Goal: Task Accomplishment & Management: Manage account settings

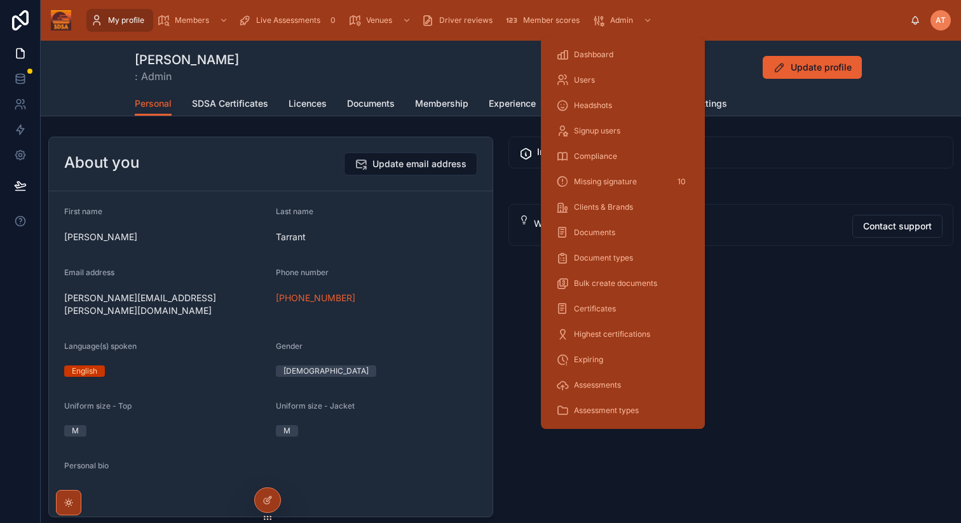
click at [593, 52] on span "Dashboard" at bounding box center [593, 55] width 39 height 10
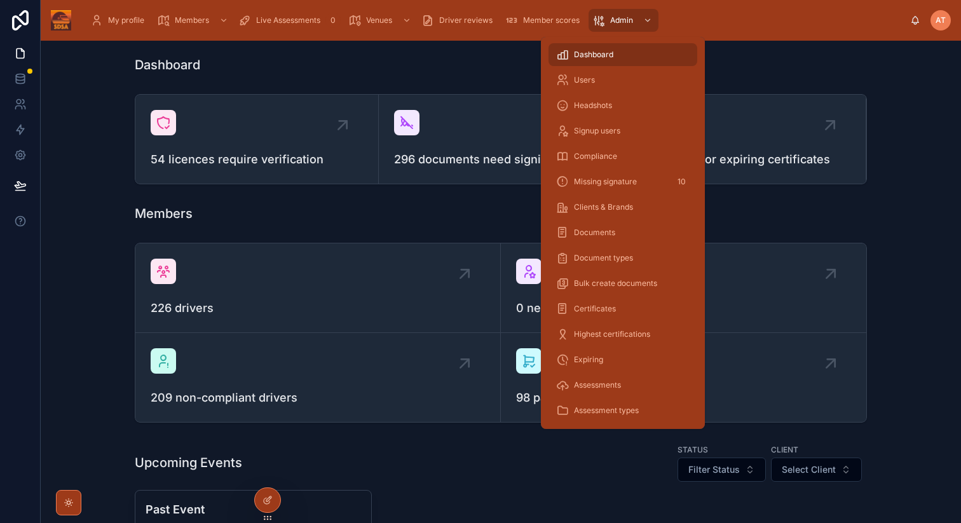
click at [600, 85] on div "Users" at bounding box center [623, 80] width 134 height 20
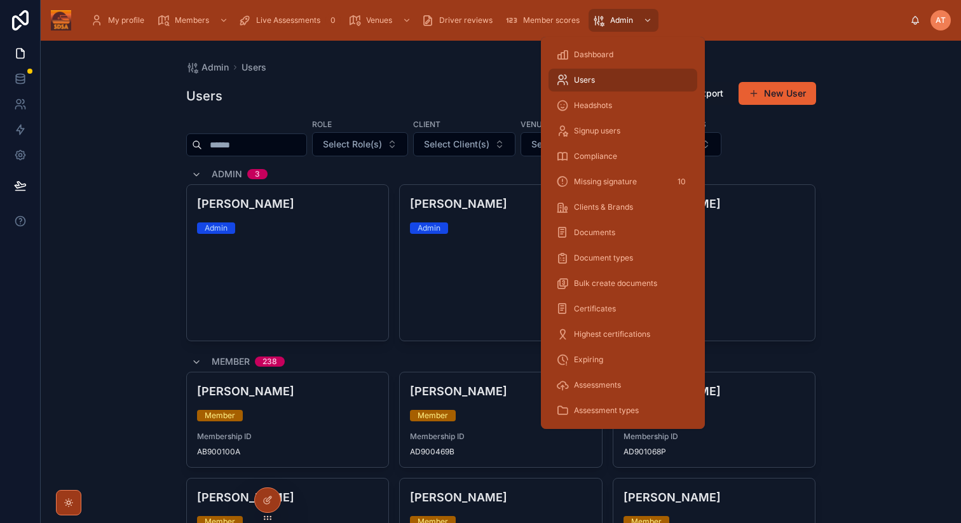
click at [261, 144] on input "text" at bounding box center [254, 145] width 104 height 18
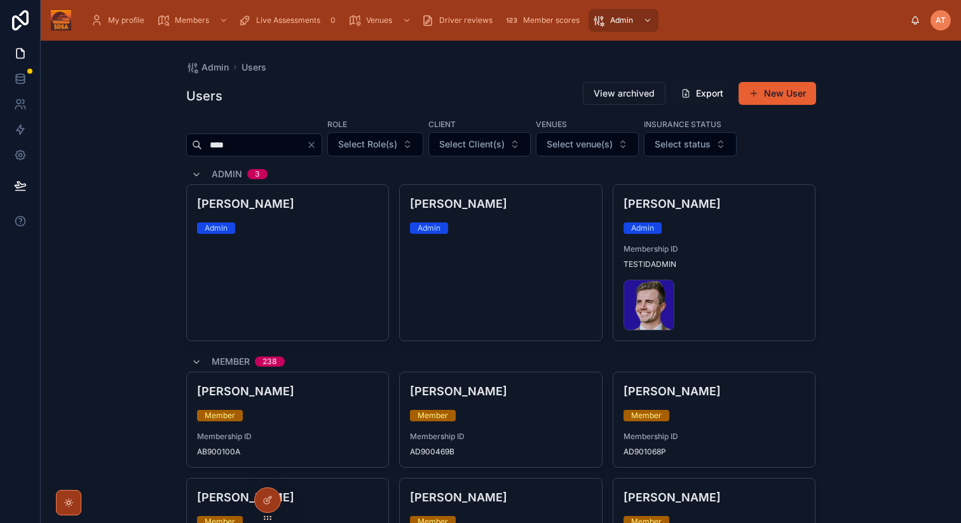
type input "****"
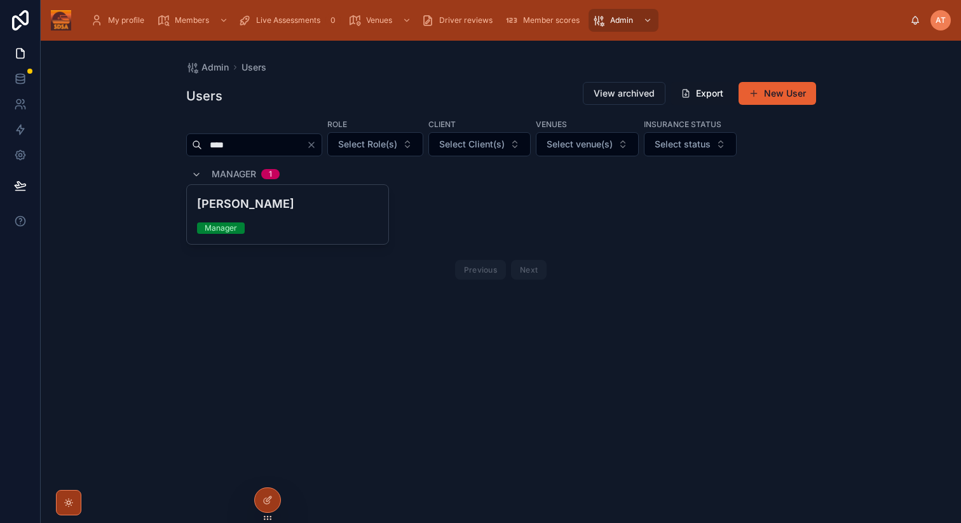
click at [269, 503] on icon at bounding box center [267, 501] width 6 height 6
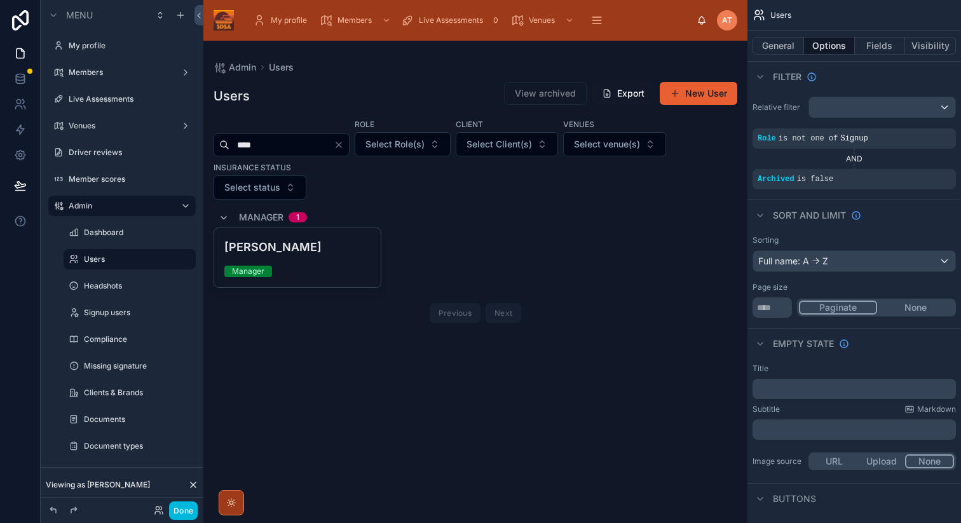
click at [184, 512] on button "Done" at bounding box center [183, 511] width 29 height 18
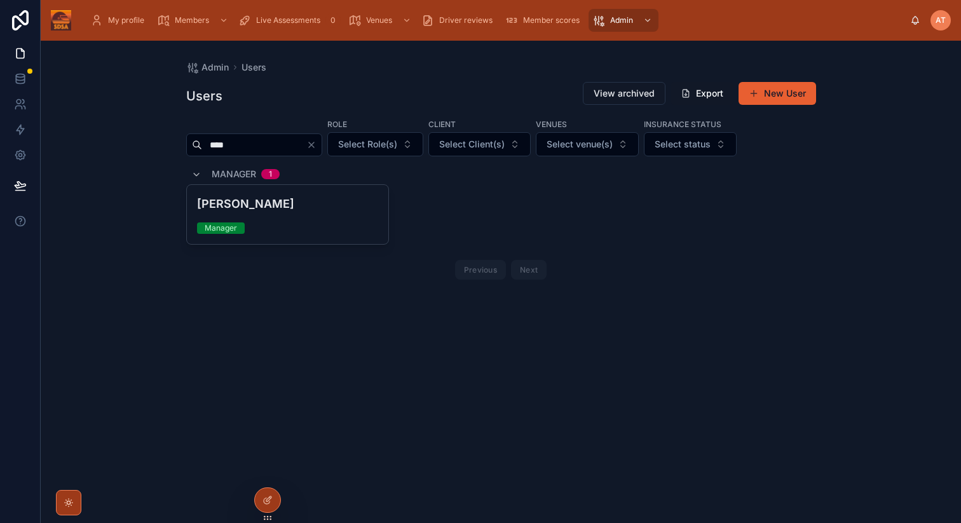
drag, startPoint x: 237, startPoint y: 145, endPoint x: 198, endPoint y: 145, distance: 38.8
click at [198, 145] on div "****" at bounding box center [254, 145] width 136 height 23
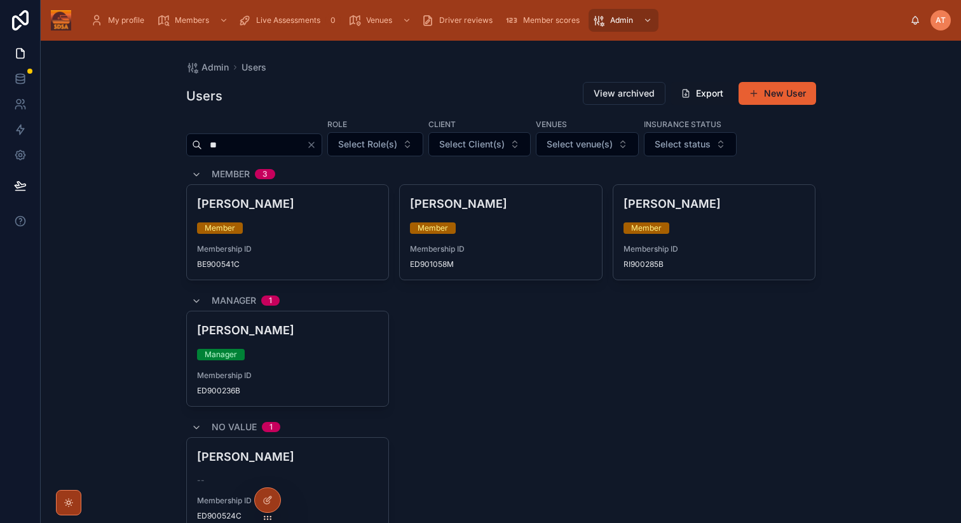
type input "**"
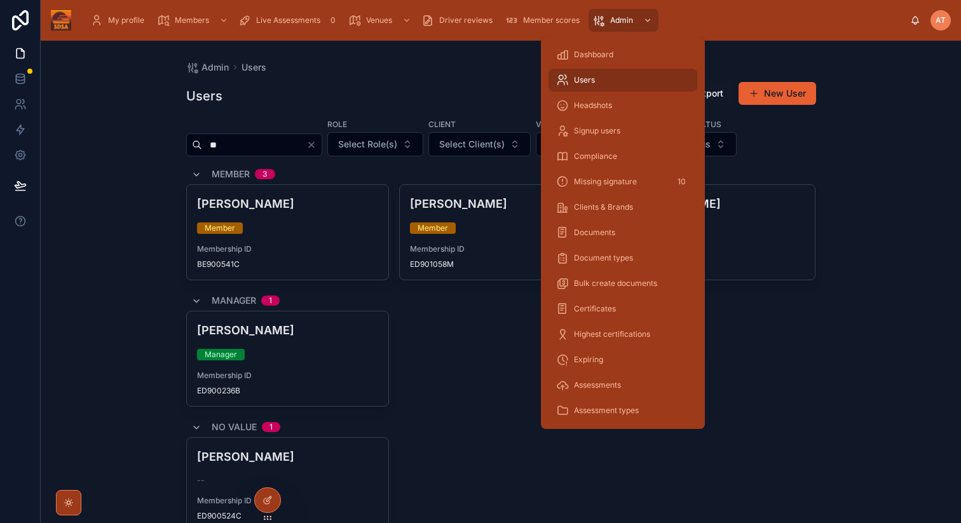
click at [598, 77] on div "Users" at bounding box center [623, 80] width 134 height 20
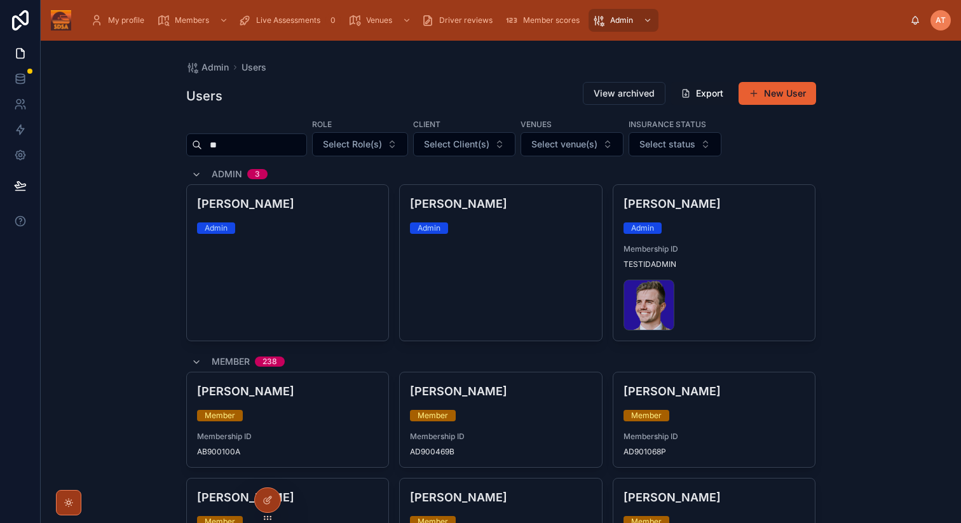
drag, startPoint x: 224, startPoint y: 148, endPoint x: 162, endPoint y: 145, distance: 62.4
click at [162, 145] on div "Admin Users Users View archived Export New User ** Role Select Role(s) Client S…" at bounding box center [501, 282] width 921 height 483
click at [859, 226] on div "Admin Users Users View archived Export New User Role Select Role(s) Client Sele…" at bounding box center [501, 282] width 921 height 483
click at [116, 20] on span "My profile" at bounding box center [126, 20] width 36 height 10
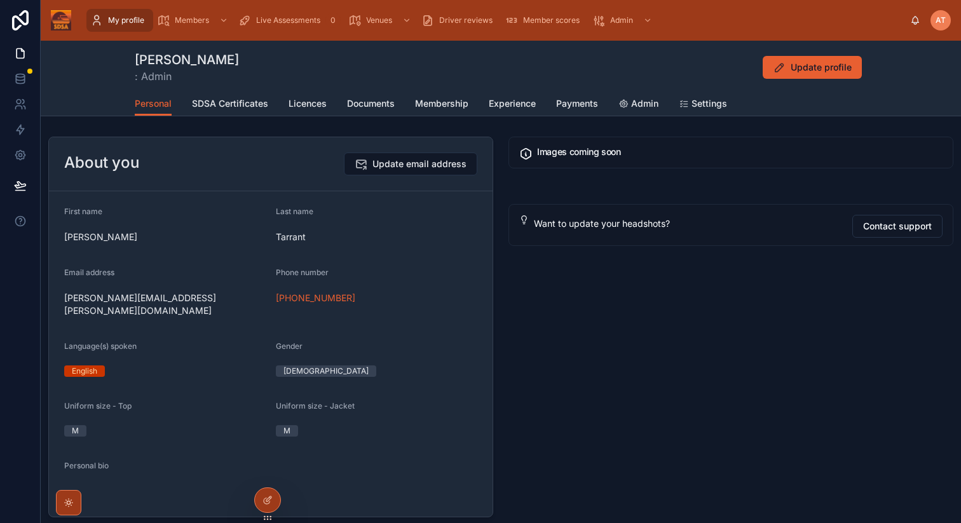
click at [240, 107] on span "SDSA Certificates" at bounding box center [230, 103] width 76 height 13
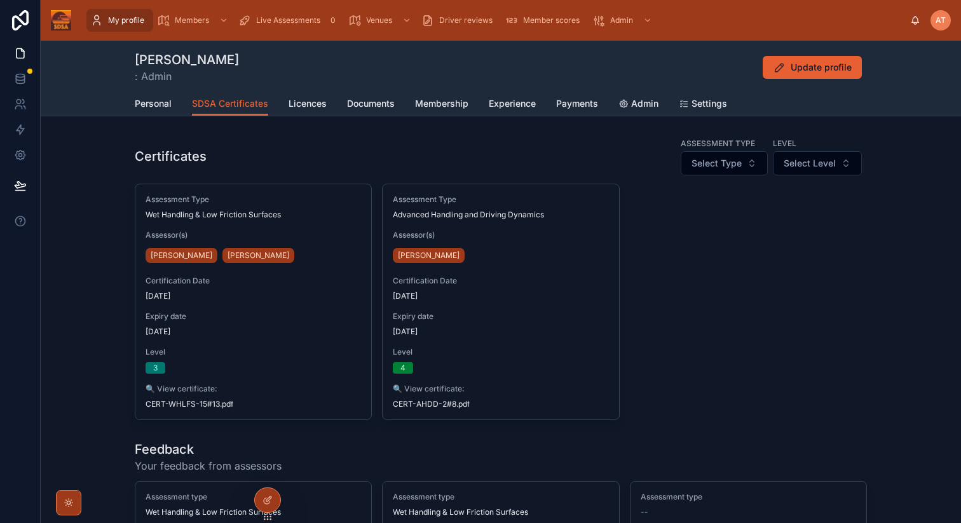
click at [311, 105] on span "Licences" at bounding box center [308, 103] width 38 height 13
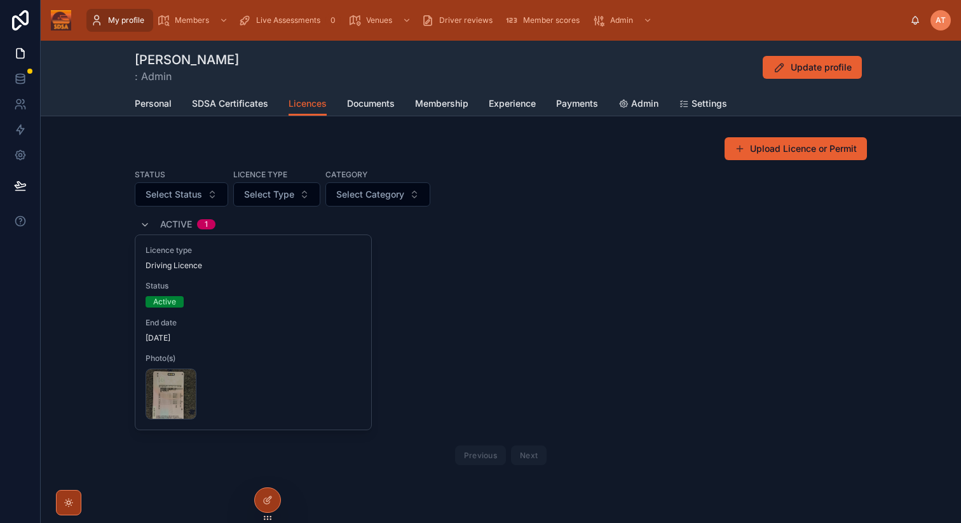
click at [364, 102] on span "Documents" at bounding box center [371, 103] width 48 height 13
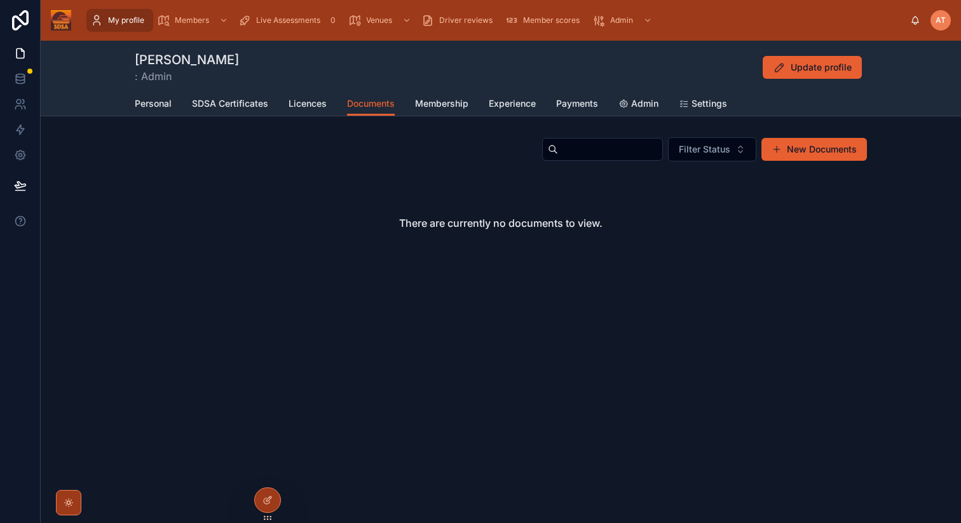
click at [439, 113] on link "Membership" at bounding box center [441, 104] width 53 height 25
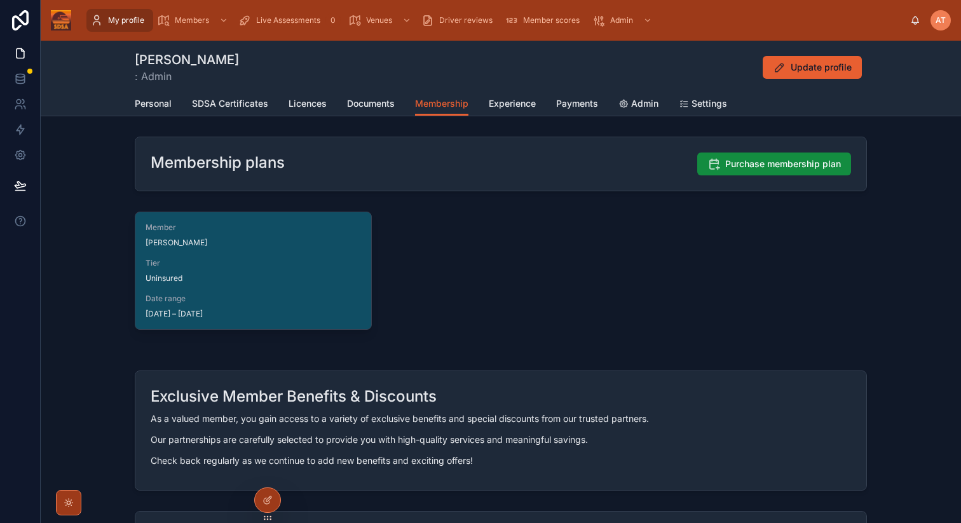
click at [502, 97] on span "Experience" at bounding box center [512, 103] width 47 height 13
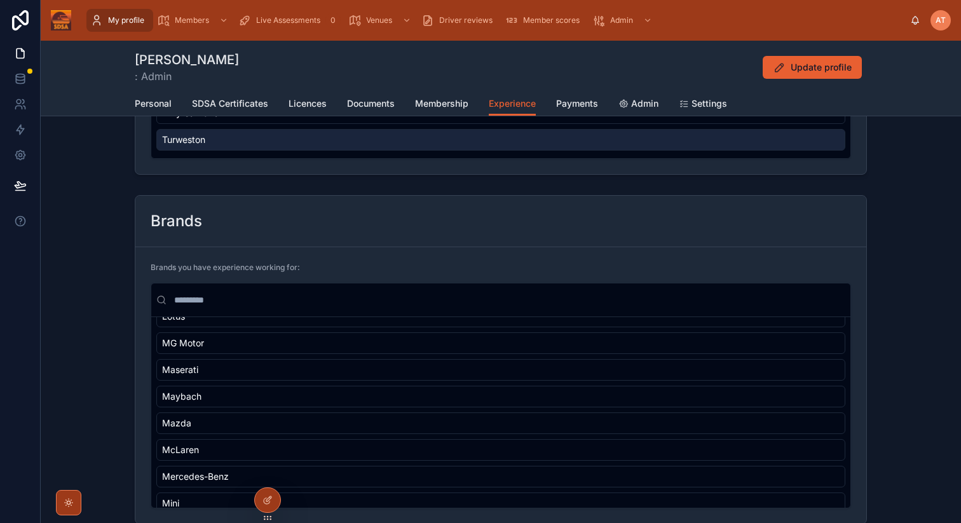
scroll to position [961, 0]
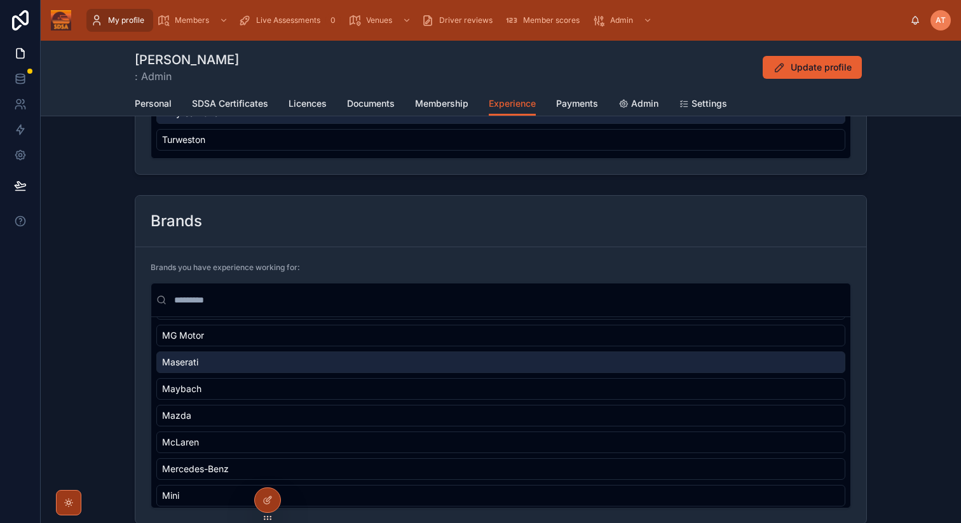
click at [580, 104] on span "Payments" at bounding box center [577, 103] width 42 height 13
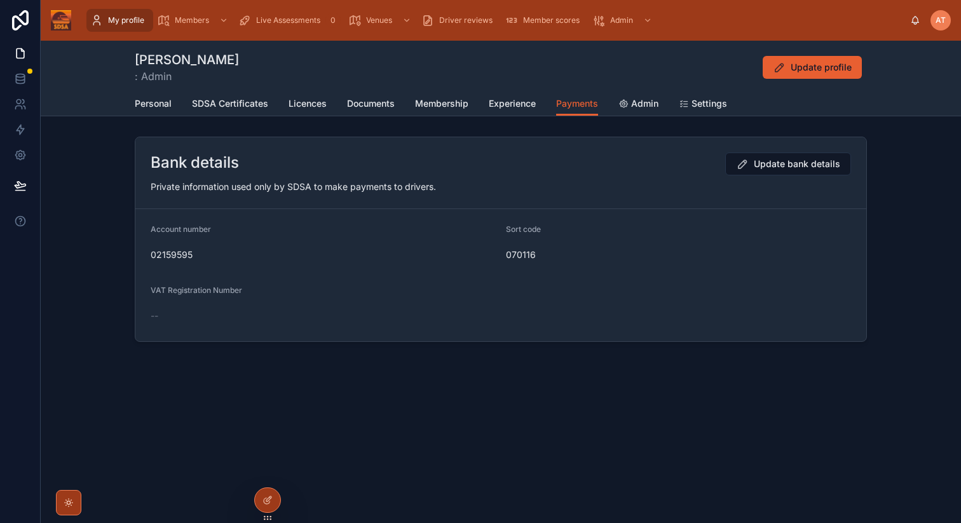
click at [649, 95] on link "Admin" at bounding box center [639, 104] width 40 height 25
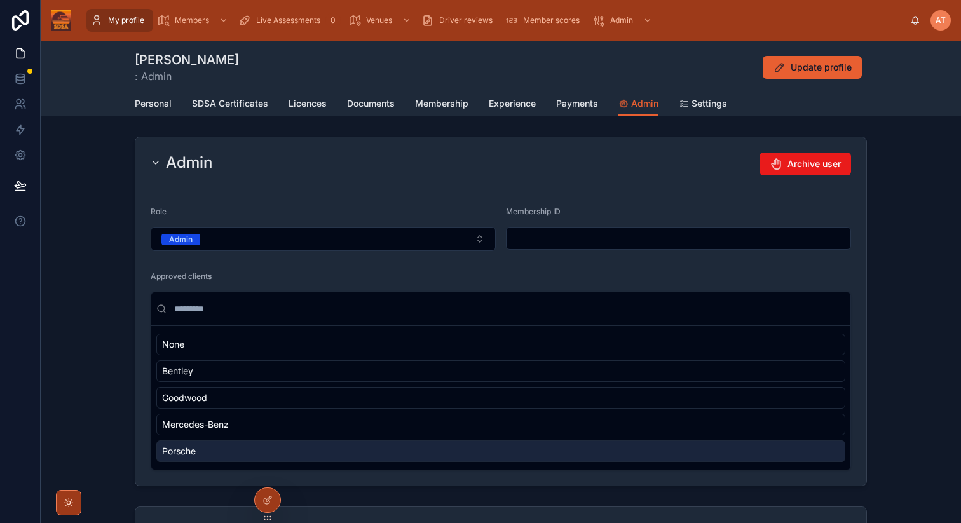
click at [710, 102] on span "Settings" at bounding box center [710, 103] width 36 height 13
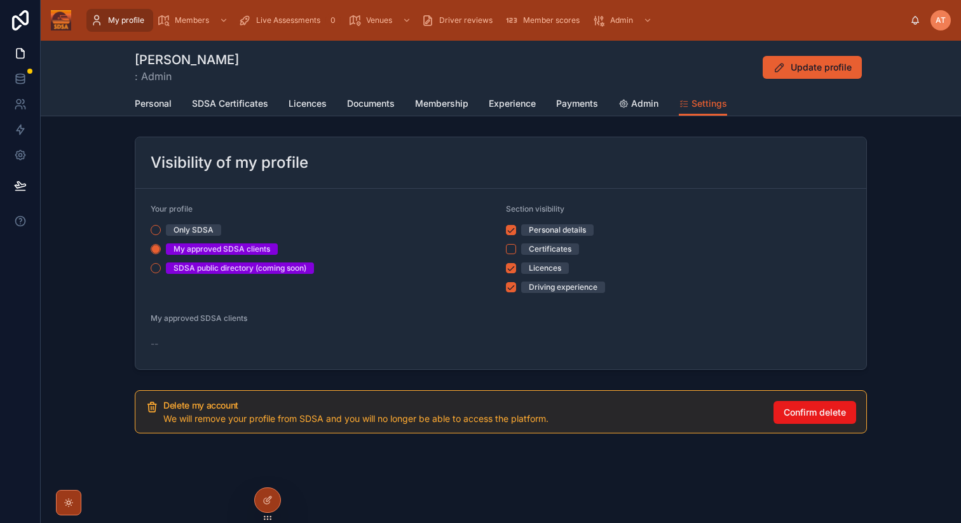
click at [168, 107] on span "Personal" at bounding box center [153, 103] width 37 height 13
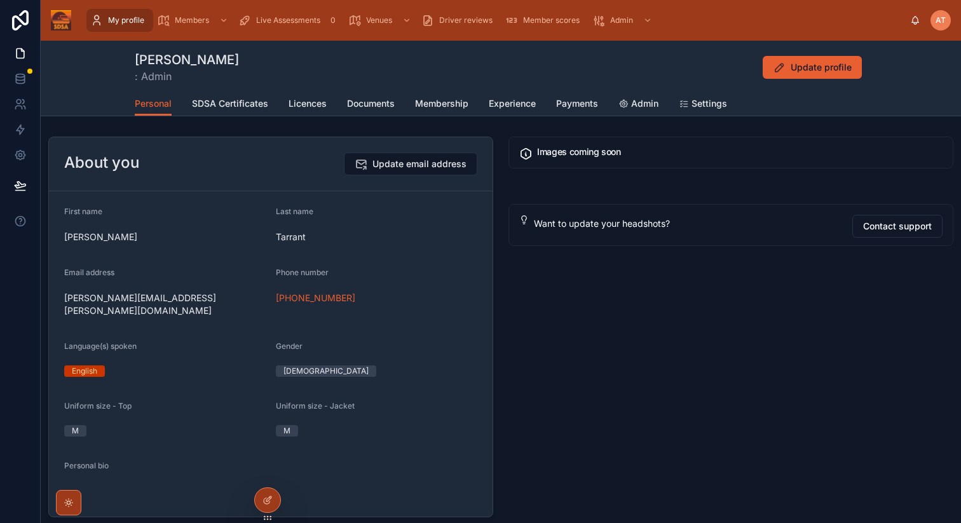
click at [808, 69] on span "Update profile" at bounding box center [821, 67] width 61 height 13
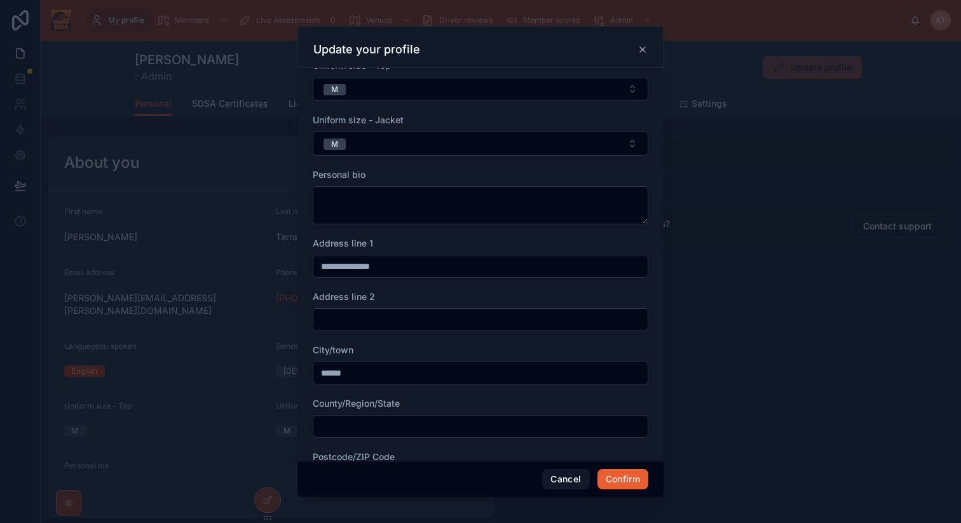
scroll to position [381, 0]
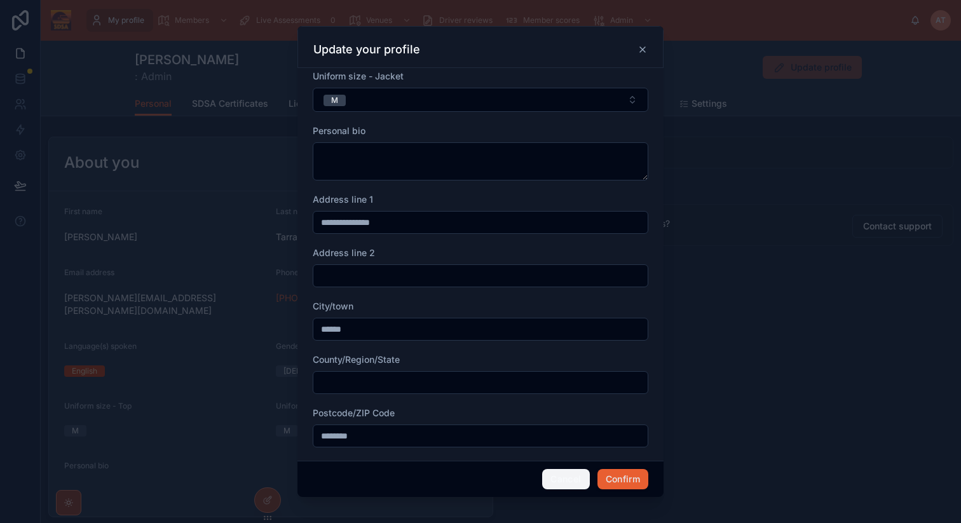
click at [555, 485] on button "Cancel" at bounding box center [565, 479] width 47 height 20
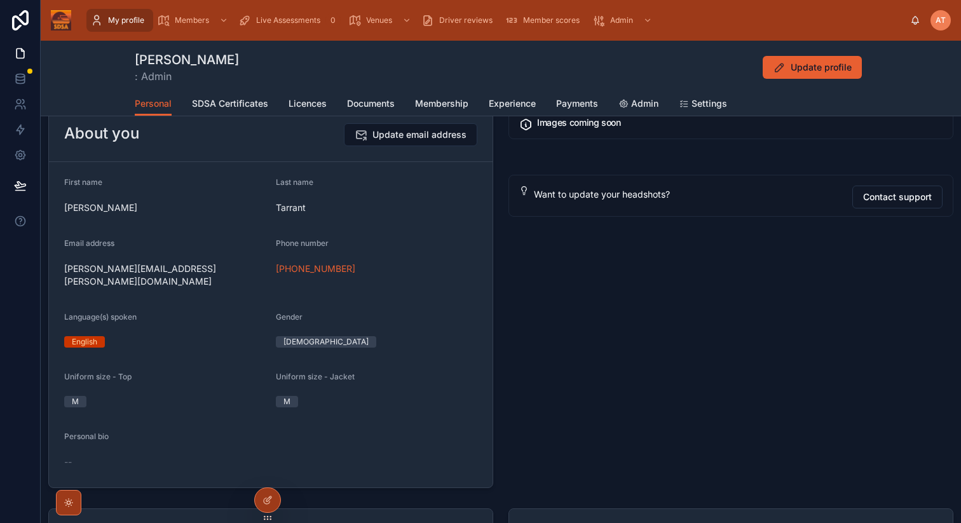
scroll to position [0, 0]
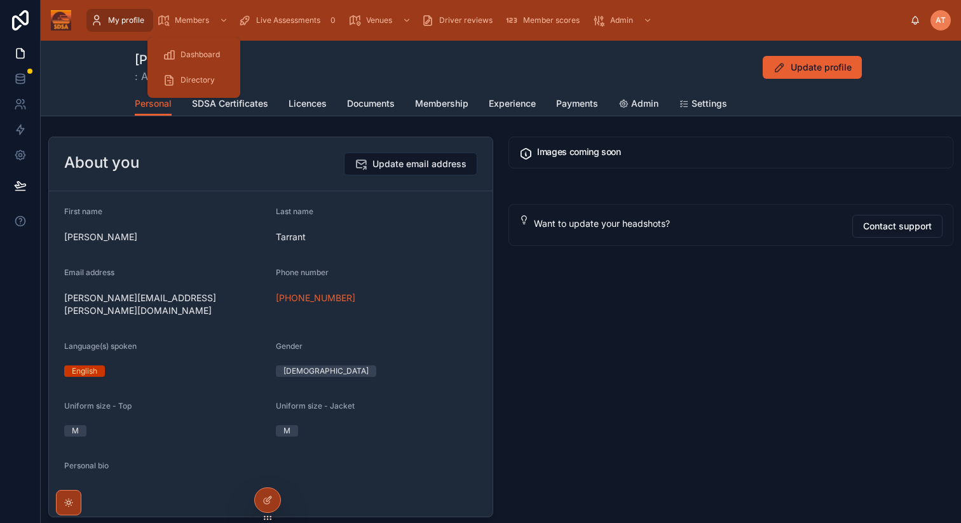
click at [184, 55] on span "Dashboard" at bounding box center [200, 55] width 39 height 10
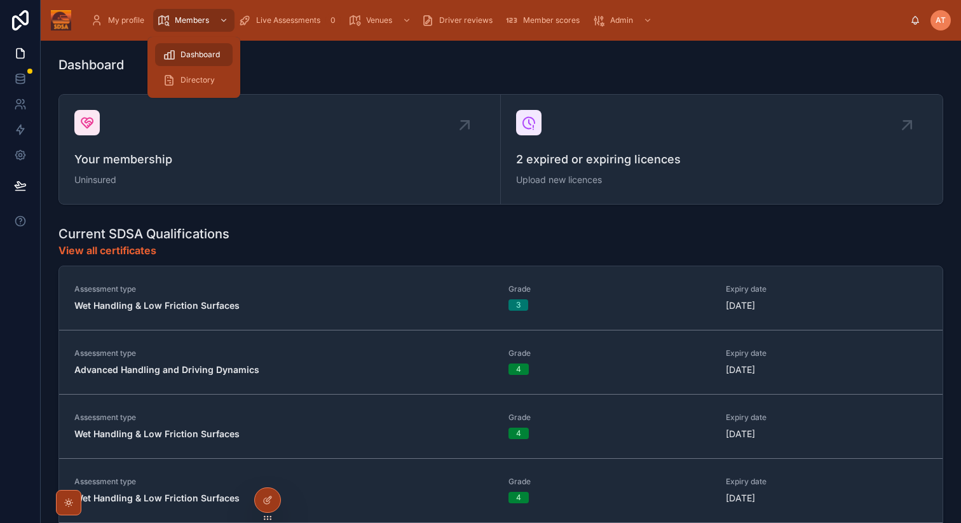
click at [193, 22] on span "Members" at bounding box center [192, 20] width 34 height 10
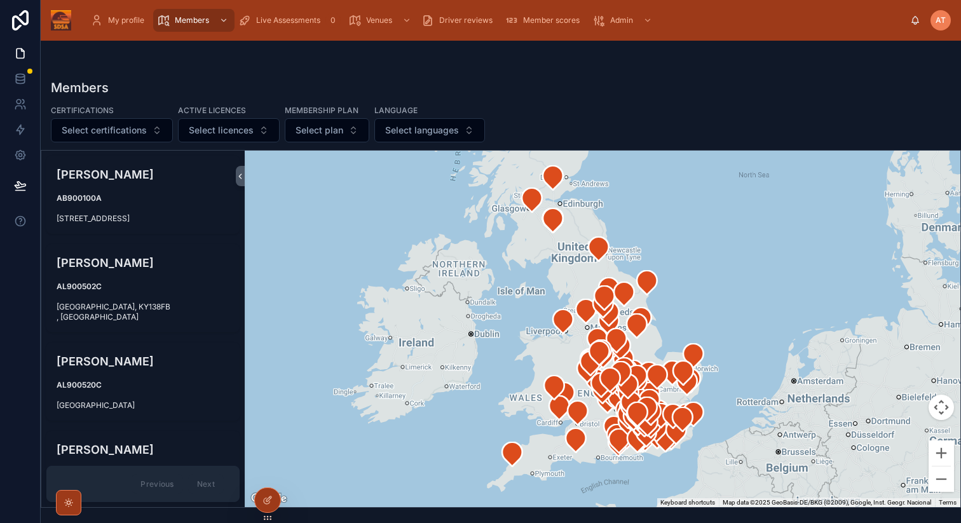
click at [118, 29] on div "My profile" at bounding box center [119, 20] width 59 height 20
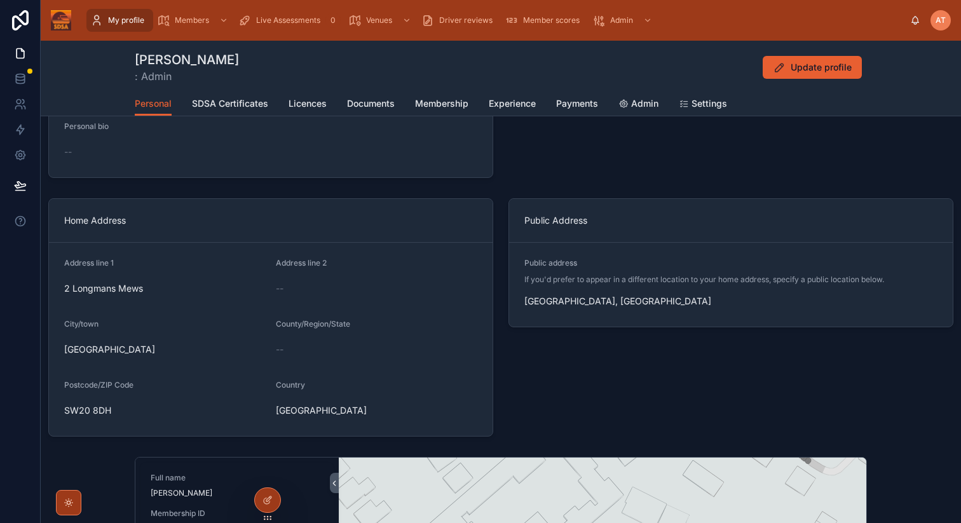
scroll to position [344, 0]
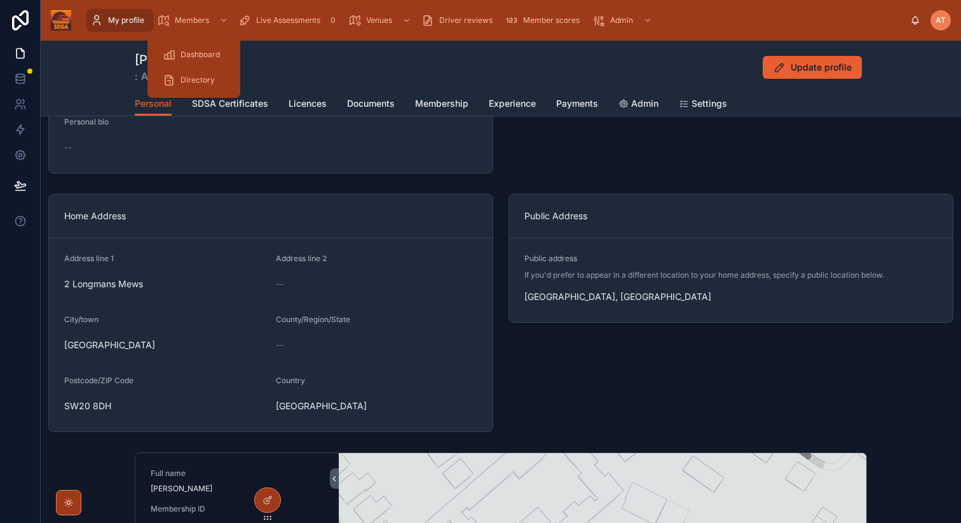
click at [189, 15] on div "Members" at bounding box center [194, 20] width 74 height 20
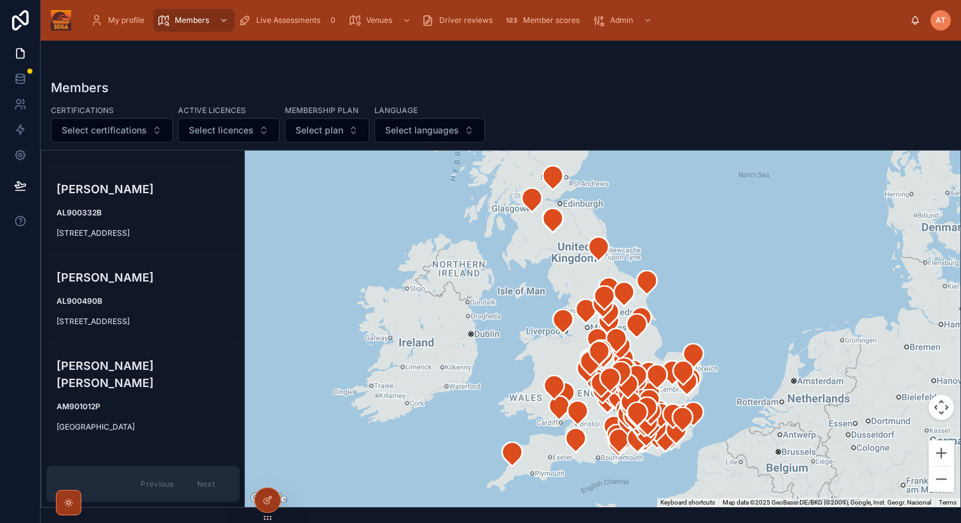
scroll to position [534, 0]
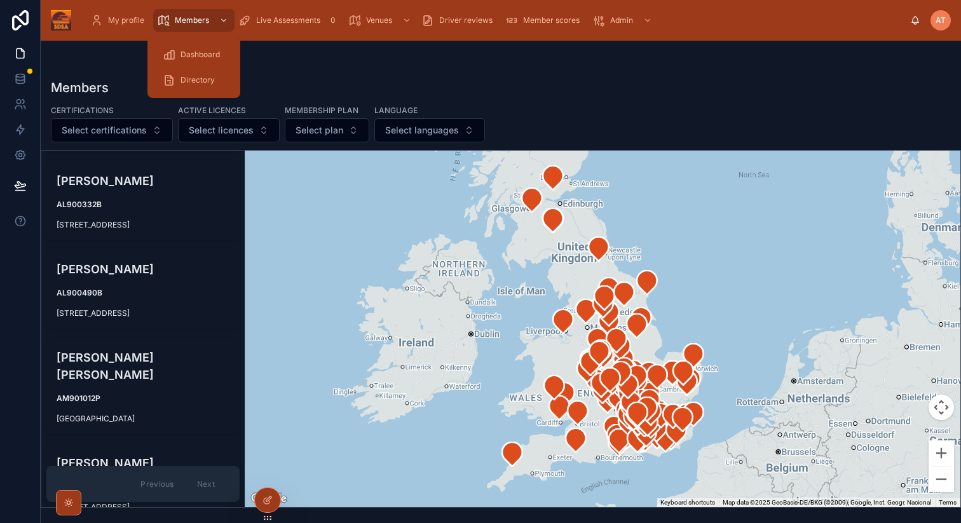
click at [201, 85] on span "Directory" at bounding box center [198, 80] width 34 height 10
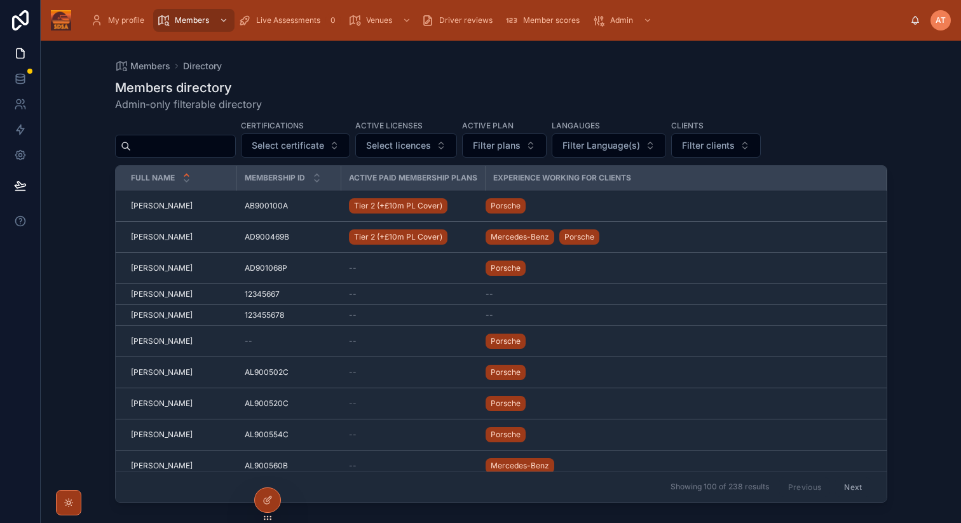
click at [516, 141] on span "Filter plans" at bounding box center [497, 145] width 48 height 13
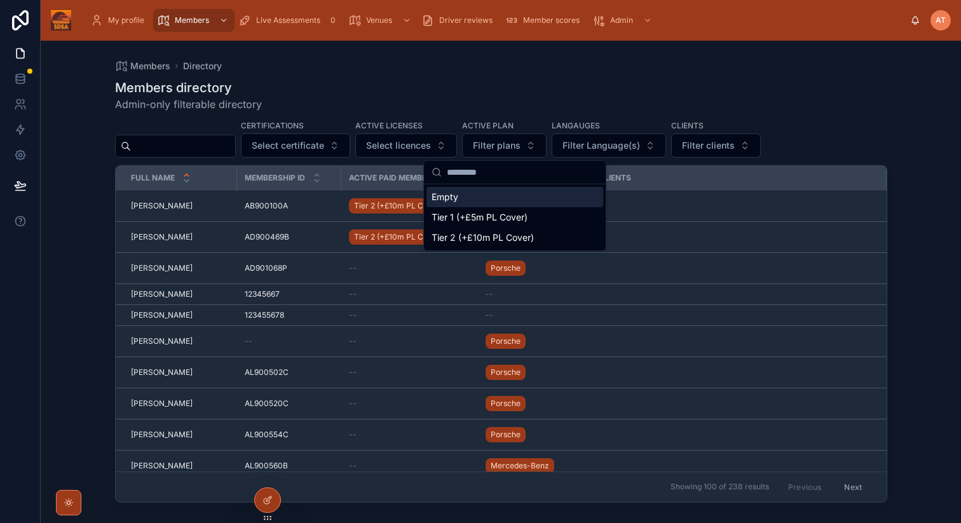
click at [444, 192] on div "Empty" at bounding box center [515, 197] width 177 height 20
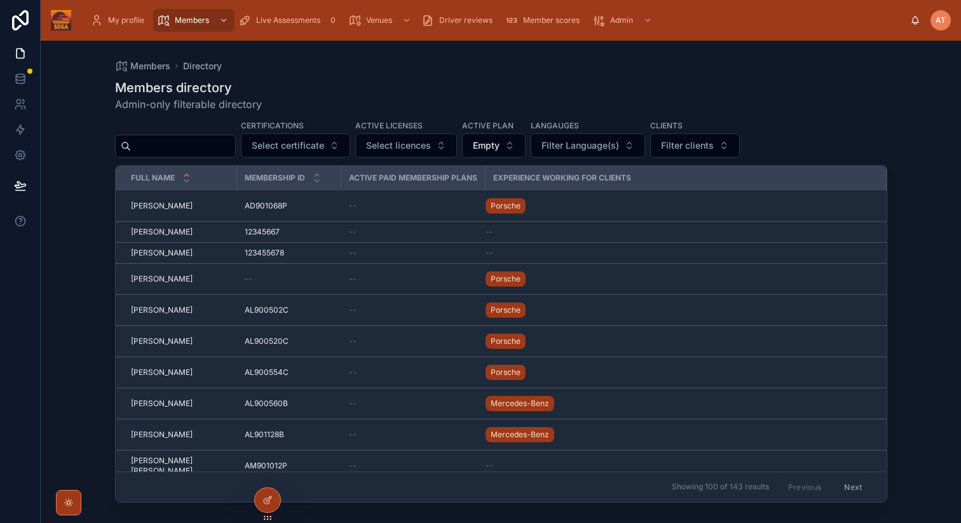
click at [714, 150] on span "Filter clients" at bounding box center [687, 145] width 53 height 13
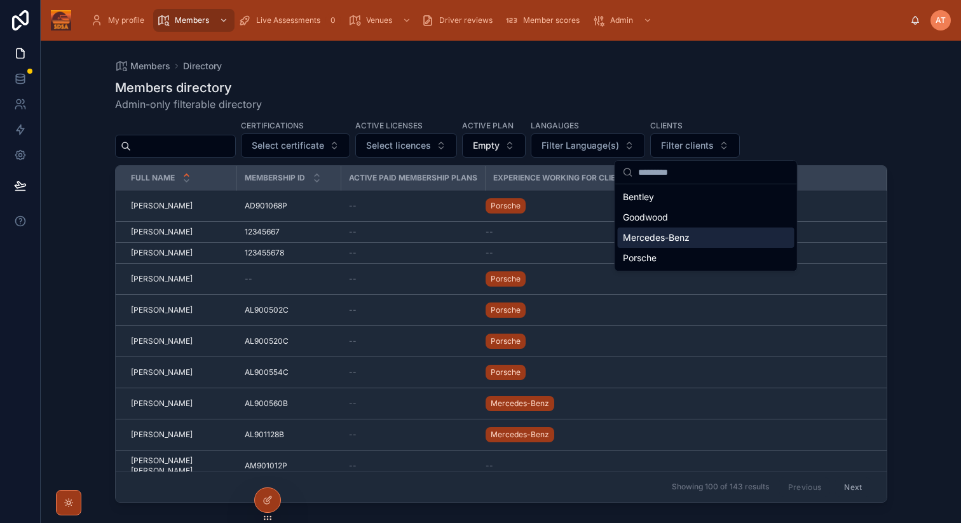
click at [669, 240] on span "Mercedes-Benz" at bounding box center [656, 237] width 67 height 13
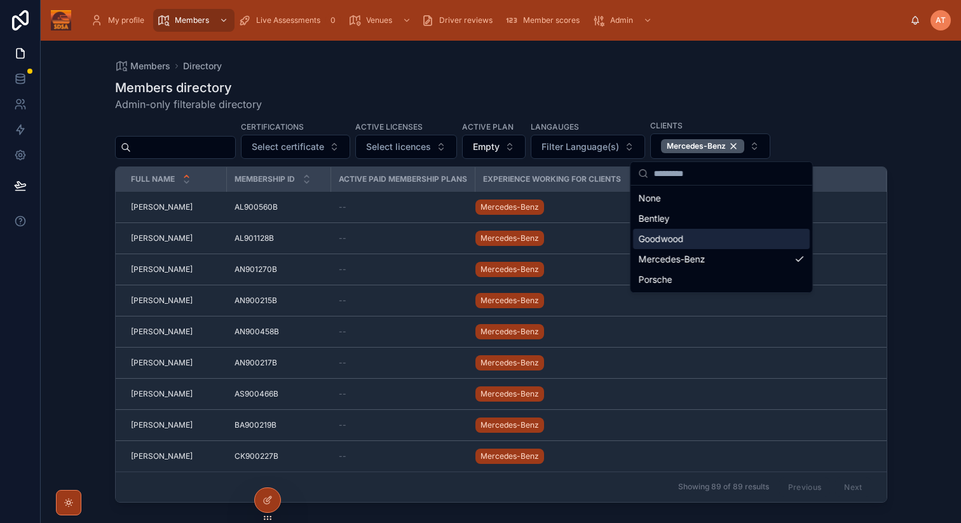
click at [446, 83] on div "Members directory Admin-only filterable directory" at bounding box center [501, 95] width 772 height 33
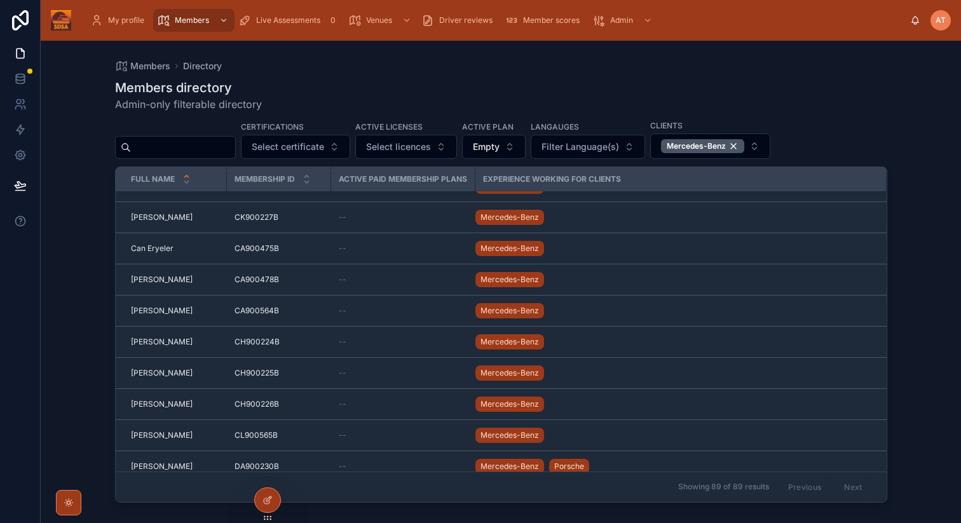
scroll to position [240, 0]
click at [292, 22] on span "Live Assessments" at bounding box center [288, 20] width 64 height 10
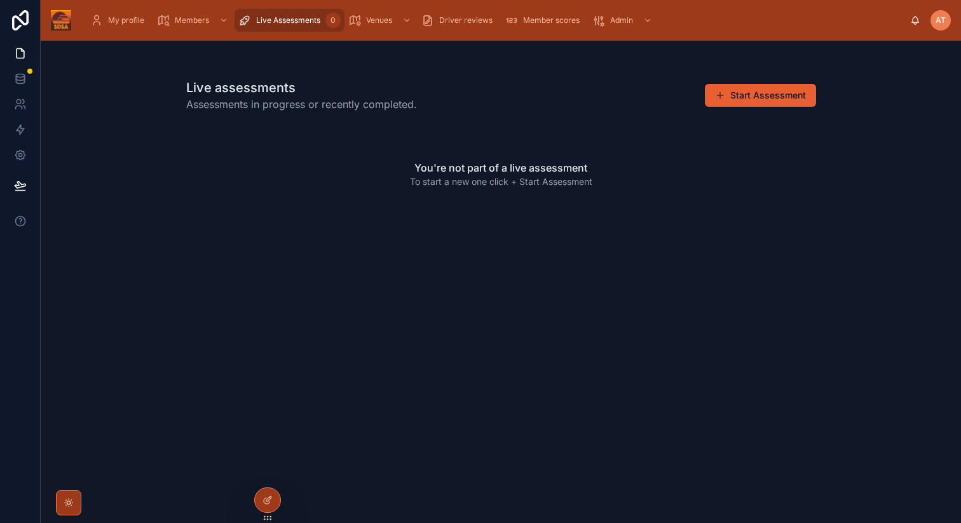
click at [749, 100] on button "Start Assessment" at bounding box center [760, 95] width 111 height 23
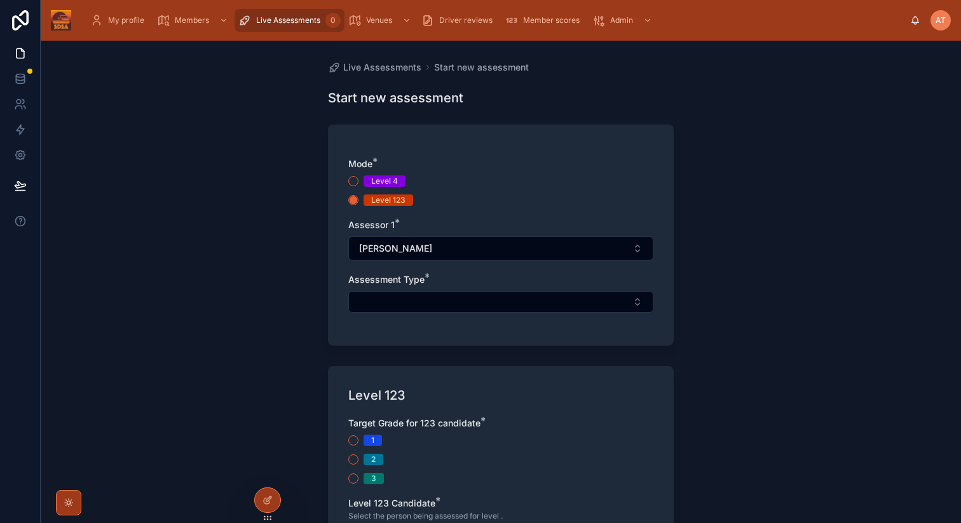
click at [110, 18] on span "My profile" at bounding box center [126, 20] width 36 height 10
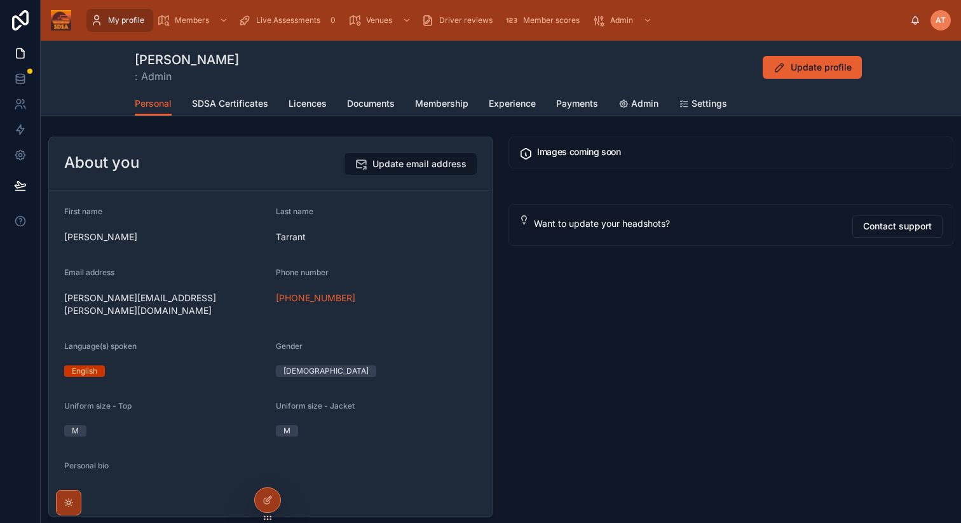
click at [230, 102] on span "SDSA Certificates" at bounding box center [230, 103] width 76 height 13
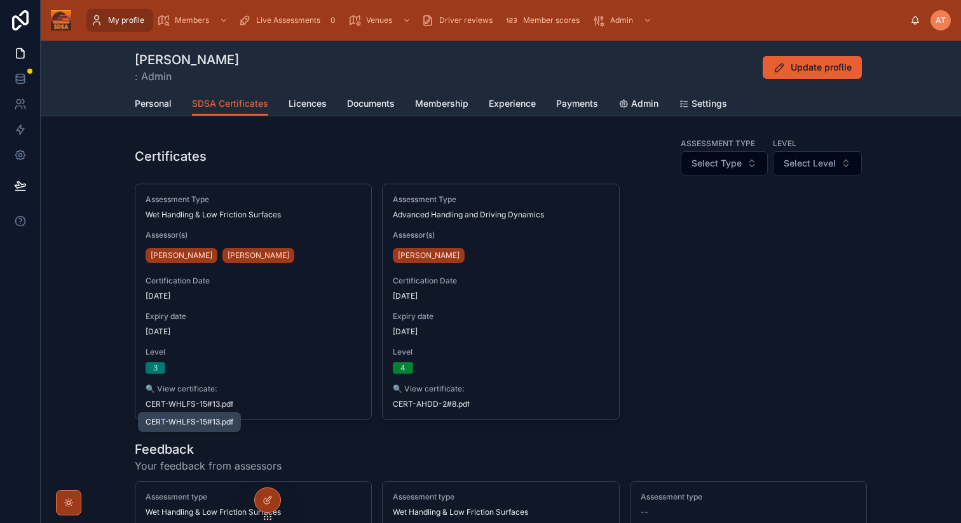
click at [202, 402] on span "CERT-WHLFS-15#13" at bounding box center [183, 404] width 74 height 10
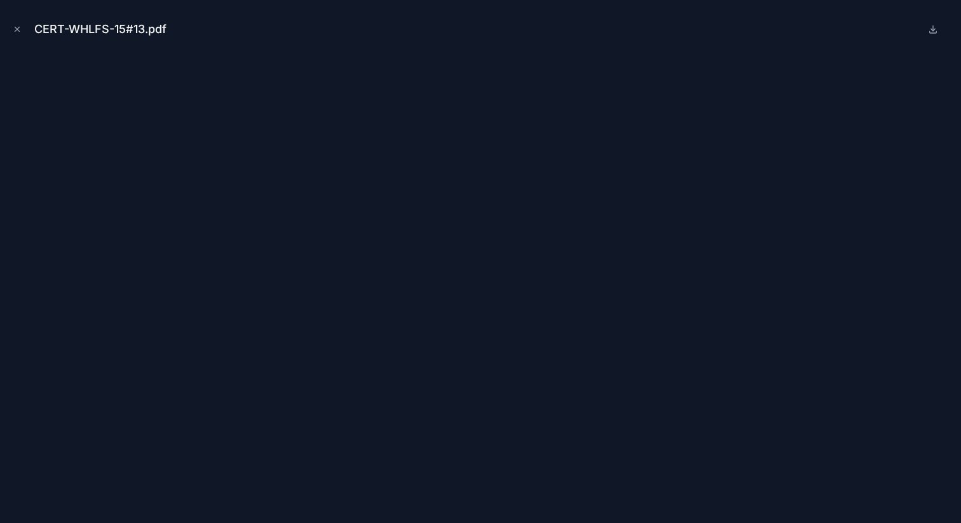
click at [16, 29] on icon "Close modal" at bounding box center [17, 29] width 9 height 9
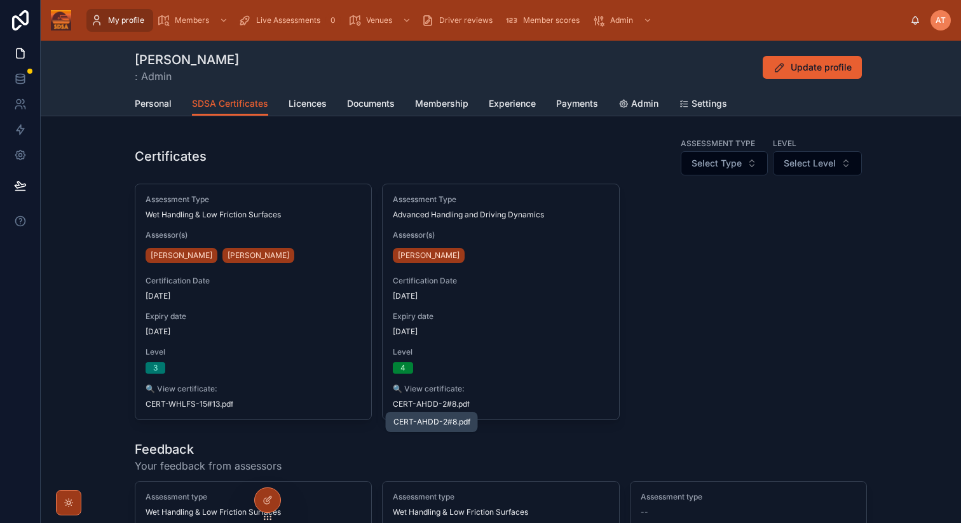
click at [433, 407] on span "CERT-AHDD-2#8" at bounding box center [425, 404] width 64 height 10
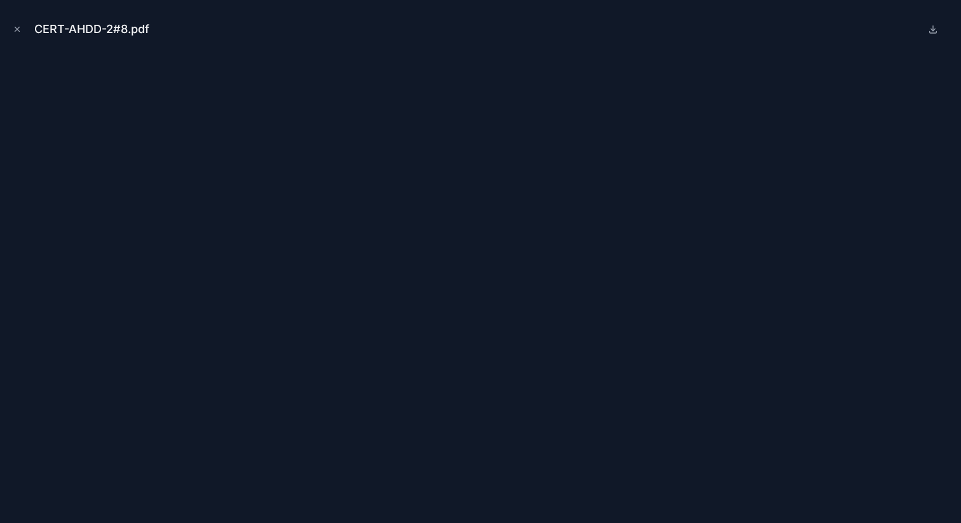
click at [18, 30] on icon "Close modal" at bounding box center [17, 29] width 4 height 4
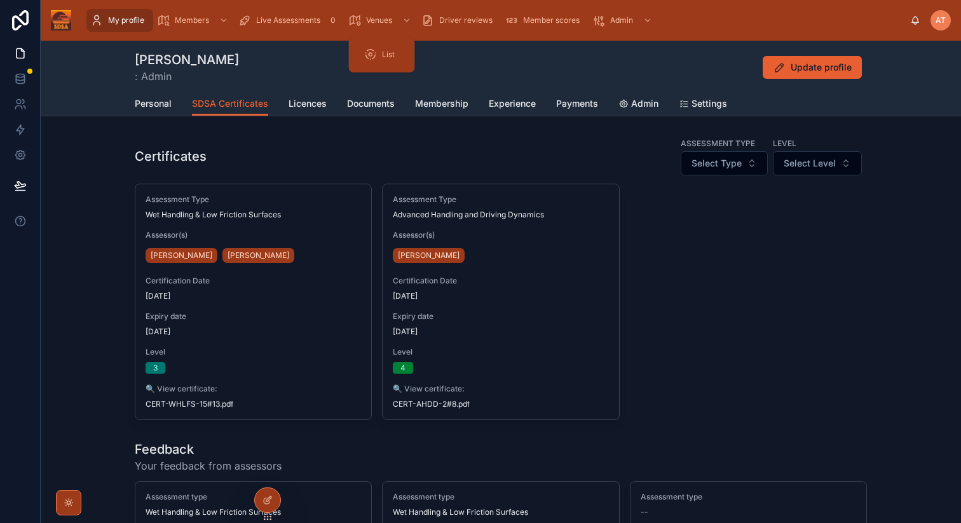
click at [376, 20] on span "Venues" at bounding box center [379, 20] width 26 height 10
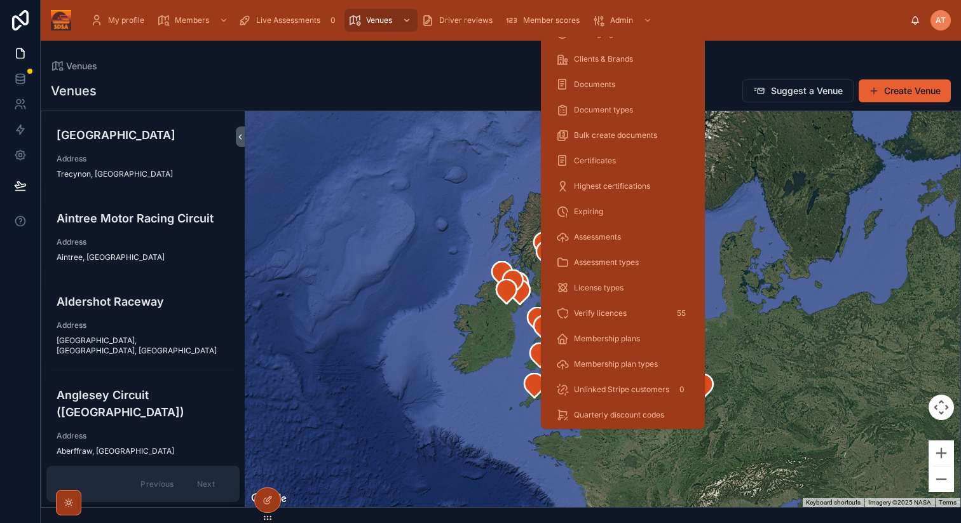
scroll to position [228, 0]
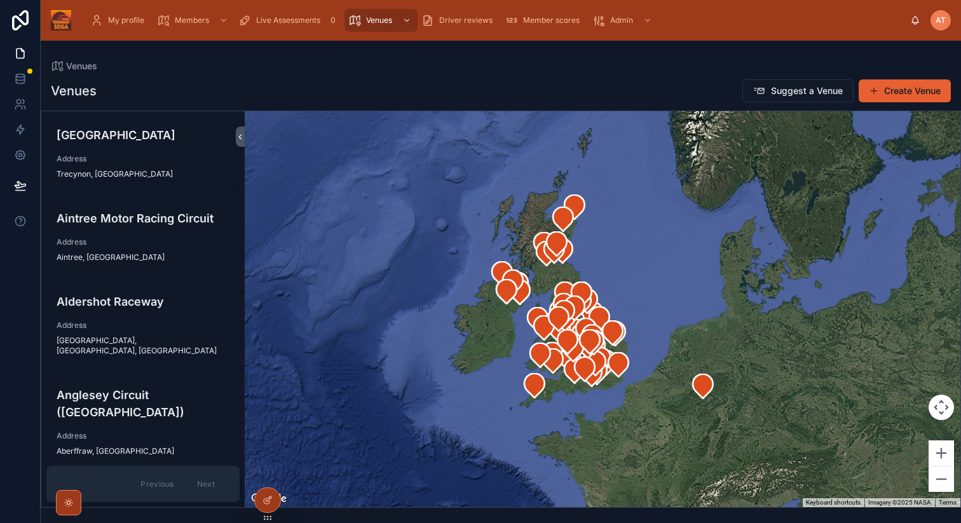
click at [457, 19] on span "Driver reviews" at bounding box center [465, 20] width 53 height 10
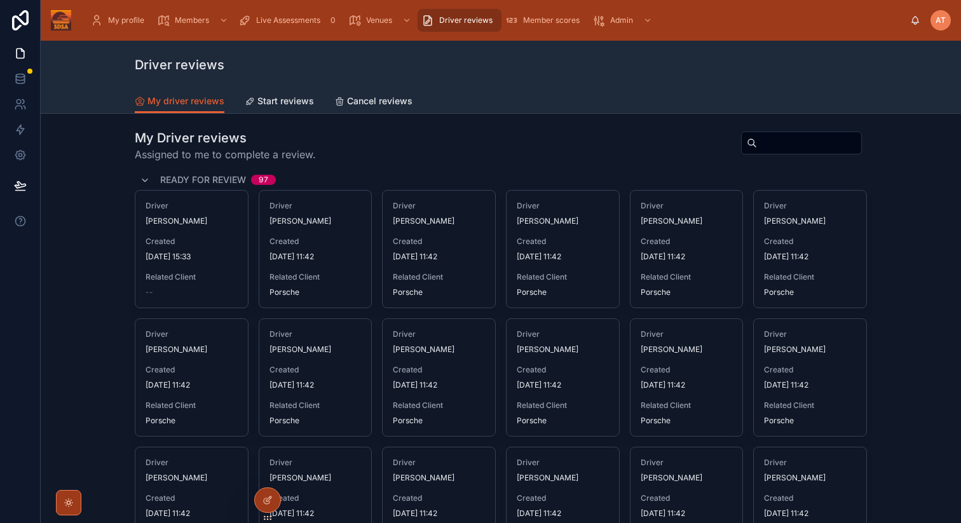
click at [272, 104] on span "Start reviews" at bounding box center [285, 101] width 57 height 13
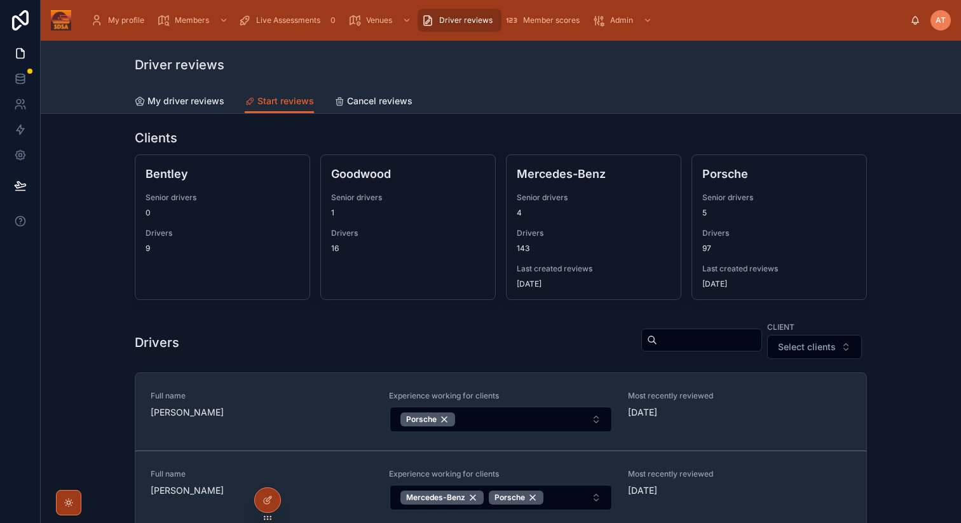
click at [517, 214] on span "4" at bounding box center [519, 213] width 5 height 10
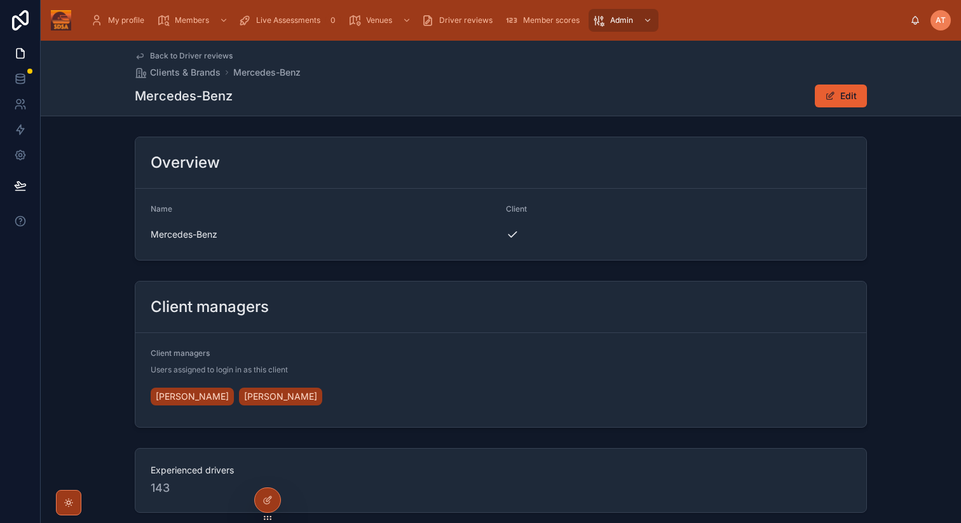
click at [198, 53] on span "Back to Driver reviews" at bounding box center [191, 56] width 83 height 10
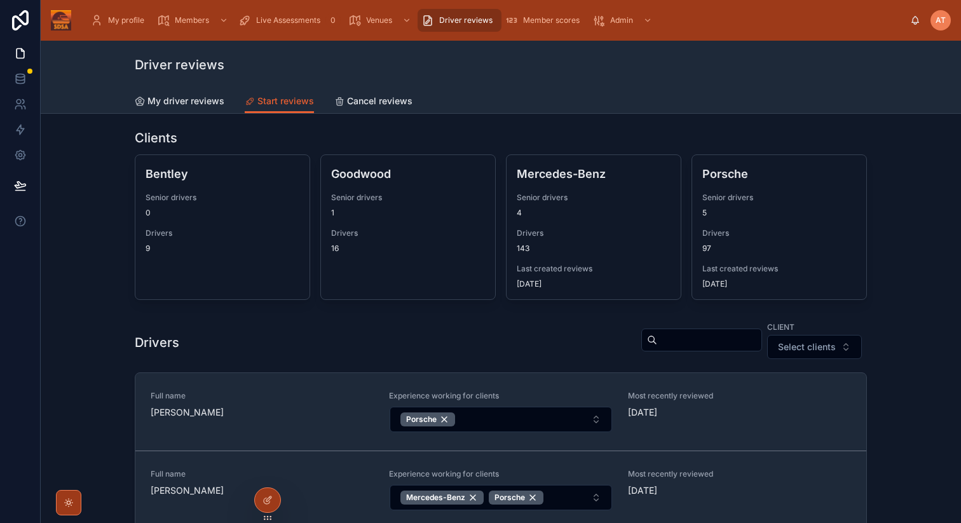
click at [166, 102] on span "My driver reviews" at bounding box center [186, 101] width 77 height 13
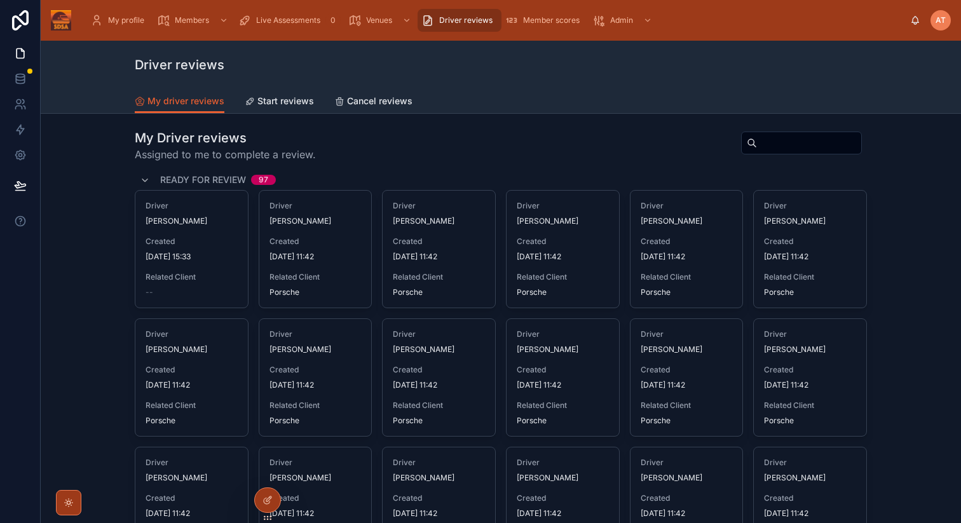
click at [0, 0] on span "Review" at bounding box center [0, 0] width 0 height 0
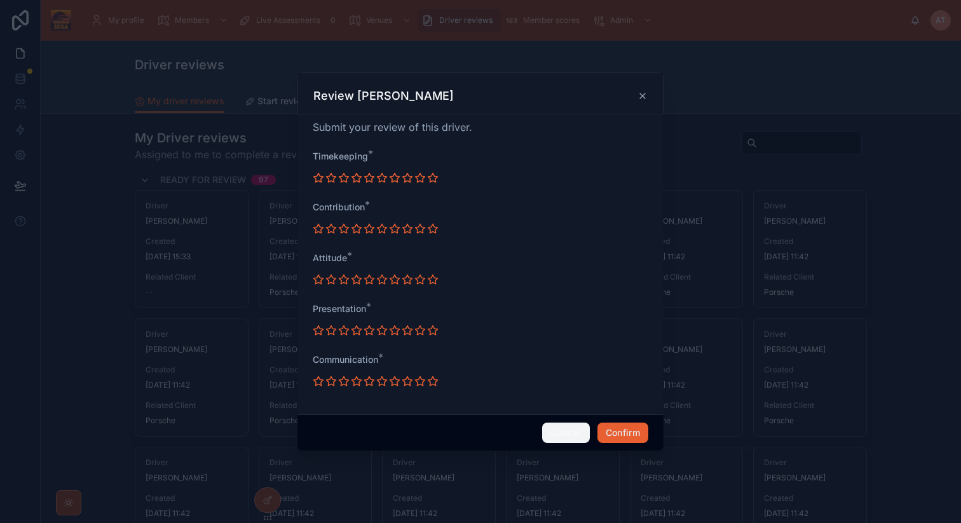
click at [559, 436] on button "Cancel" at bounding box center [565, 433] width 47 height 20
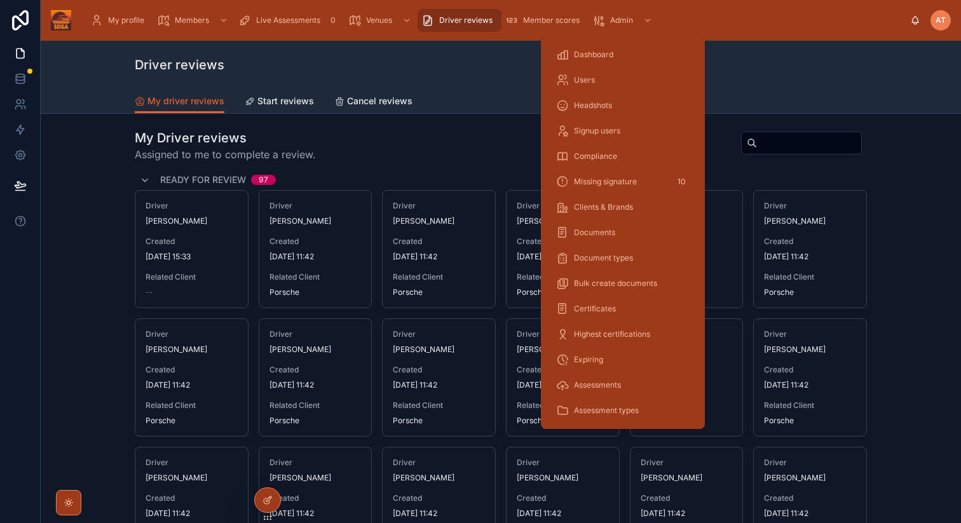
click at [595, 256] on span "Document types" at bounding box center [603, 258] width 59 height 10
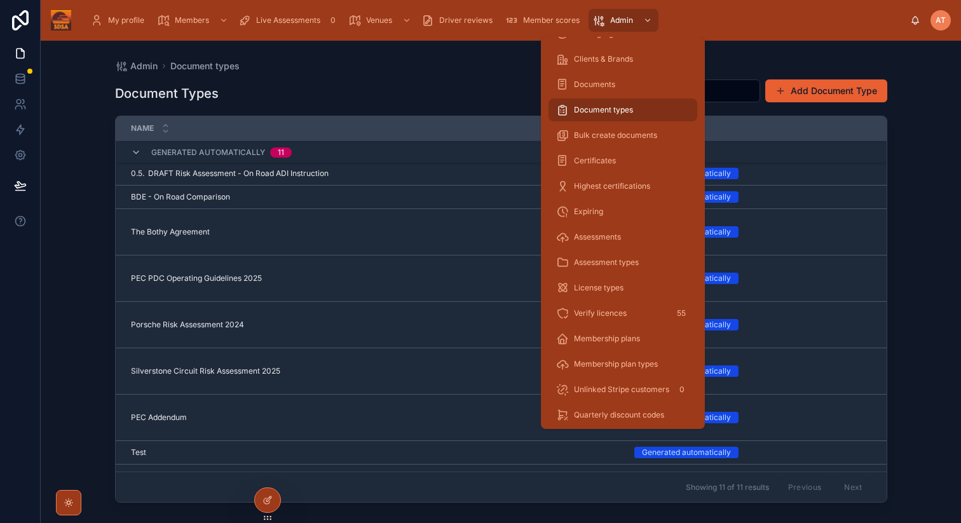
scroll to position [228, 0]
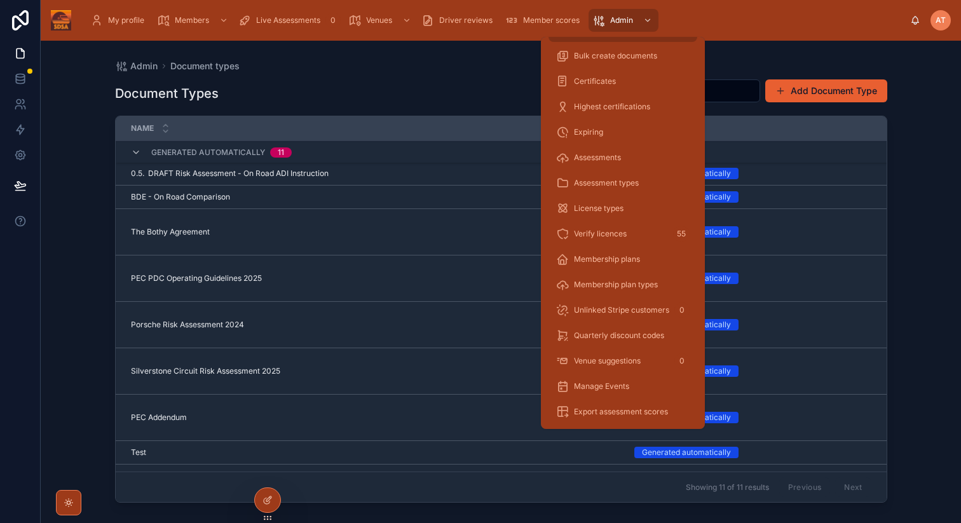
click at [587, 206] on span "License types" at bounding box center [599, 208] width 50 height 10
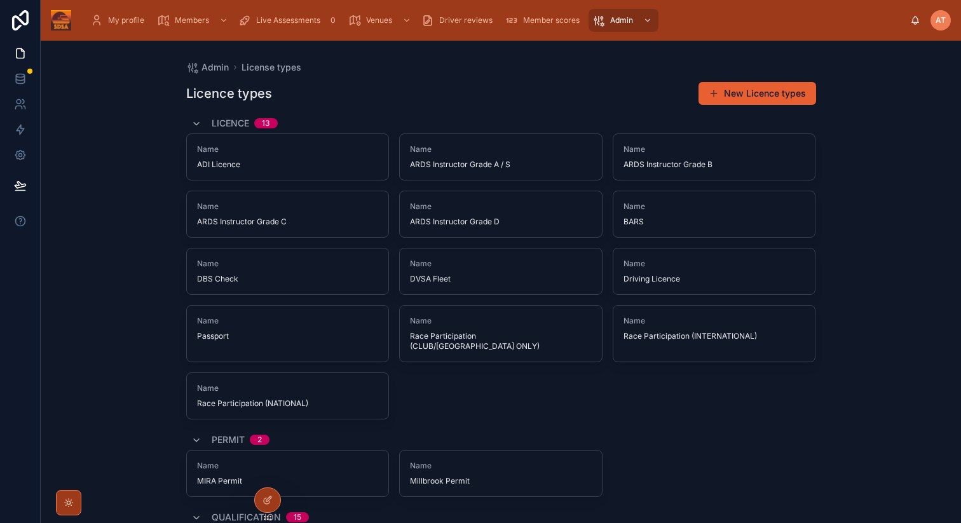
click at [211, 153] on span "Name" at bounding box center [288, 149] width 182 height 10
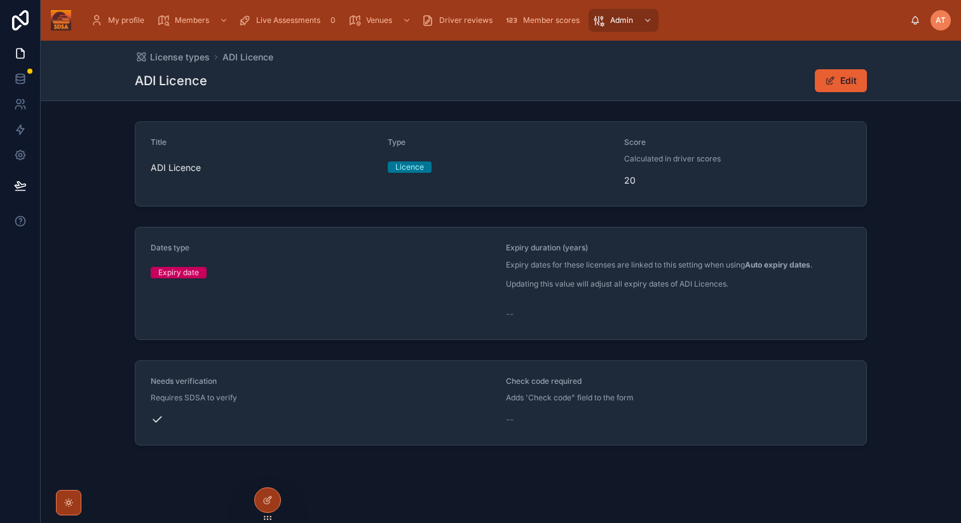
click at [196, 57] on span "License types" at bounding box center [180, 57] width 60 height 13
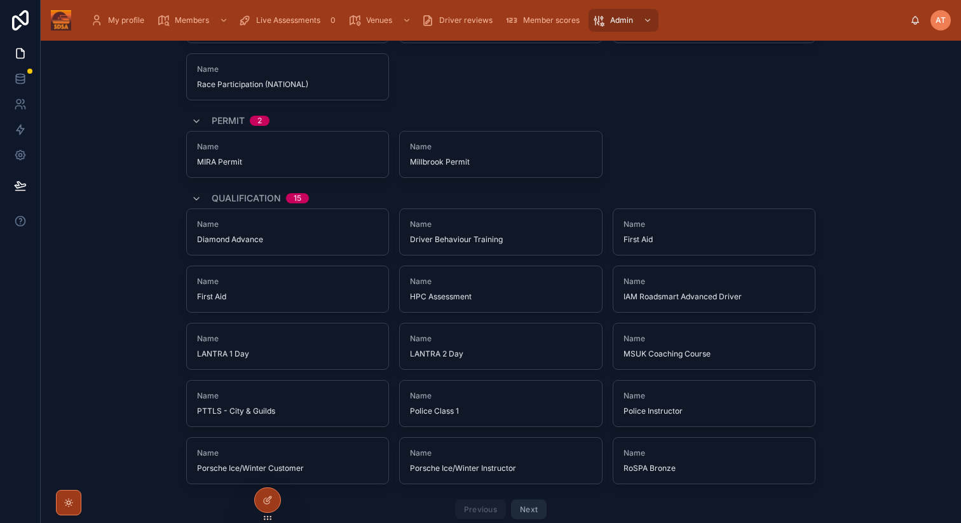
scroll to position [309, 0]
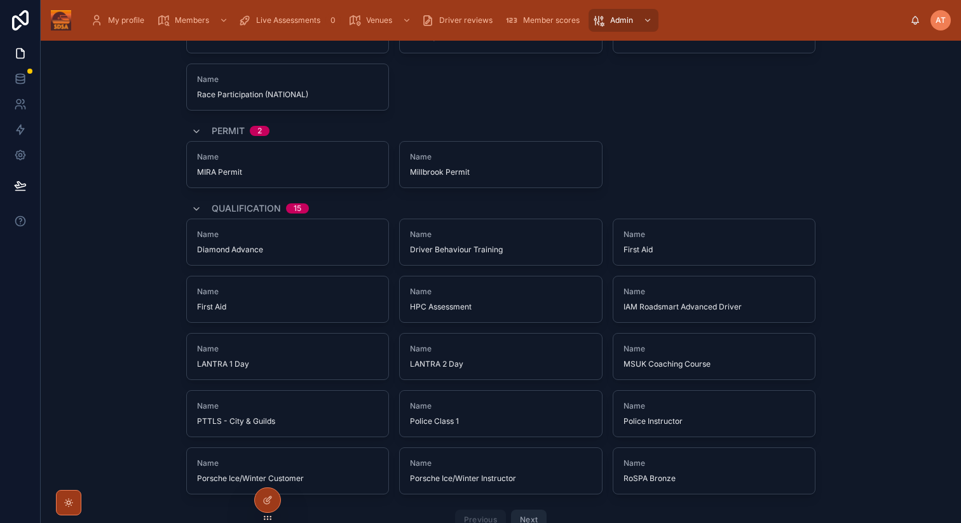
click at [310, 287] on span "Name" at bounding box center [288, 292] width 182 height 10
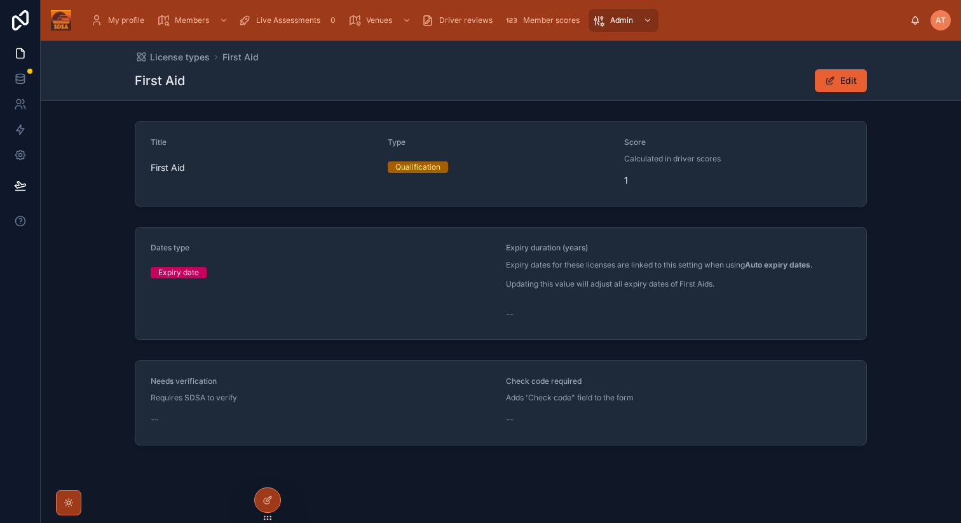
click at [171, 57] on span "License types" at bounding box center [180, 57] width 60 height 13
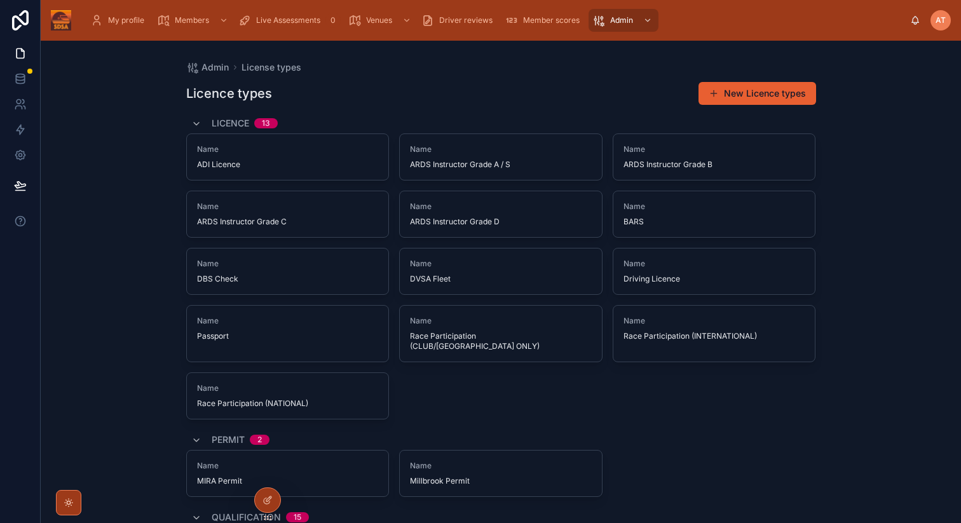
click at [535, 20] on span "Member scores" at bounding box center [551, 20] width 57 height 10
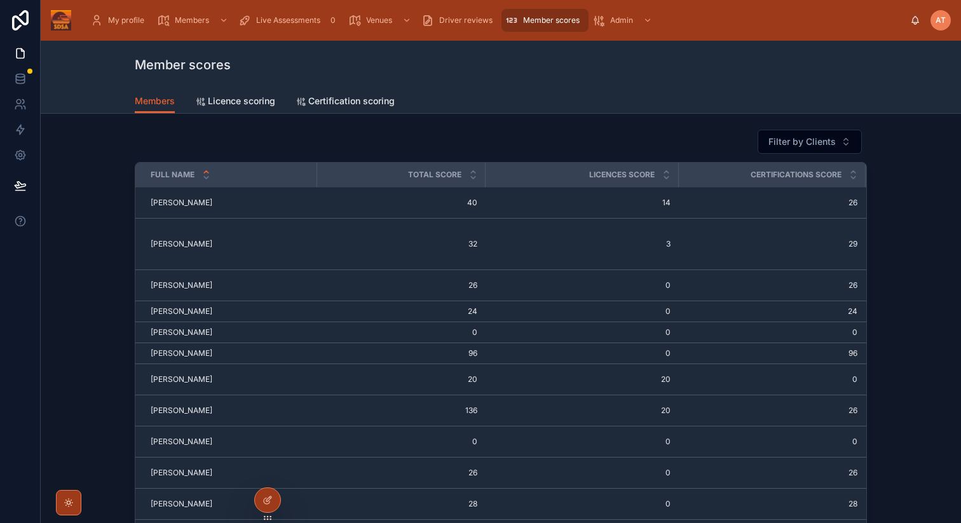
click at [474, 179] on icon at bounding box center [473, 178] width 8 height 8
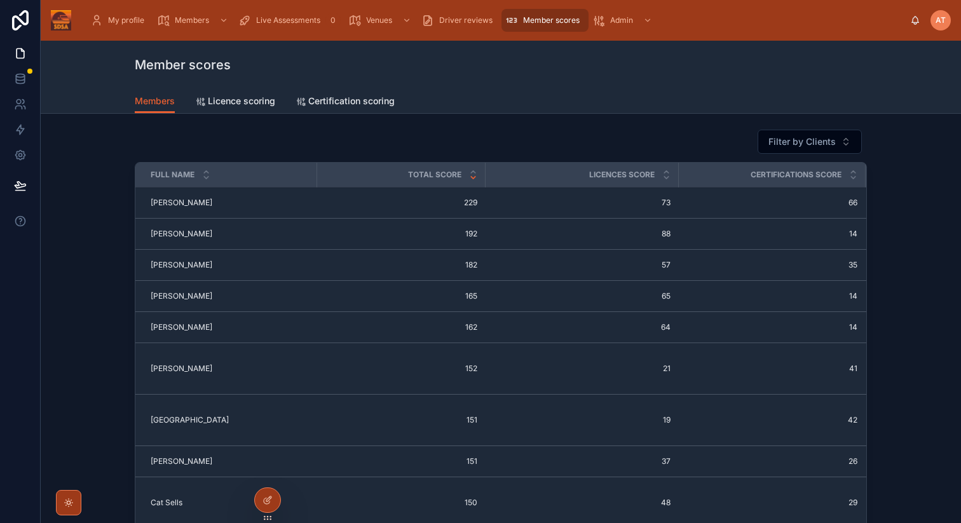
click at [800, 148] on button "Filter by Clients" at bounding box center [810, 142] width 104 height 24
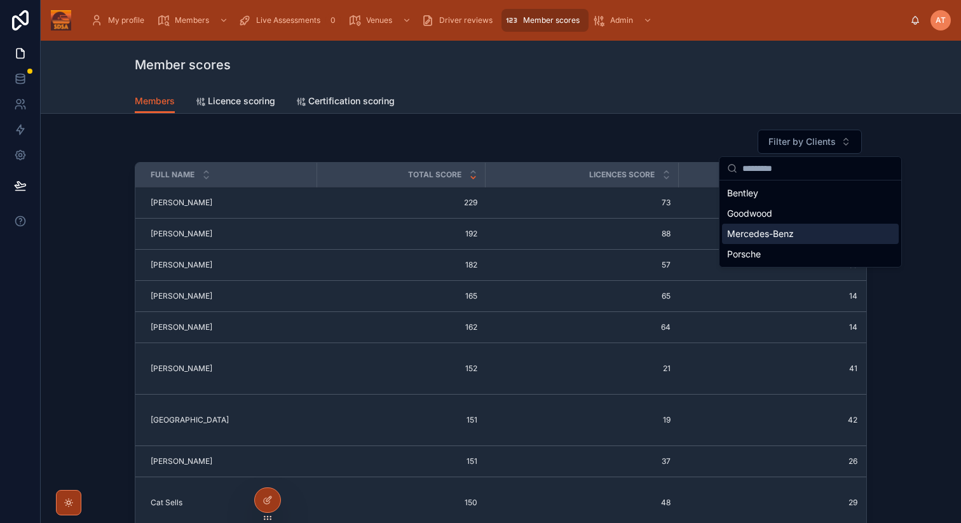
click at [746, 238] on span "Mercedes-Benz" at bounding box center [760, 234] width 67 height 13
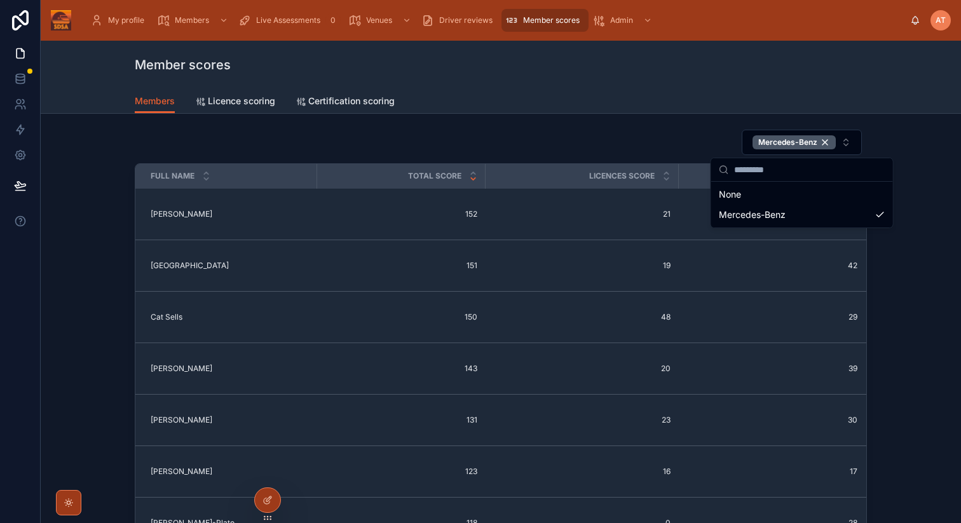
click at [294, 151] on div "Mercedes-Benz" at bounding box center [501, 142] width 732 height 27
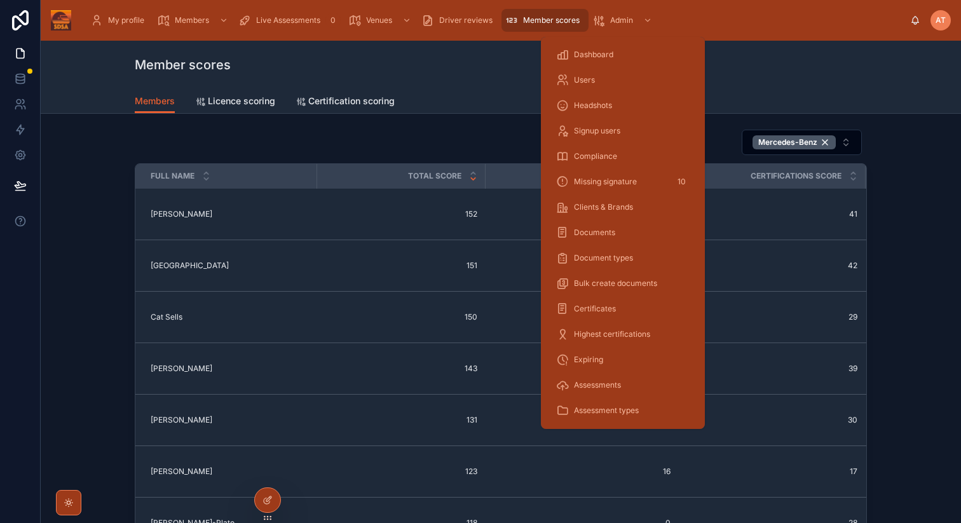
click at [574, 80] on span "Users" at bounding box center [584, 80] width 21 height 10
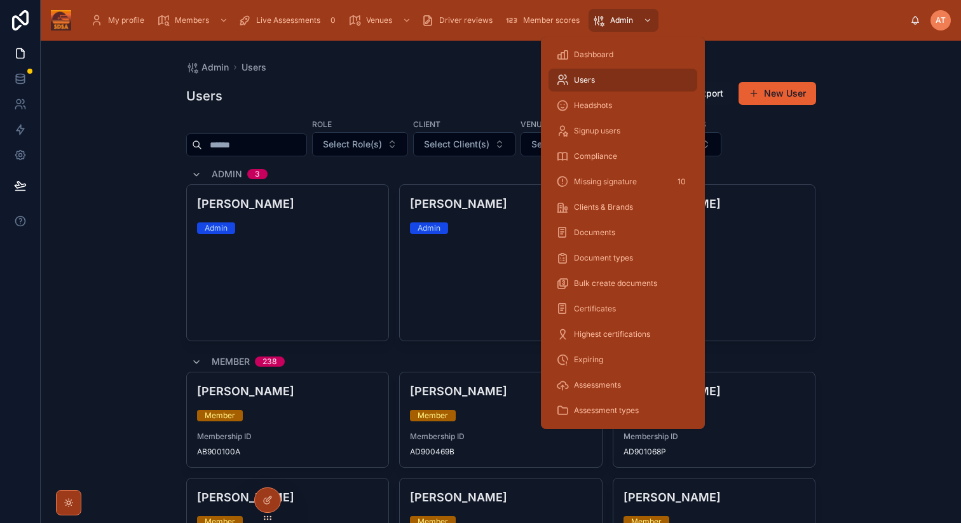
click at [611, 106] on span "Headshots" at bounding box center [593, 105] width 38 height 10
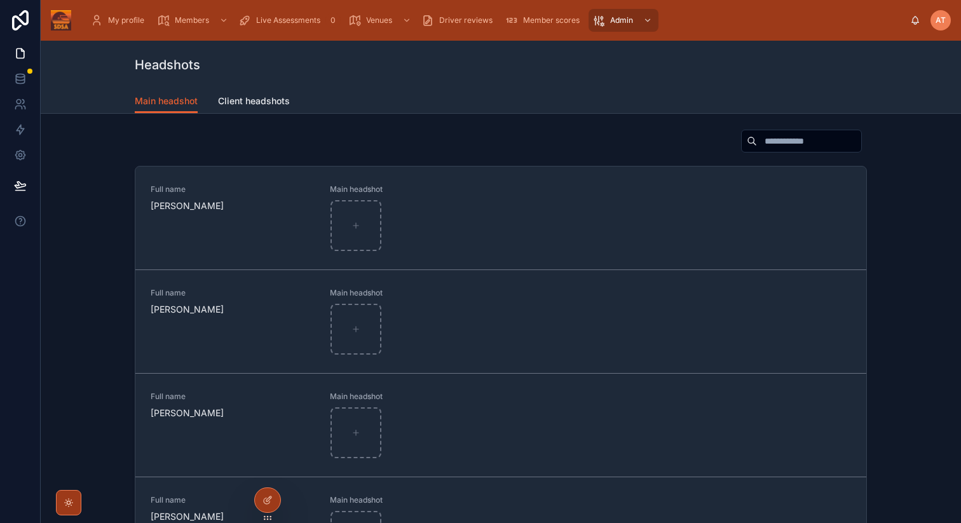
click at [260, 98] on span "Client headshots" at bounding box center [254, 101] width 72 height 13
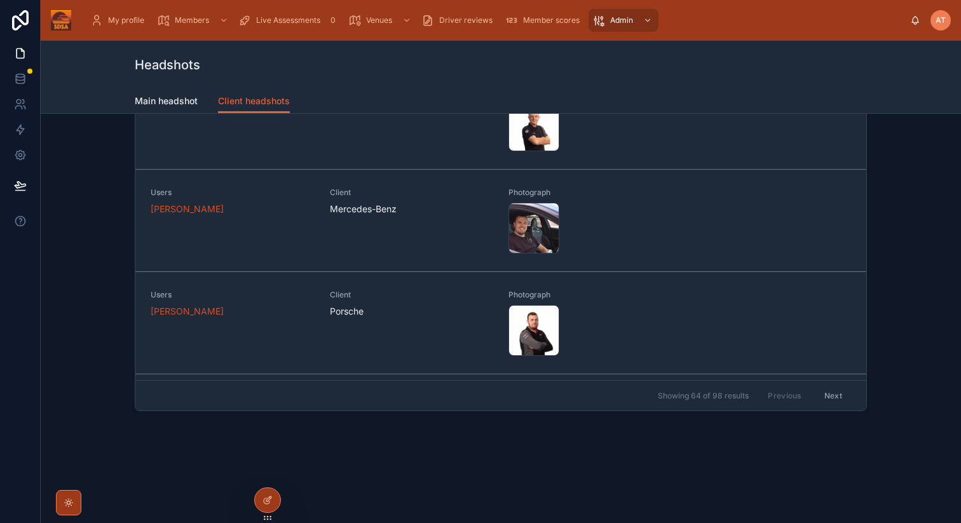
scroll to position [6057, 0]
click at [167, 206] on span "[PERSON_NAME]" at bounding box center [187, 208] width 73 height 13
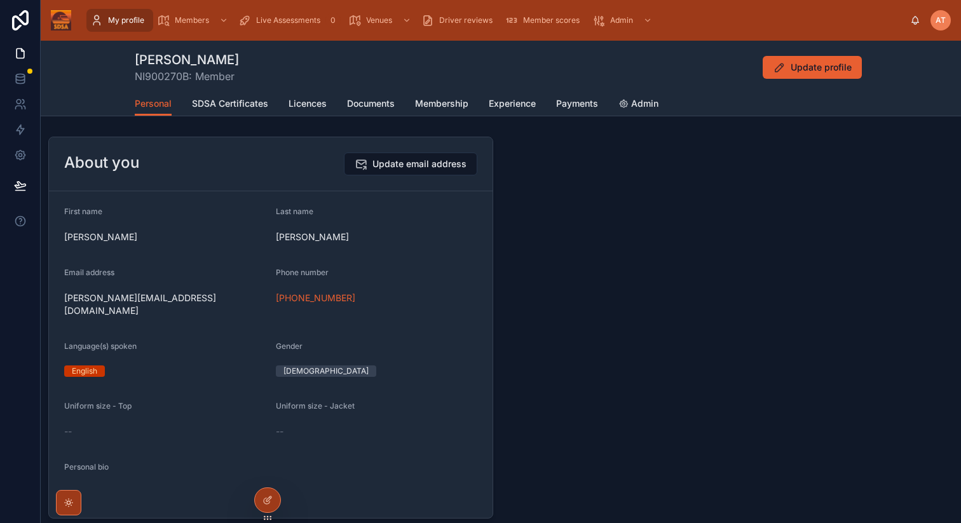
click at [632, 200] on div at bounding box center [731, 328] width 460 height 392
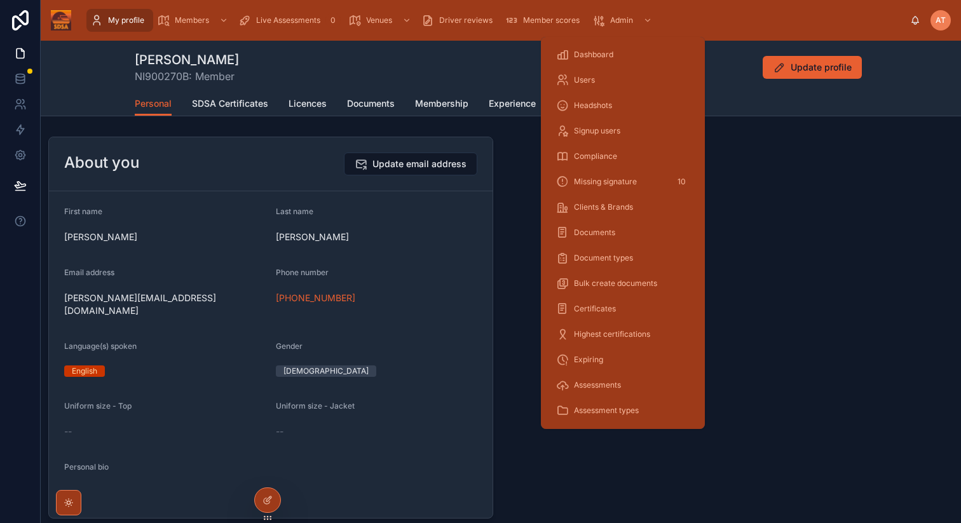
click at [603, 130] on span "Signup users" at bounding box center [597, 131] width 46 height 10
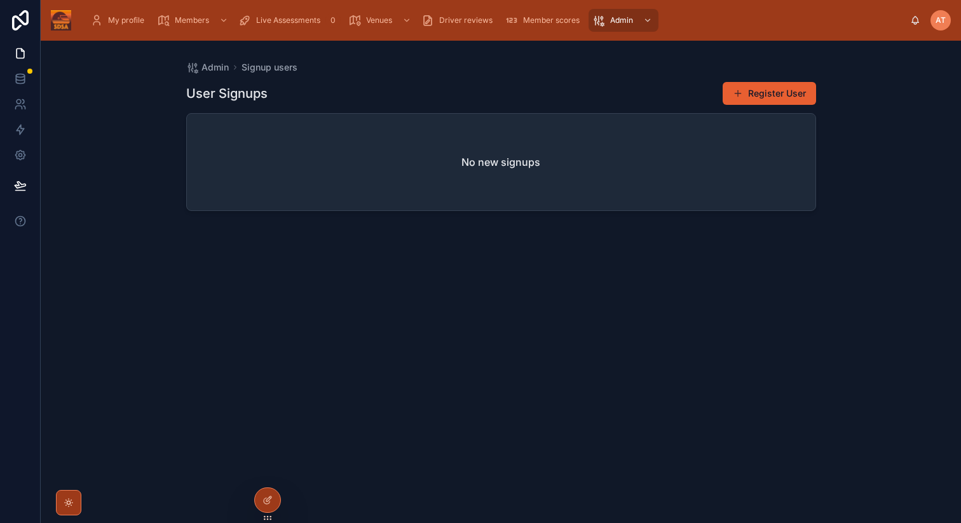
click at [776, 85] on button "Register User" at bounding box center [769, 93] width 93 height 23
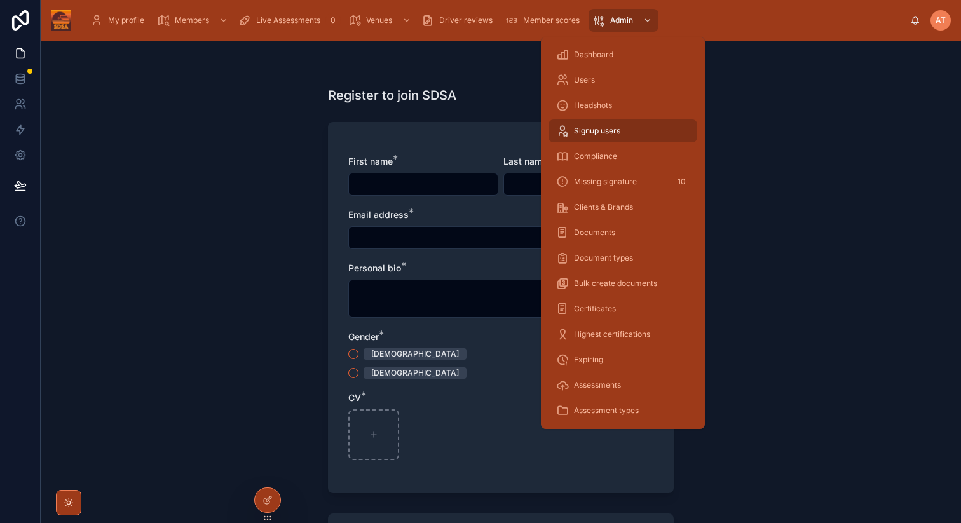
click at [599, 157] on span "Compliance" at bounding box center [595, 156] width 43 height 10
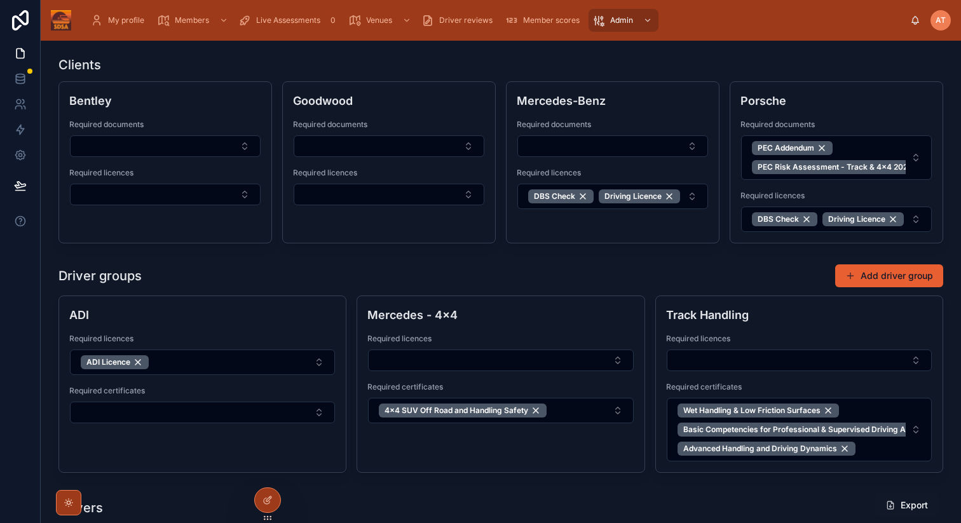
click at [586, 149] on button "Select Button" at bounding box center [613, 146] width 191 height 22
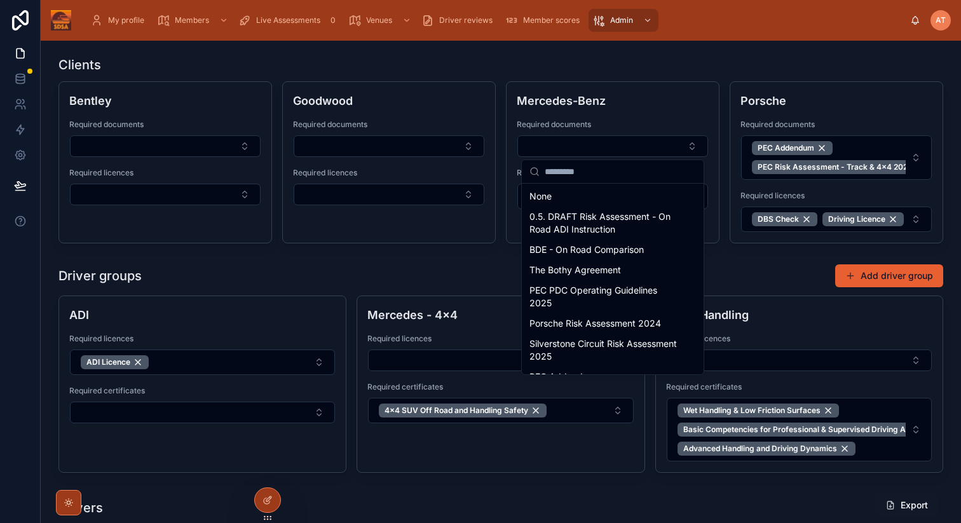
click at [460, 263] on div "Driver groups Add driver group ADI Required licences ADI Licence Required certi…" at bounding box center [501, 368] width 900 height 219
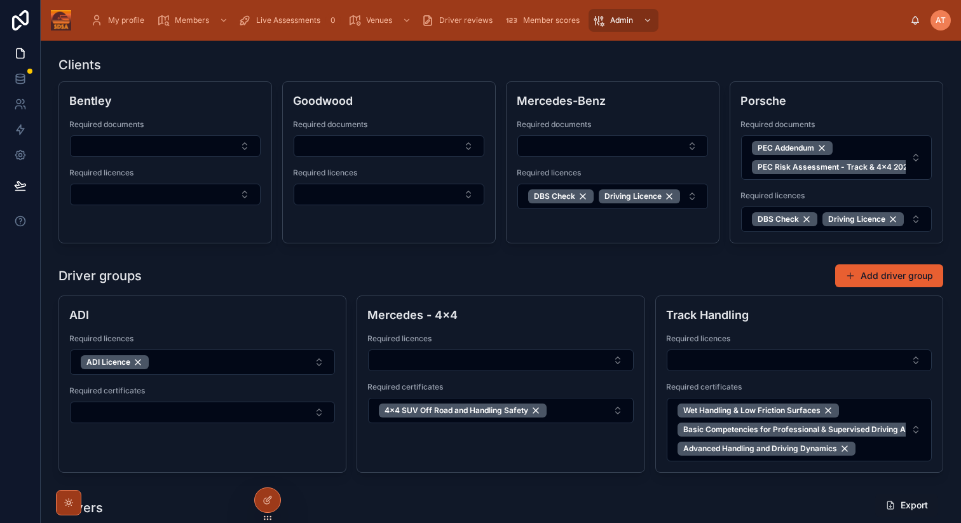
click at [595, 143] on button "Select Button" at bounding box center [613, 146] width 191 height 22
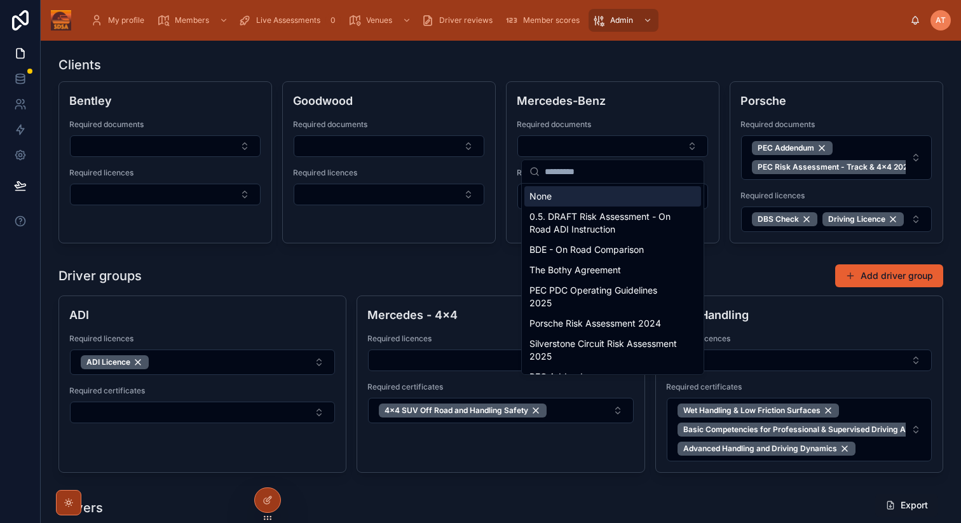
click at [699, 63] on div "Clients" at bounding box center [500, 65] width 885 height 18
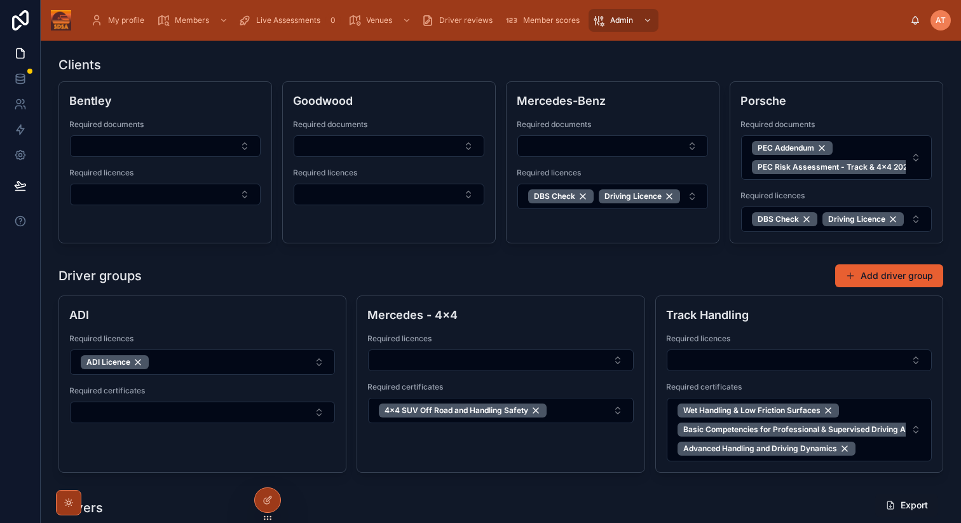
click at [579, 146] on button "Select Button" at bounding box center [613, 146] width 191 height 22
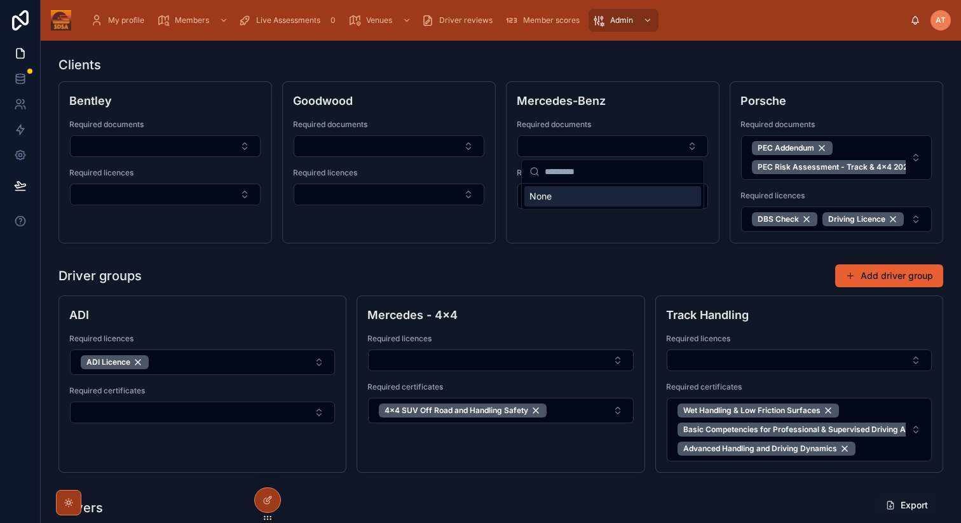
click at [577, 62] on div "Clients" at bounding box center [500, 65] width 885 height 18
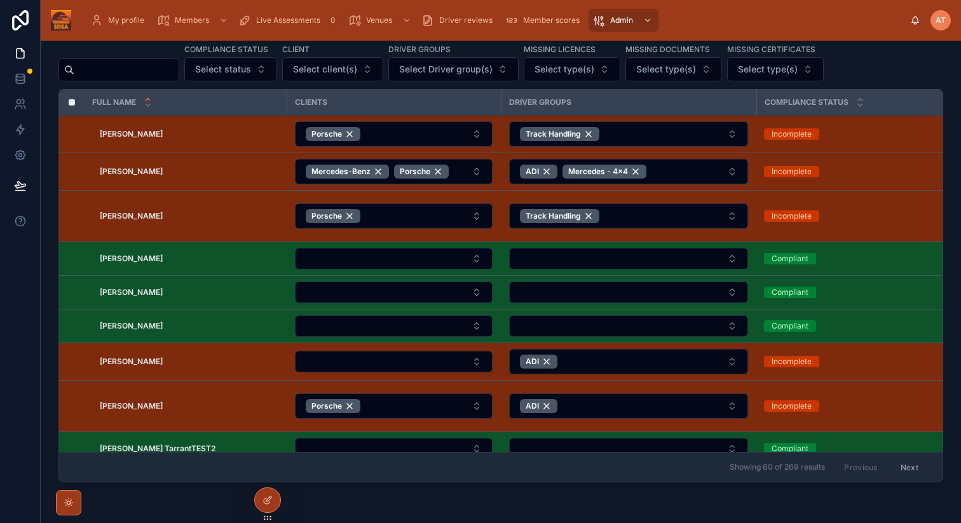
scroll to position [465, 0]
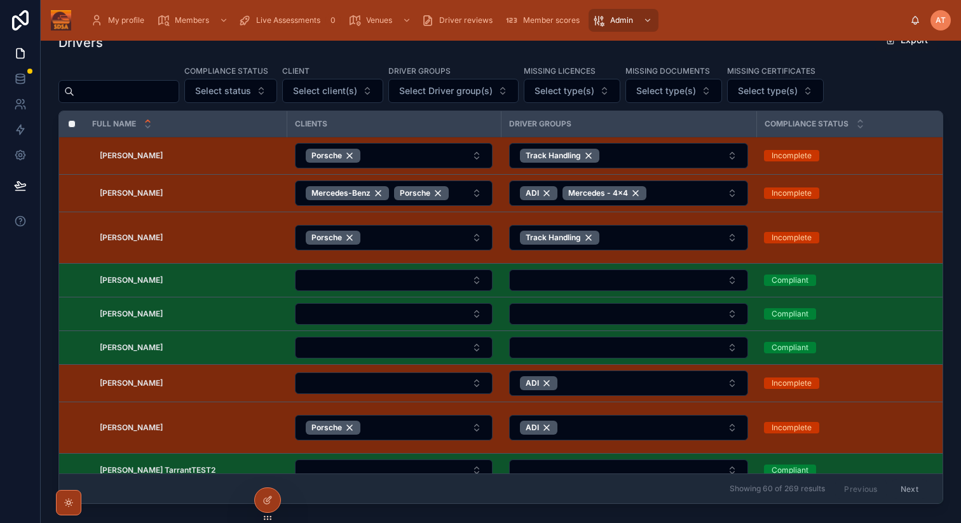
click at [360, 97] on button "Select client(s)" at bounding box center [332, 91] width 101 height 24
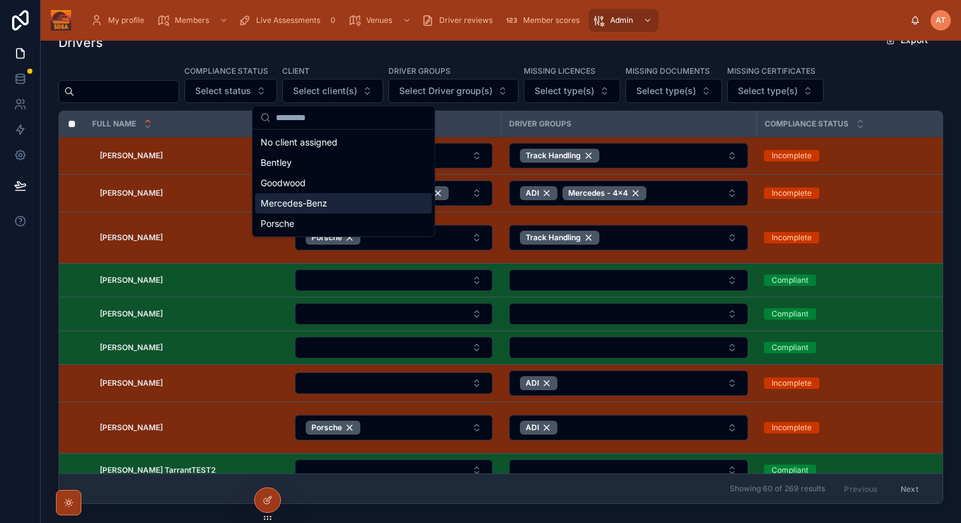
click at [327, 206] on span "Mercedes-Benz" at bounding box center [294, 203] width 67 height 13
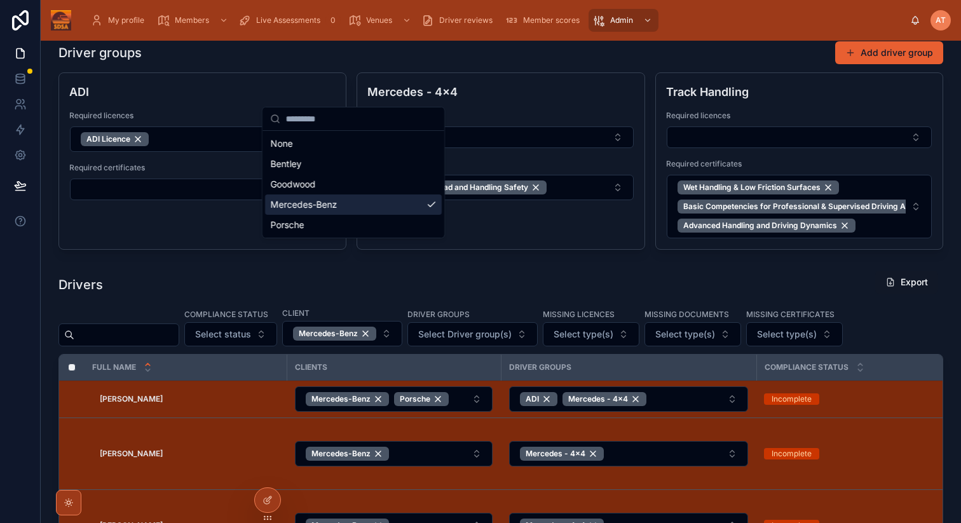
scroll to position [465, 0]
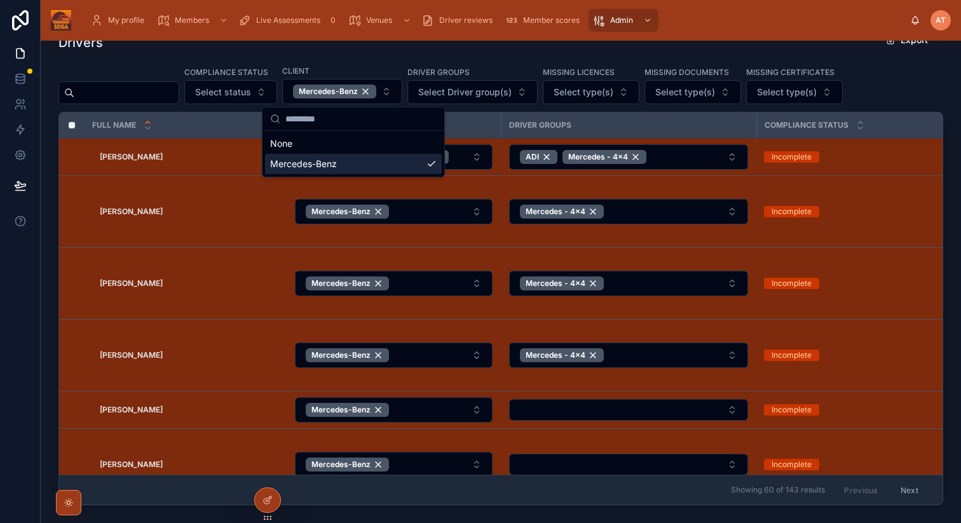
click at [945, 86] on div "Drivers Export Compliance status Select status Client Mercedes-Benz Driver grou…" at bounding box center [501, 269] width 900 height 493
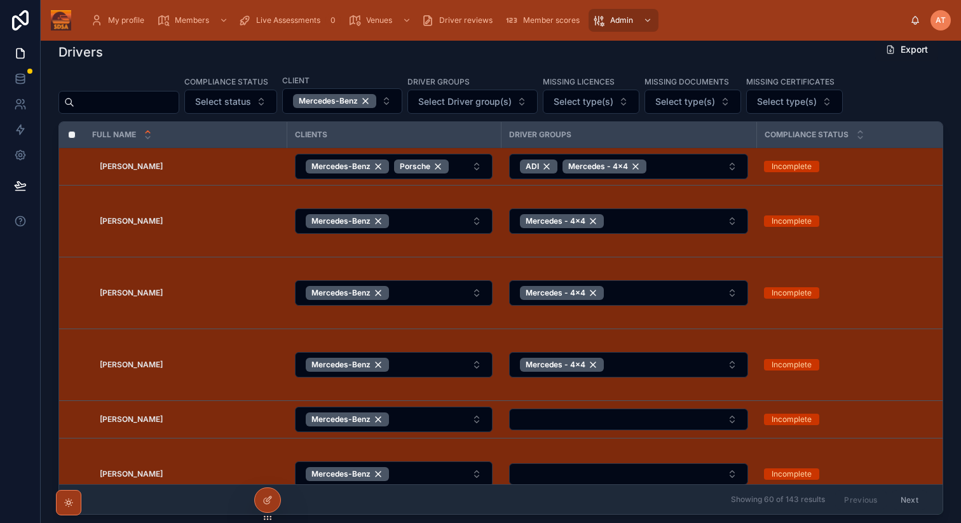
scroll to position [457, 0]
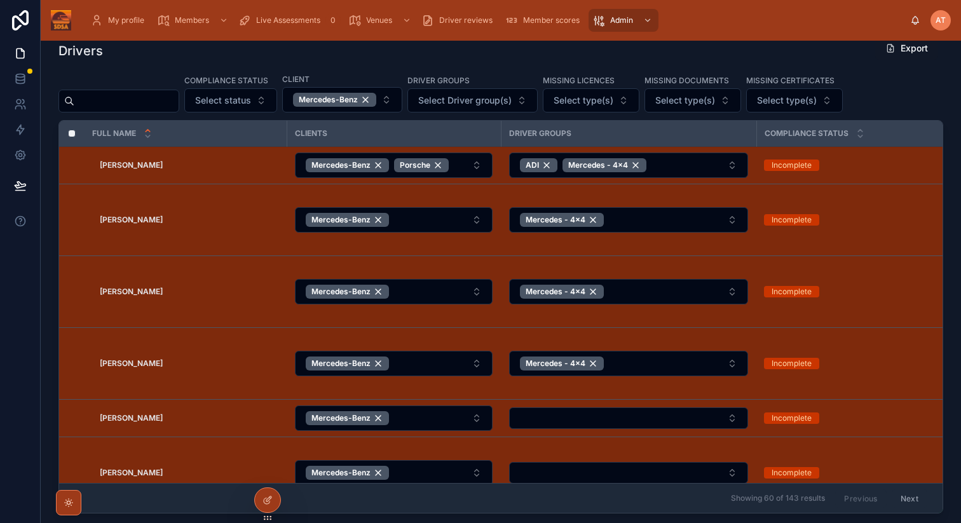
click at [512, 100] on span "Select Driver group(s)" at bounding box center [464, 100] width 93 height 13
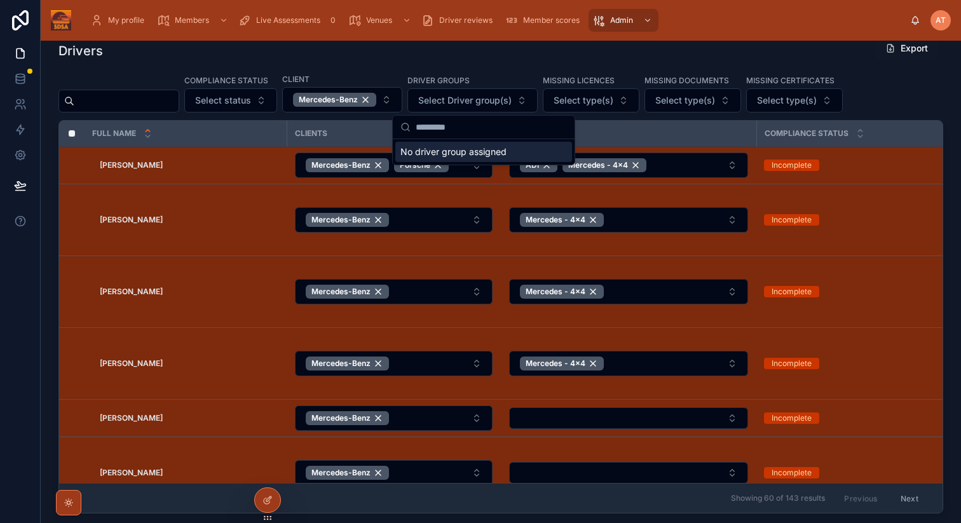
click at [549, 63] on div "Drivers Export" at bounding box center [500, 50] width 885 height 29
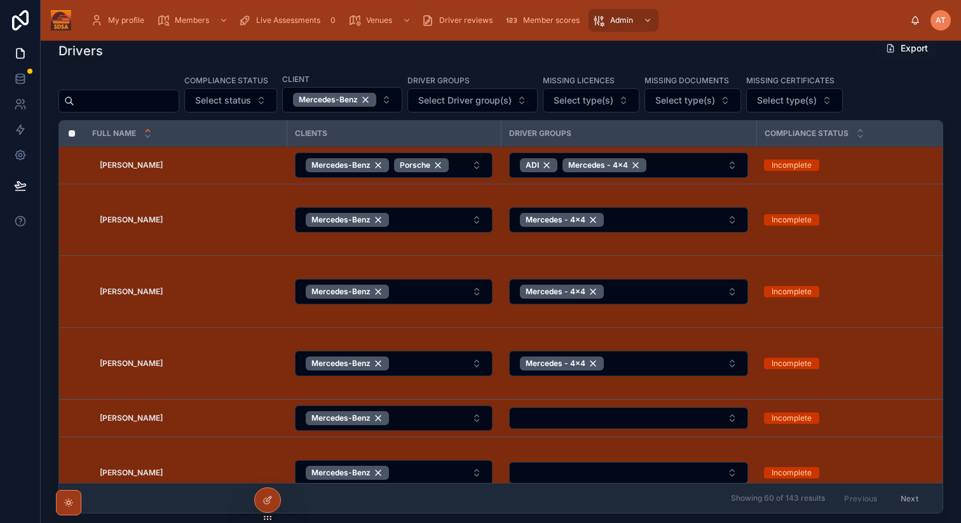
click at [268, 106] on button "Select status" at bounding box center [230, 100] width 93 height 24
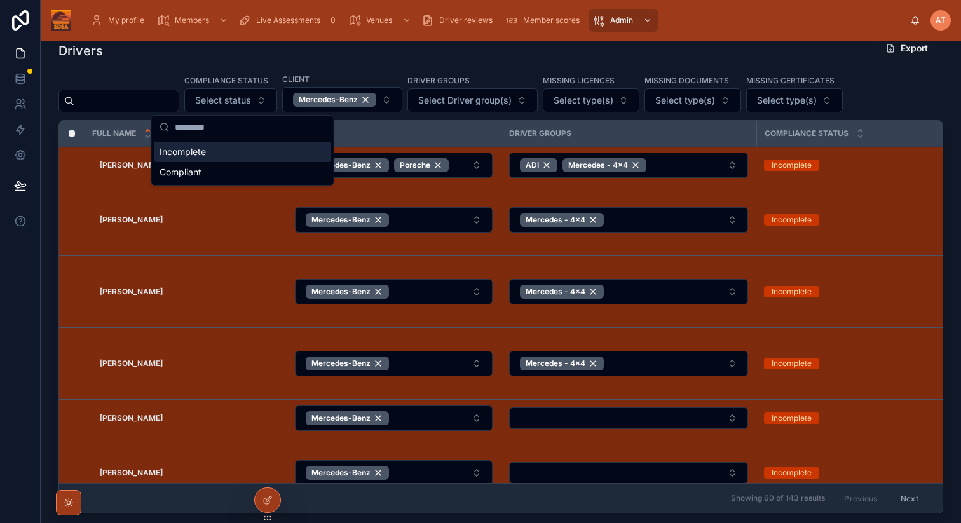
click at [193, 158] on div "Incomplete" at bounding box center [242, 152] width 177 height 20
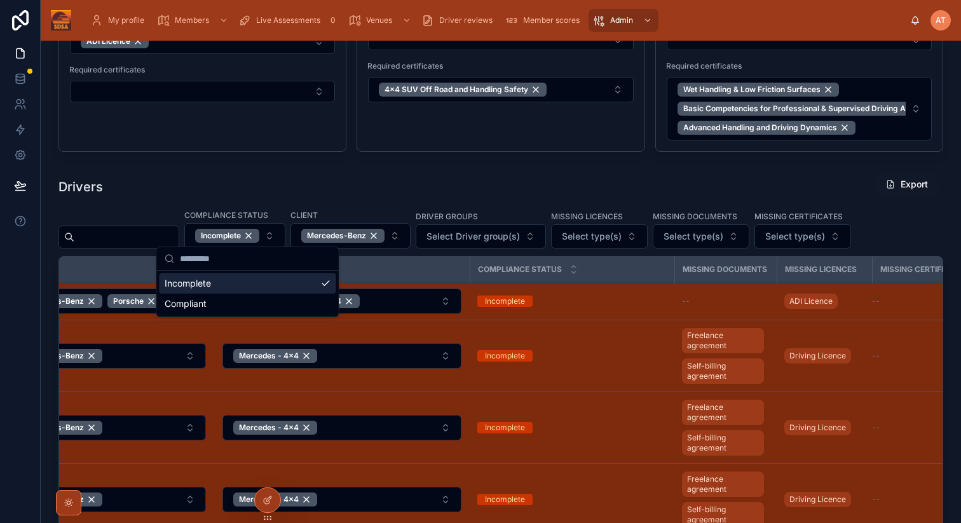
scroll to position [329, 0]
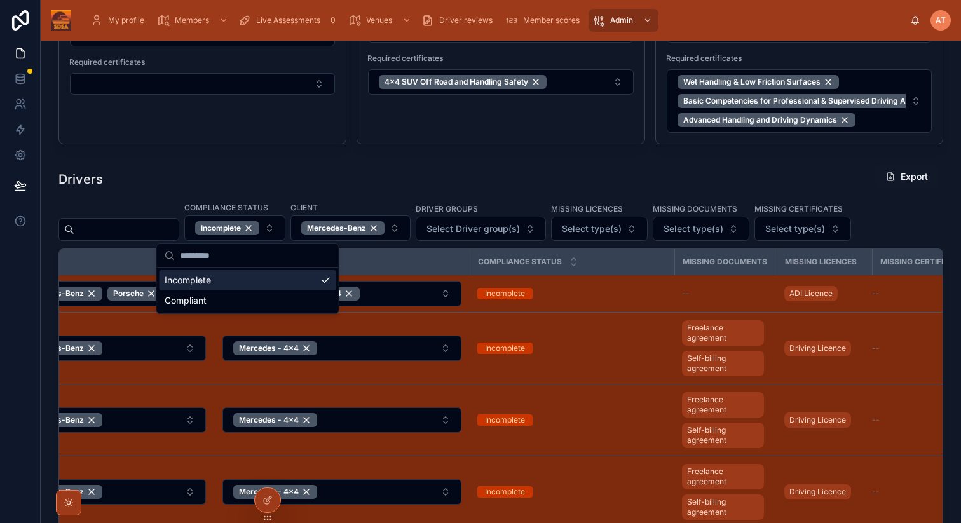
click at [539, 162] on div "Drivers Export Compliance status Incomplete Client Mercedes-Benz Driver groups …" at bounding box center [501, 406] width 900 height 493
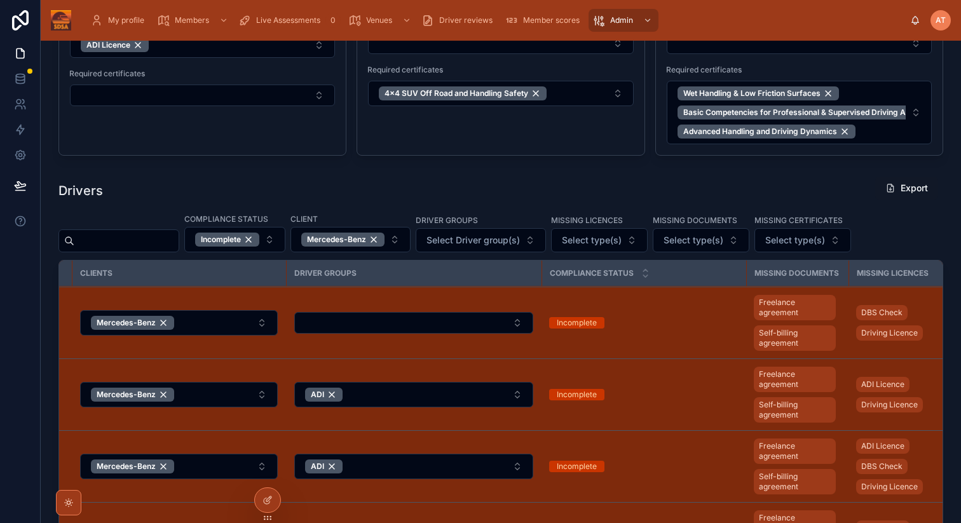
scroll to position [290, 224]
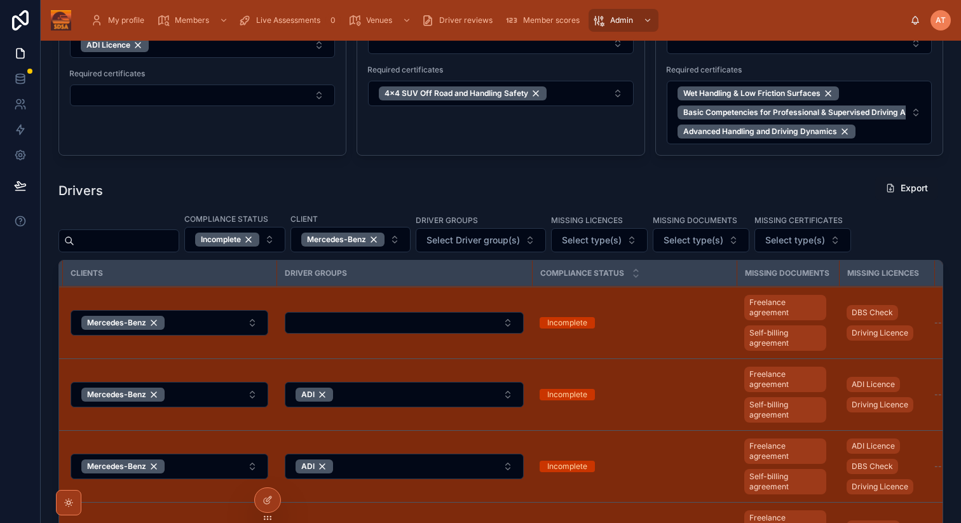
click at [506, 319] on button "Select Button" at bounding box center [404, 323] width 239 height 22
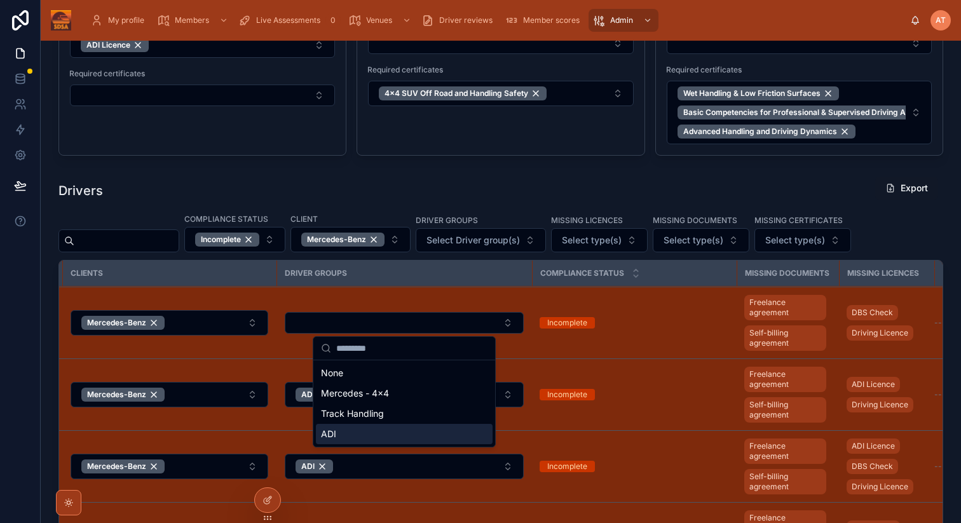
click at [343, 431] on div "ADI" at bounding box center [404, 434] width 177 height 20
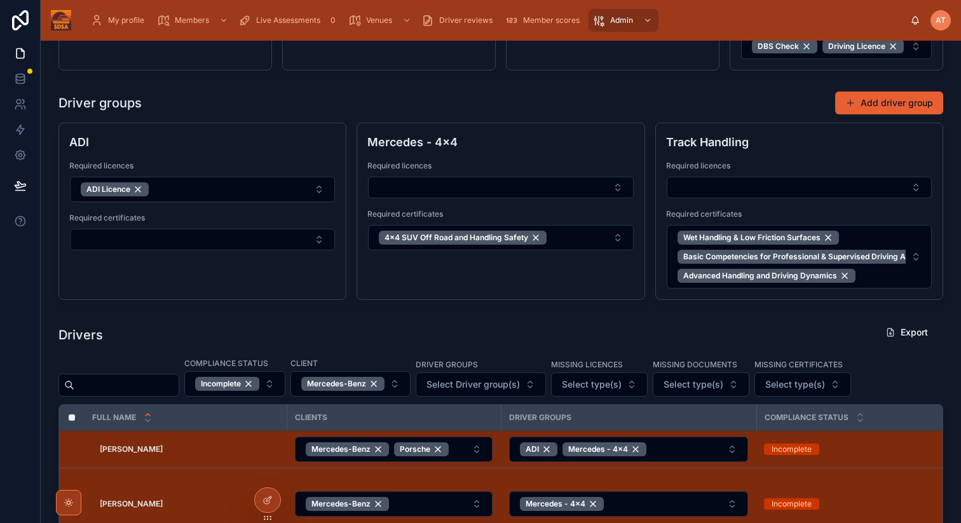
scroll to position [174, 0]
click at [385, 385] on div "Mercedes-Benz" at bounding box center [342, 383] width 83 height 14
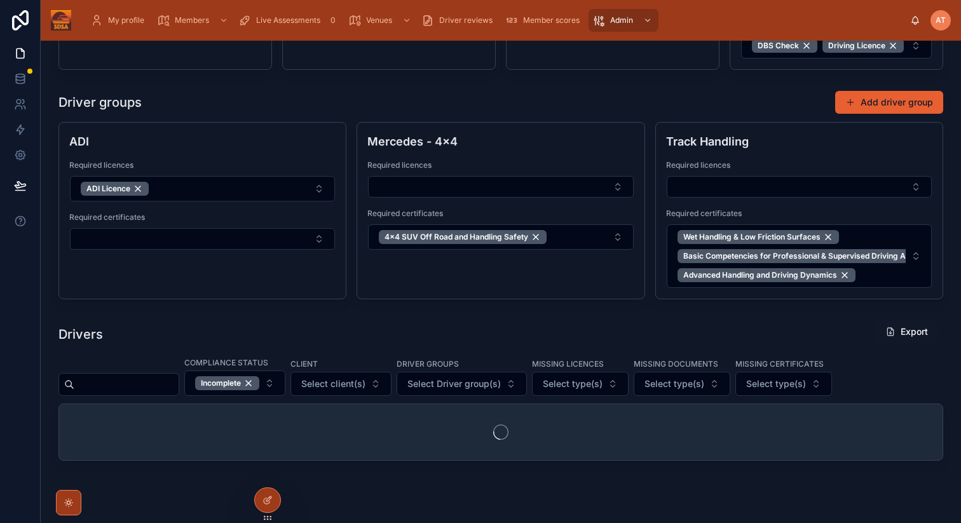
click at [259, 381] on div "Incomplete" at bounding box center [227, 383] width 64 height 14
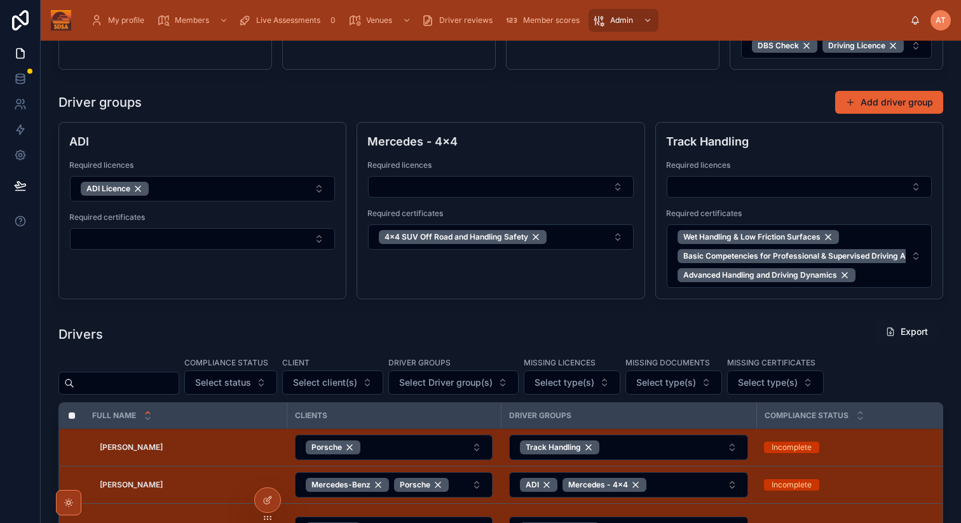
click at [466, 392] on button "Select Driver group(s)" at bounding box center [453, 383] width 130 height 24
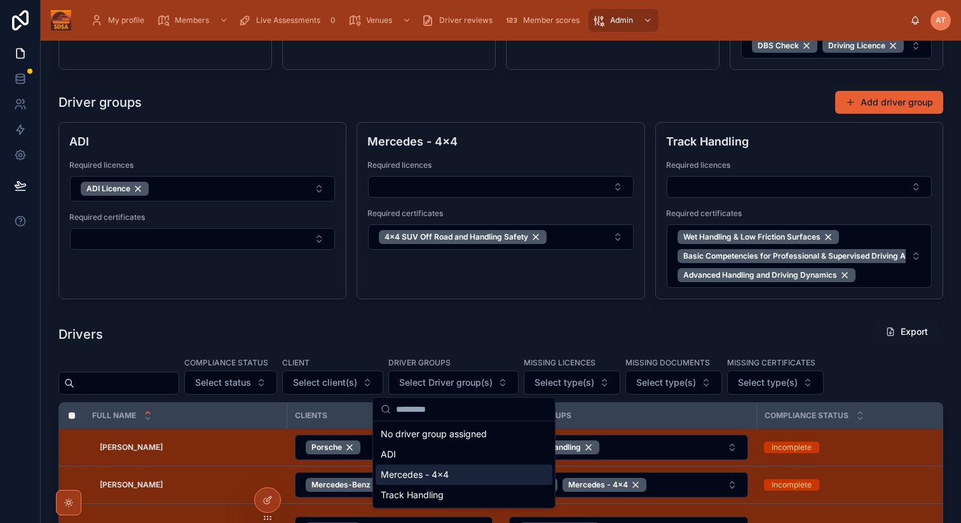
click at [443, 476] on span "Mercedes - 4x4" at bounding box center [415, 475] width 68 height 13
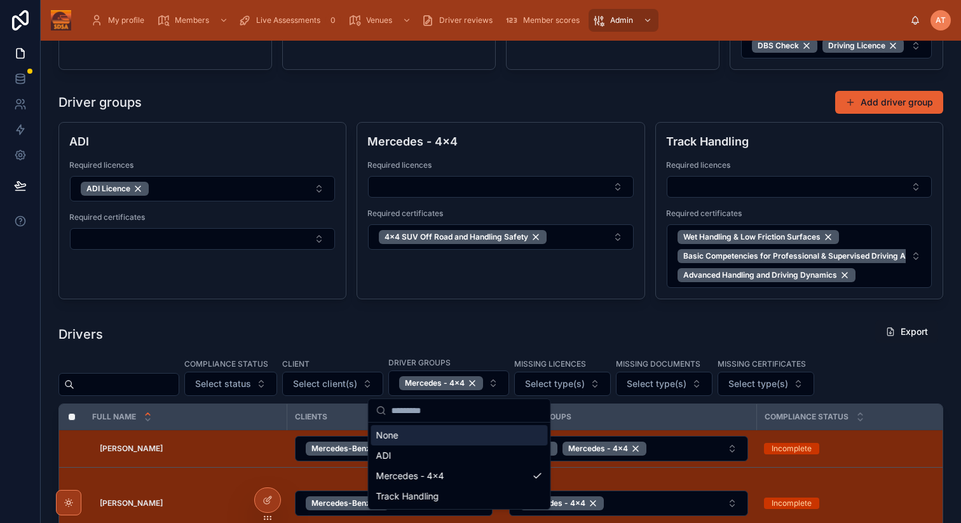
click at [799, 333] on div "Drivers Export" at bounding box center [500, 334] width 885 height 29
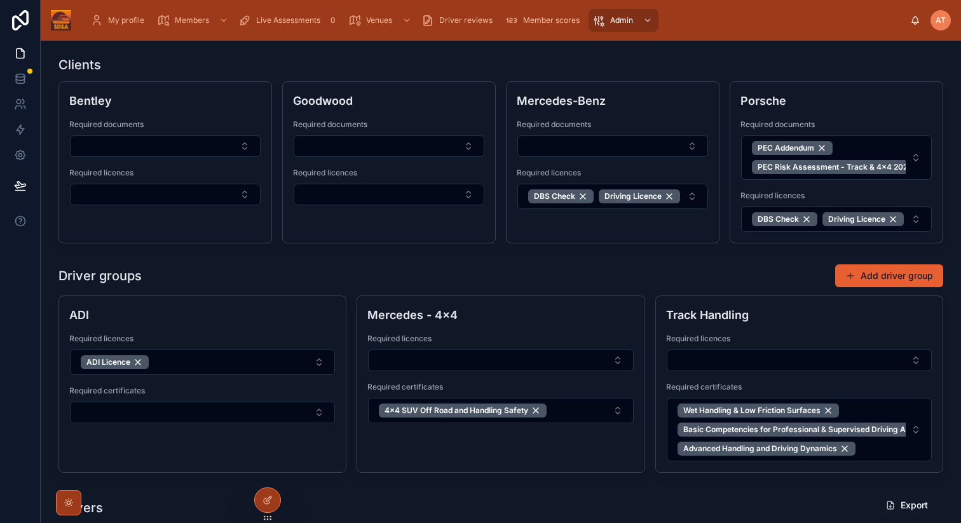
click at [694, 196] on button "DBS Check Driving Licence" at bounding box center [613, 196] width 191 height 25
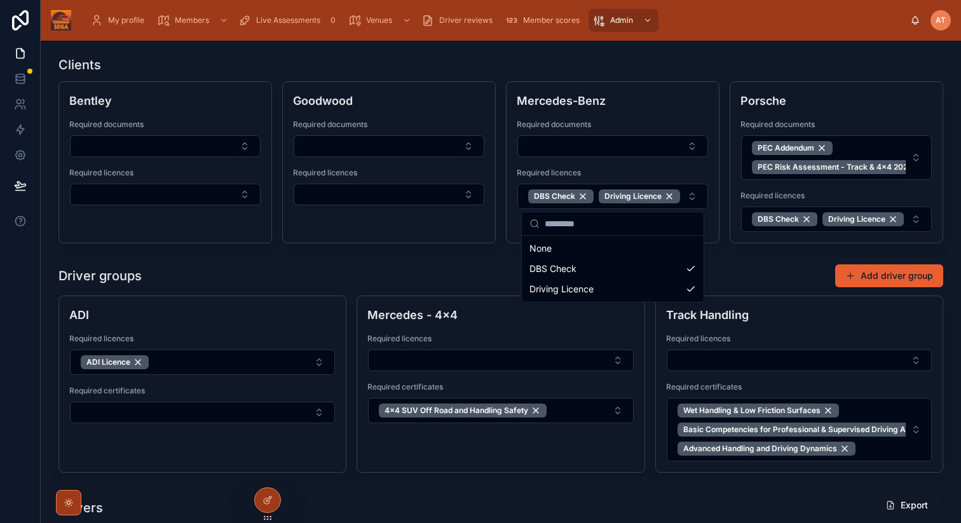
click at [477, 270] on div "Driver groups Add driver group" at bounding box center [500, 276] width 885 height 24
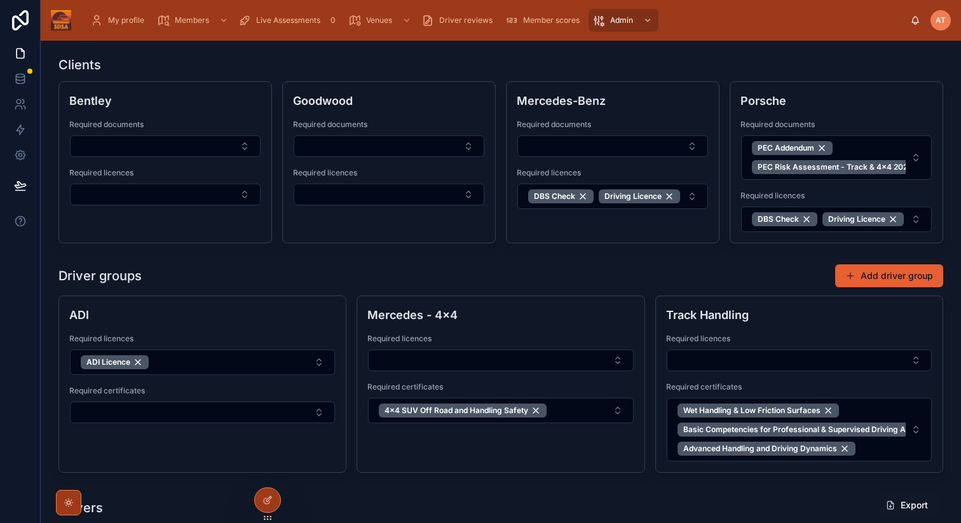
click at [338, 270] on div "Driver groups Add driver group" at bounding box center [500, 276] width 885 height 24
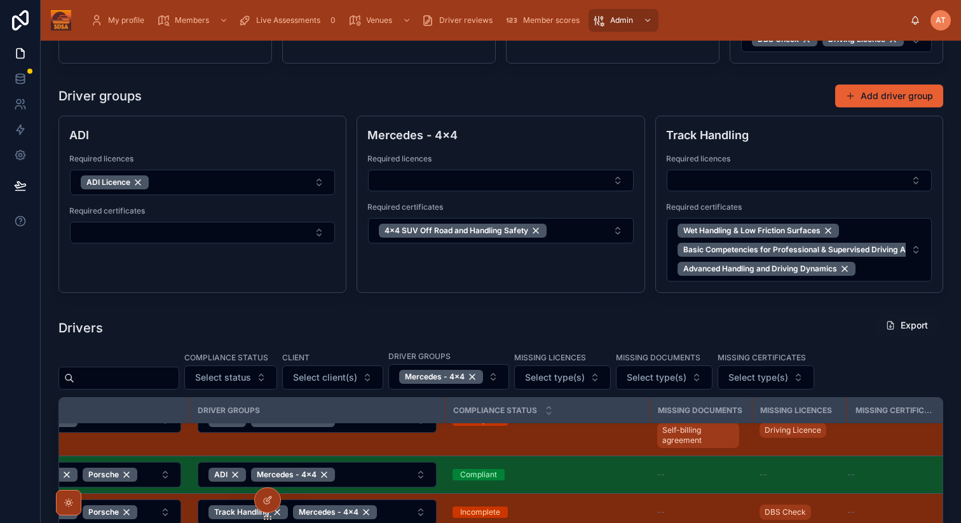
scroll to position [193, 0]
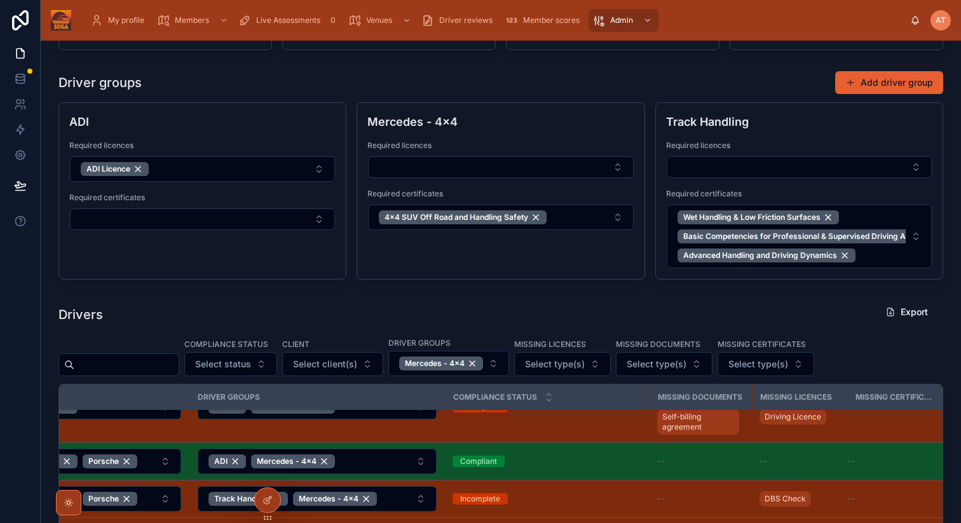
click at [483, 362] on div "Mercedes - 4x4" at bounding box center [441, 364] width 84 height 14
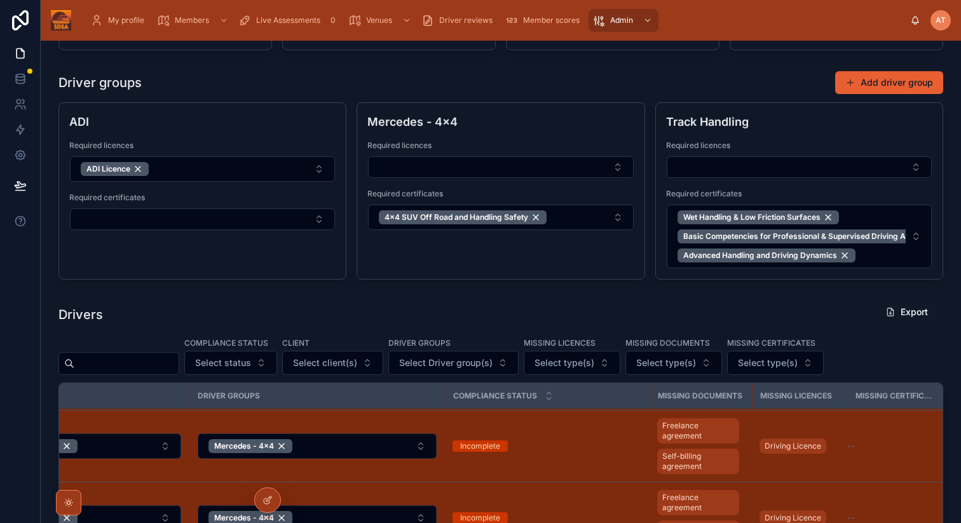
scroll to position [617, 312]
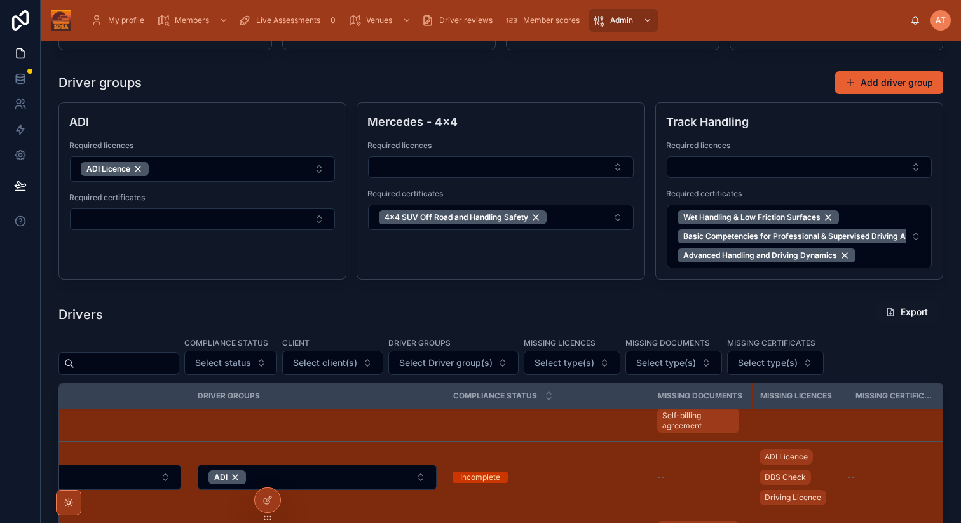
click at [493, 368] on span "Select Driver group(s)" at bounding box center [445, 363] width 93 height 13
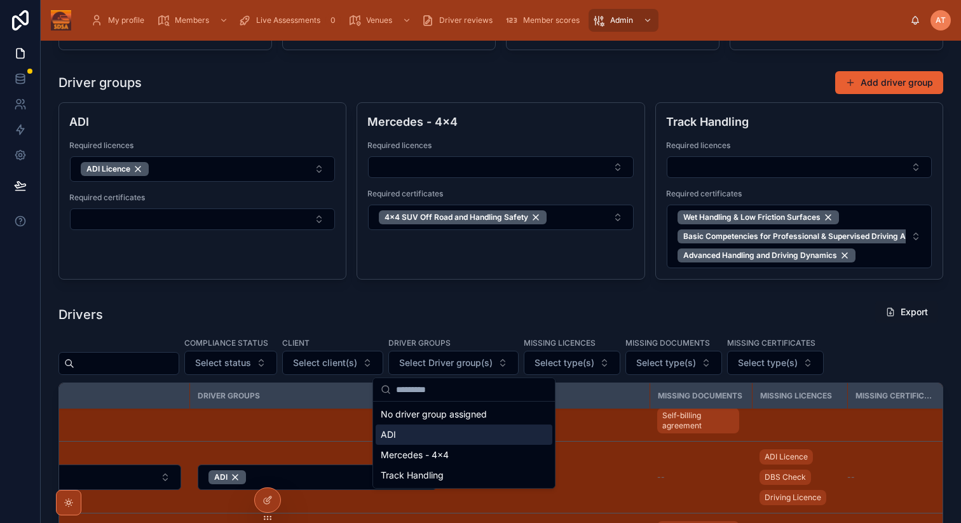
click at [397, 436] on div "ADI" at bounding box center [464, 435] width 177 height 20
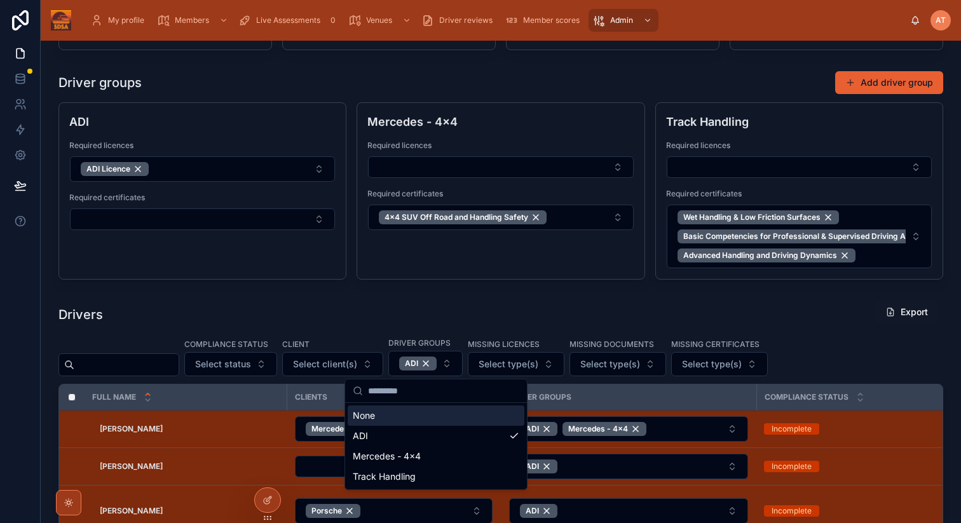
click at [830, 318] on div "Drivers Export" at bounding box center [500, 314] width 885 height 29
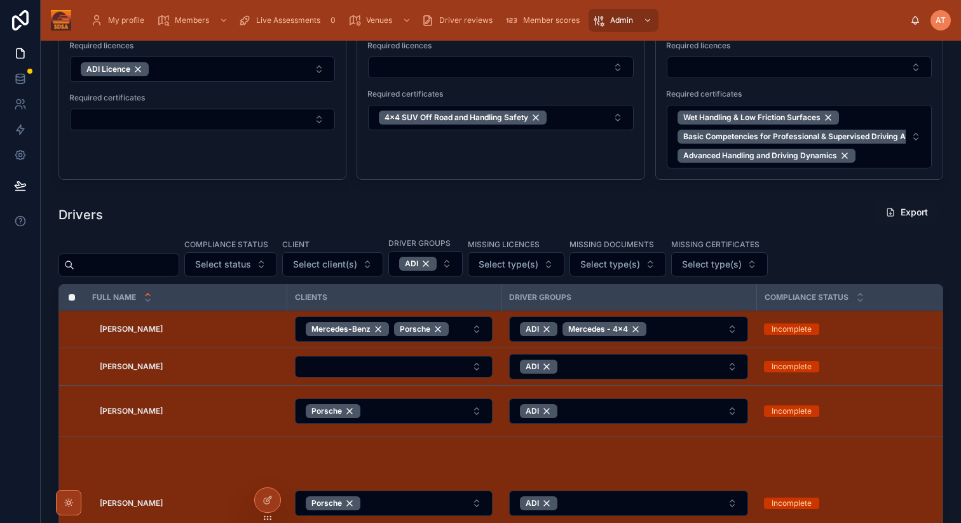
scroll to position [305, 0]
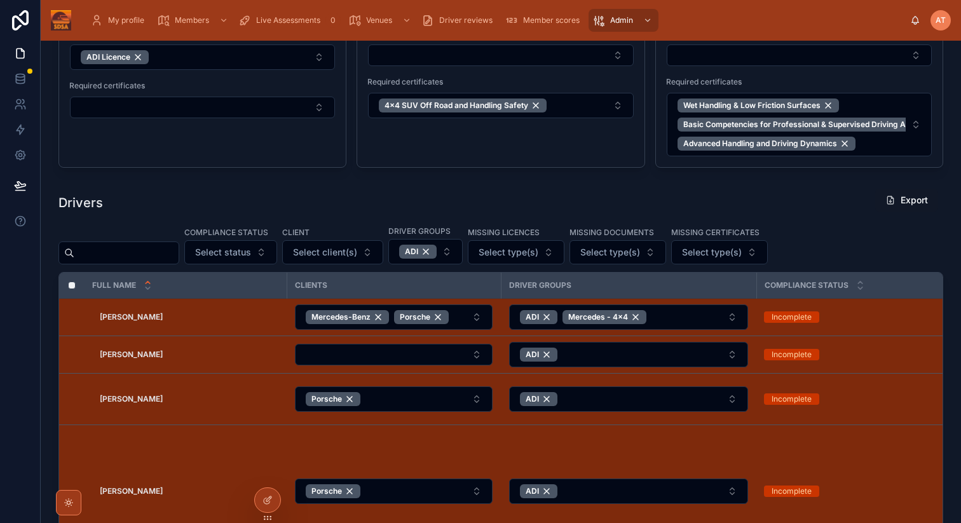
click at [539, 250] on span "Select type(s)" at bounding box center [509, 252] width 60 height 13
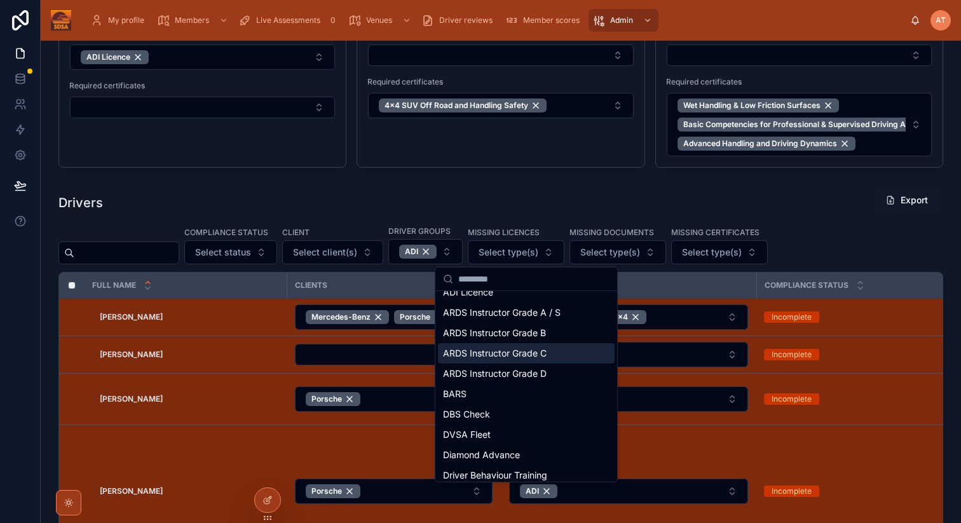
scroll to position [0, 0]
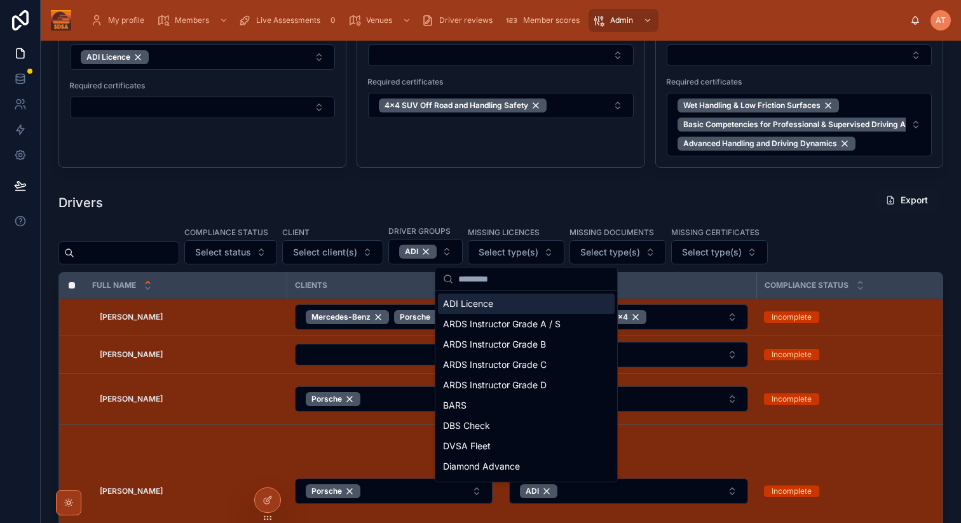
click at [474, 306] on span "ADI Licence" at bounding box center [468, 304] width 50 height 13
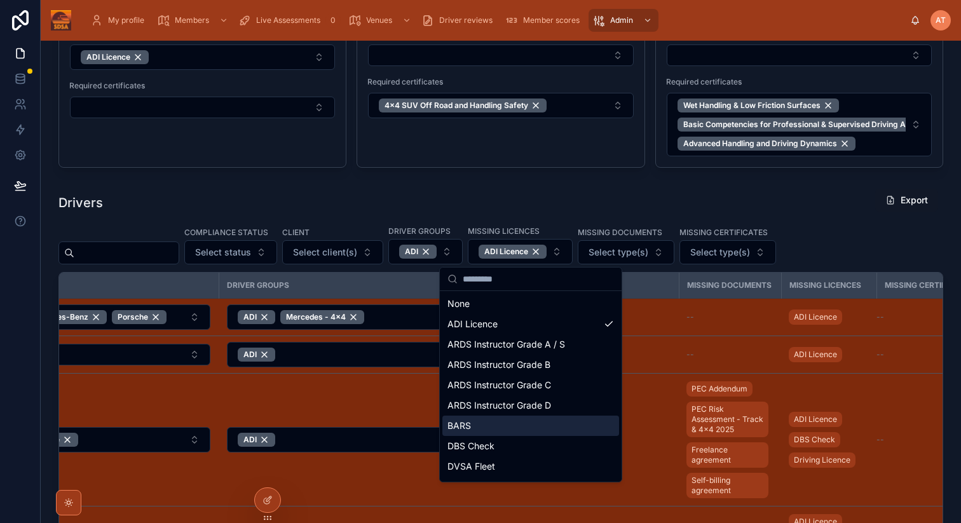
scroll to position [0, 285]
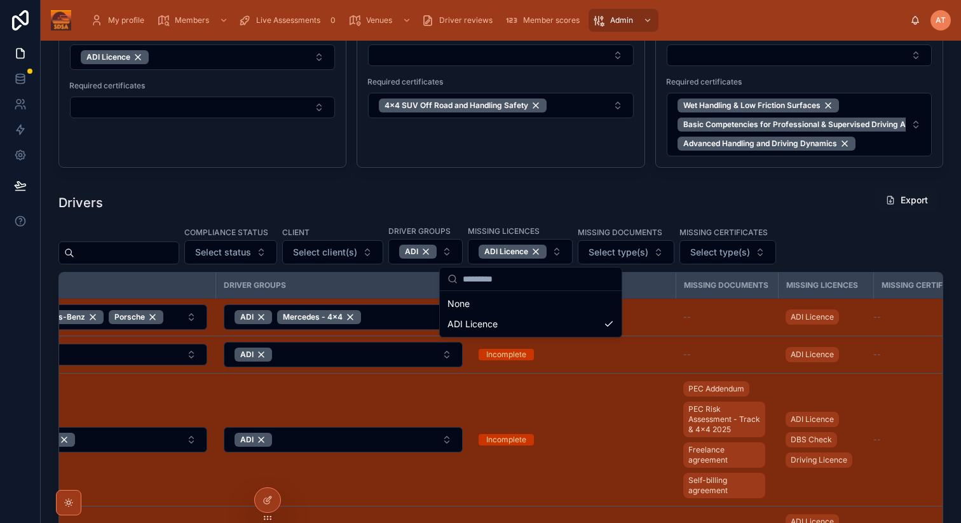
click at [806, 223] on div "Drivers Export Compliance status Select status Client Select client(s) Driver g…" at bounding box center [500, 426] width 885 height 477
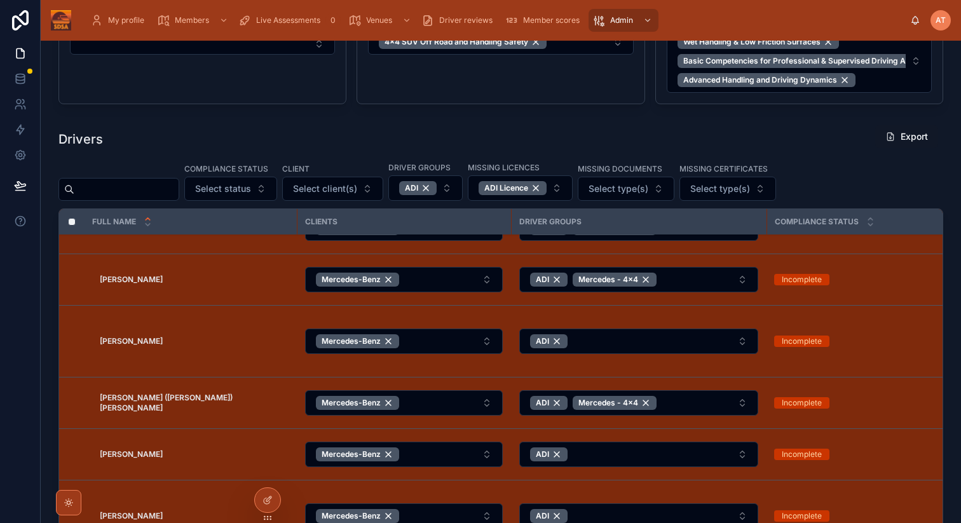
scroll to position [0, 0]
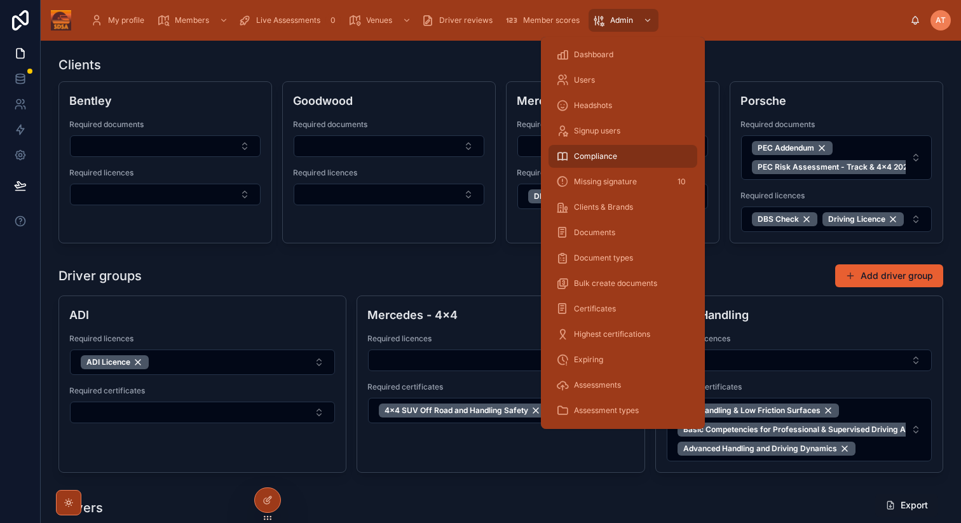
click at [579, 234] on span "Documents" at bounding box center [594, 233] width 41 height 10
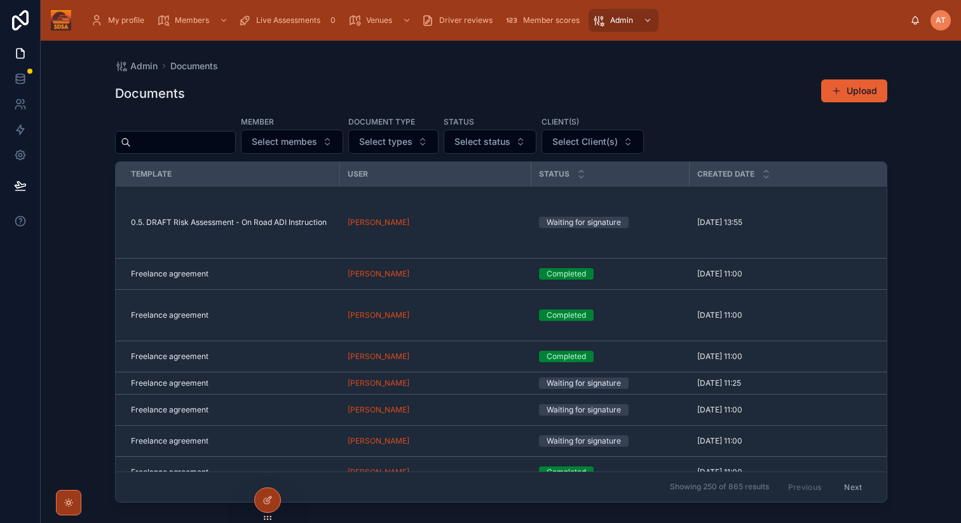
click at [835, 91] on span at bounding box center [837, 91] width 10 height 10
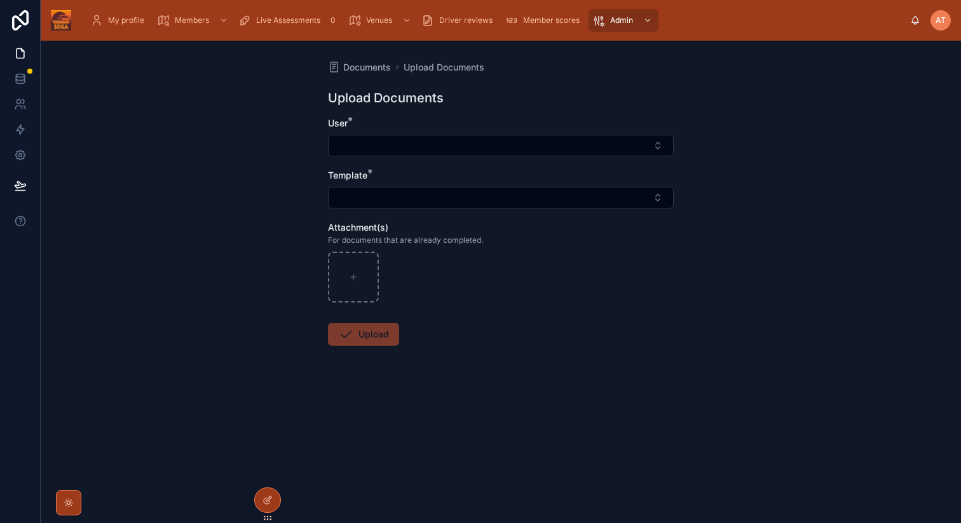
click at [415, 206] on button "Select Button" at bounding box center [501, 198] width 346 height 22
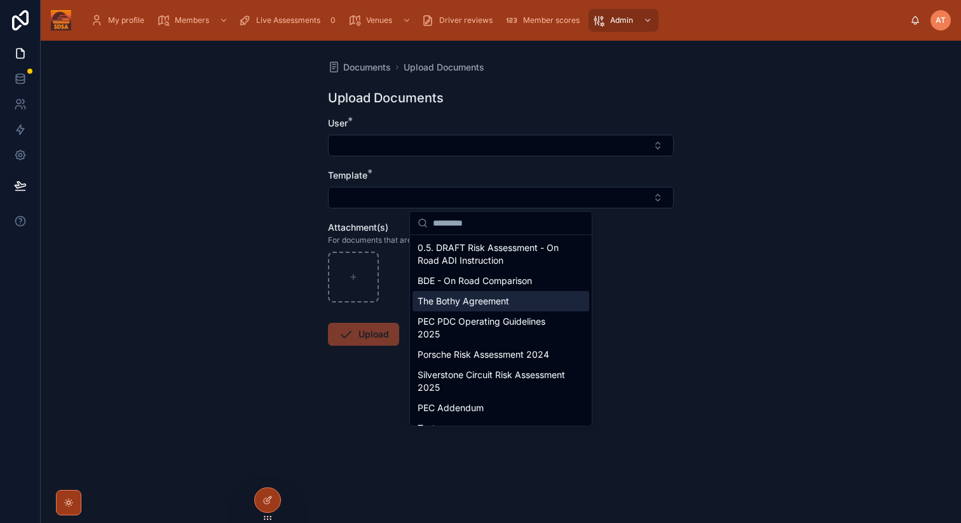
click at [748, 165] on div "Documents Upload Documents Upload Documents User * Template * Attachment(s) For…" at bounding box center [501, 282] width 921 height 483
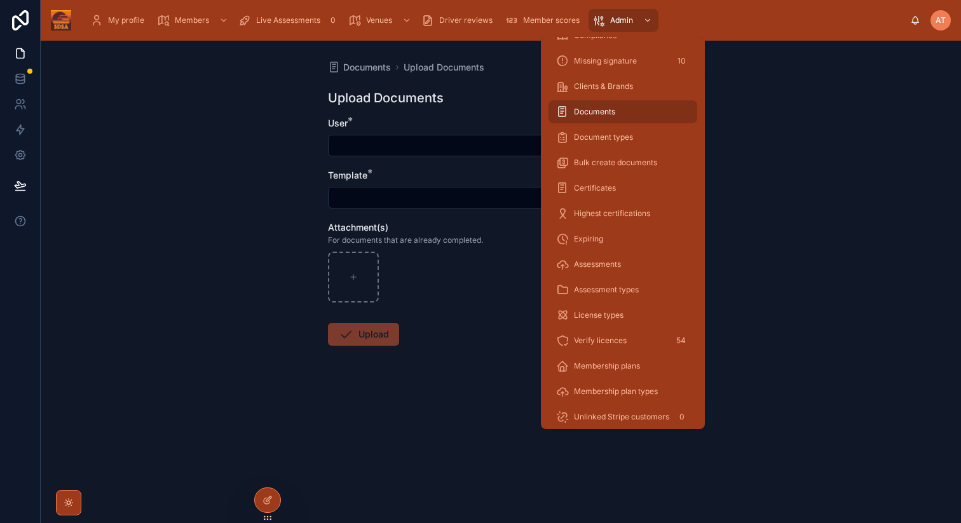
scroll to position [125, 0]
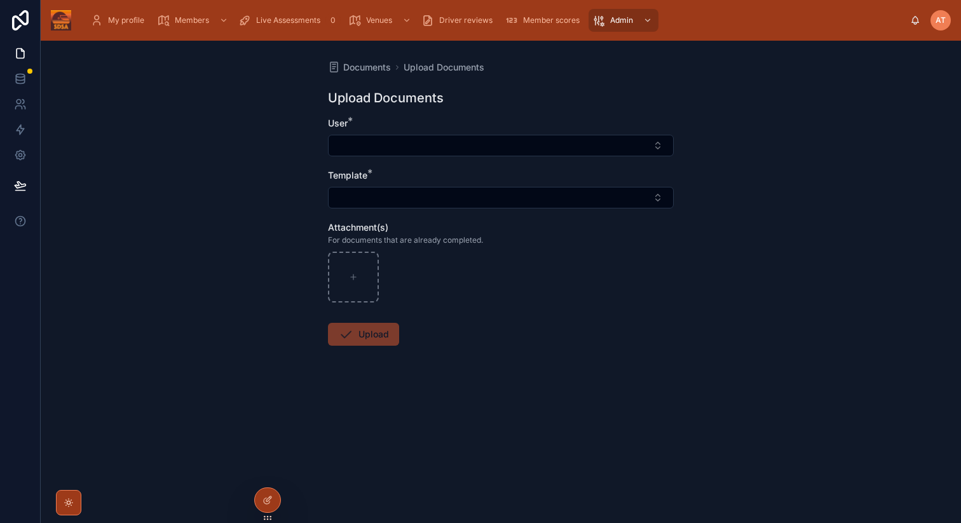
click at [406, 196] on button "Select Button" at bounding box center [501, 198] width 346 height 22
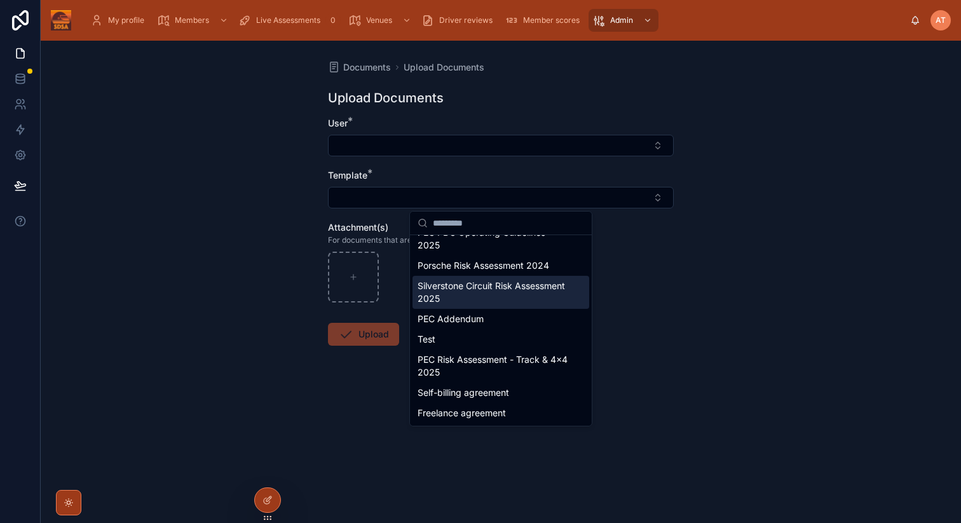
scroll to position [0, 0]
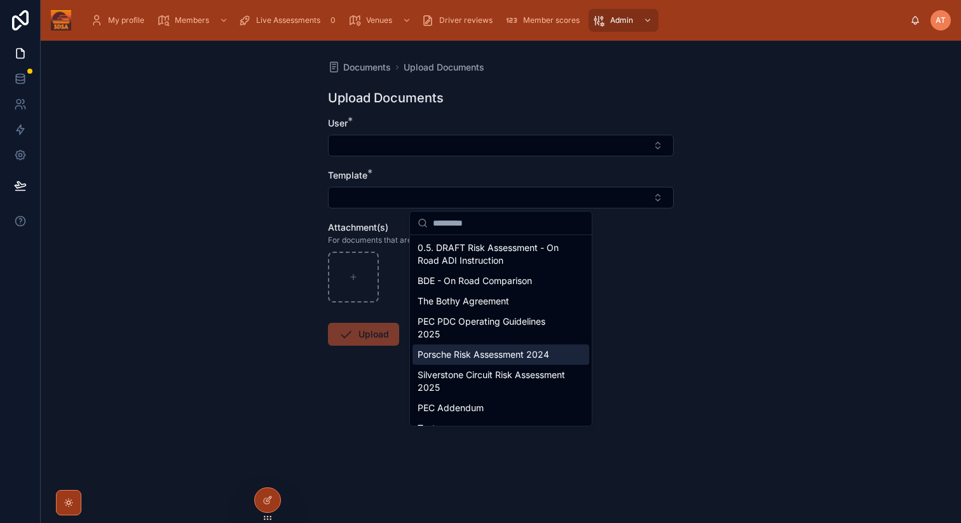
click at [790, 203] on div "Documents Upload Documents Upload Documents User * Template * Attachment(s) For…" at bounding box center [501, 282] width 921 height 483
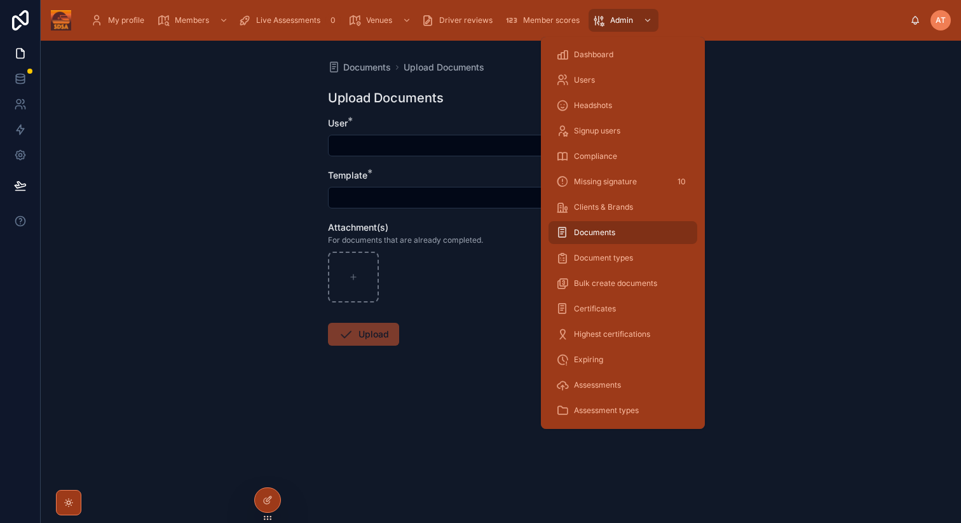
click at [618, 19] on span "Admin" at bounding box center [621, 20] width 23 height 10
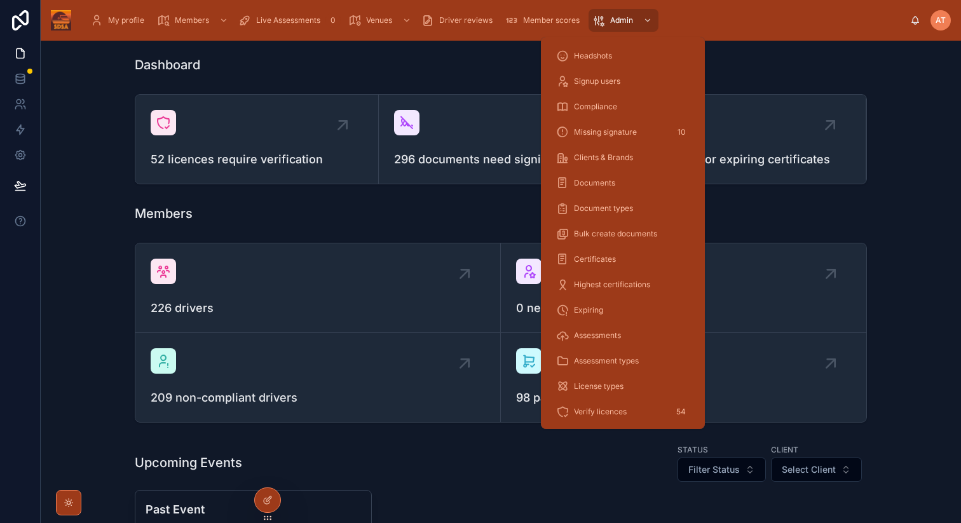
scroll to position [54, 0]
click at [593, 307] on span "Expiring" at bounding box center [588, 306] width 29 height 10
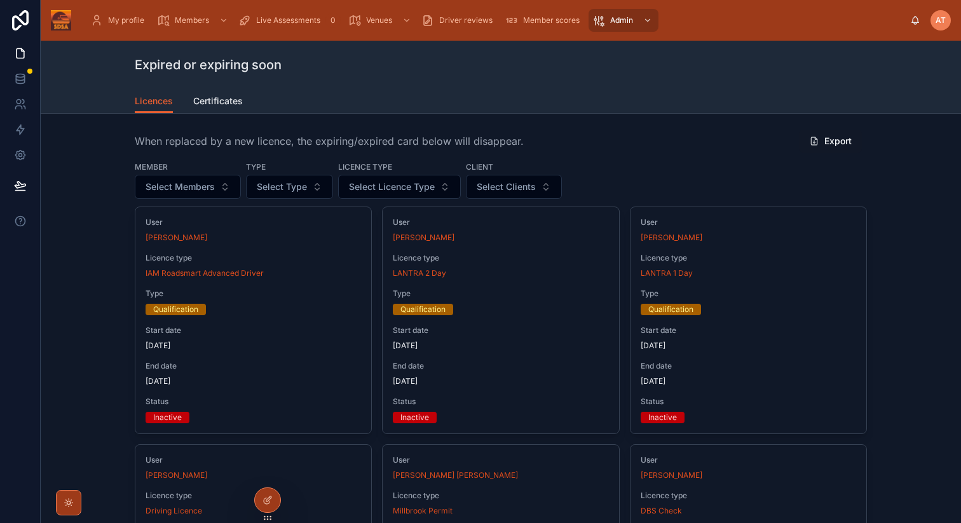
click at [514, 179] on button "Select Clients" at bounding box center [514, 187] width 96 height 24
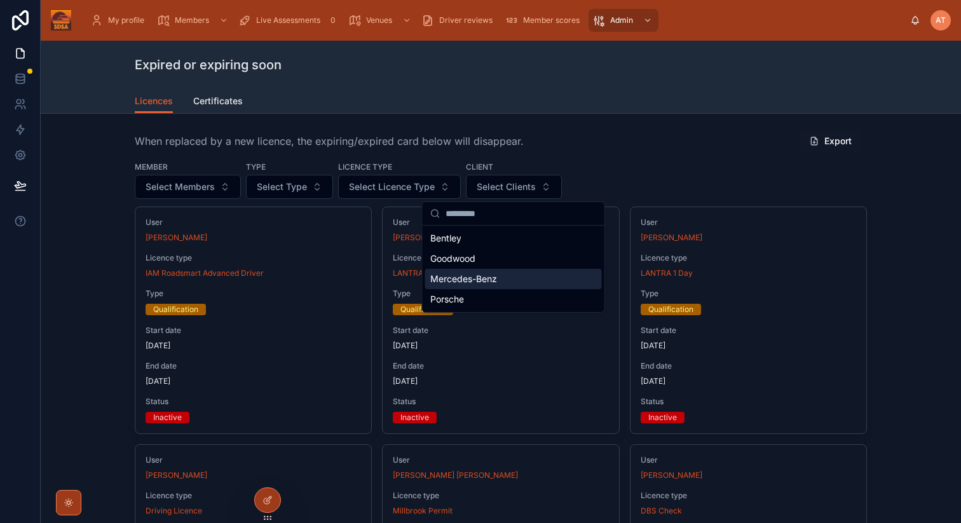
click at [479, 281] on span "Mercedes-Benz" at bounding box center [463, 279] width 67 height 13
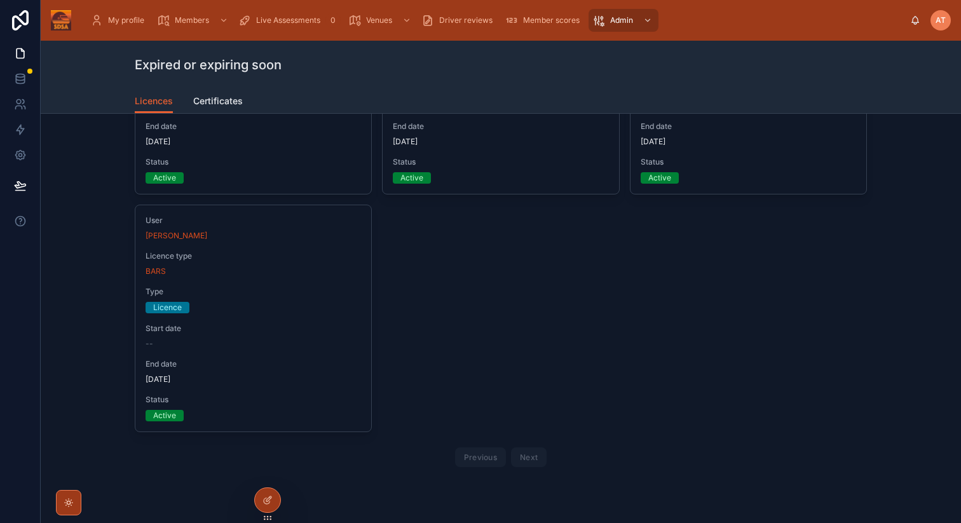
scroll to position [2380, 0]
click at [216, 104] on span "Certificates" at bounding box center [218, 101] width 50 height 13
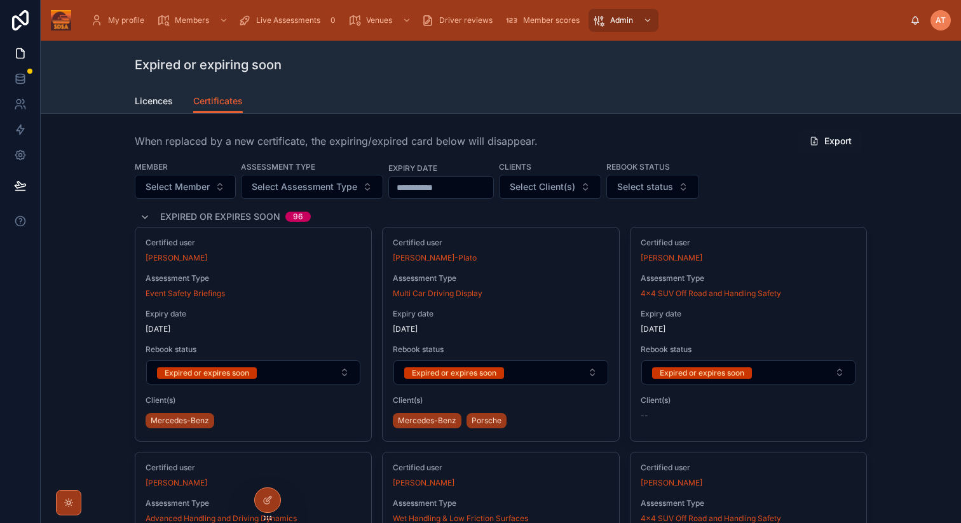
click at [535, 186] on span "Select Client(s)" at bounding box center [542, 187] width 65 height 13
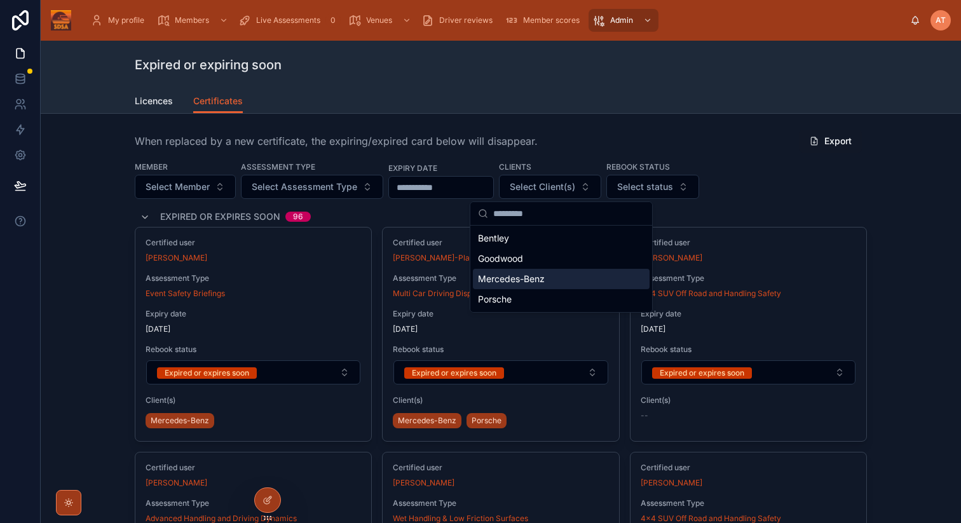
click at [518, 280] on span "Mercedes-Benz" at bounding box center [511, 279] width 67 height 13
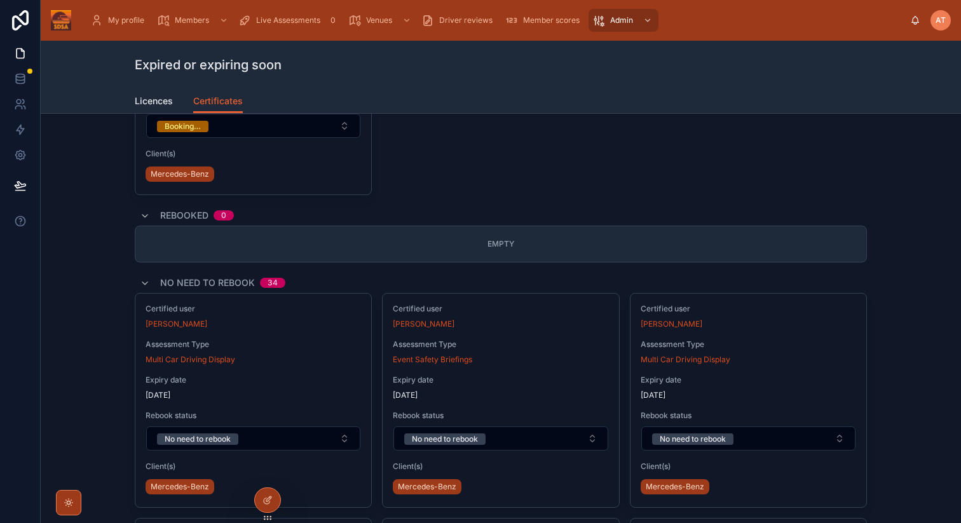
scroll to position [6787, 0]
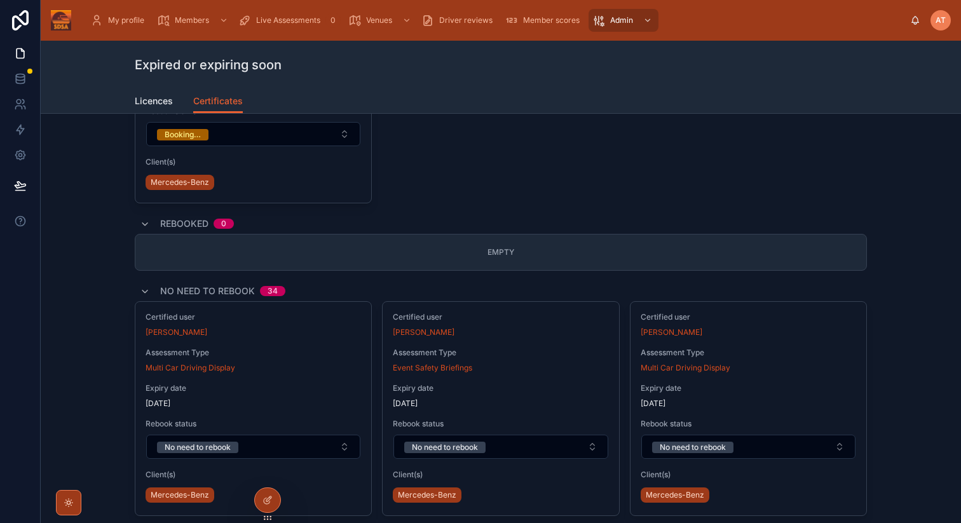
click at [143, 291] on icon at bounding box center [145, 292] width 10 height 10
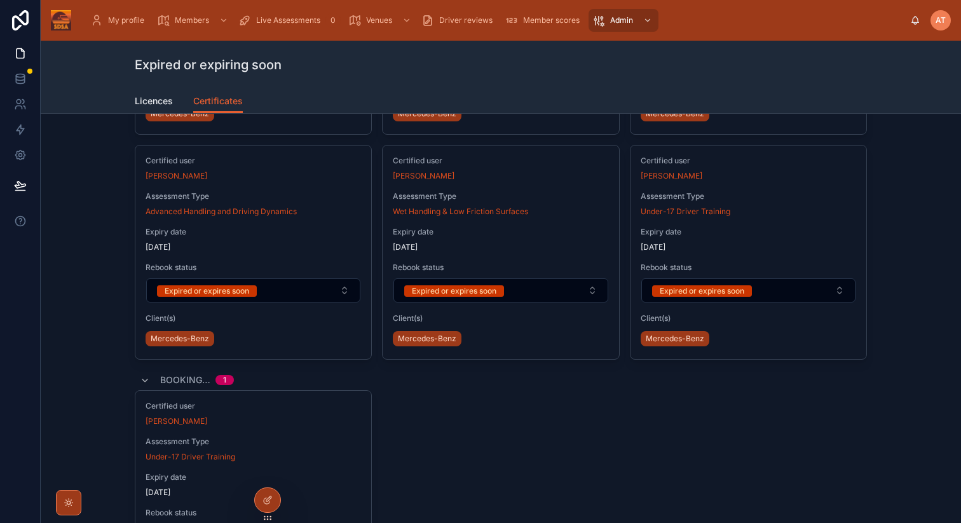
scroll to position [6378, 0]
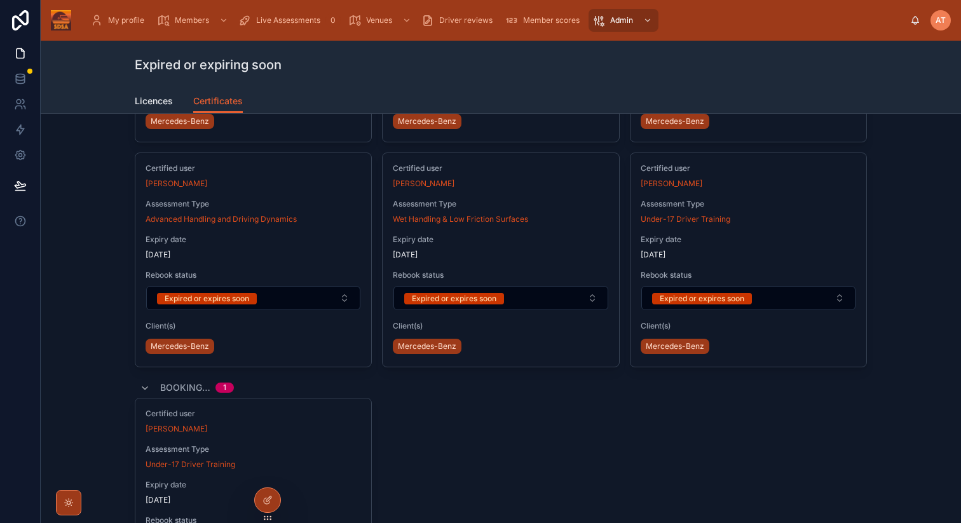
click at [811, 294] on button "Expired or expires soon" at bounding box center [749, 298] width 214 height 24
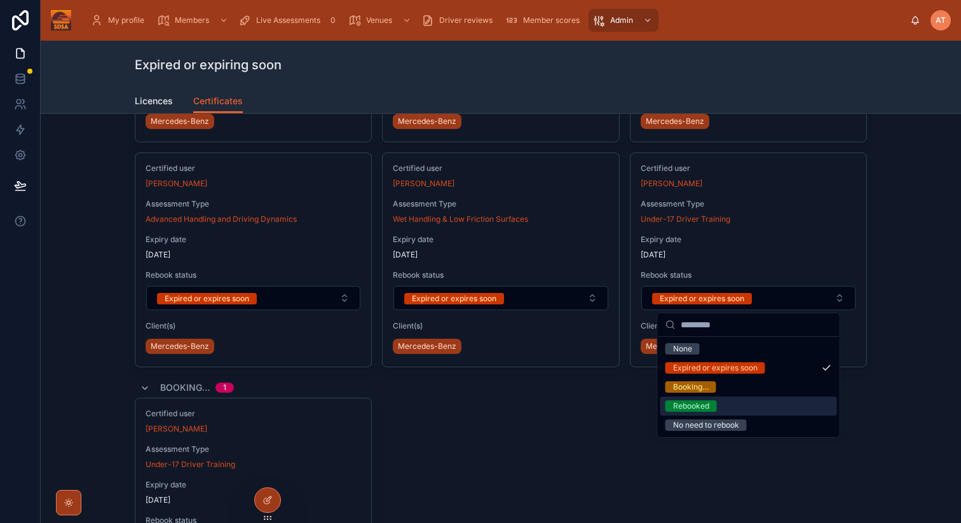
click at [596, 411] on div "Certified user [PERSON_NAME] Assessment Type Under-17 Driver Training Expiry da…" at bounding box center [501, 505] width 732 height 215
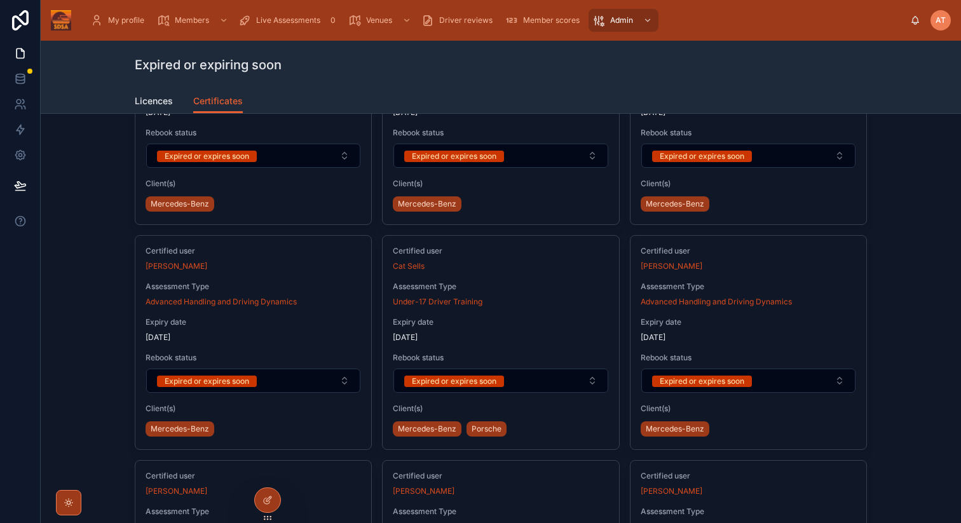
scroll to position [5442, 0]
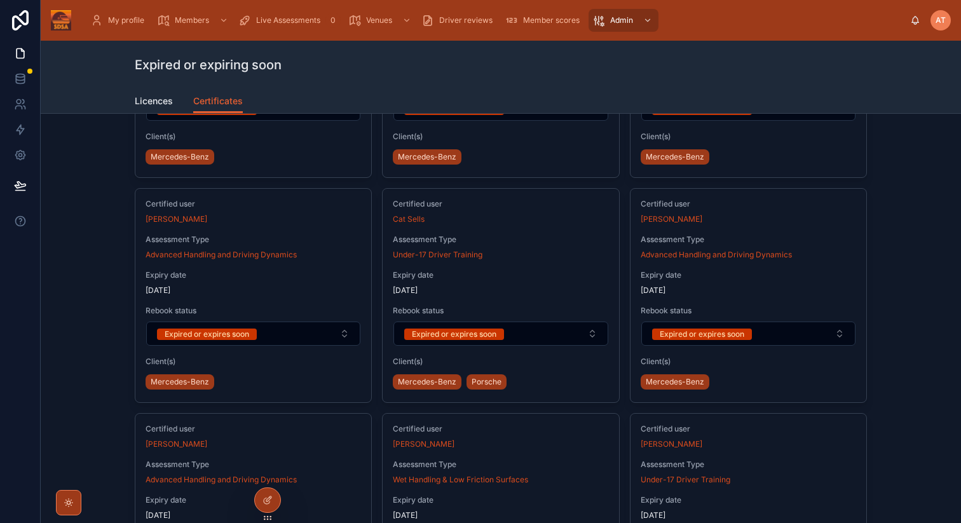
click at [560, 340] on button "Expired or expires soon" at bounding box center [501, 334] width 214 height 24
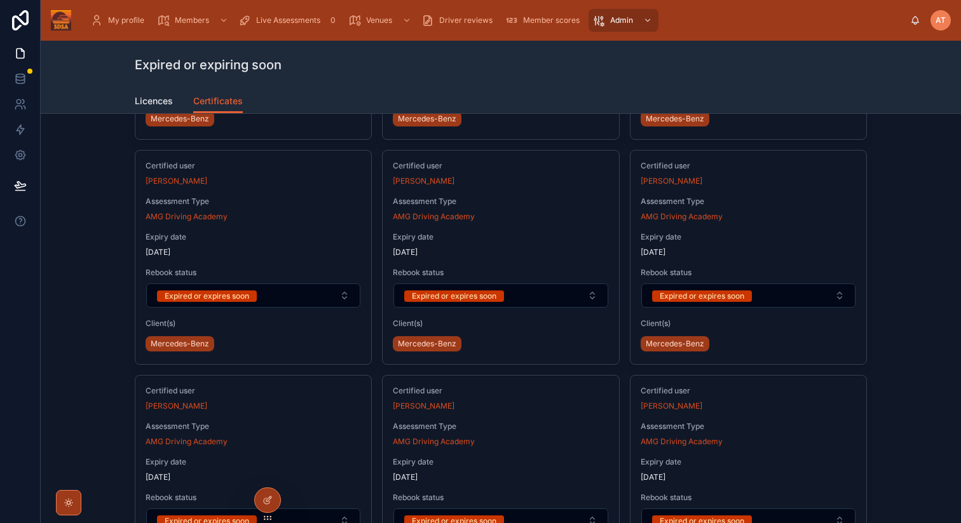
scroll to position [0, 0]
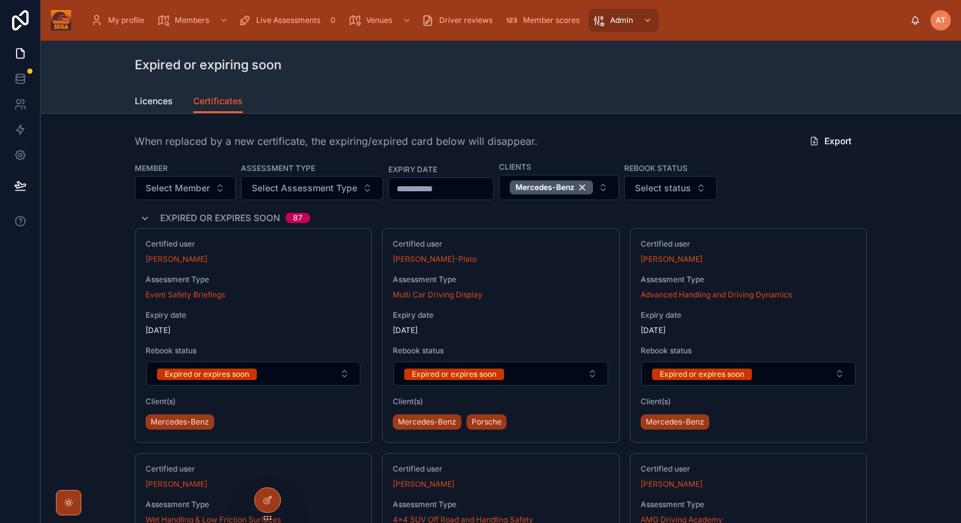
click at [159, 105] on span "Licences" at bounding box center [154, 101] width 38 height 13
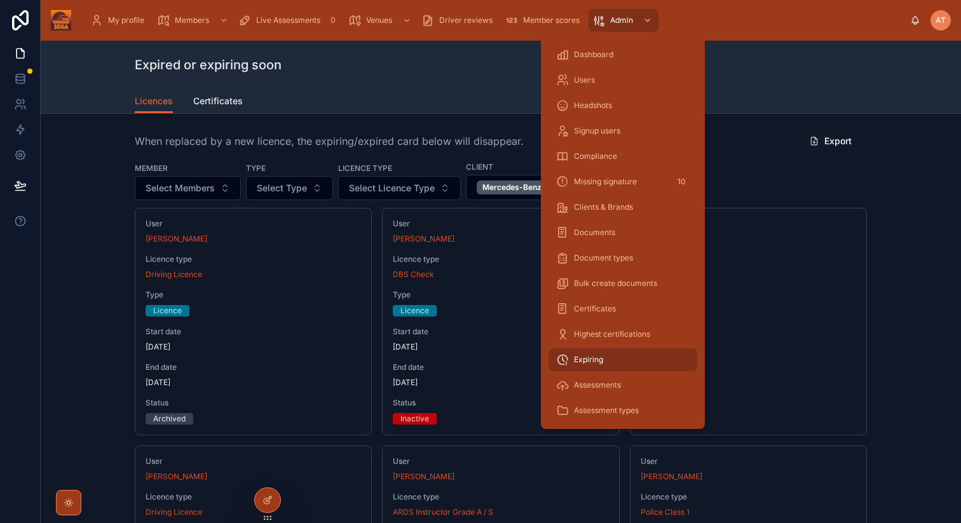
click at [594, 284] on span "Bulk create documents" at bounding box center [615, 283] width 83 height 10
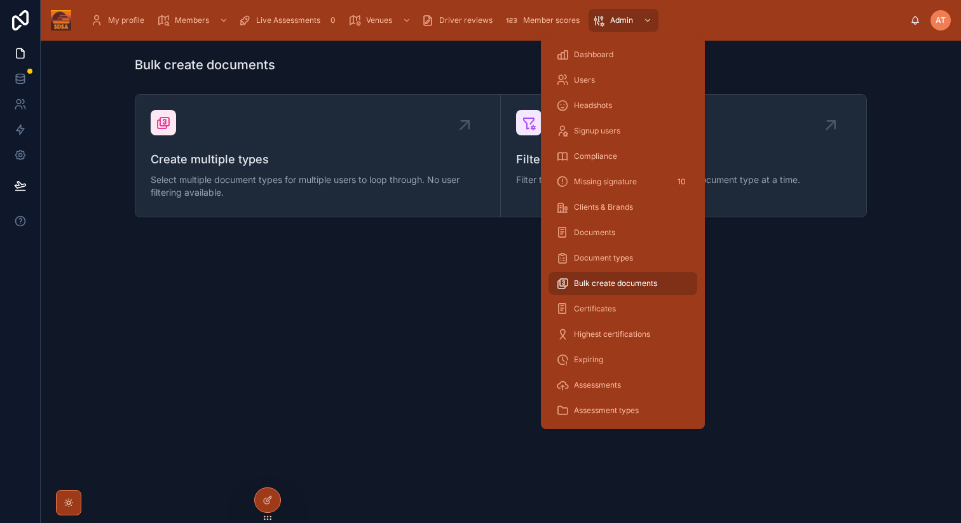
click at [605, 183] on span "Missing signature" at bounding box center [605, 182] width 63 height 10
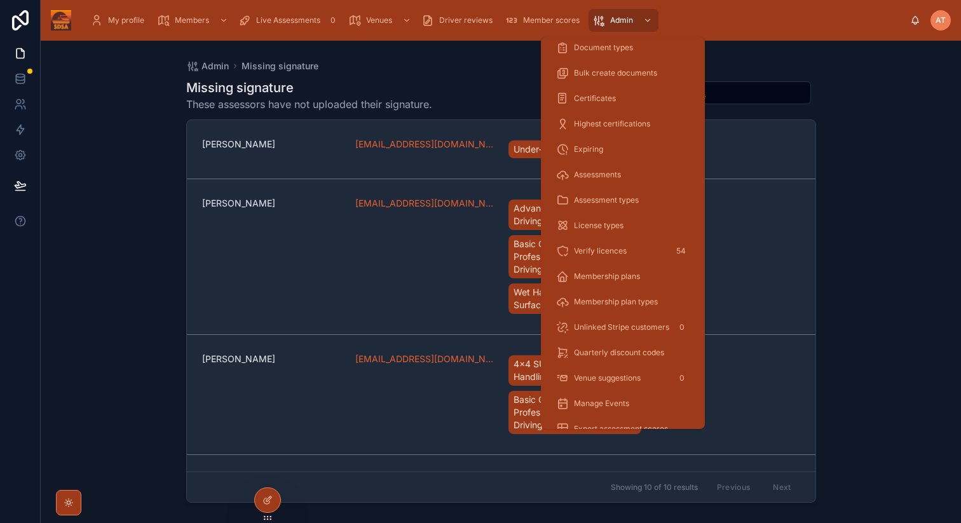
scroll to position [228, 0]
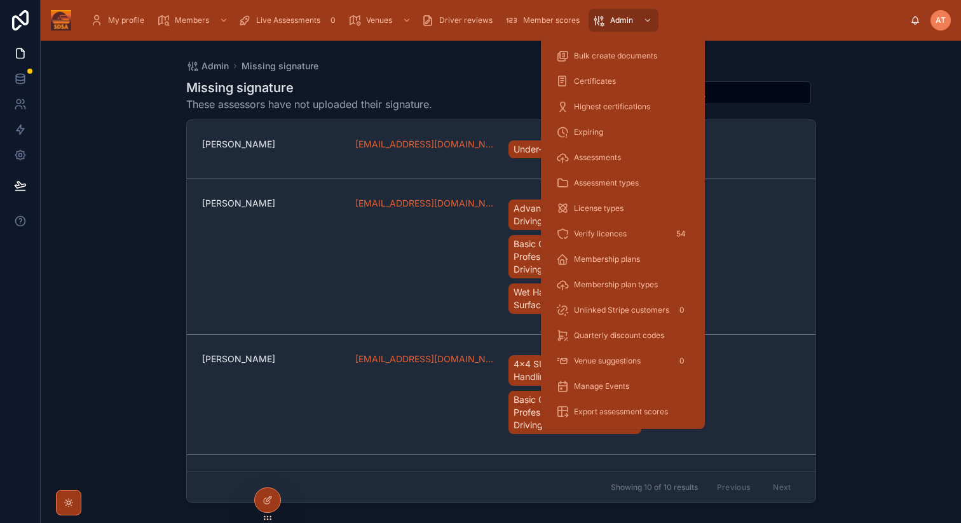
click at [608, 257] on span "Membership plans" at bounding box center [607, 259] width 66 height 10
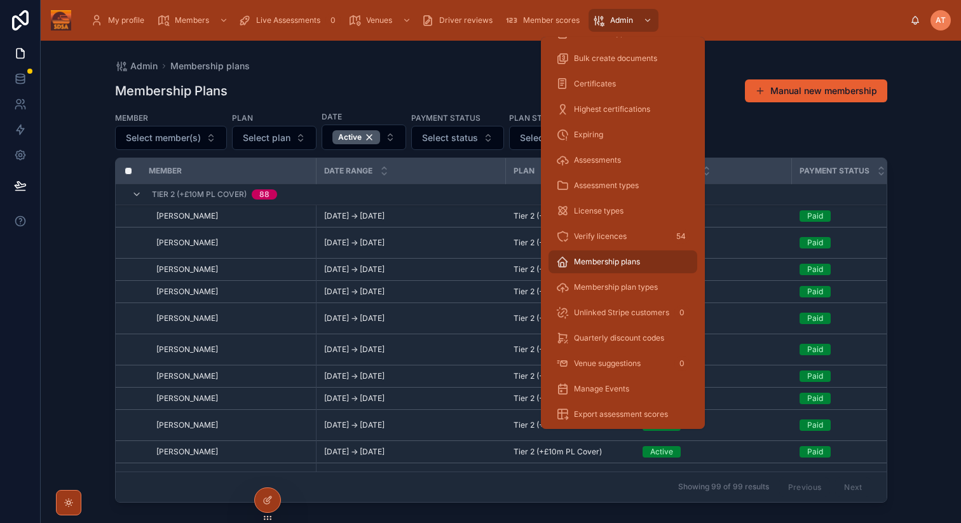
scroll to position [228, 0]
click at [615, 284] on span "Membership plan types" at bounding box center [616, 285] width 84 height 10
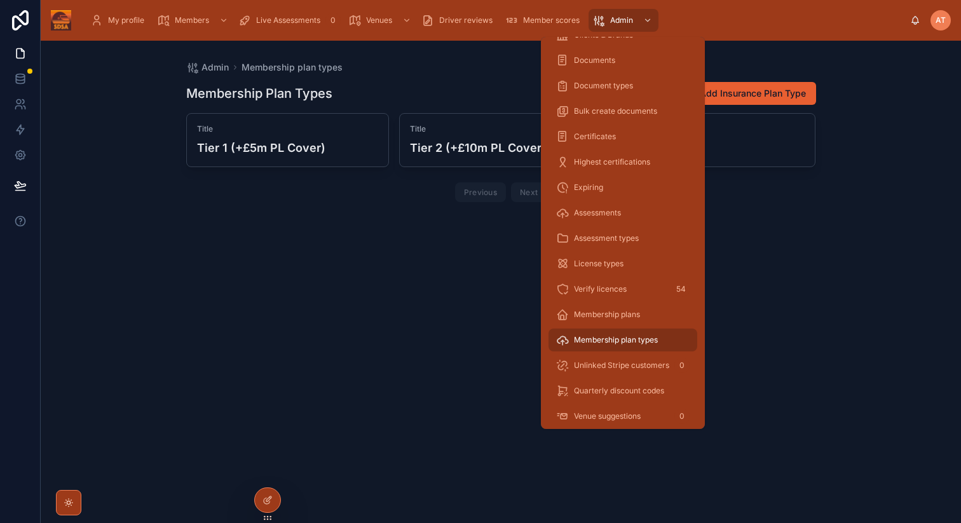
scroll to position [179, 0]
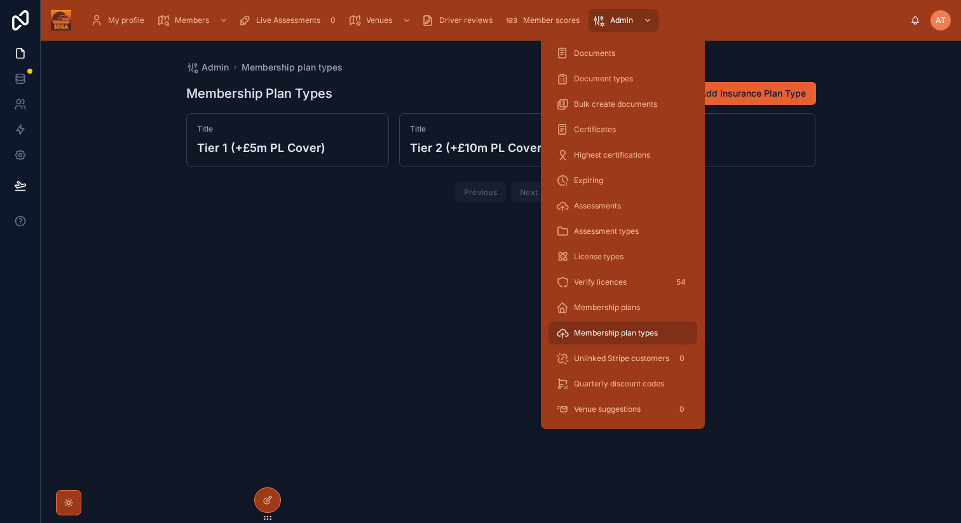
click at [606, 282] on span "Verify licences" at bounding box center [600, 282] width 53 height 10
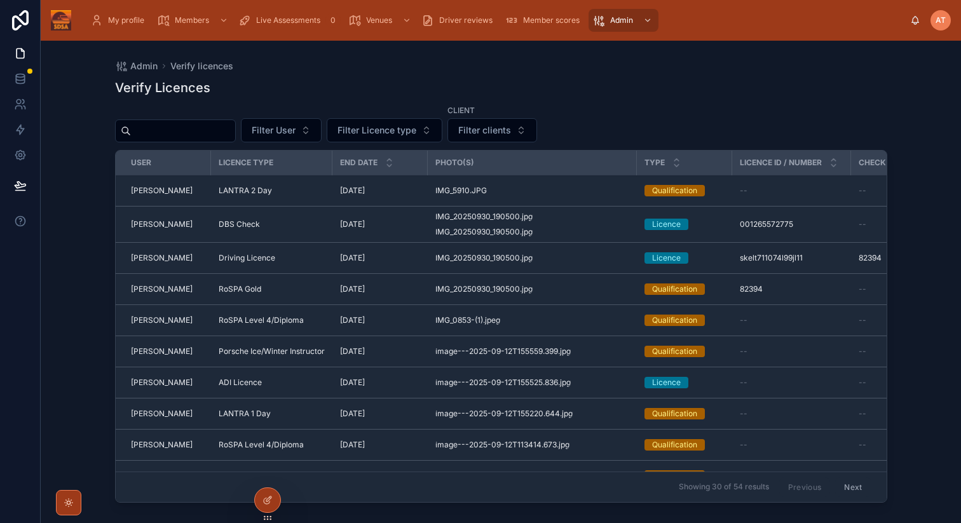
click at [570, 123] on div "Filter User Filter Licence type Client Filter clients" at bounding box center [501, 123] width 772 height 38
click at [177, 191] on div "[PERSON_NAME]" at bounding box center [167, 191] width 72 height 10
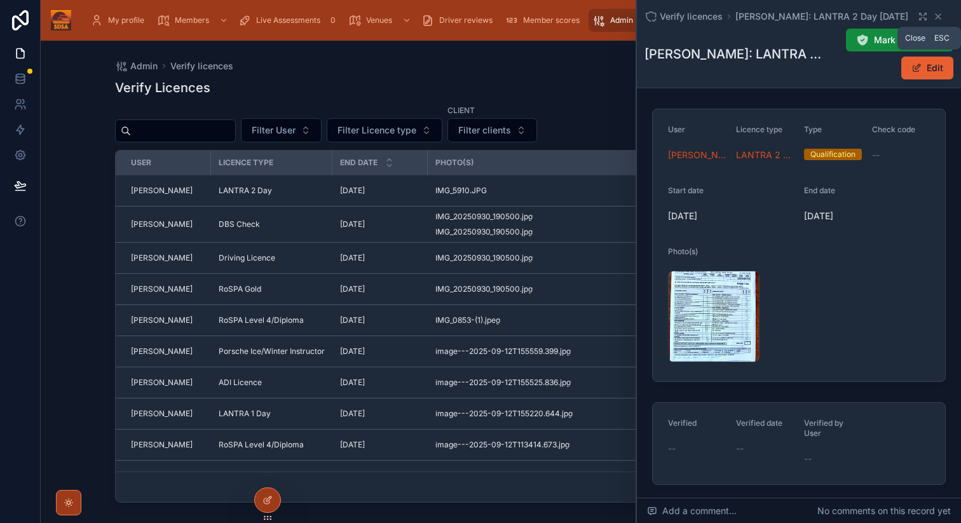
click at [940, 15] on icon at bounding box center [938, 16] width 10 height 10
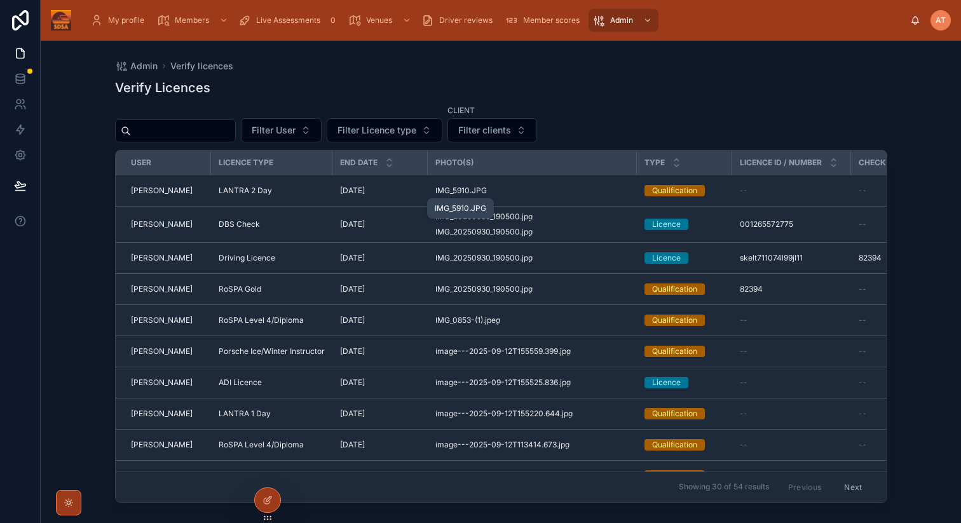
click at [453, 193] on span "IMG_5910" at bounding box center [453, 191] width 34 height 10
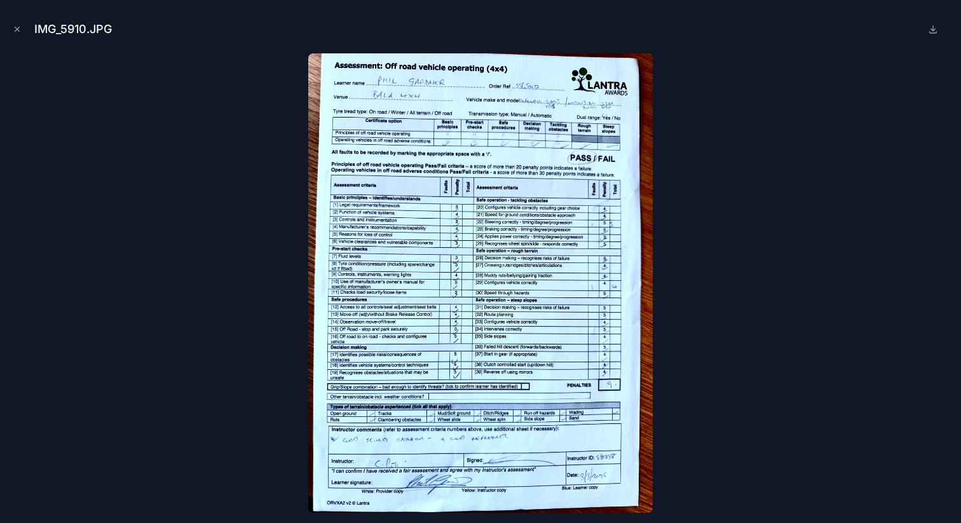
click at [19, 27] on icon "Close modal" at bounding box center [17, 29] width 9 height 9
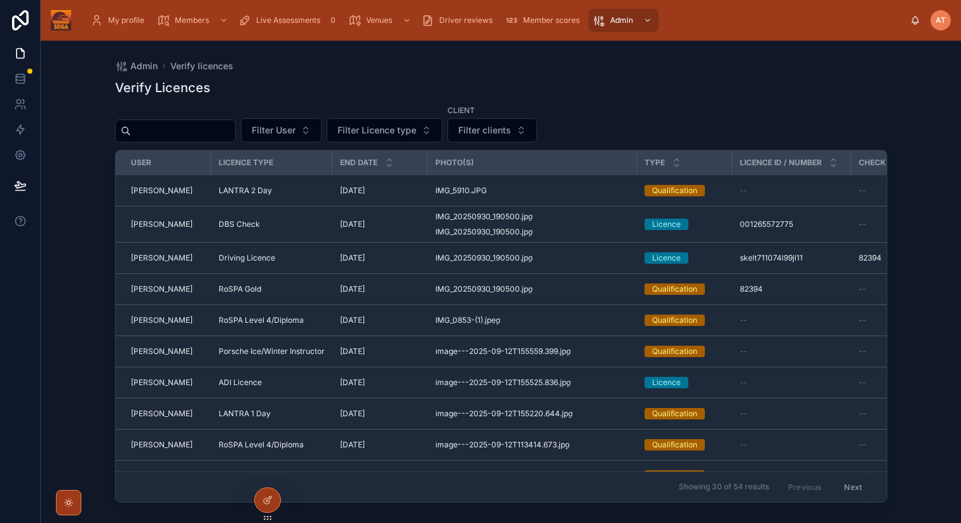
click at [186, 191] on div "[PERSON_NAME]" at bounding box center [167, 191] width 72 height 10
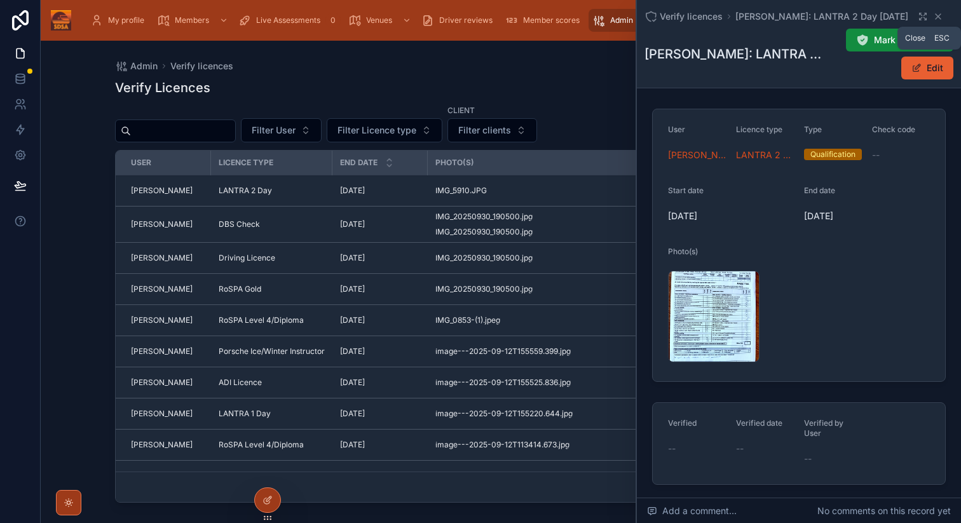
click at [936, 17] on icon at bounding box center [938, 16] width 10 height 10
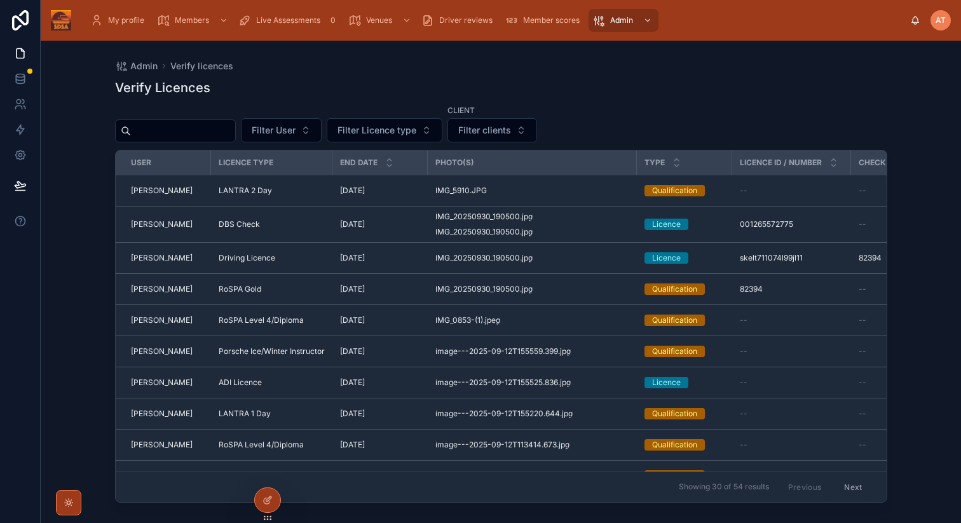
click at [174, 257] on div "[PERSON_NAME]" at bounding box center [167, 258] width 72 height 10
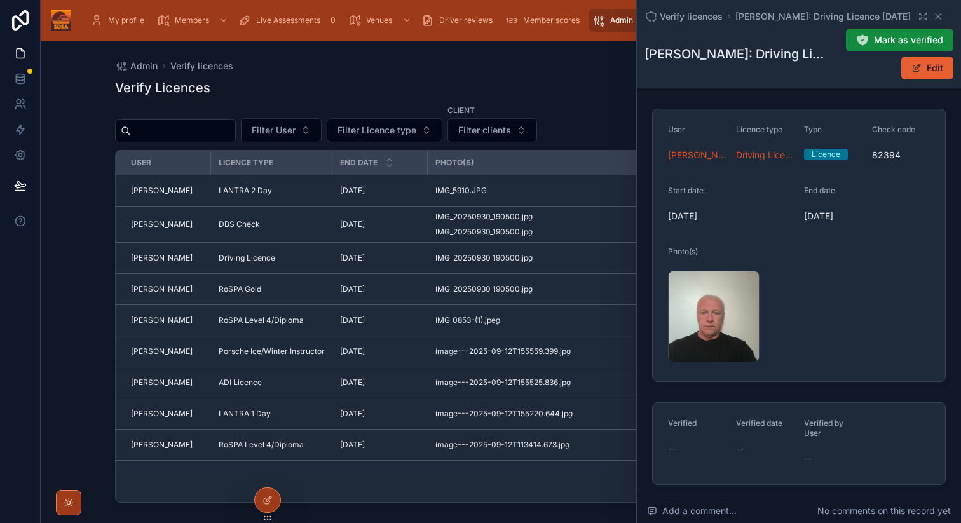
click at [929, 73] on button "Edit" at bounding box center [928, 68] width 52 height 23
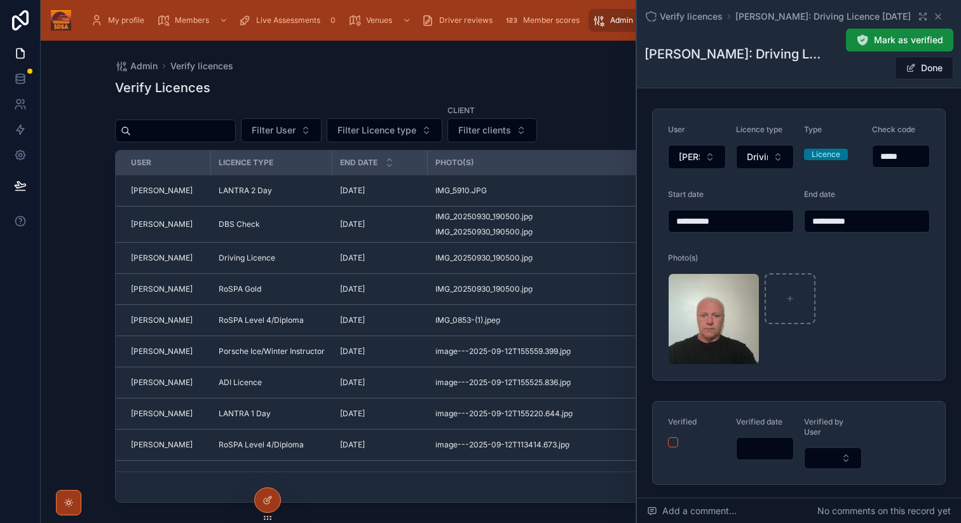
click at [864, 224] on input "**********" at bounding box center [867, 221] width 125 height 18
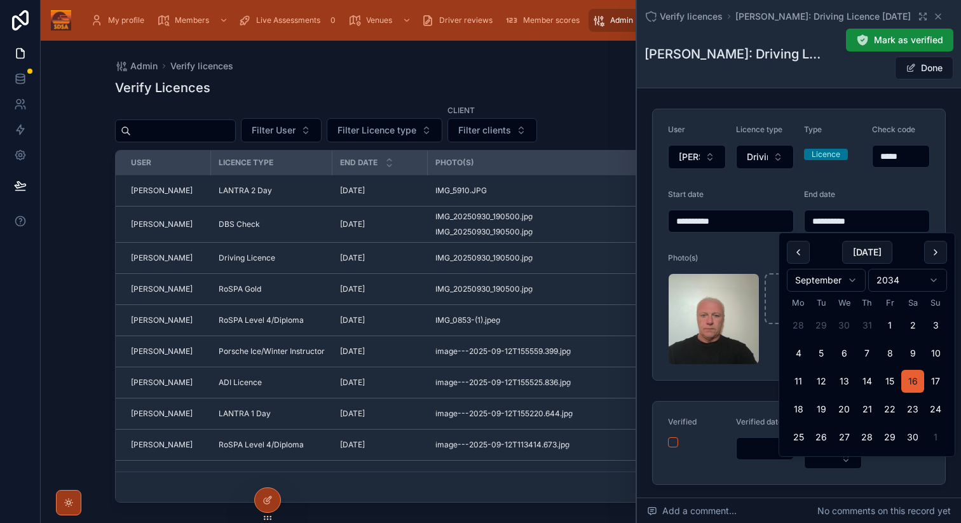
click at [854, 185] on form "**********" at bounding box center [799, 244] width 292 height 271
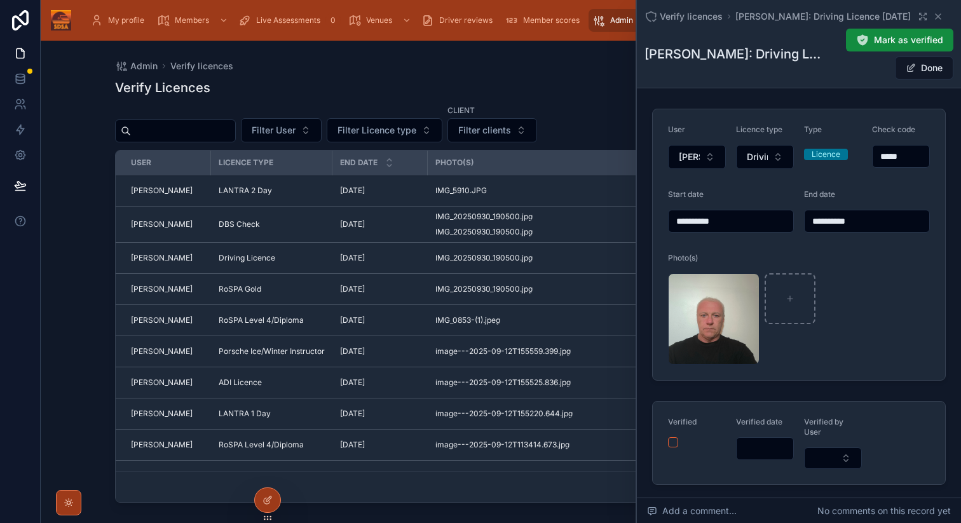
click at [924, 73] on button "Done" at bounding box center [924, 68] width 58 height 23
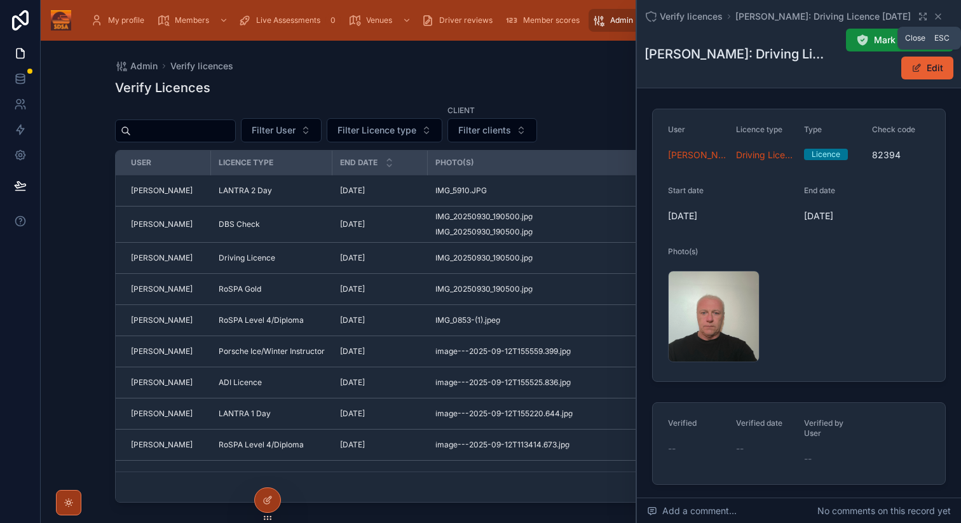
click at [940, 14] on icon at bounding box center [938, 16] width 10 height 10
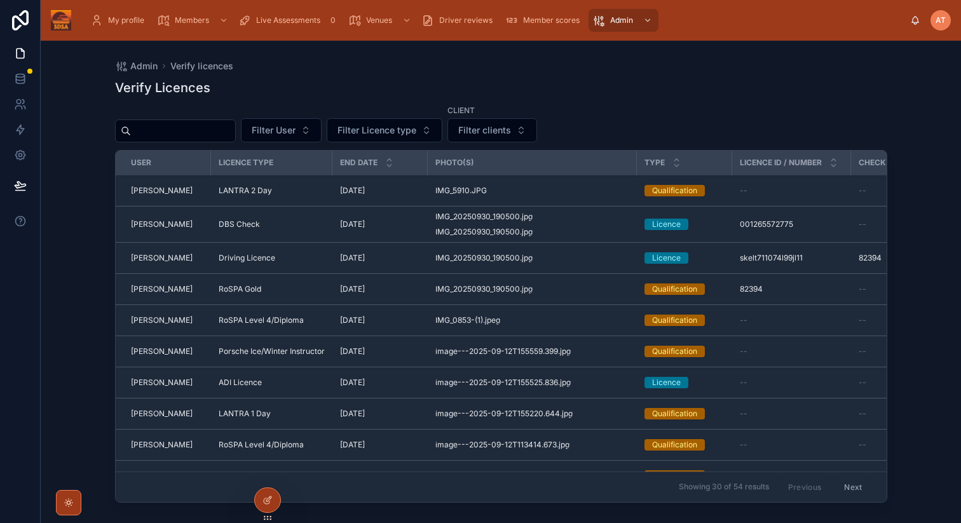
click at [494, 133] on span "Filter clients" at bounding box center [484, 130] width 53 height 13
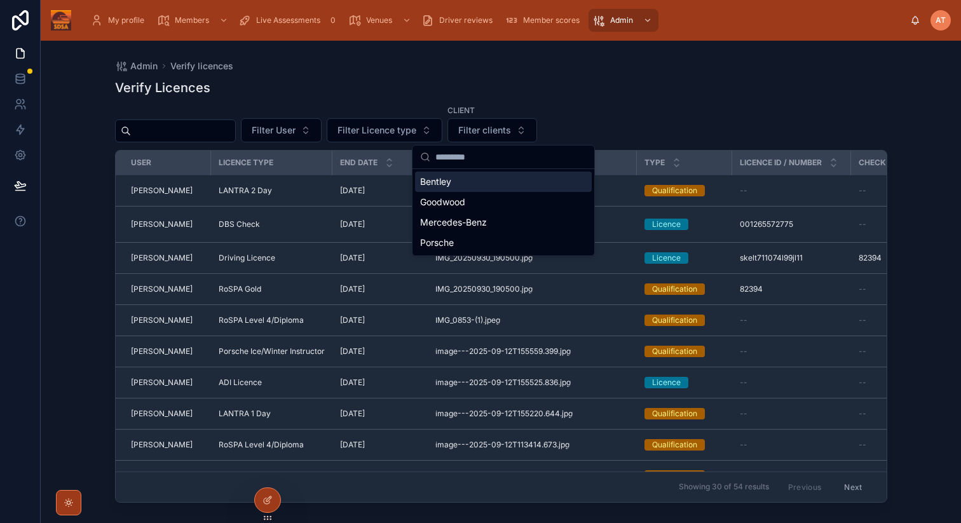
click at [588, 100] on div "Verify Licences Filter User Filter Licence type Client Filter clients User Lice…" at bounding box center [501, 289] width 772 height 437
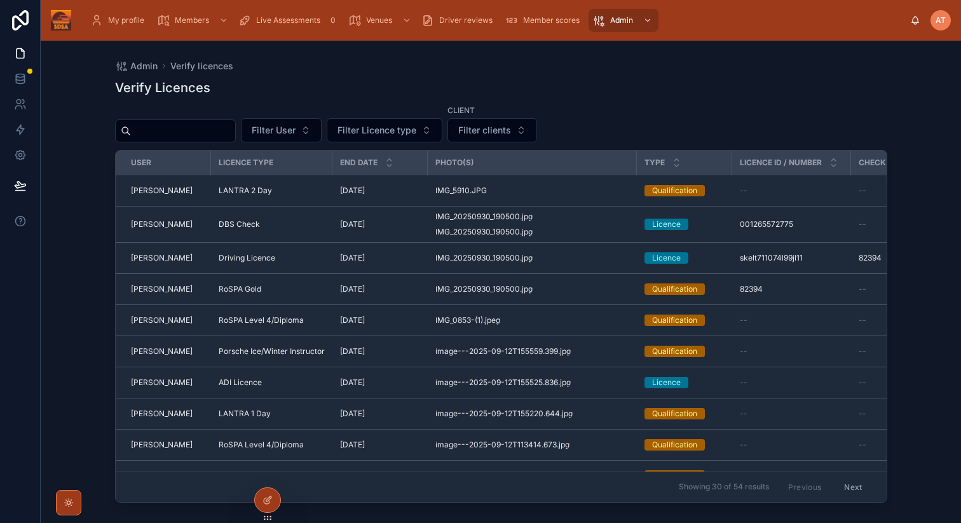
click at [598, 103] on div "Verify Licences Filter User Filter Licence type Client Filter clients User Lice…" at bounding box center [501, 289] width 772 height 437
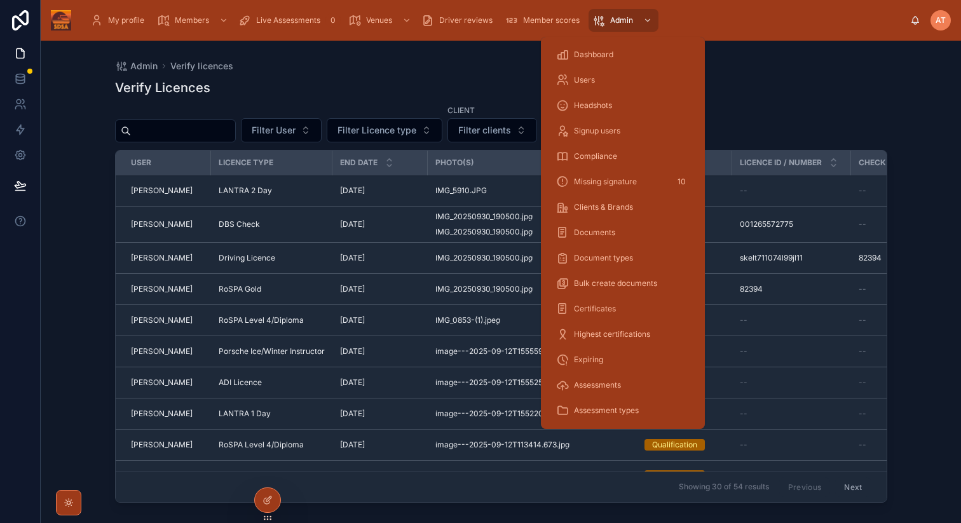
click at [597, 109] on span "Headshots" at bounding box center [593, 105] width 38 height 10
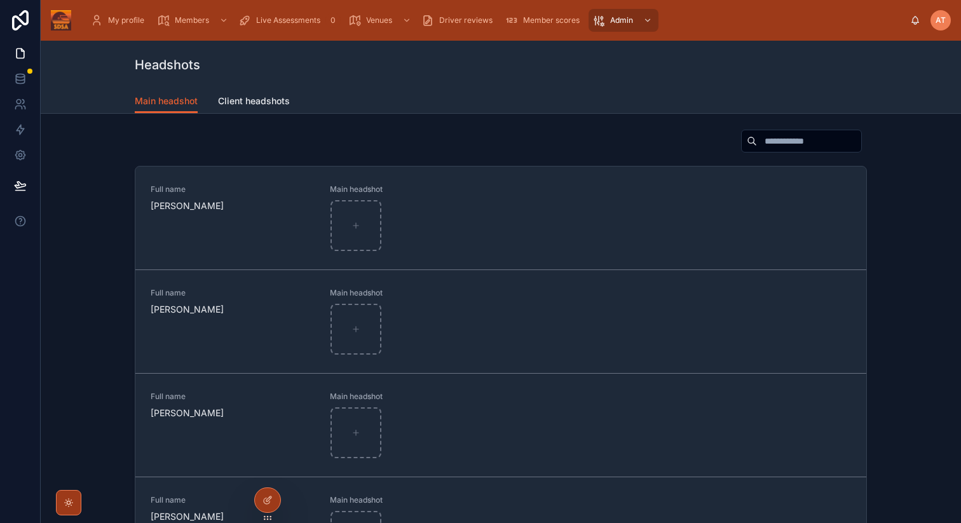
click at [253, 100] on span "Client headshots" at bounding box center [254, 101] width 72 height 13
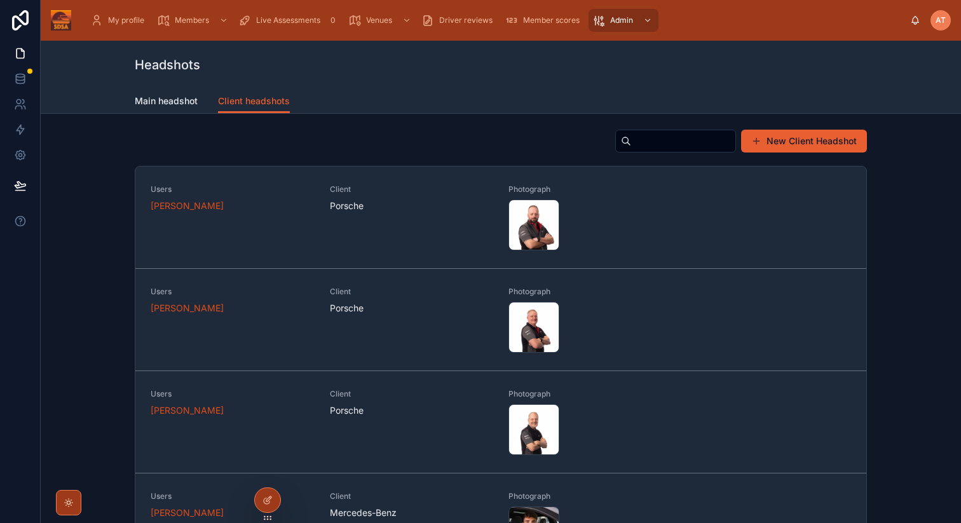
click at [800, 130] on button "New Client Headshot" at bounding box center [804, 141] width 126 height 23
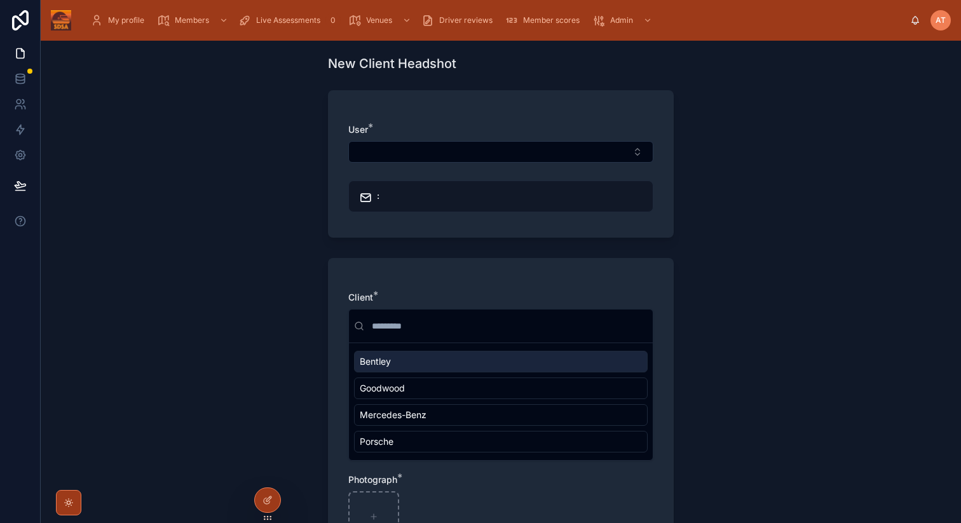
scroll to position [30, 0]
click at [427, 157] on button "Select Button" at bounding box center [500, 154] width 305 height 22
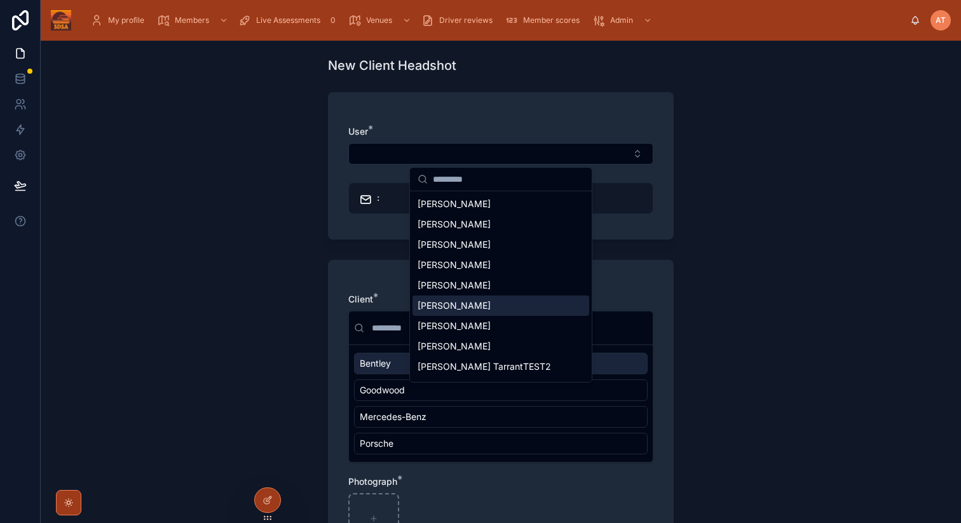
click at [462, 309] on span "[PERSON_NAME]" at bounding box center [454, 305] width 73 height 13
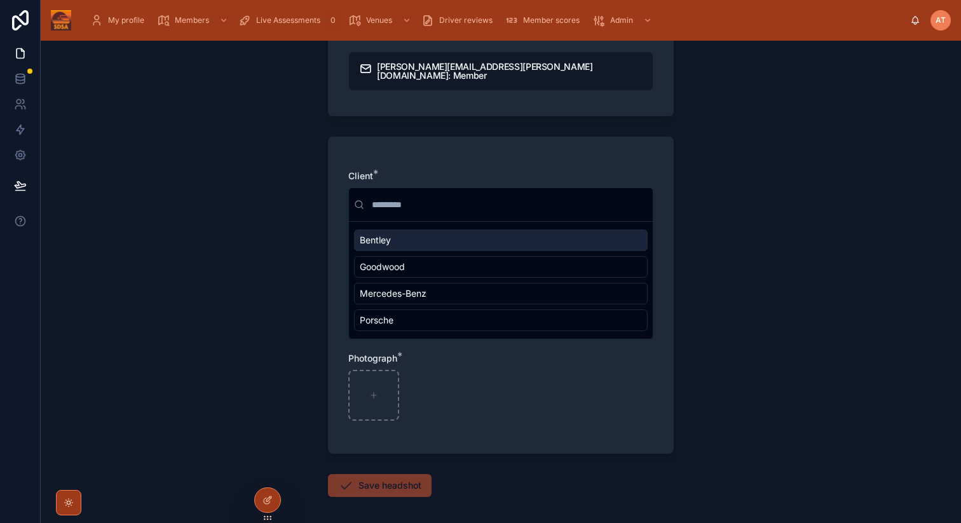
scroll to position [170, 0]
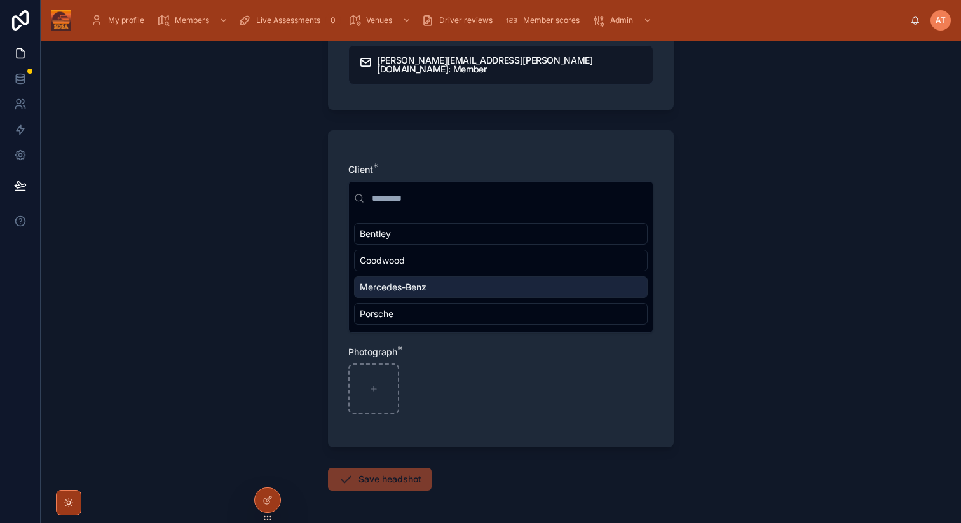
click at [420, 281] on span "Mercedes-Benz" at bounding box center [393, 287] width 67 height 13
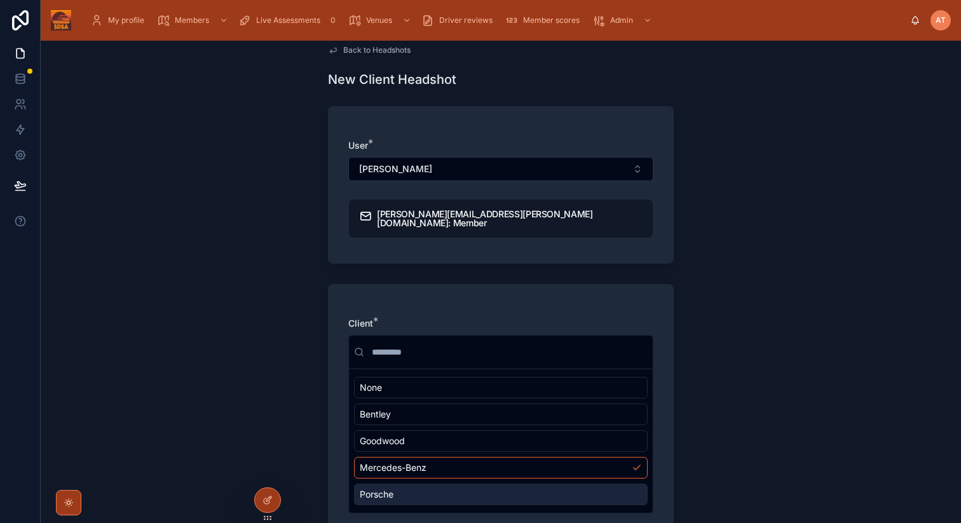
scroll to position [0, 0]
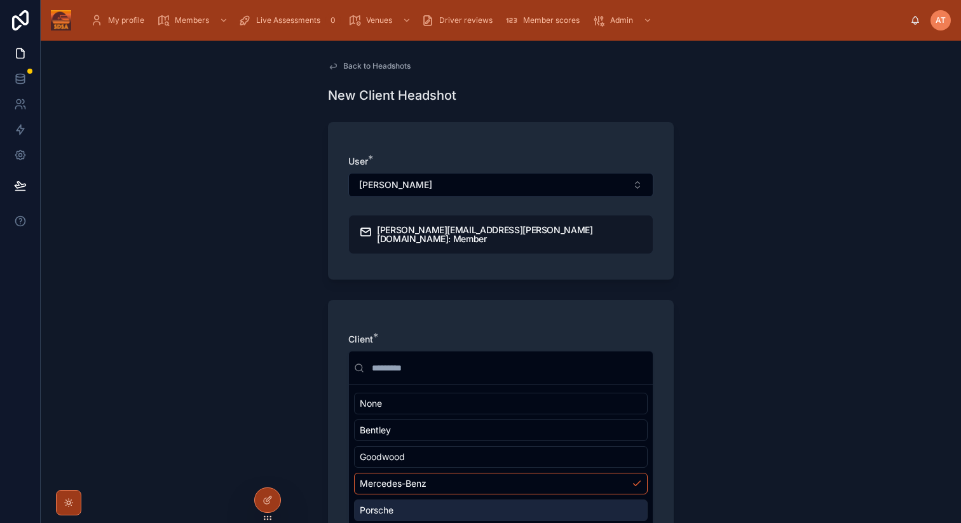
click at [357, 69] on span "Back to Headshots" at bounding box center [376, 66] width 67 height 10
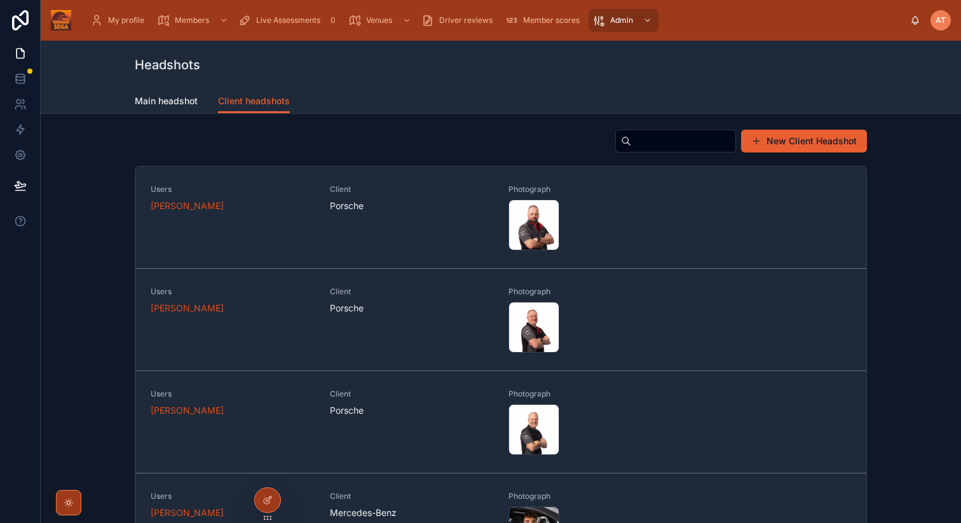
click at [167, 97] on span "Main headshot" at bounding box center [166, 101] width 63 height 13
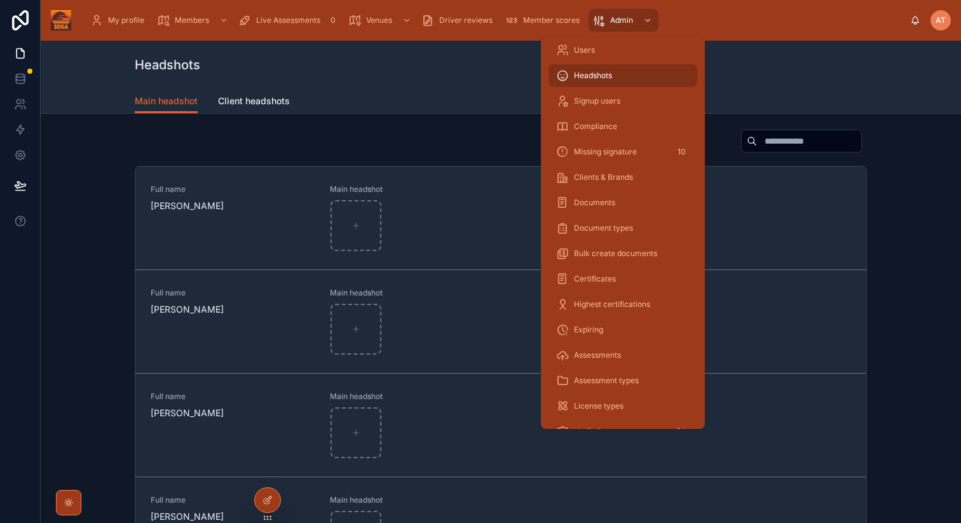
scroll to position [43, 0]
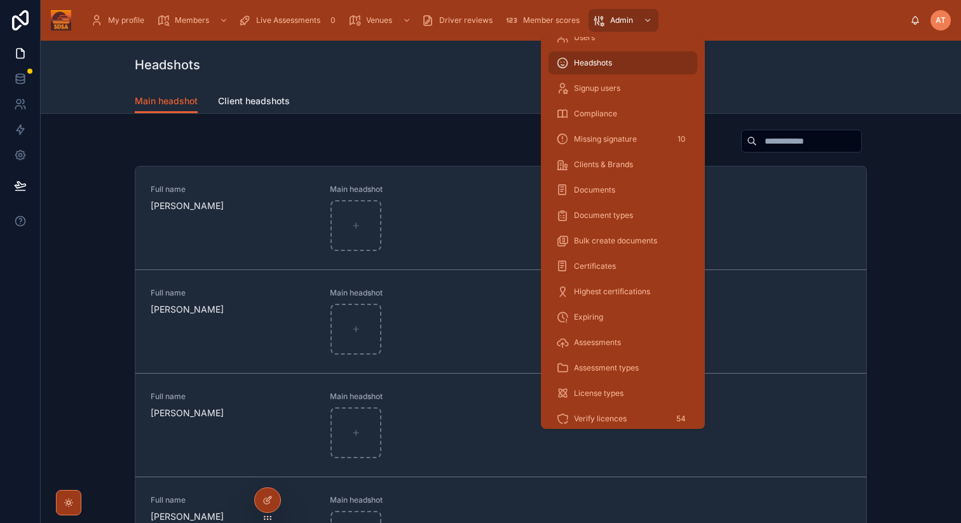
click at [588, 114] on span "Compliance" at bounding box center [595, 114] width 43 height 10
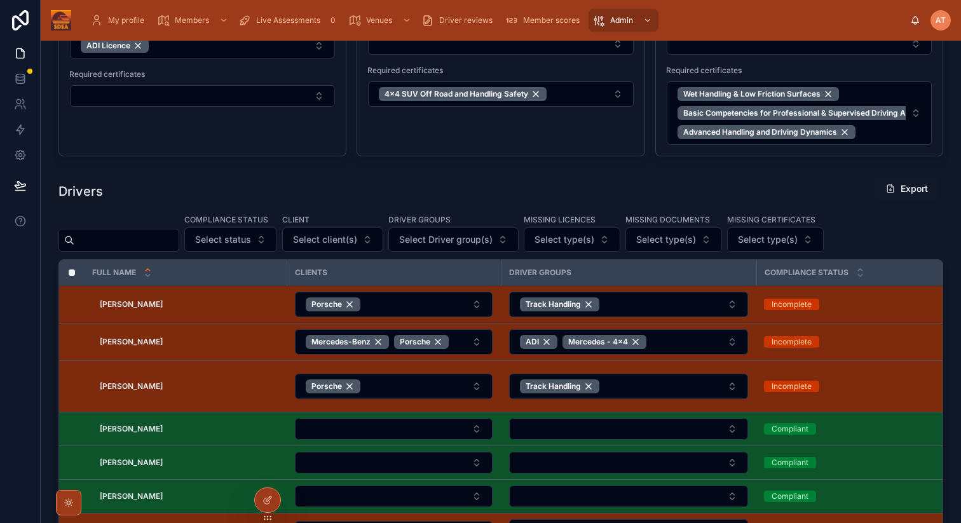
scroll to position [320, 0]
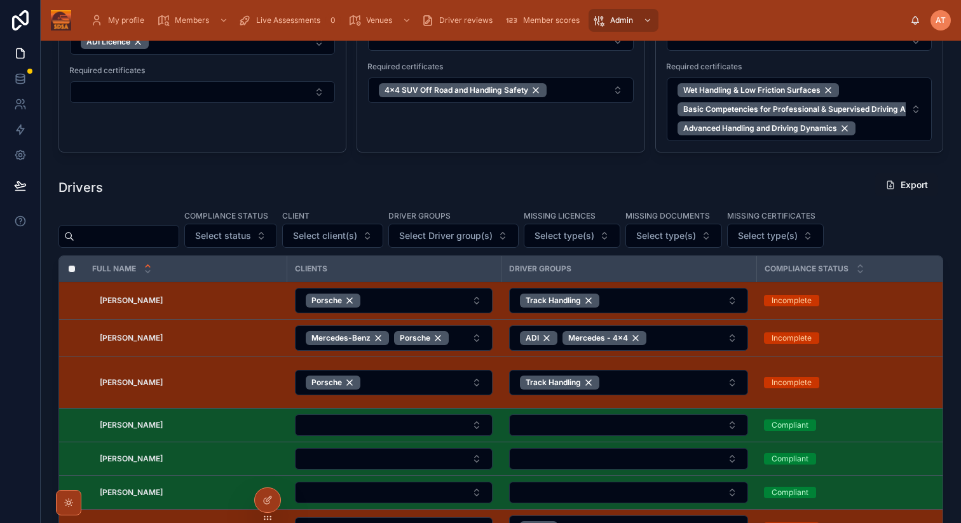
click at [352, 238] on span "Select client(s)" at bounding box center [325, 236] width 64 height 13
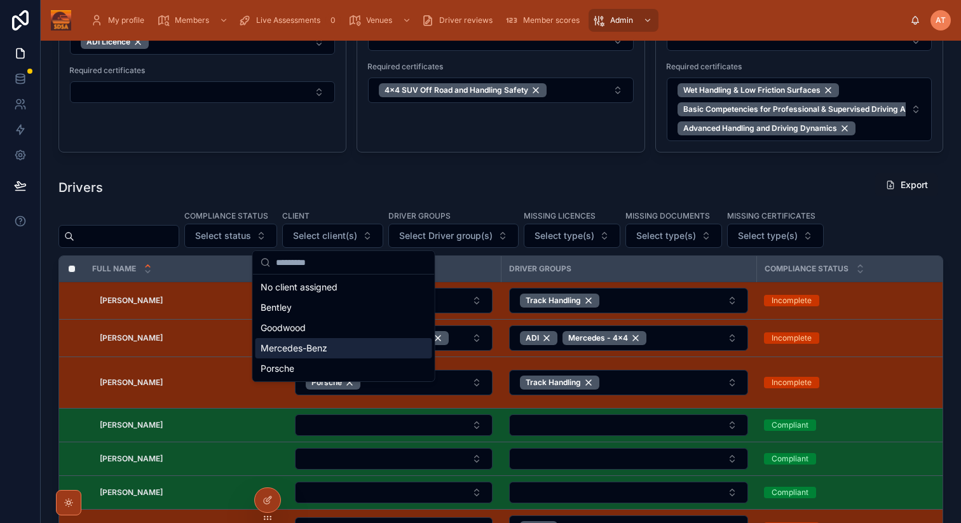
click at [306, 347] on span "Mercedes-Benz" at bounding box center [294, 348] width 67 height 13
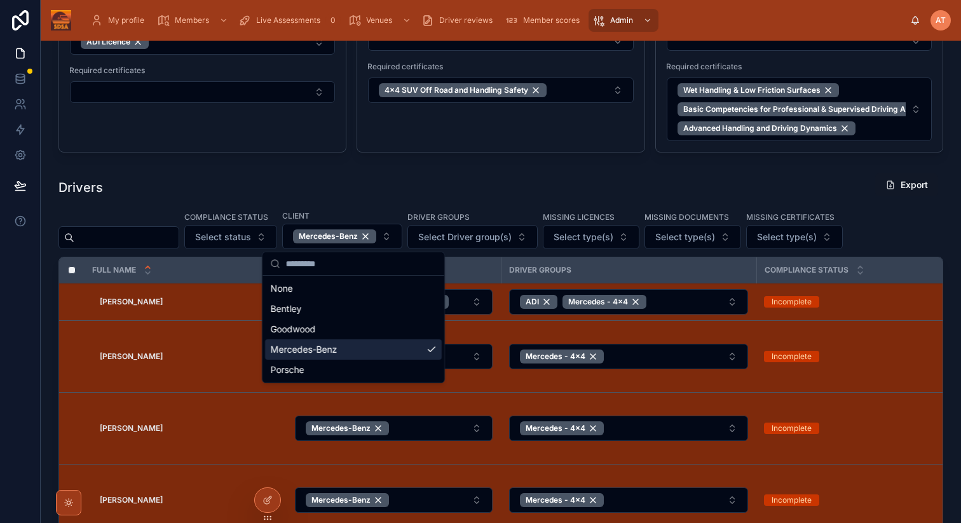
click at [614, 241] on span "Select type(s)" at bounding box center [584, 237] width 60 height 13
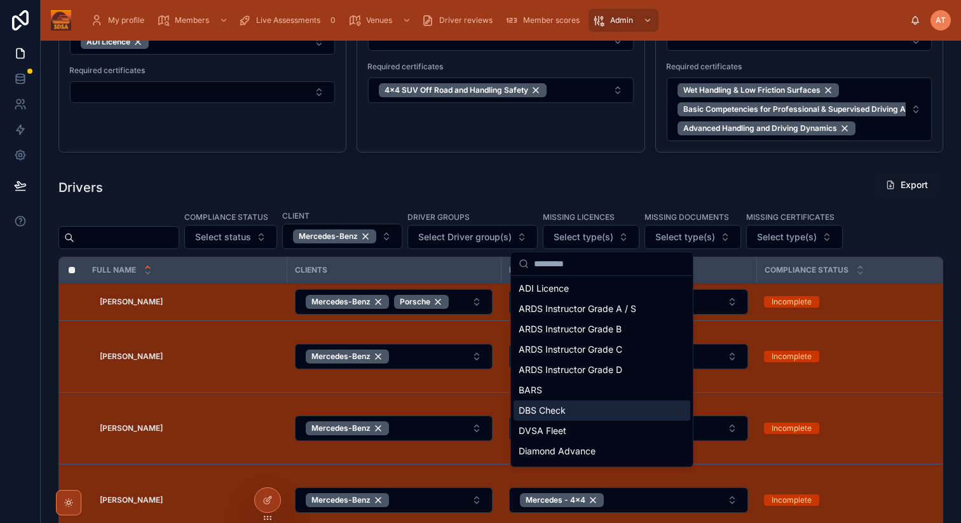
click at [564, 410] on span "DBS Check" at bounding box center [542, 410] width 47 height 13
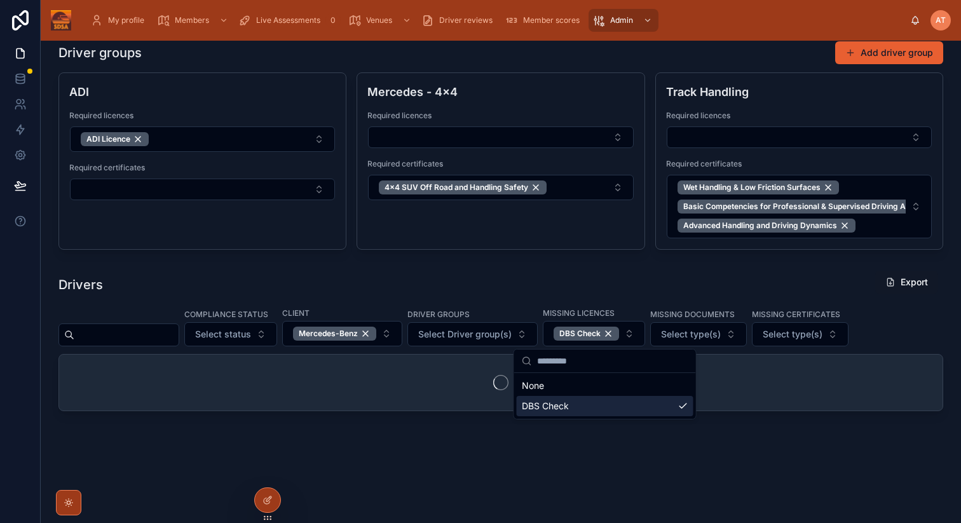
click at [936, 313] on div "Compliance status Select status Client Mercedes-Benz Driver groups Select Drive…" at bounding box center [500, 326] width 885 height 39
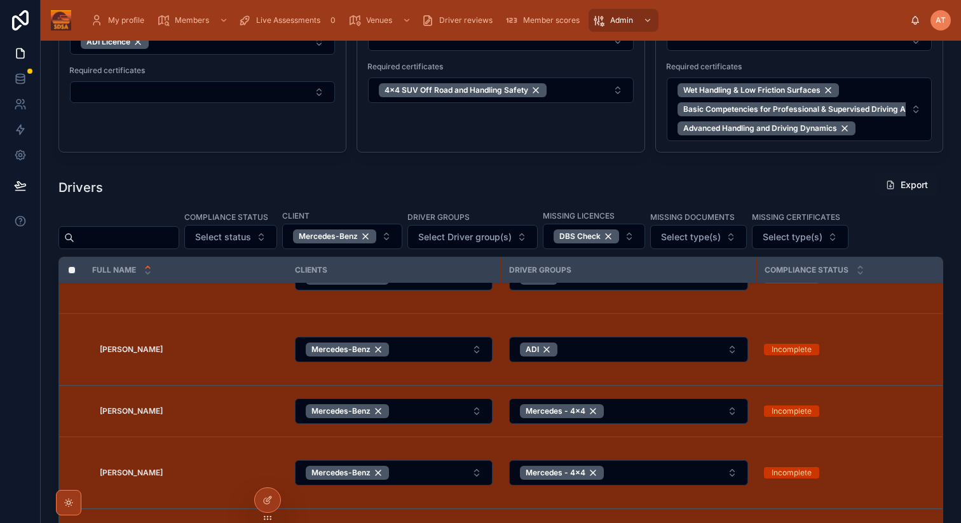
scroll to position [42, 0]
click at [130, 350] on strong "[PERSON_NAME]" at bounding box center [131, 349] width 63 height 10
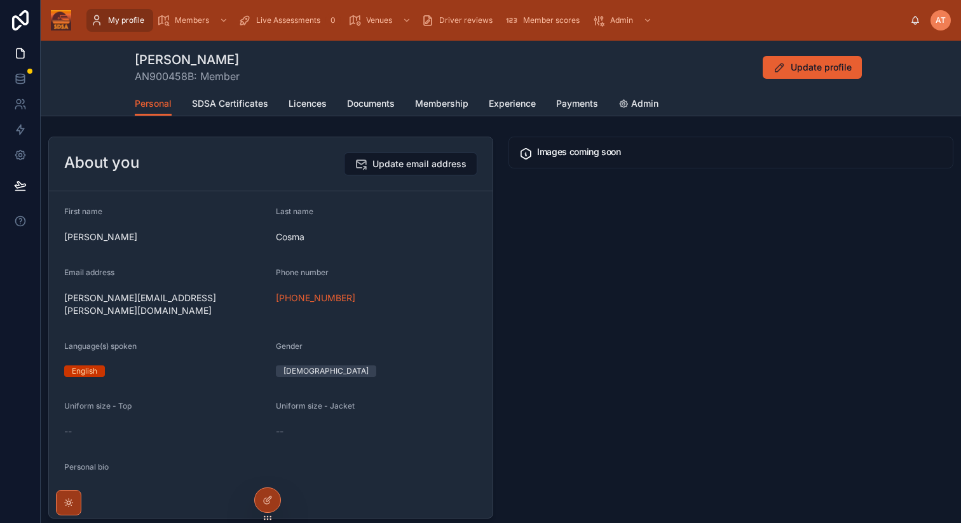
click at [312, 105] on span "Licences" at bounding box center [308, 103] width 38 height 13
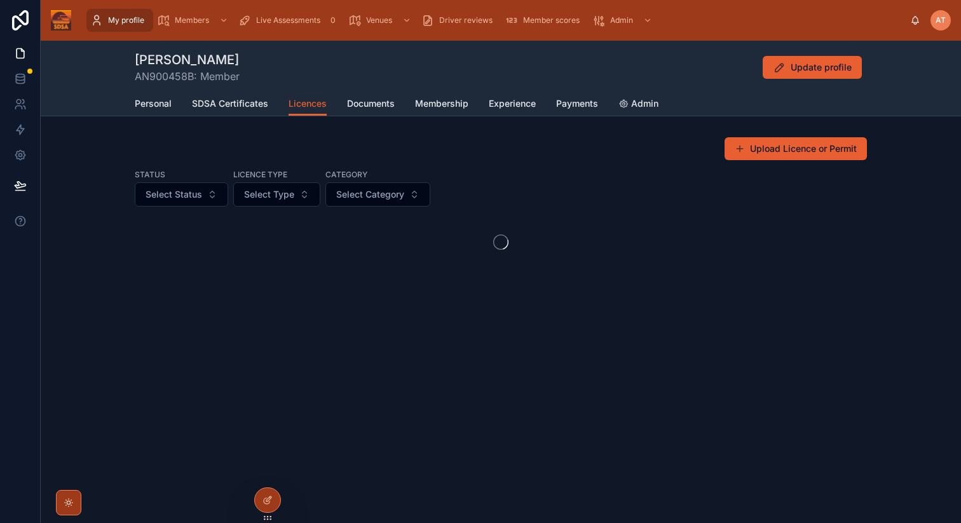
click at [760, 146] on button "Upload Licence or Permit" at bounding box center [796, 148] width 142 height 23
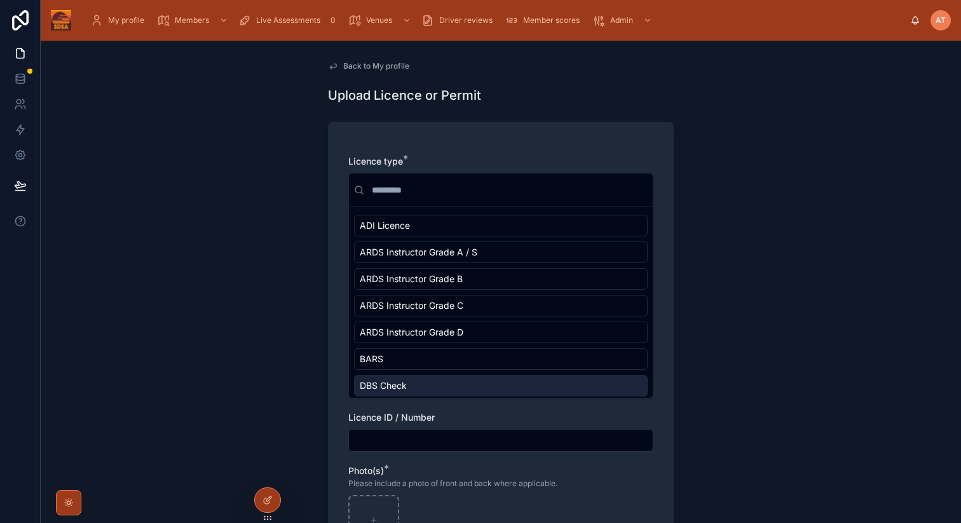
click at [419, 383] on div "DBS Check" at bounding box center [501, 386] width 294 height 22
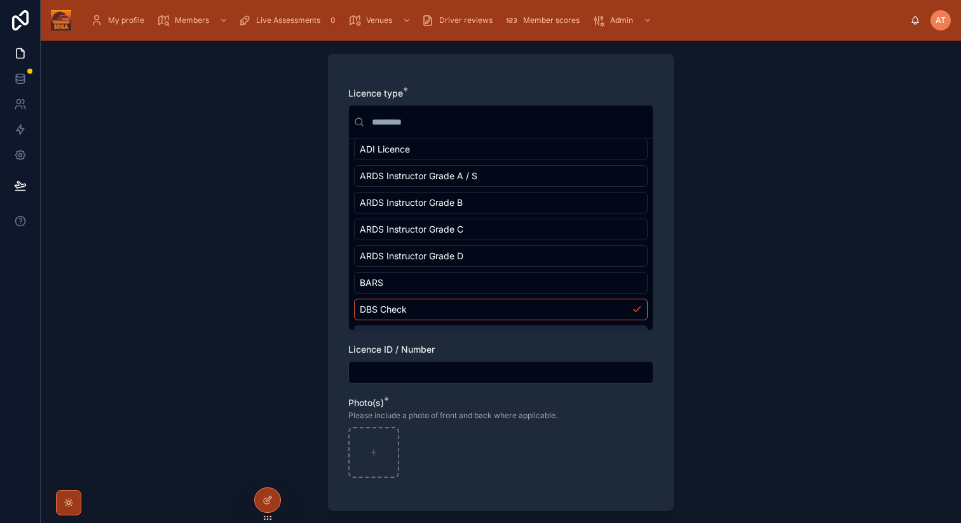
scroll to position [44, 0]
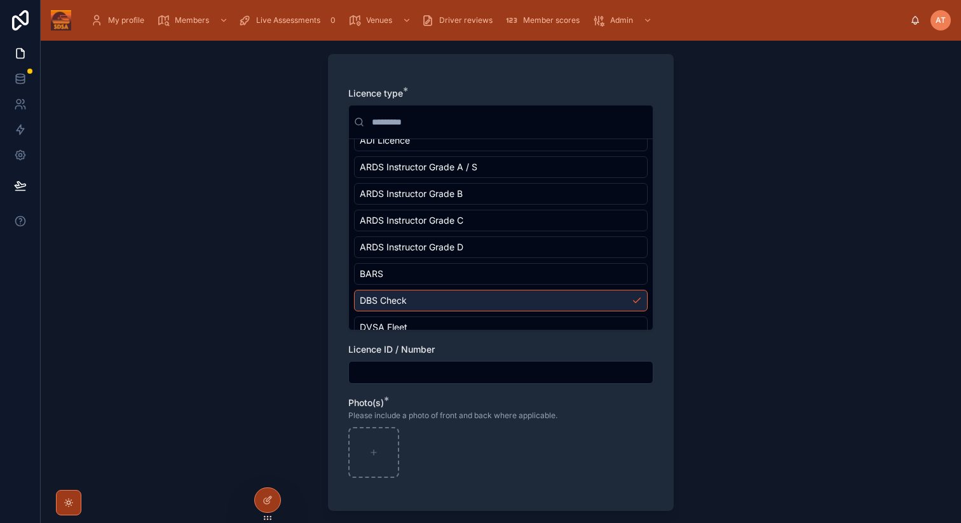
click at [788, 303] on div "Back to My profile Upload Licence or Permit Licence type * None ADI Licence ARD…" at bounding box center [501, 282] width 921 height 483
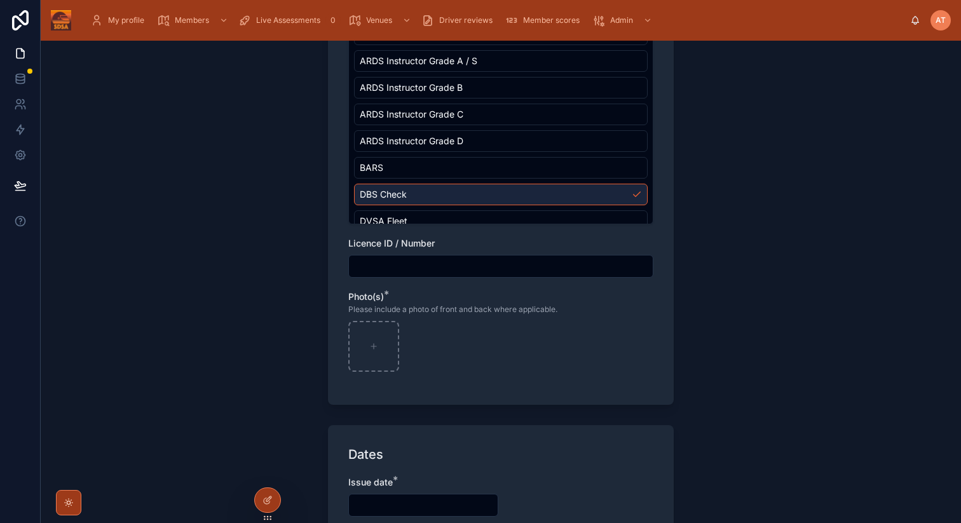
scroll to position [176, 0]
click at [420, 270] on input "text" at bounding box center [501, 265] width 304 height 18
click at [704, 271] on div "Back to My profile Upload Licence or Permit Licence type * None ADI Licence ARD…" at bounding box center [501, 282] width 921 height 483
click at [406, 265] on input "text" at bounding box center [501, 265] width 304 height 18
paste input "**********"
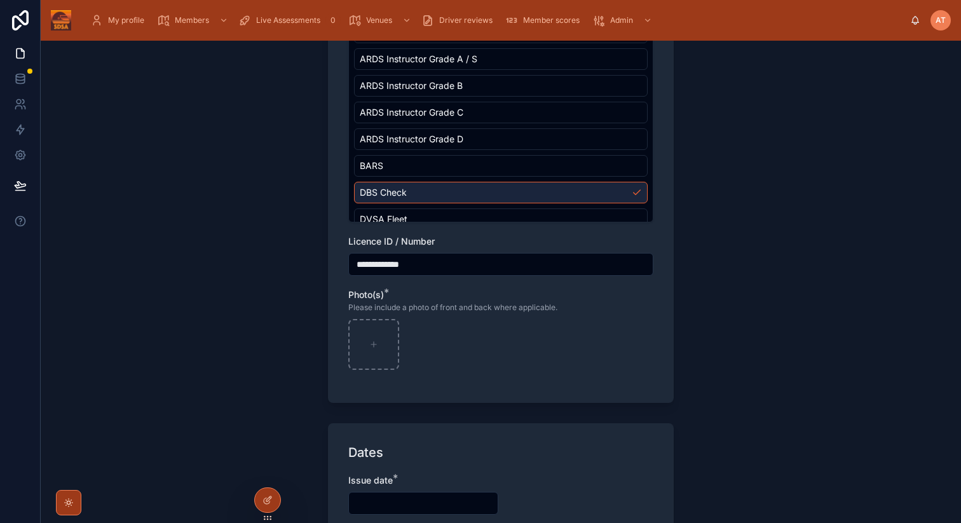
click at [364, 262] on input "**********" at bounding box center [501, 265] width 304 height 18
click at [447, 268] on input "**********" at bounding box center [501, 265] width 304 height 18
type input "**********"
click at [717, 302] on div "**********" at bounding box center [501, 282] width 921 height 483
click at [371, 333] on div at bounding box center [373, 344] width 51 height 51
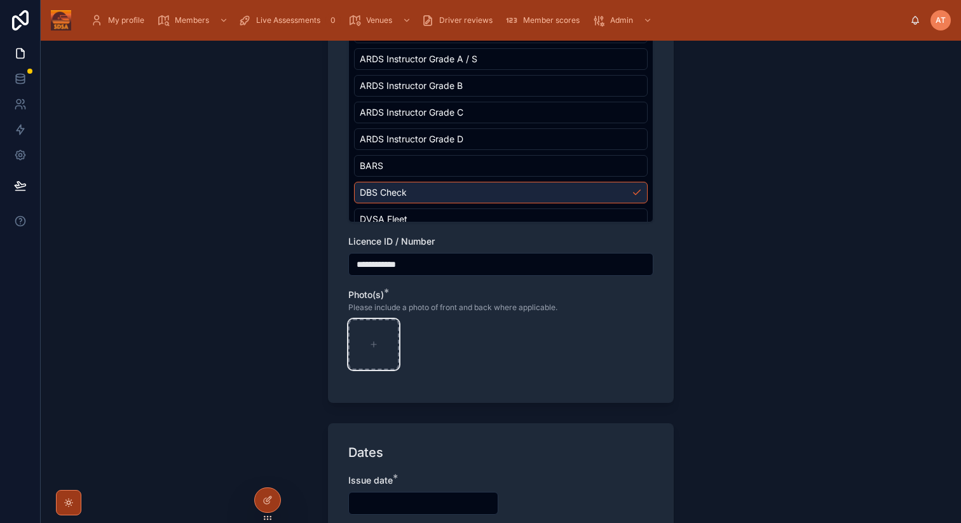
type input "**********"
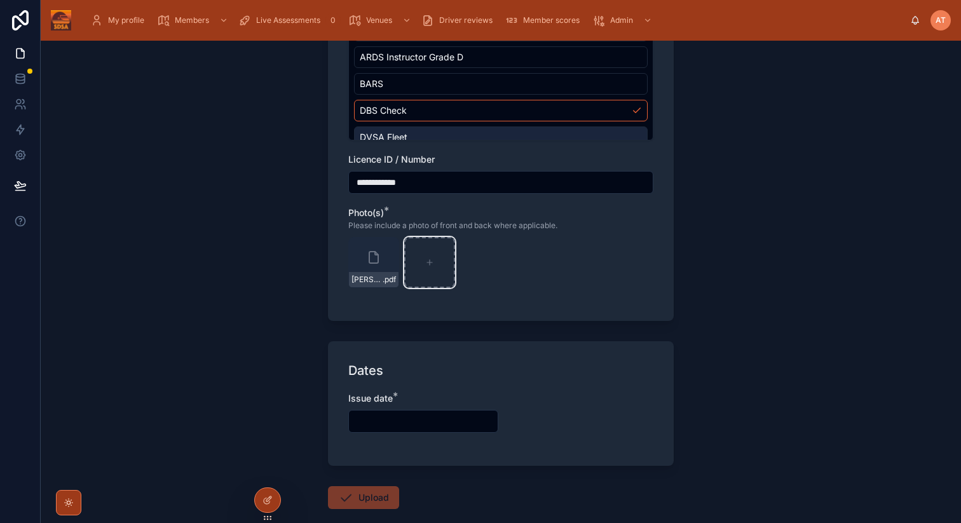
scroll to position [326, 0]
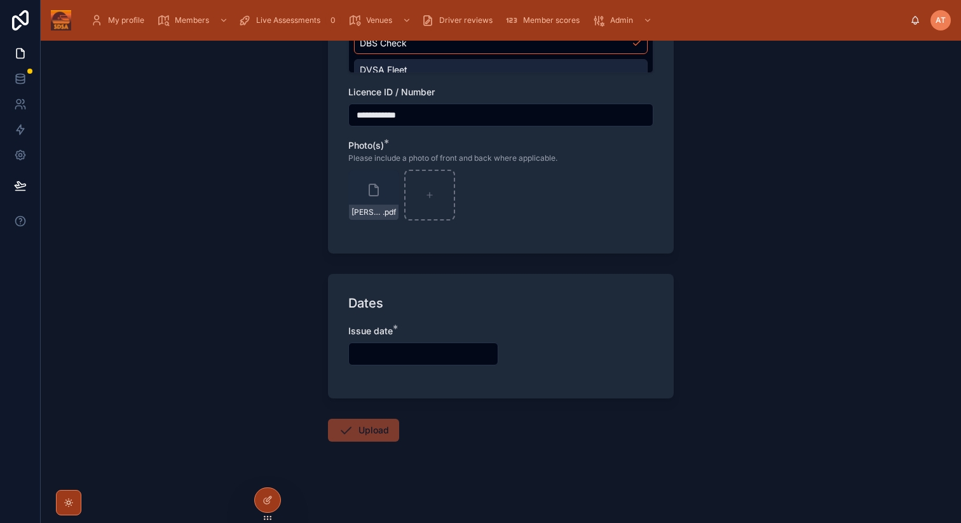
click at [441, 358] on input "text" at bounding box center [423, 354] width 149 height 18
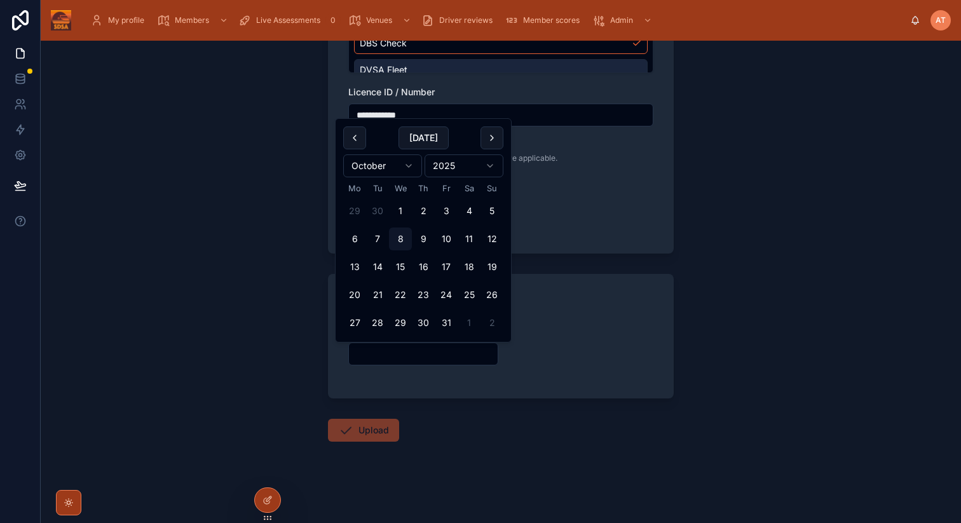
click at [443, 166] on html "**********" at bounding box center [480, 261] width 961 height 523
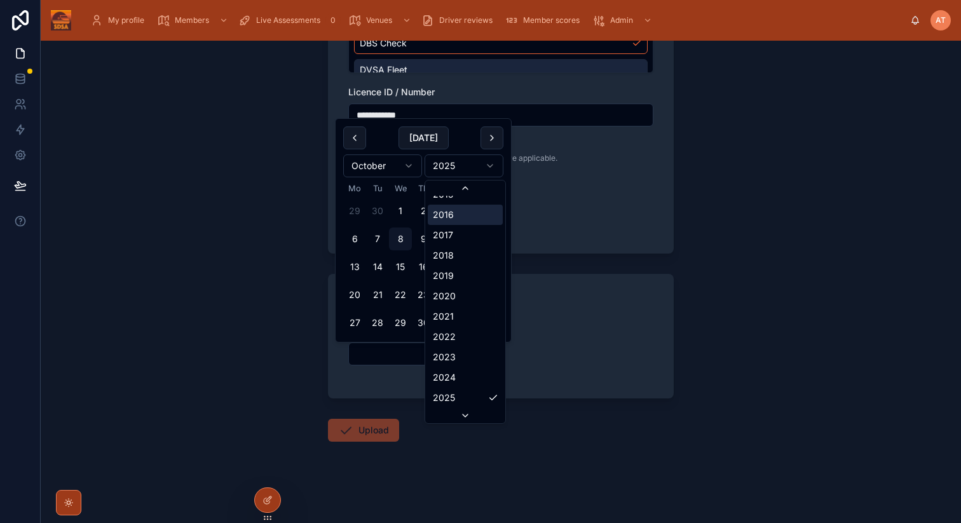
scroll to position [2333, 0]
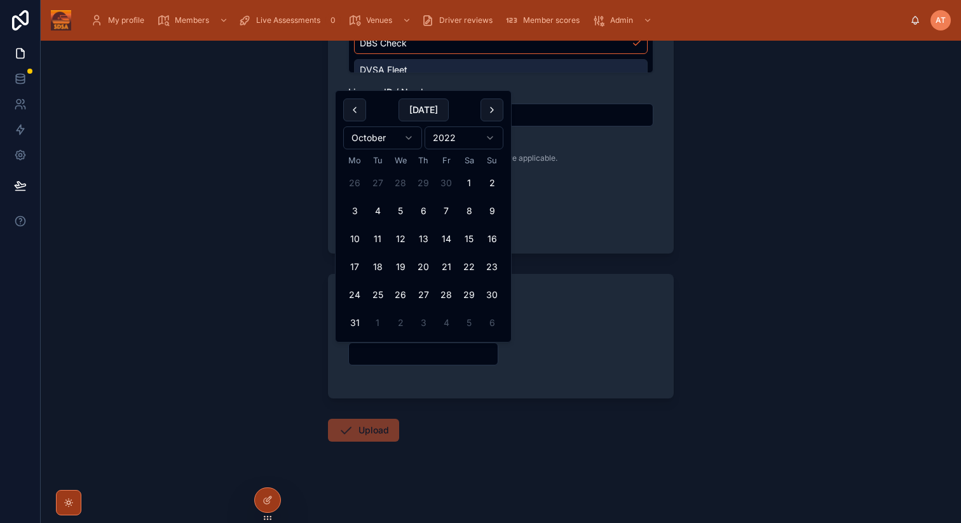
click at [387, 135] on html "**********" at bounding box center [480, 261] width 961 height 523
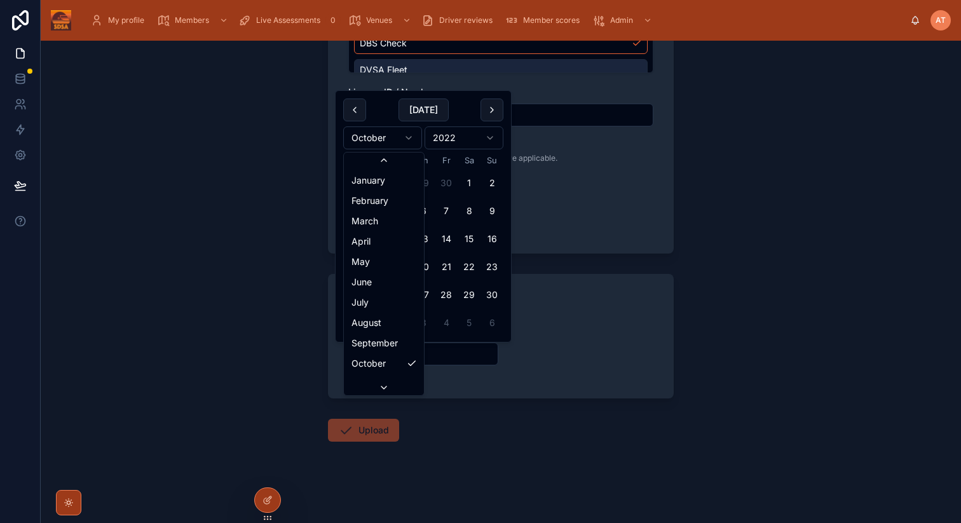
scroll to position [22, 0]
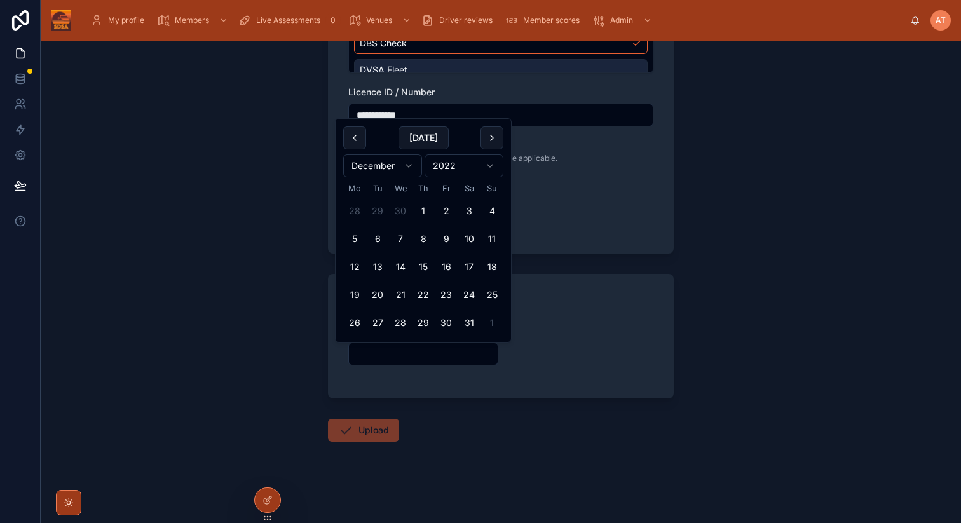
click at [718, 259] on div "**********" at bounding box center [501, 282] width 921 height 483
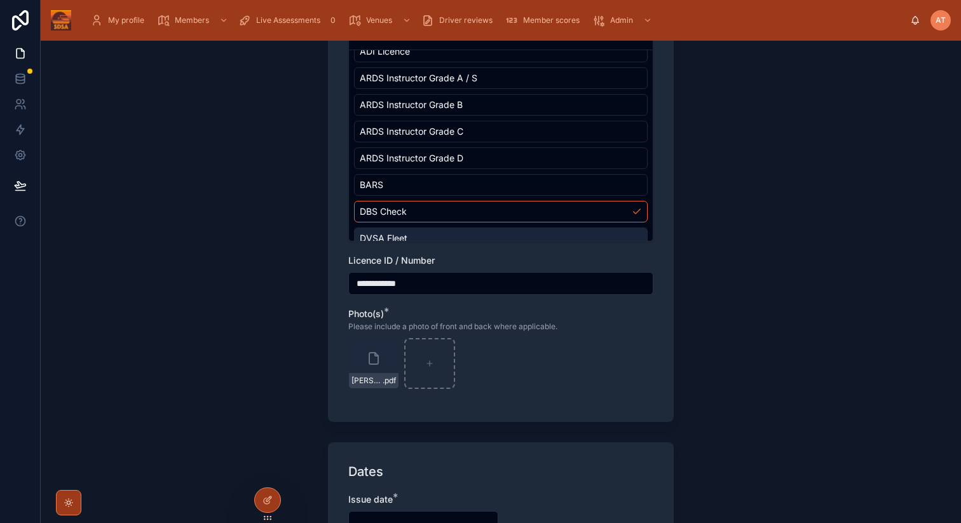
scroll to position [146, 0]
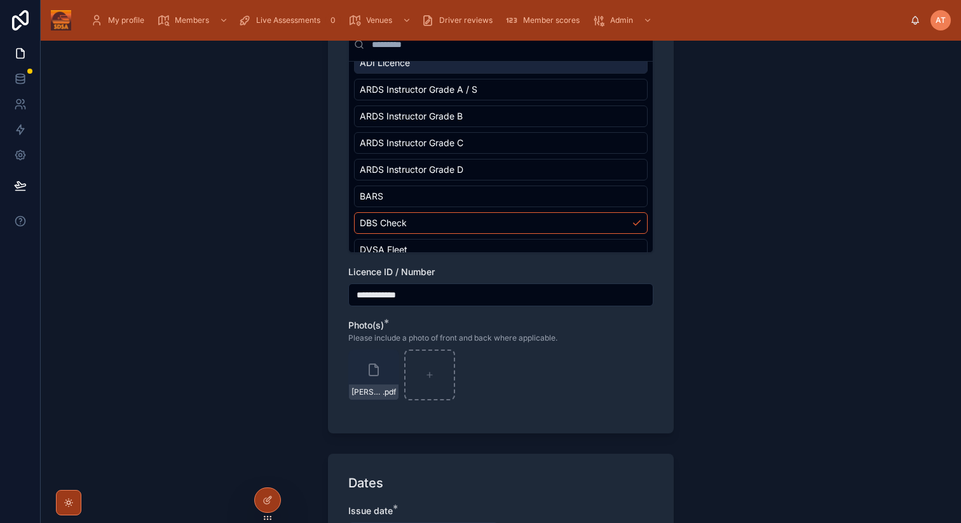
click at [407, 71] on div "ADI Licence" at bounding box center [501, 63] width 294 height 22
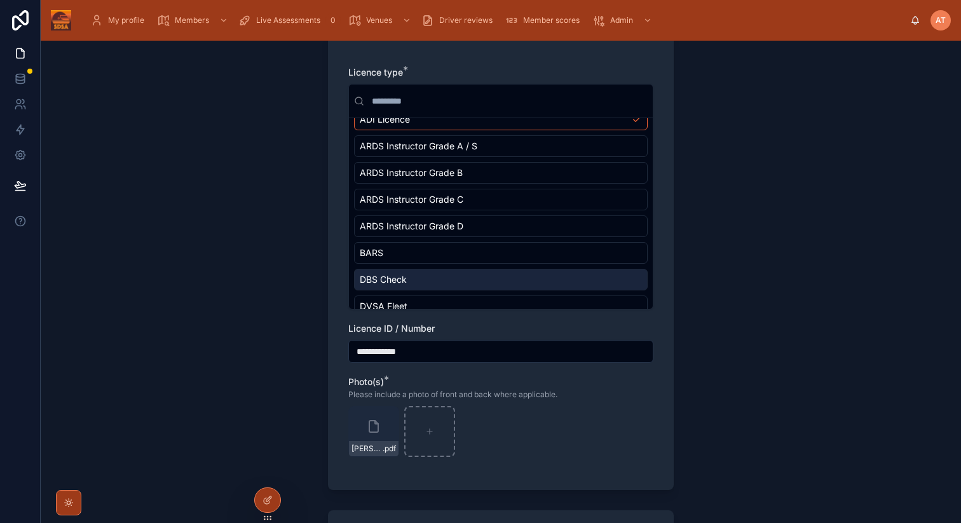
scroll to position [88, 0]
click at [399, 282] on span "DBS Check" at bounding box center [383, 281] width 47 height 13
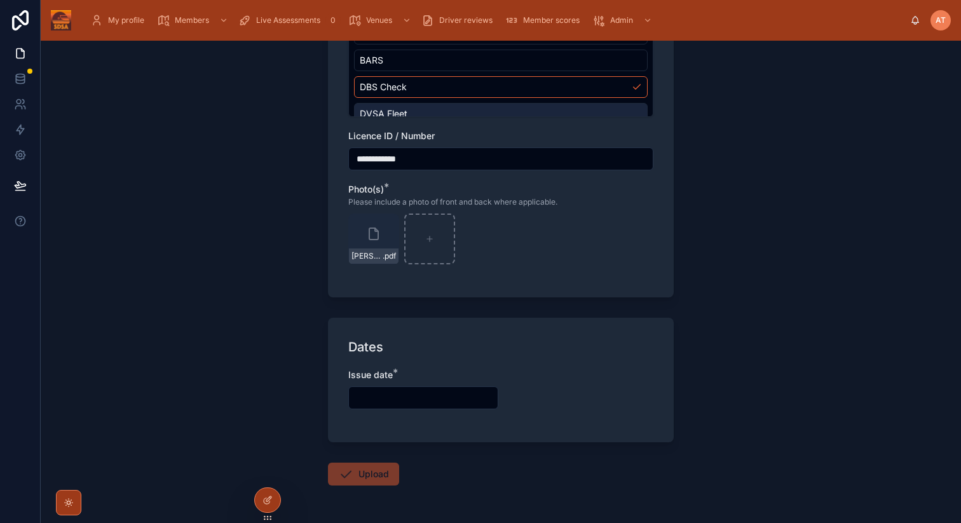
scroll to position [288, 0]
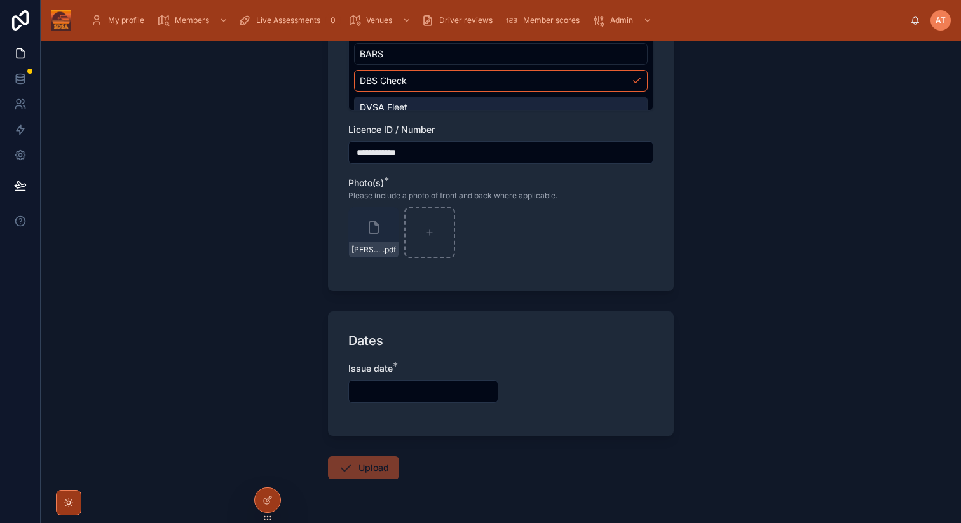
click at [384, 399] on input "text" at bounding box center [423, 392] width 149 height 18
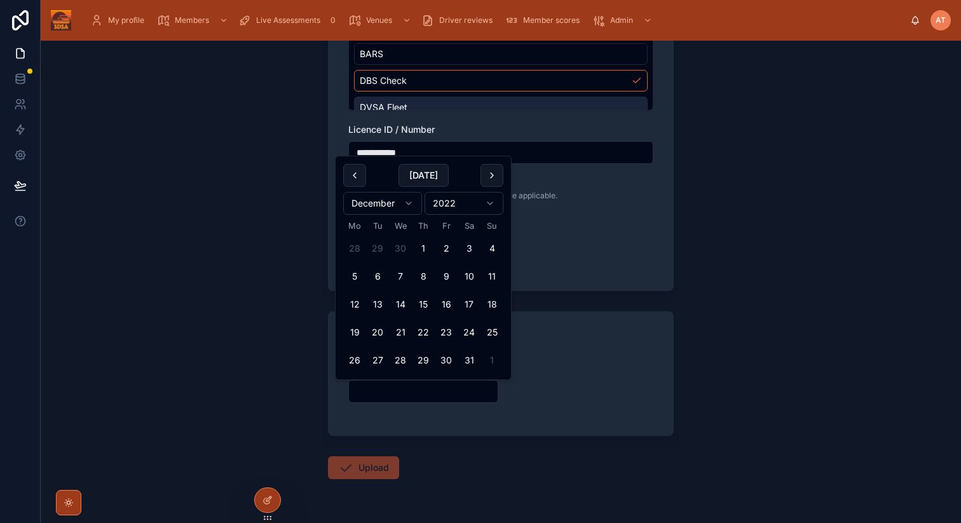
click at [418, 328] on button "22" at bounding box center [423, 332] width 23 height 23
click at [764, 363] on div "**********" at bounding box center [501, 282] width 921 height 483
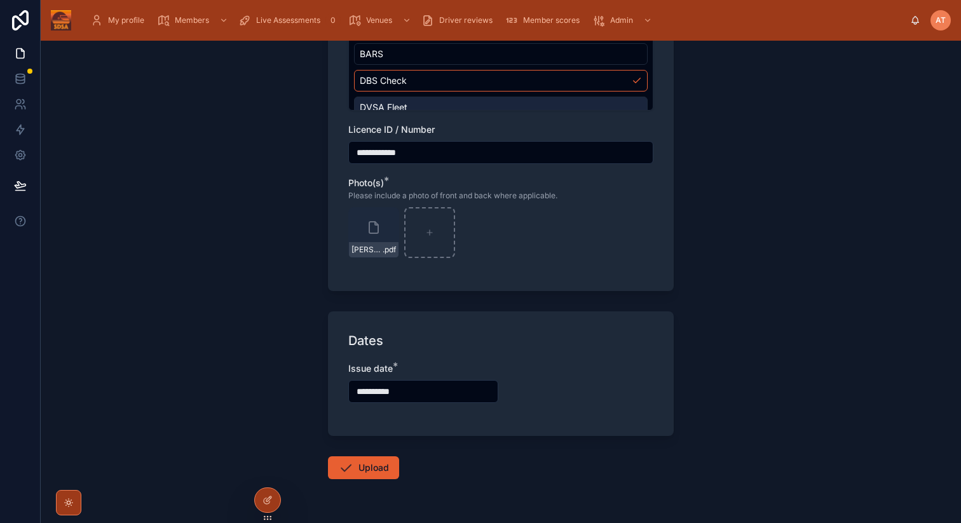
click at [368, 391] on input "**********" at bounding box center [423, 392] width 149 height 18
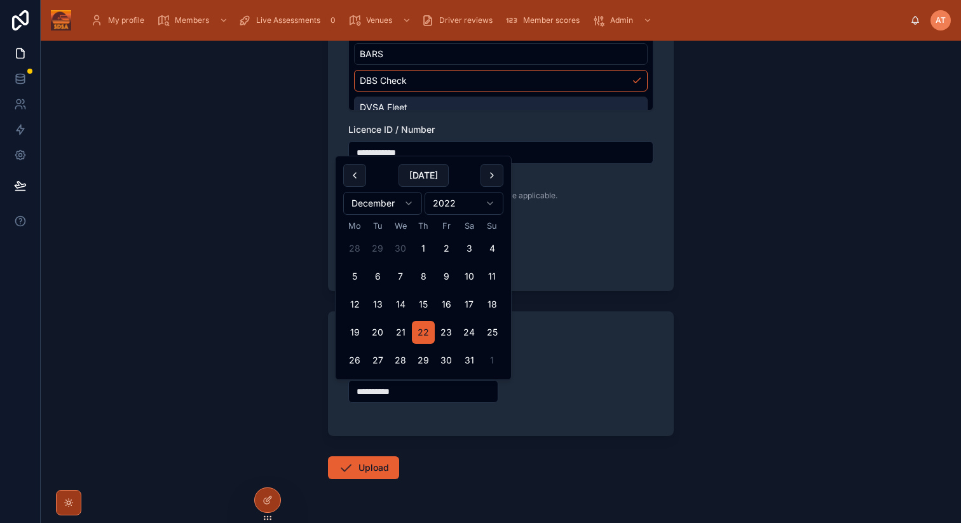
click at [353, 333] on button "19" at bounding box center [354, 332] width 23 height 23
type input "**********"
click at [366, 472] on button "Upload" at bounding box center [363, 467] width 71 height 23
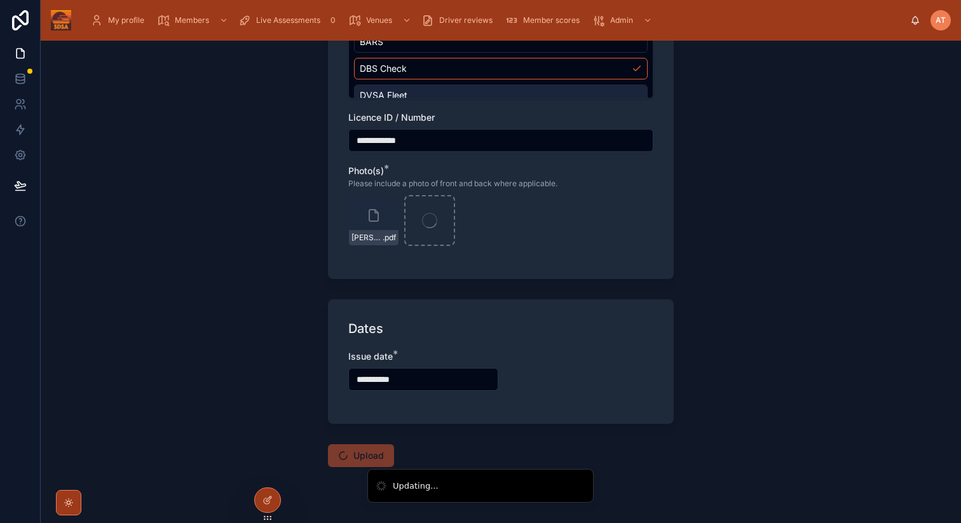
scroll to position [303, 0]
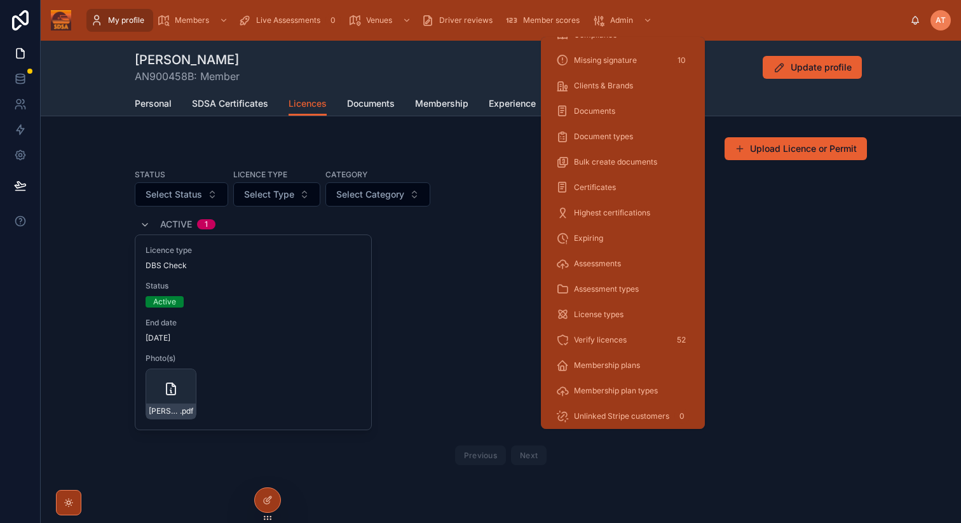
scroll to position [122, 0]
click at [601, 238] on span "Expiring" at bounding box center [588, 238] width 29 height 10
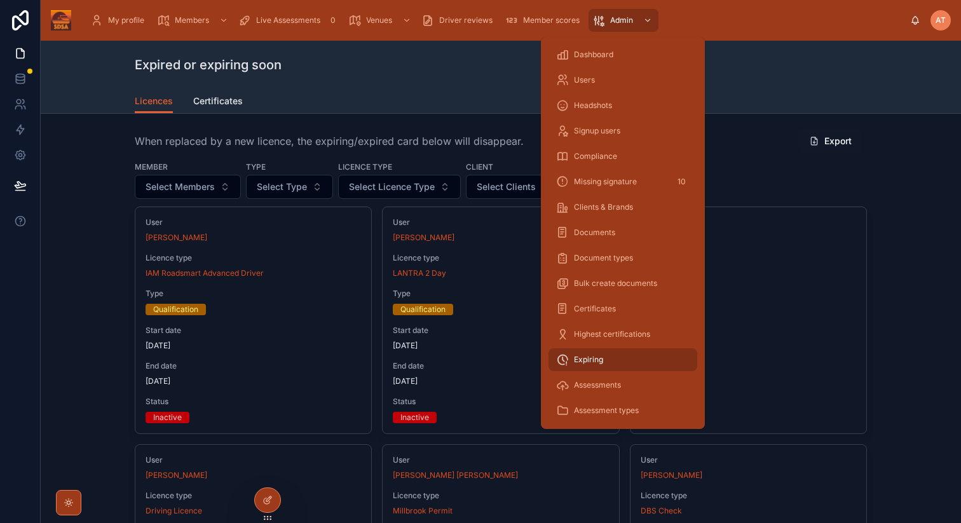
click at [603, 151] on span "Compliance" at bounding box center [595, 156] width 43 height 10
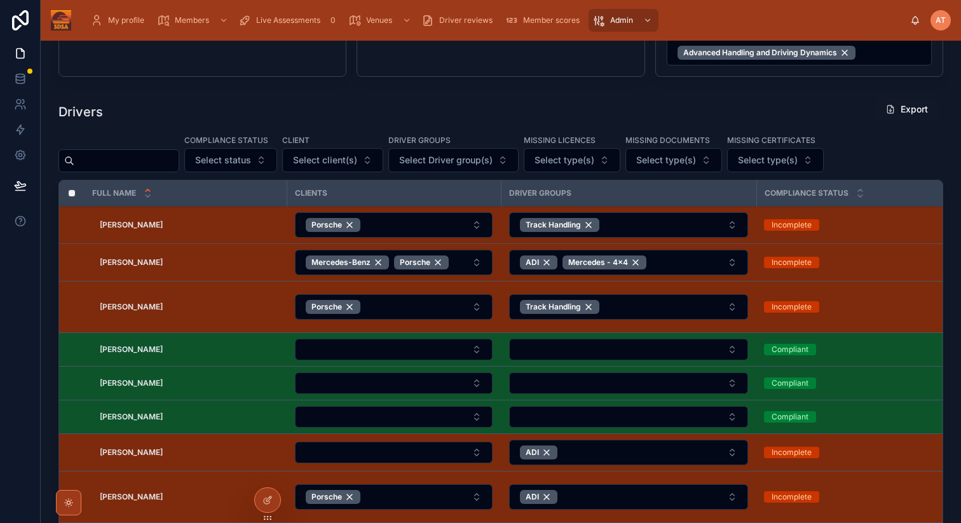
scroll to position [403, 0]
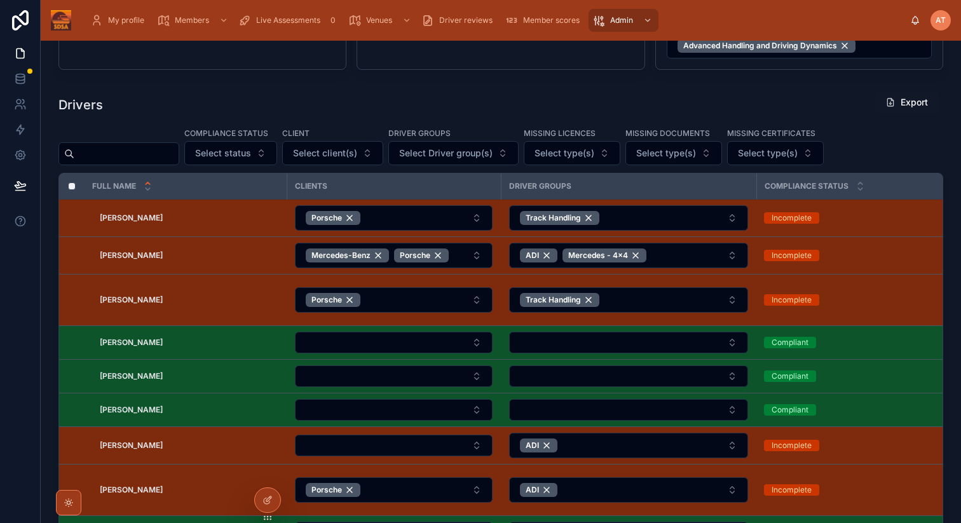
click at [321, 158] on span "Select client(s)" at bounding box center [325, 153] width 64 height 13
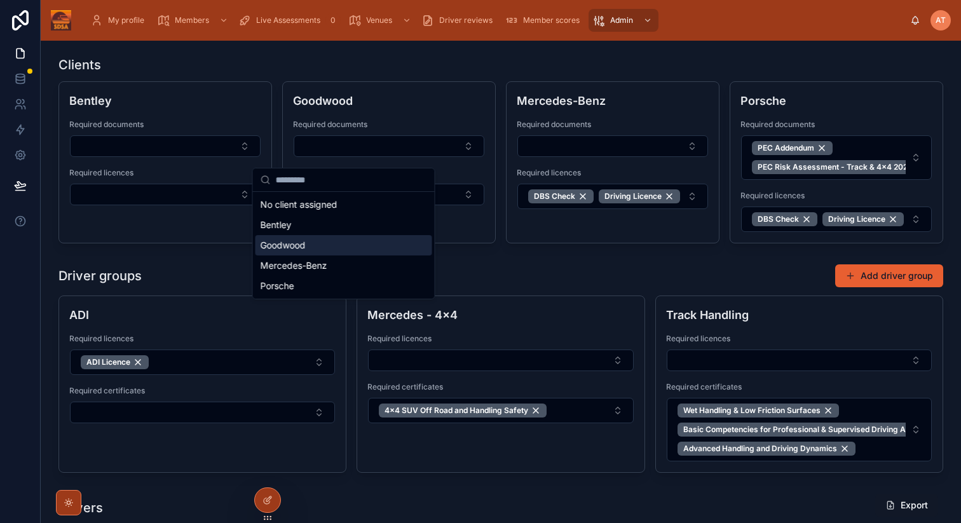
scroll to position [403, 0]
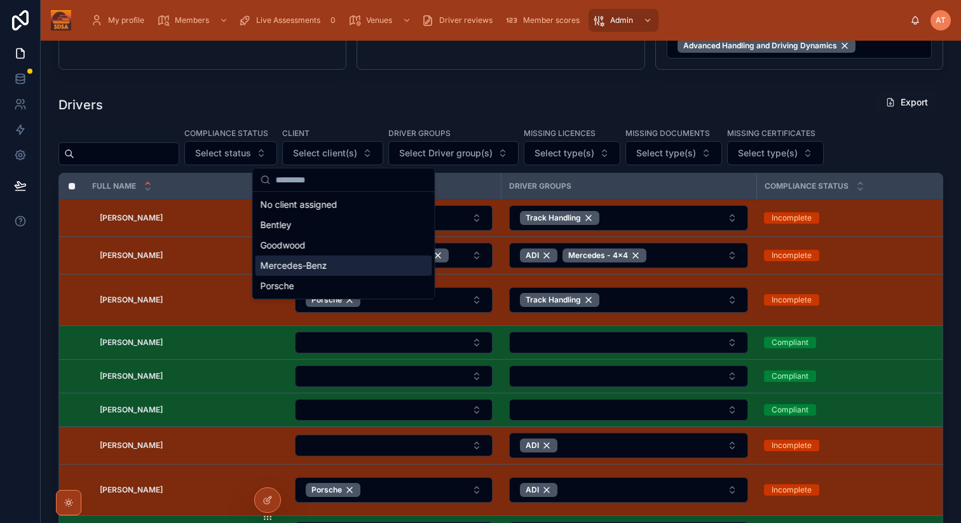
click at [305, 273] on div "Mercedes-Benz" at bounding box center [344, 266] width 177 height 20
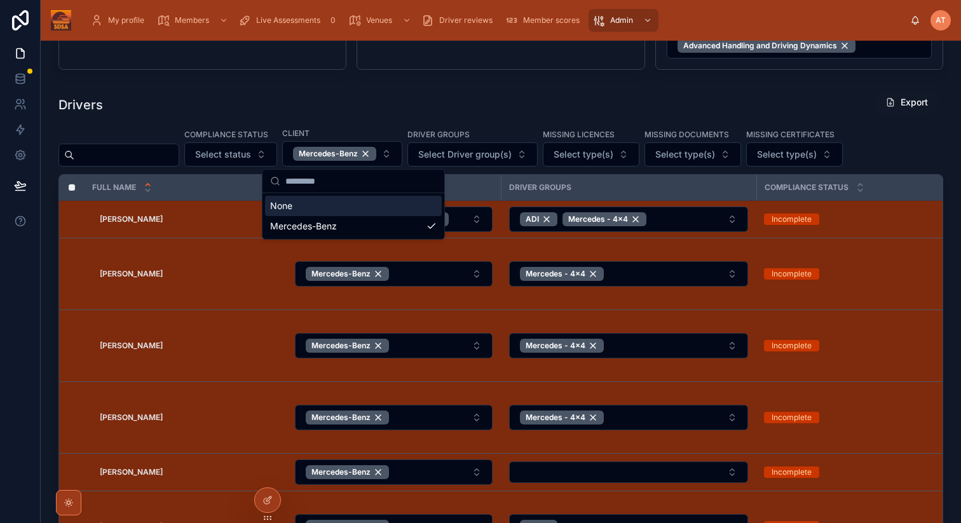
click at [589, 157] on span "Select type(s)" at bounding box center [584, 154] width 60 height 13
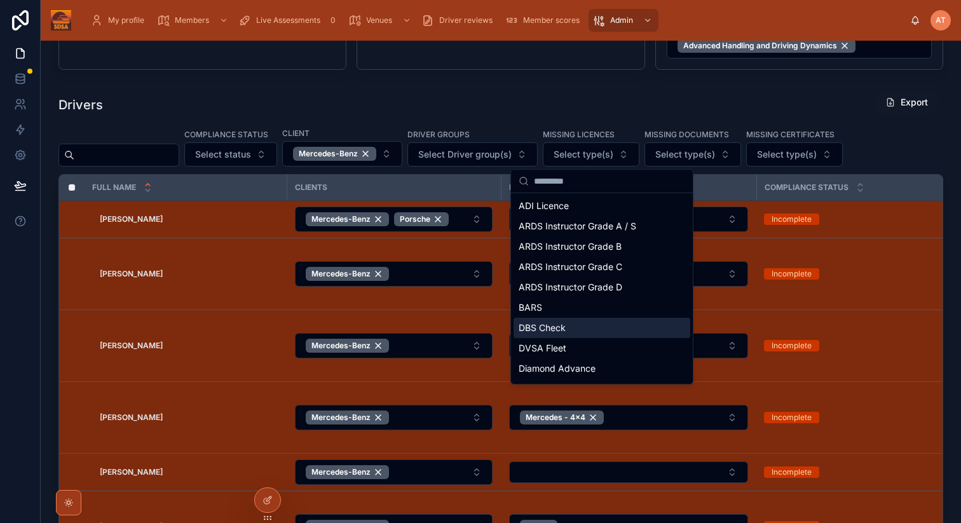
click at [556, 328] on span "DBS Check" at bounding box center [542, 328] width 47 height 13
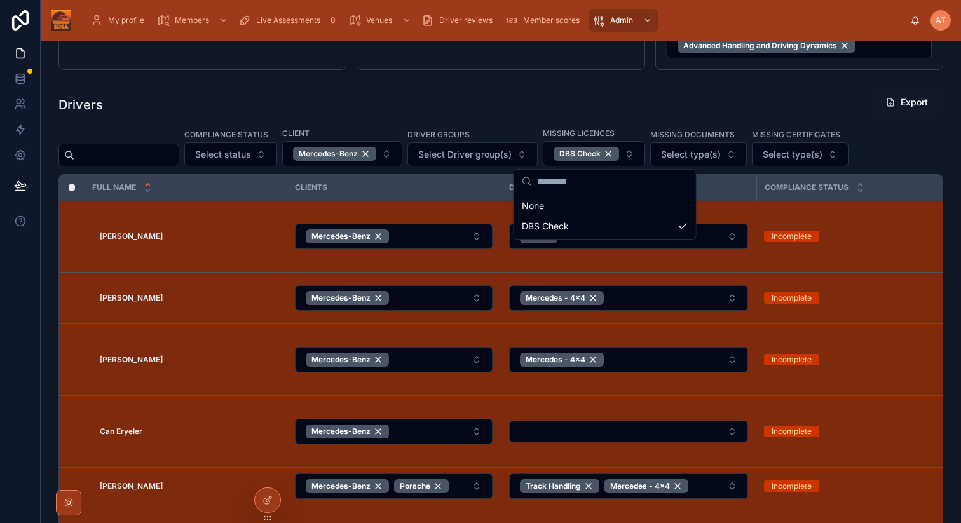
click at [590, 101] on div "Drivers Export" at bounding box center [500, 104] width 885 height 29
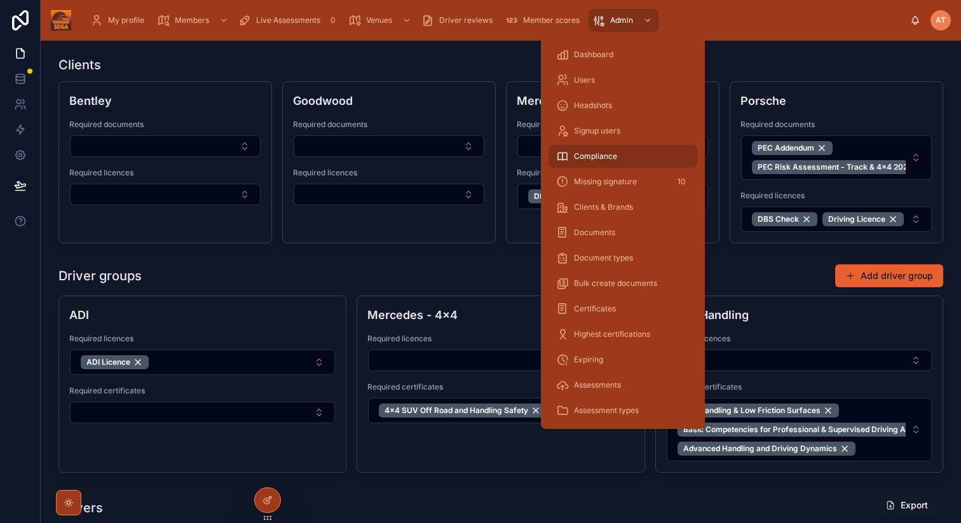
click at [599, 310] on span "Certificates" at bounding box center [595, 309] width 42 height 10
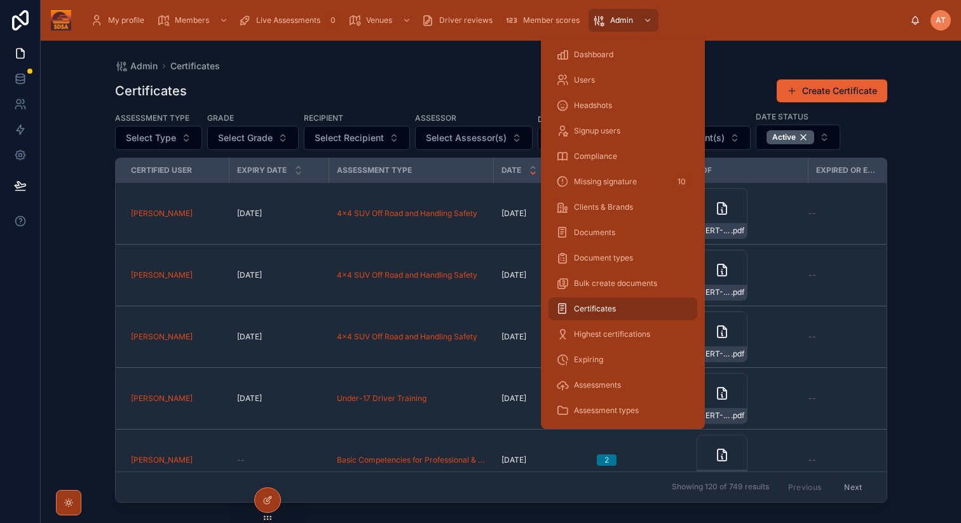
click at [584, 359] on span "Expiring" at bounding box center [588, 360] width 29 height 10
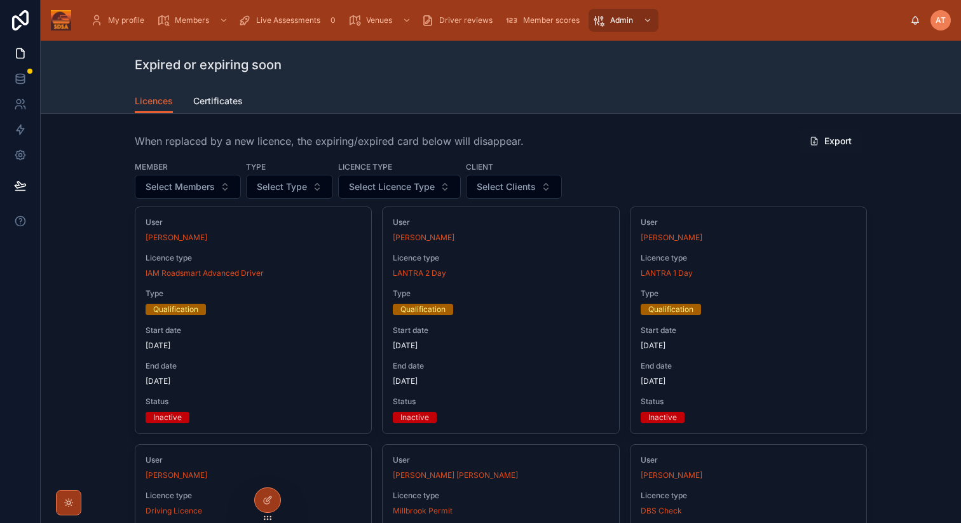
click at [501, 191] on span "Select Clients" at bounding box center [506, 187] width 59 height 13
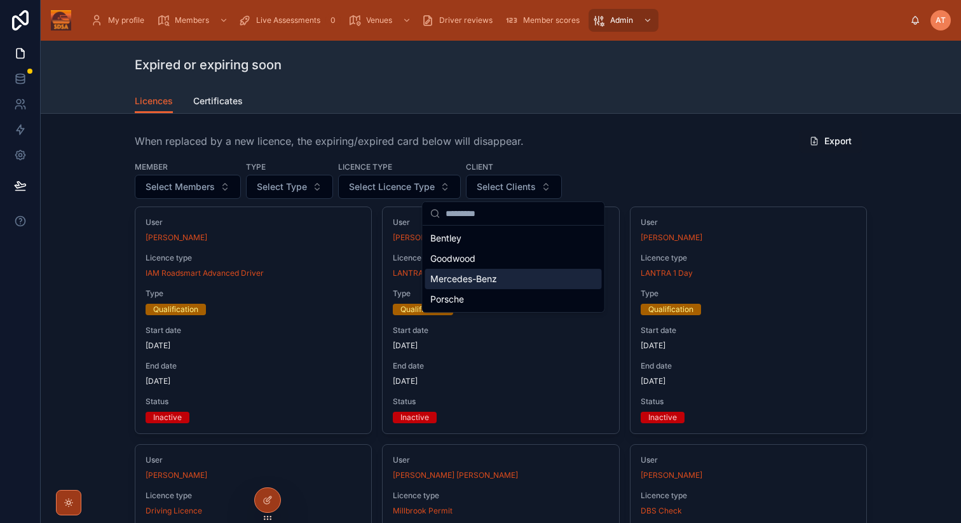
click at [469, 285] on span "Mercedes-Benz" at bounding box center [463, 279] width 67 height 13
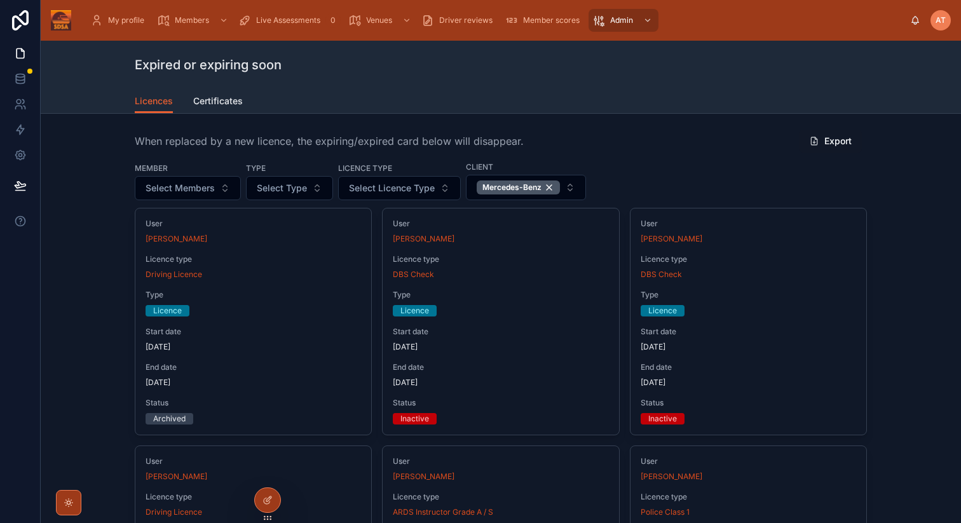
click at [235, 99] on span "Certificates" at bounding box center [218, 101] width 50 height 13
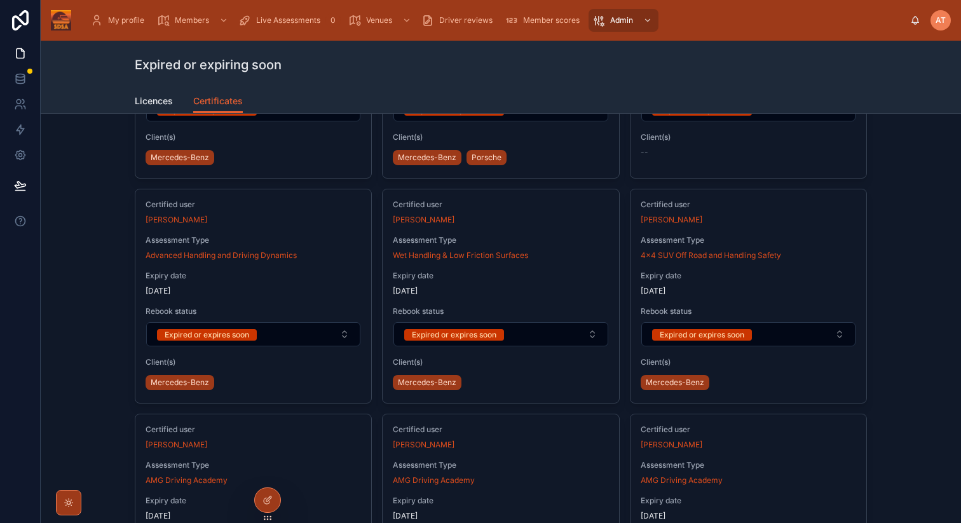
scroll to position [268, 0]
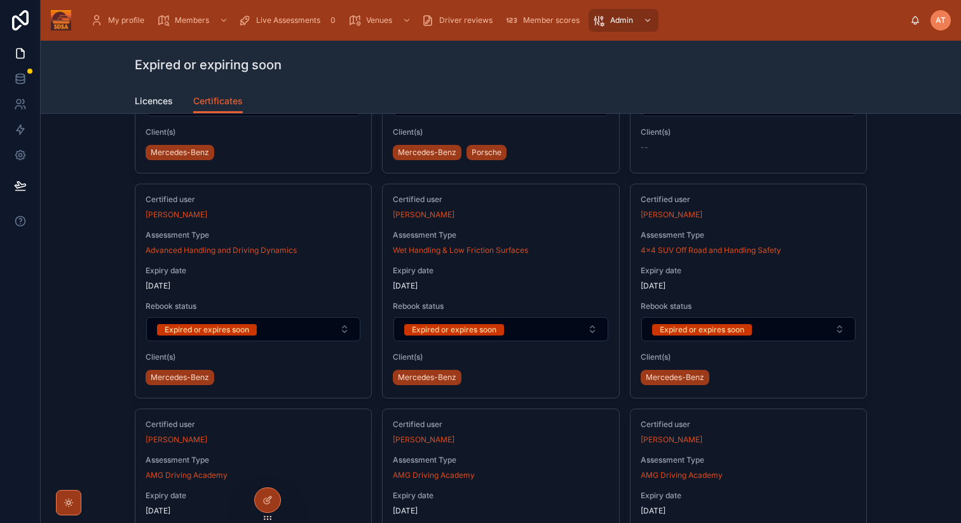
click at [841, 326] on button "Expired or expires soon" at bounding box center [749, 329] width 214 height 24
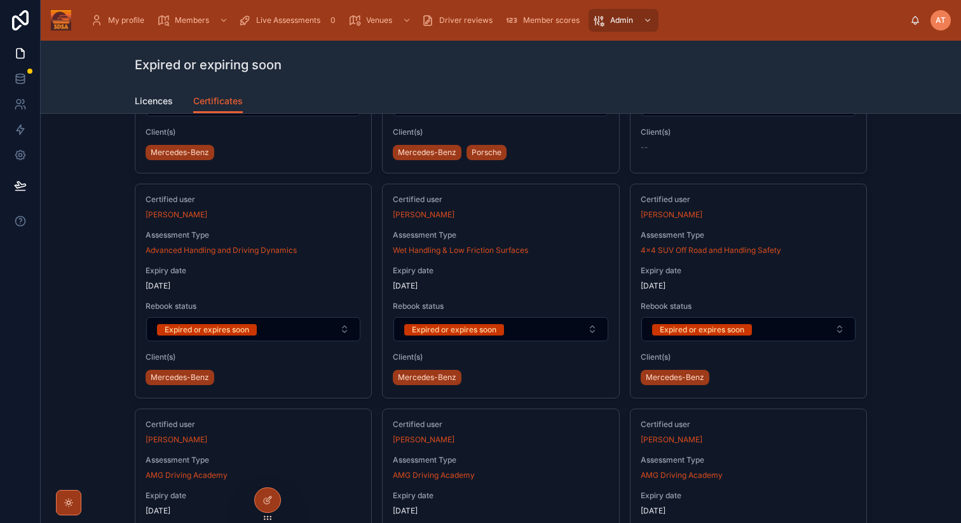
scroll to position [0, 0]
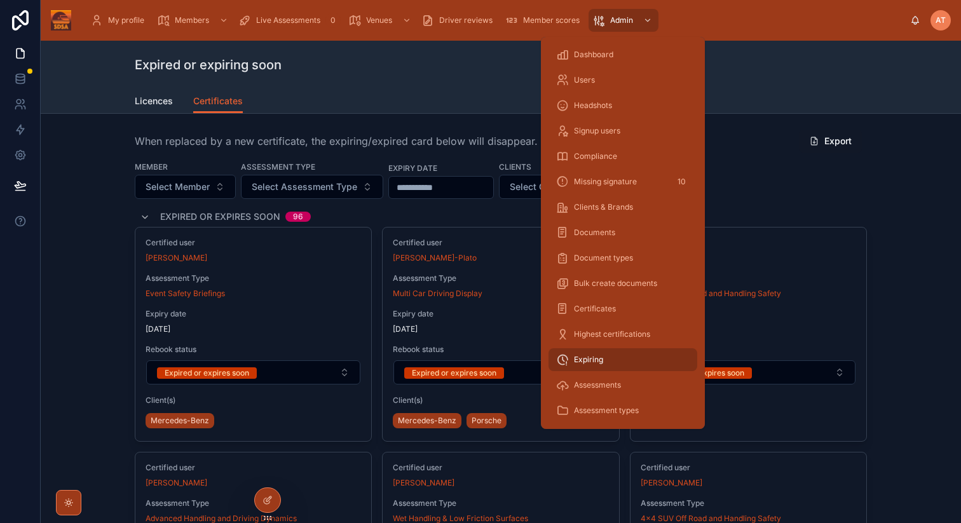
click at [603, 84] on div "Users" at bounding box center [623, 80] width 134 height 20
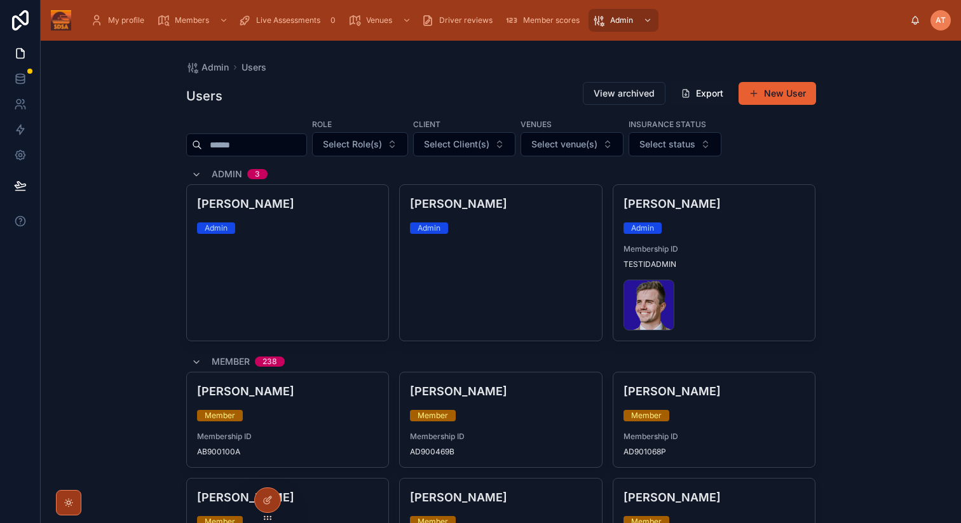
click at [786, 96] on button "New User" at bounding box center [778, 93] width 78 height 23
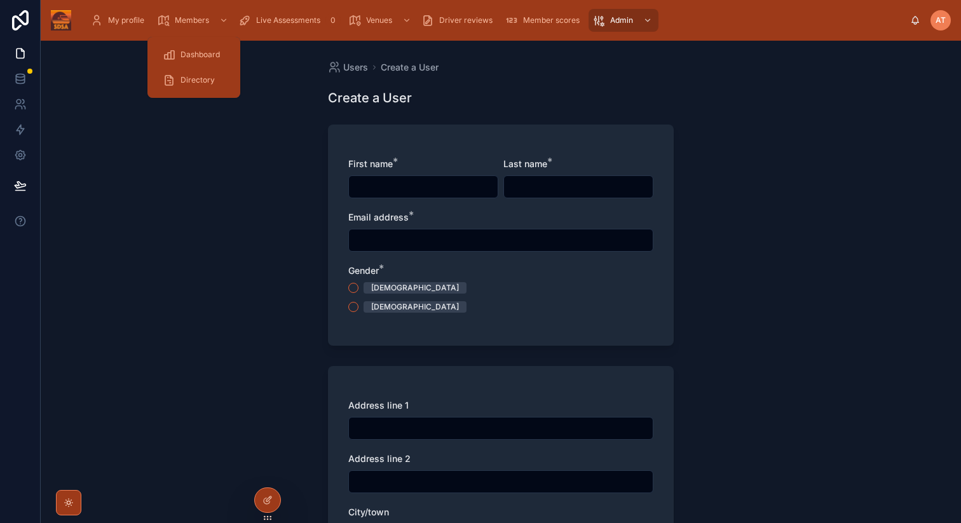
click at [185, 22] on span "Members" at bounding box center [192, 20] width 34 height 10
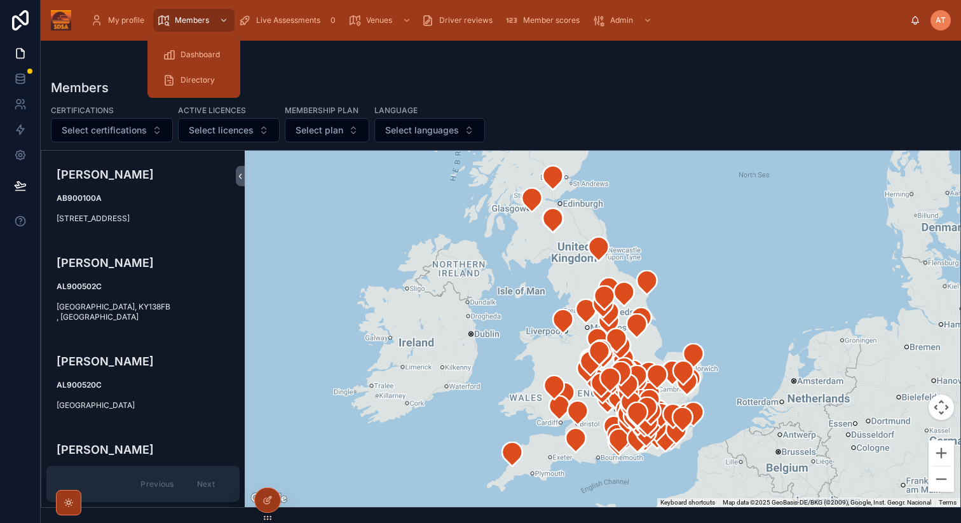
click at [197, 51] on span "Dashboard" at bounding box center [200, 55] width 39 height 10
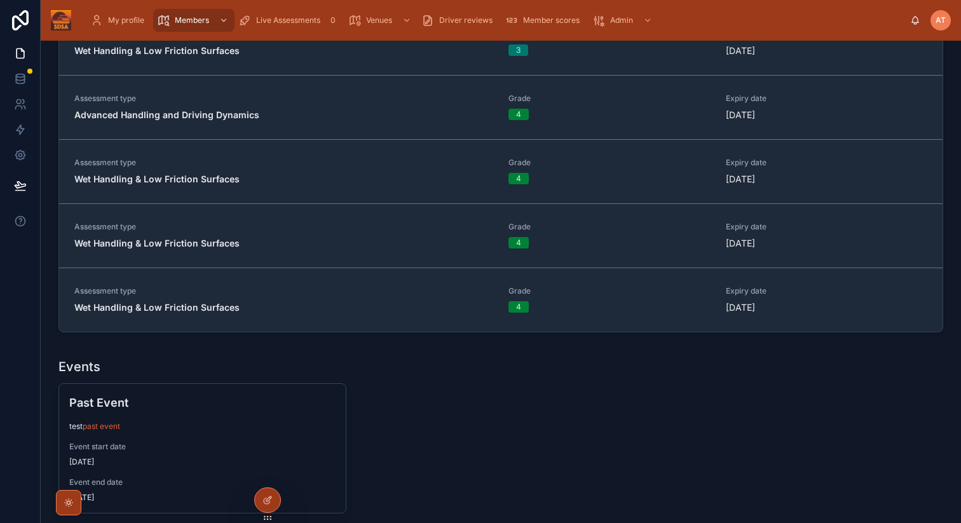
scroll to position [352, 0]
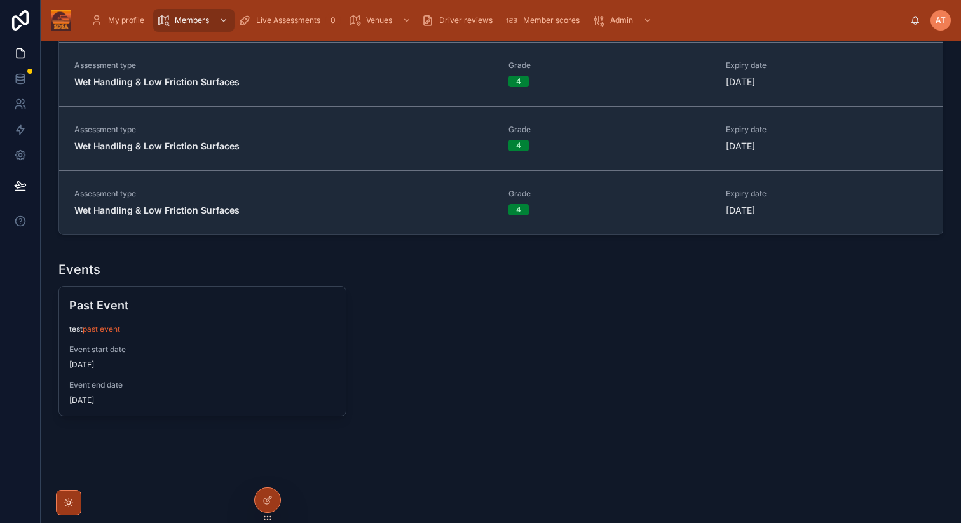
click at [185, 385] on span "Event end date" at bounding box center [202, 385] width 266 height 10
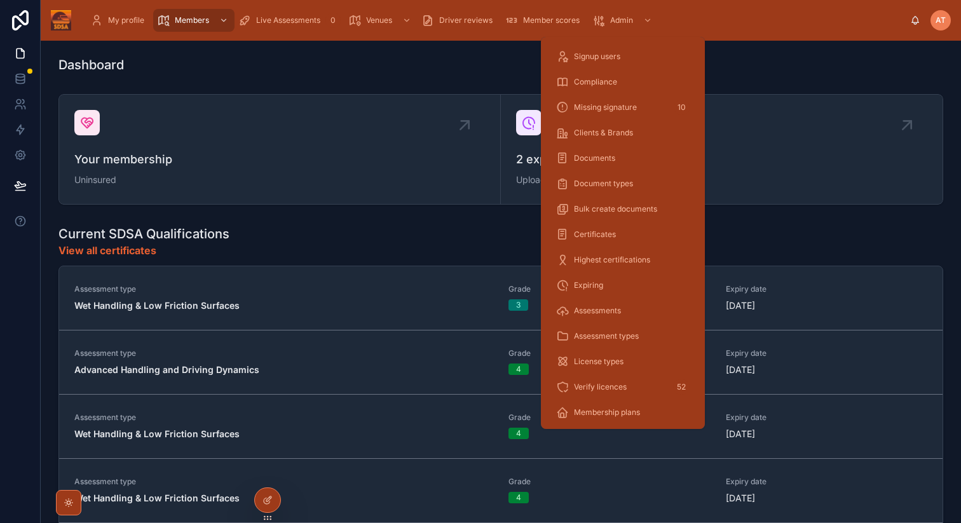
scroll to position [0, 0]
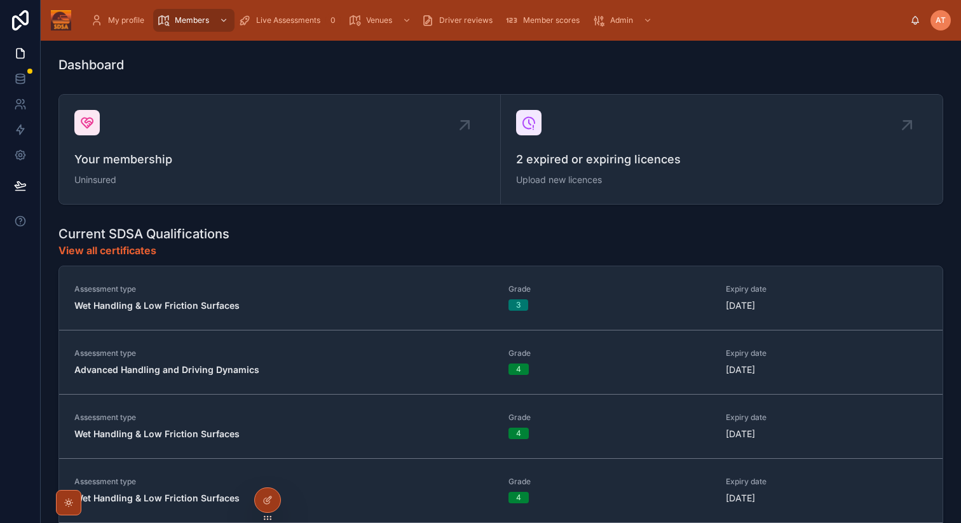
click at [768, 238] on div "Current SDSA Qualifications View all certificates" at bounding box center [500, 241] width 885 height 33
click at [821, 46] on div "Dashboard Your membership Uninsured 2 expired or expiring licences Upload new l…" at bounding box center [501, 448] width 921 height 814
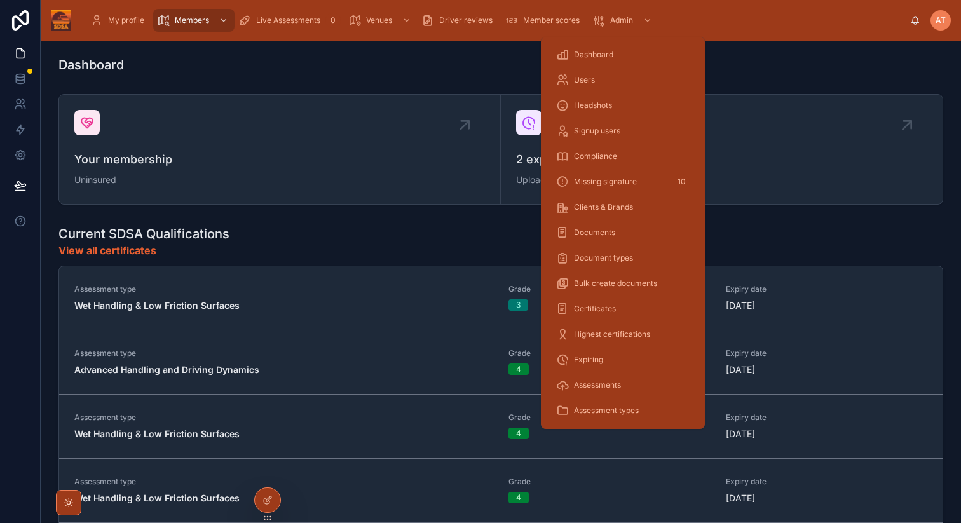
click at [603, 156] on span "Compliance" at bounding box center [595, 156] width 43 height 10
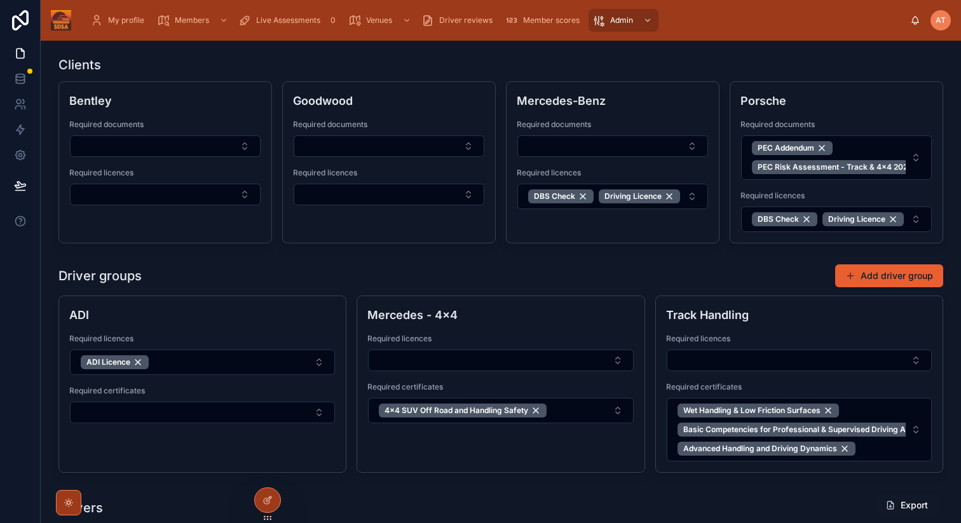
click at [691, 195] on button "DBS Check Driving Licence" at bounding box center [613, 196] width 191 height 25
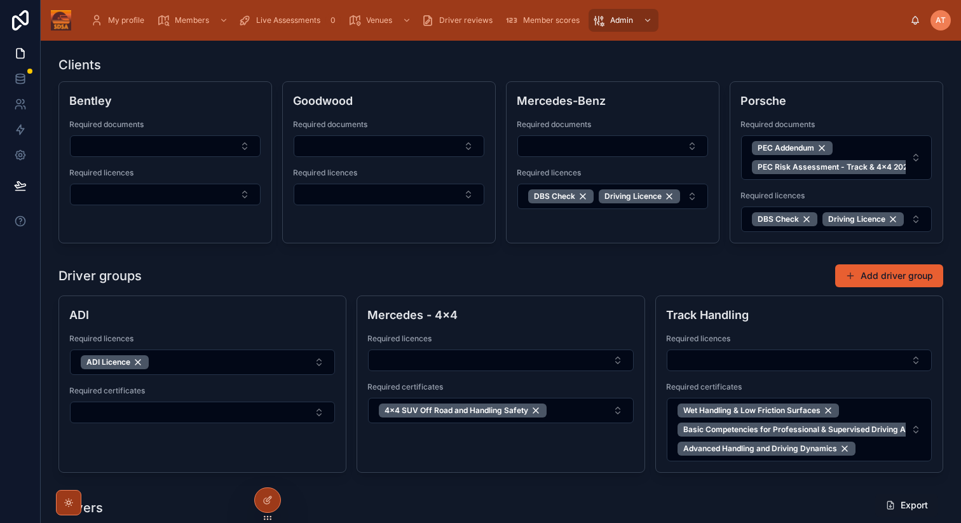
click at [633, 280] on div "Driver groups Add driver group" at bounding box center [500, 276] width 885 height 24
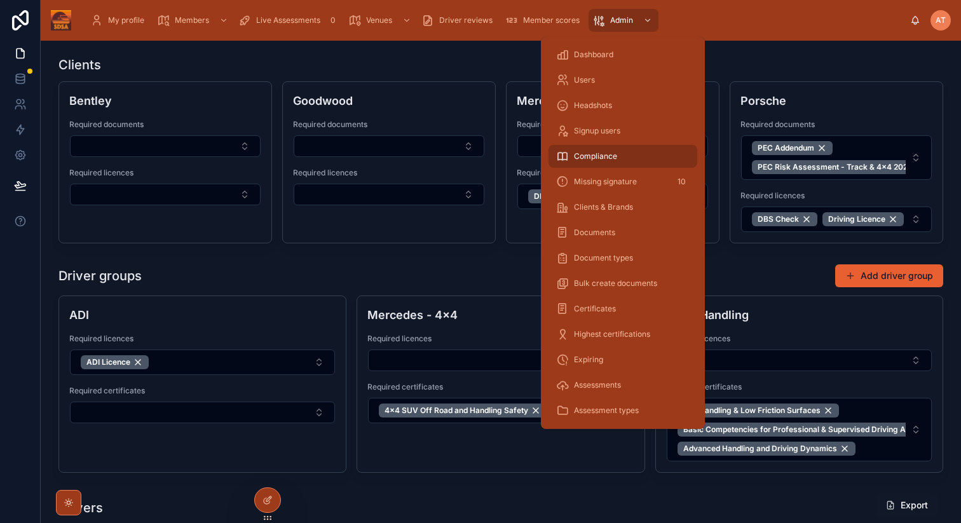
click at [568, 76] on icon at bounding box center [562, 80] width 13 height 13
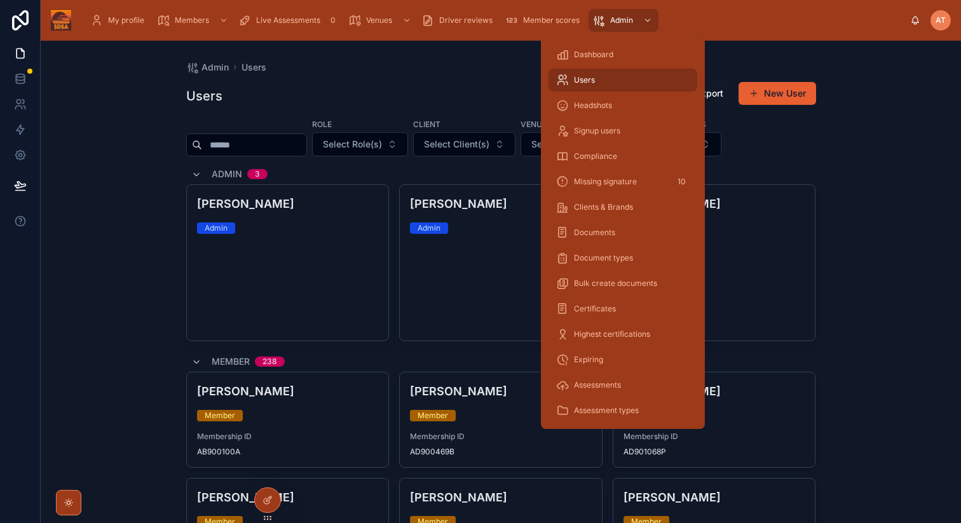
click at [607, 336] on span "Highest certifications" at bounding box center [612, 334] width 76 height 10
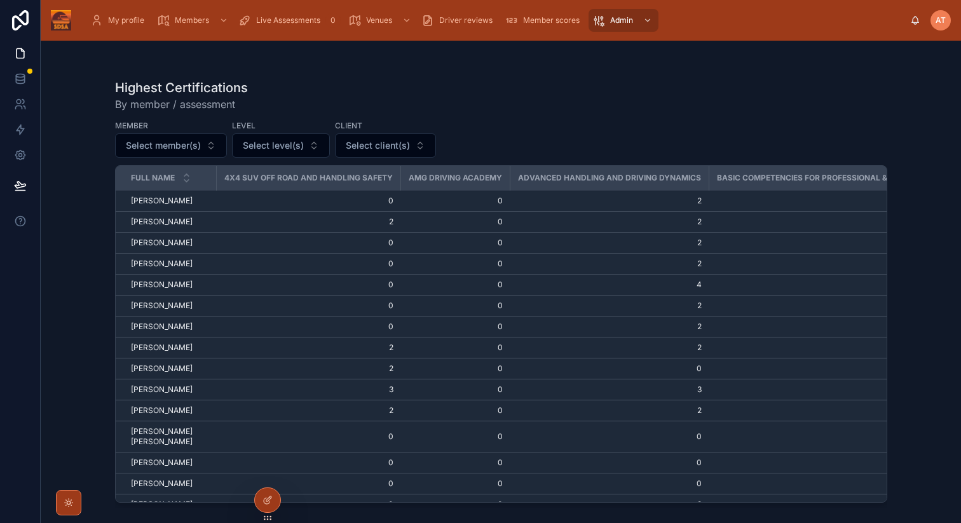
click at [385, 132] on div "Client" at bounding box center [385, 127] width 101 height 14
click at [375, 142] on span "Select client(s)" at bounding box center [378, 145] width 64 height 13
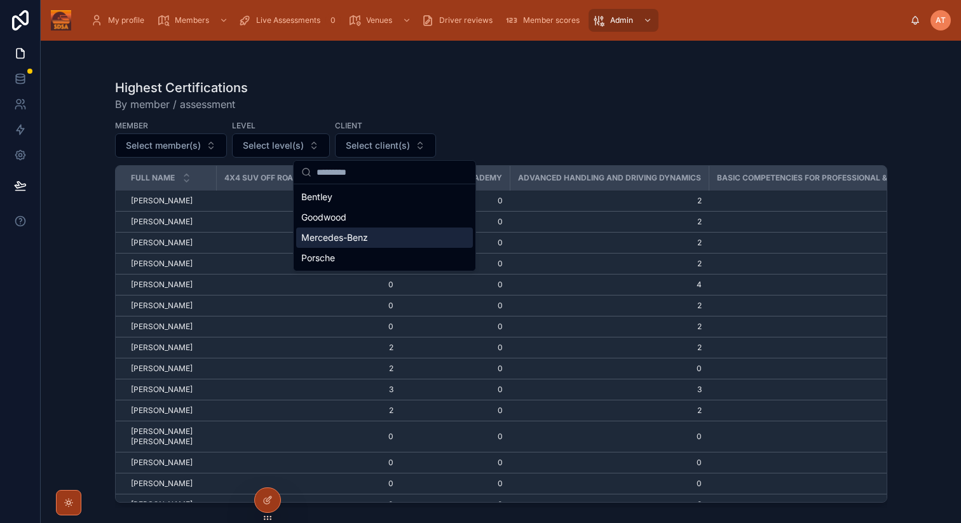
click at [338, 230] on div "Mercedes-Benz" at bounding box center [384, 238] width 177 height 20
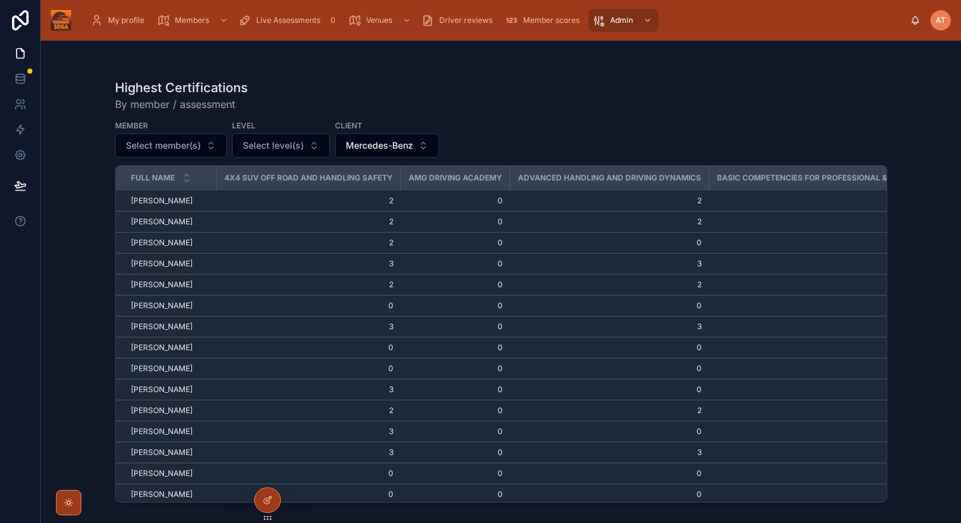
click at [185, 150] on span "Select member(s)" at bounding box center [163, 145] width 75 height 13
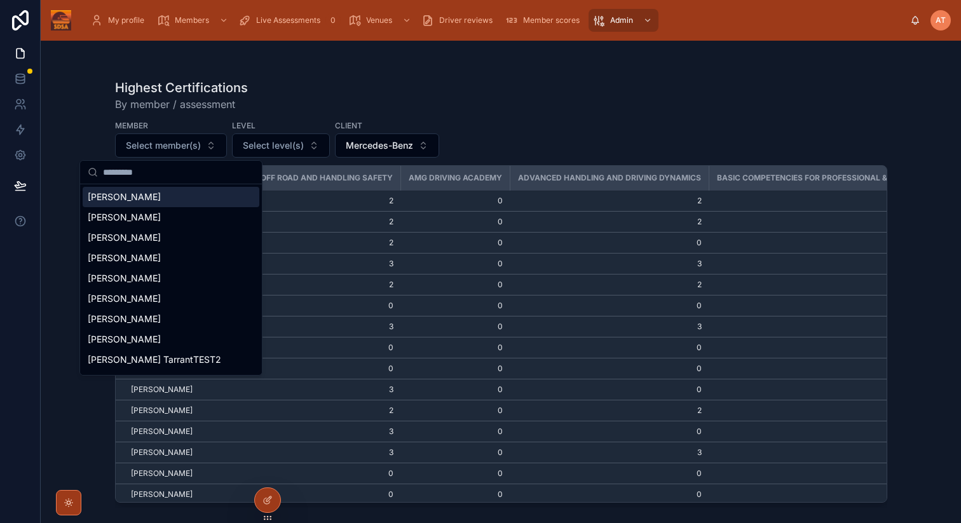
click at [305, 93] on div "Highest Certifications By member / assessment" at bounding box center [501, 95] width 772 height 33
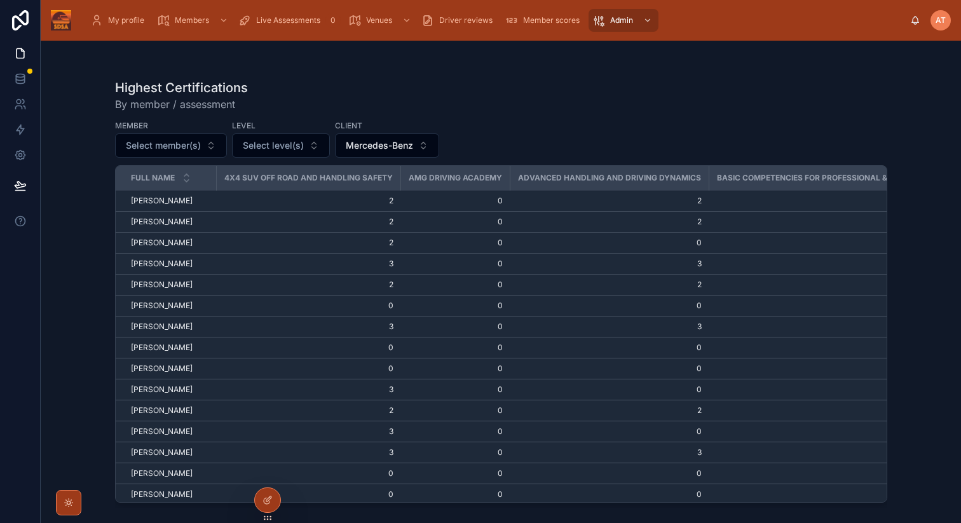
click at [278, 147] on span "Select level(s)" at bounding box center [273, 145] width 61 height 13
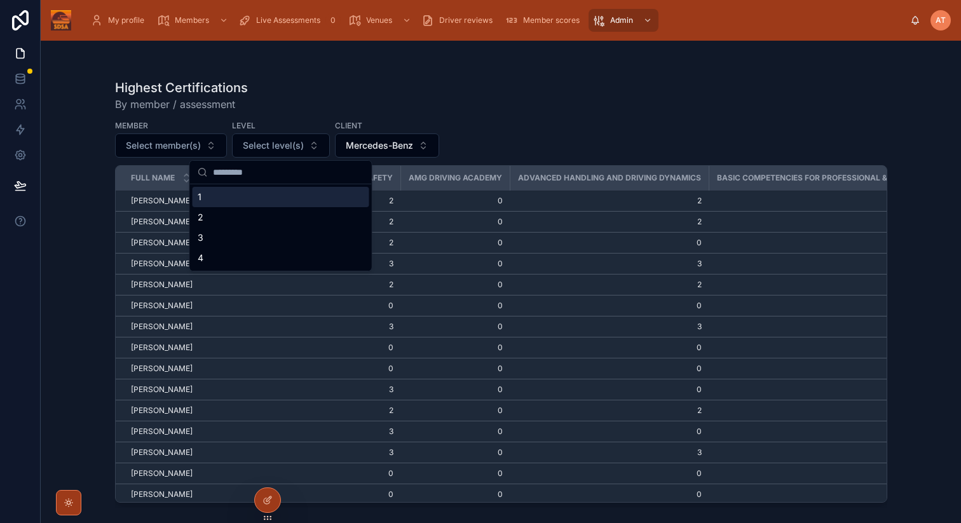
click at [327, 89] on div "Highest Certifications By member / assessment" at bounding box center [501, 95] width 772 height 33
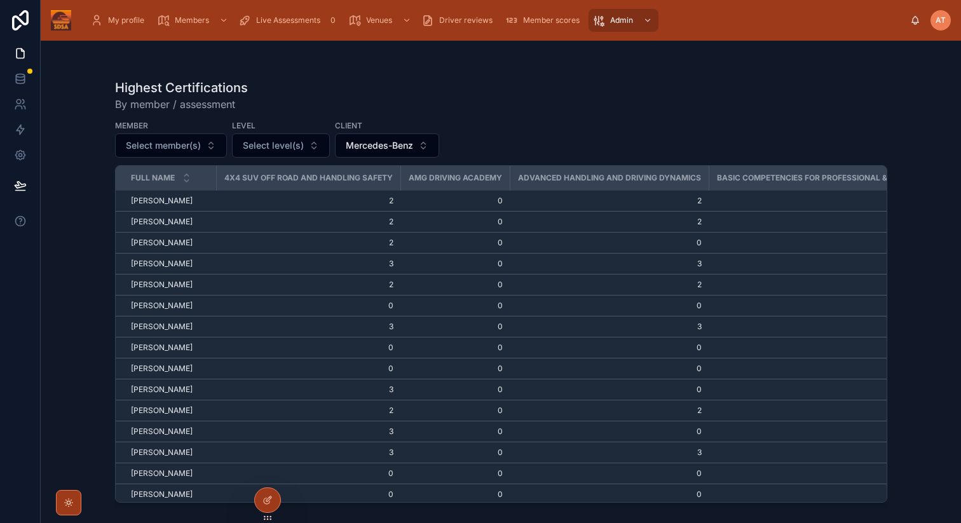
click at [282, 140] on span "Select level(s)" at bounding box center [273, 145] width 61 height 13
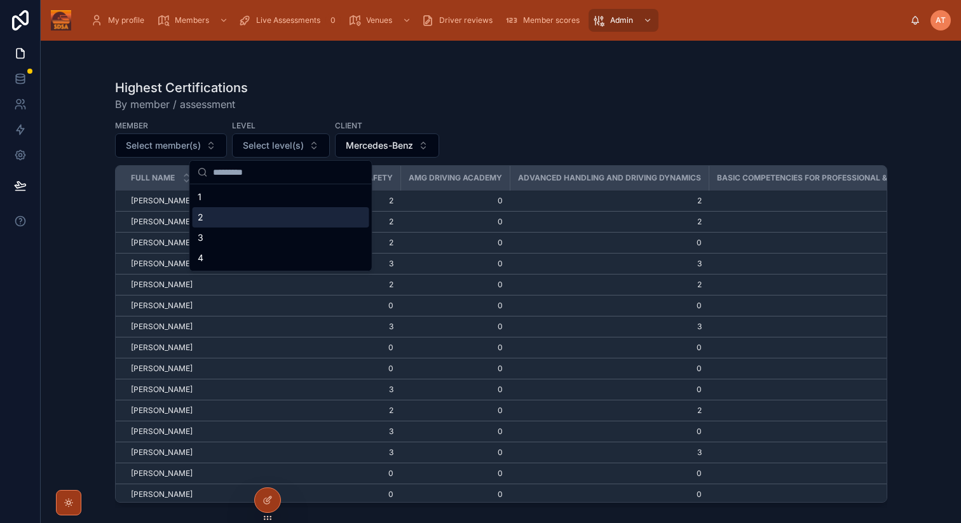
click at [231, 216] on div "2" at bounding box center [281, 217] width 177 height 20
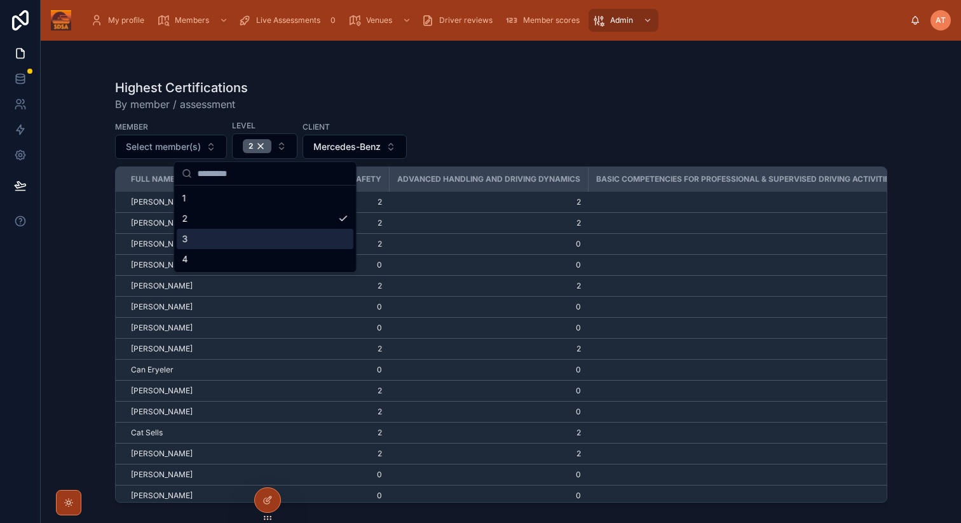
click at [543, 97] on div "Highest Certifications By member / assessment" at bounding box center [501, 95] width 772 height 33
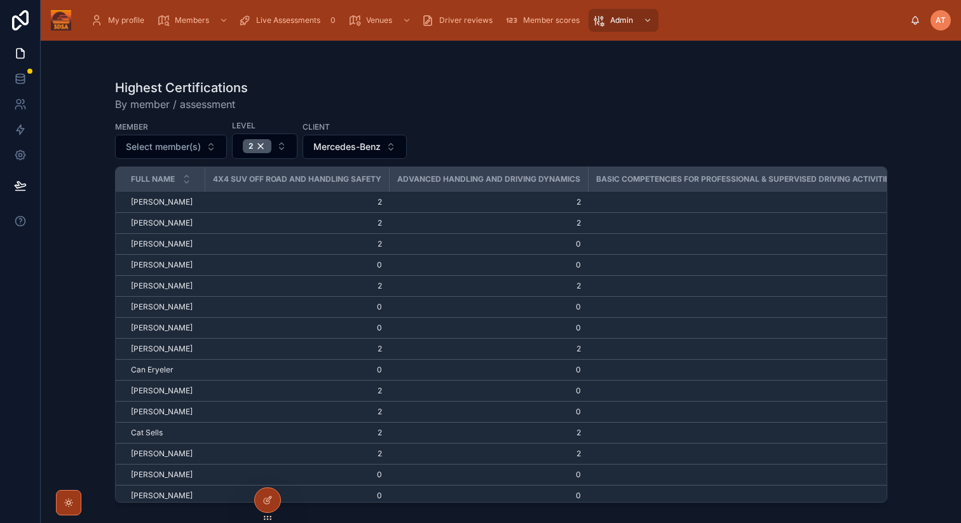
click at [260, 148] on div "2" at bounding box center [257, 146] width 29 height 14
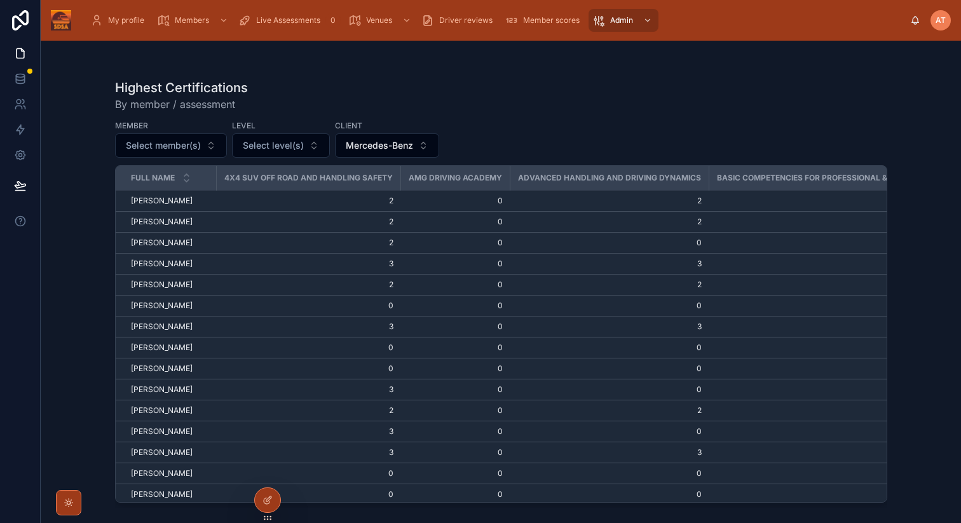
click at [292, 141] on span "Select level(s)" at bounding box center [273, 145] width 61 height 13
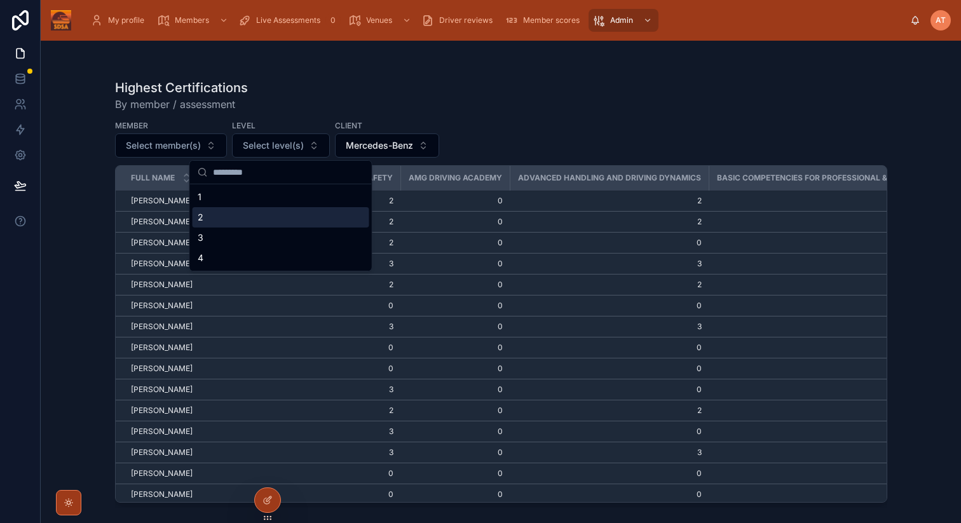
click at [238, 217] on div "2" at bounding box center [281, 217] width 177 height 20
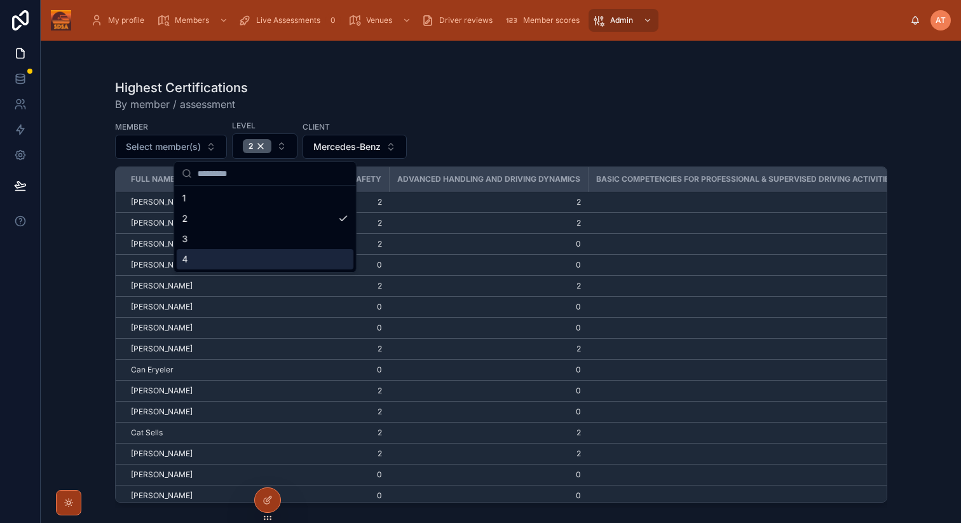
click at [203, 262] on div "4" at bounding box center [265, 259] width 177 height 20
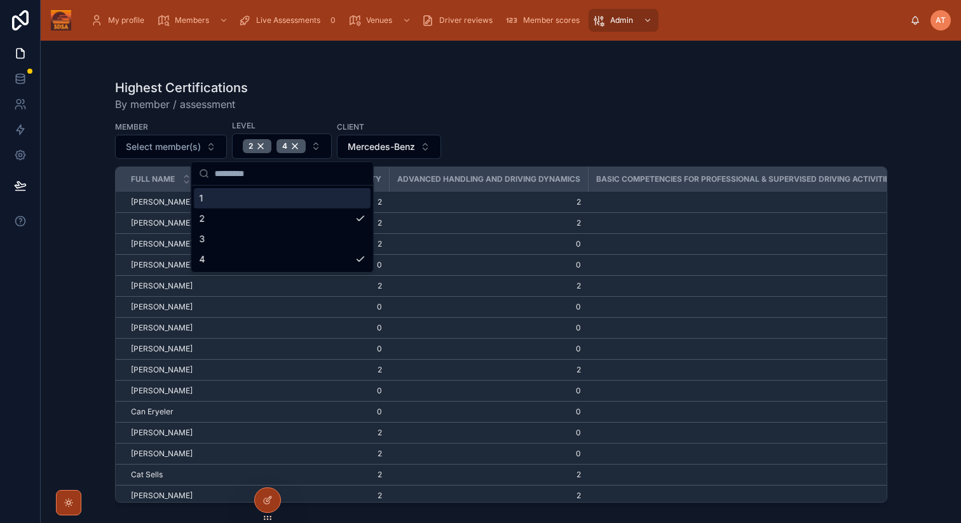
click at [532, 100] on div "Highest Certifications By member / assessment" at bounding box center [501, 95] width 772 height 33
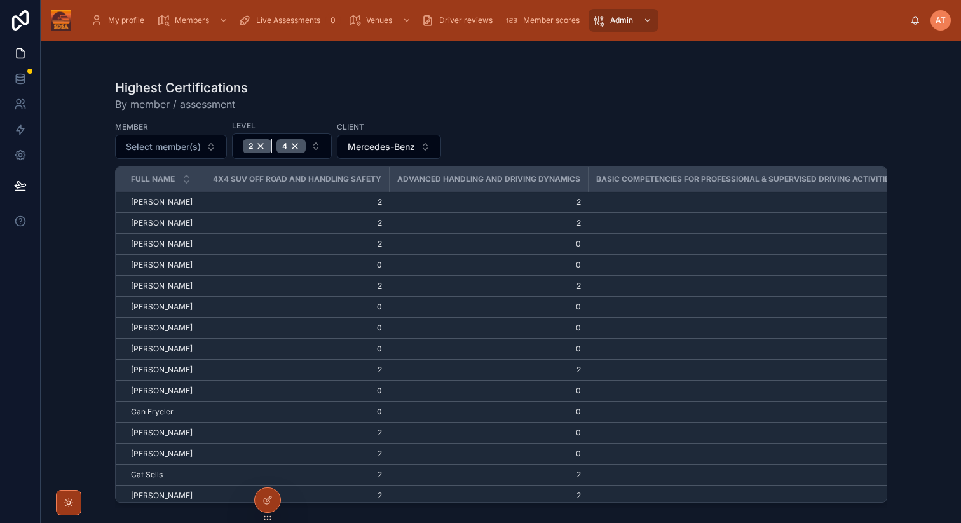
click at [263, 144] on div "2" at bounding box center [257, 146] width 29 height 14
click at [265, 148] on div "4" at bounding box center [257, 146] width 29 height 14
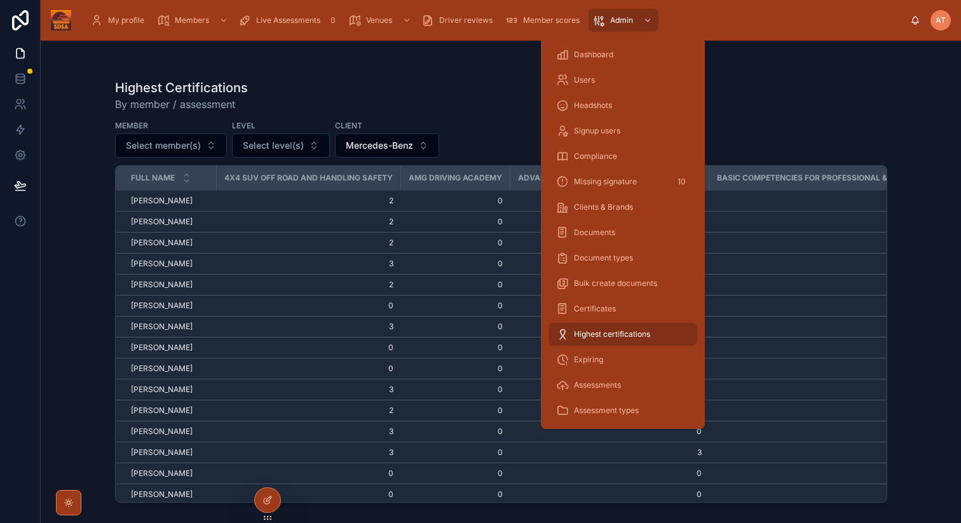
click at [594, 153] on span "Compliance" at bounding box center [595, 156] width 43 height 10
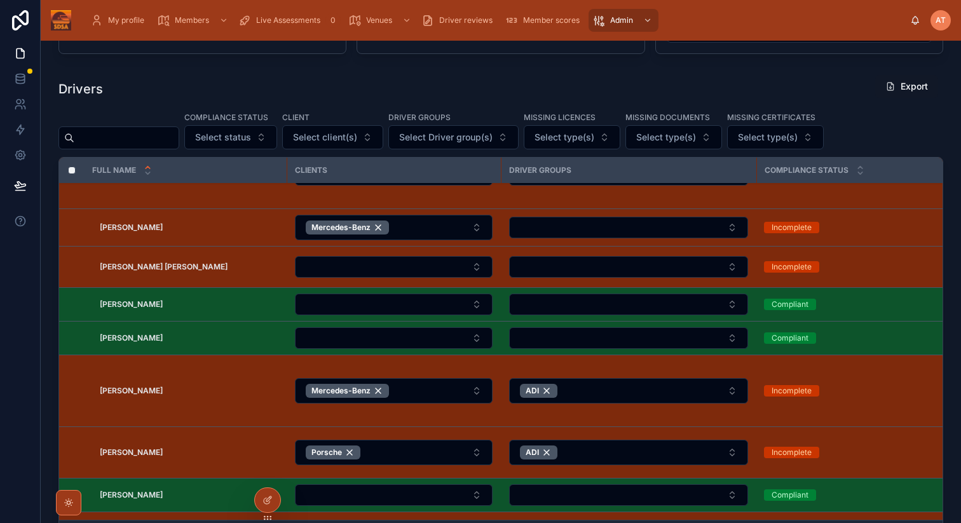
scroll to position [913, 0]
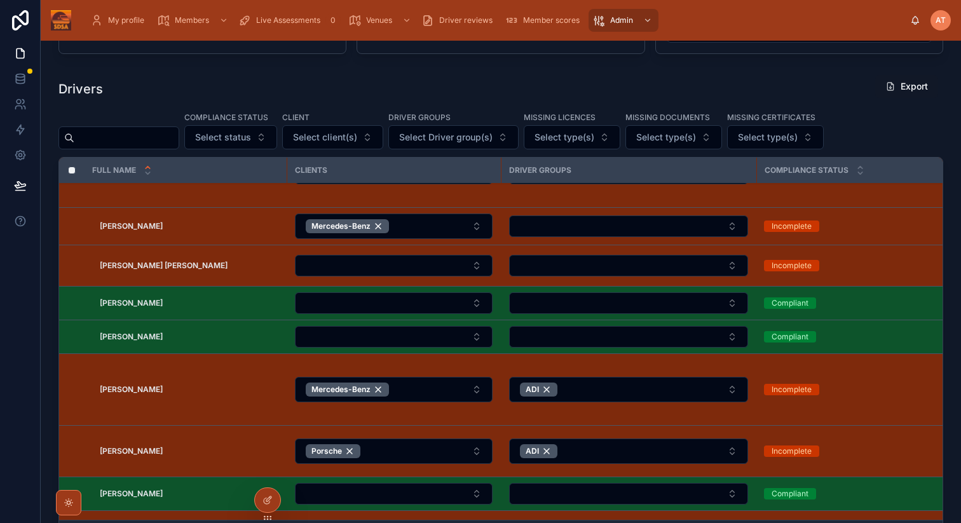
click at [341, 341] on button "Select Button" at bounding box center [394, 337] width 198 height 22
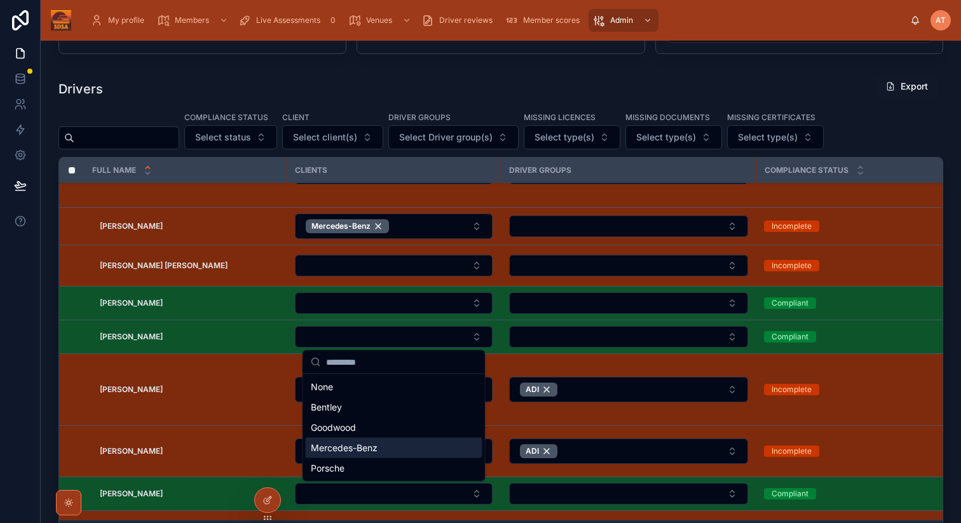
click at [342, 447] on span "Mercedes-Benz" at bounding box center [344, 448] width 67 height 13
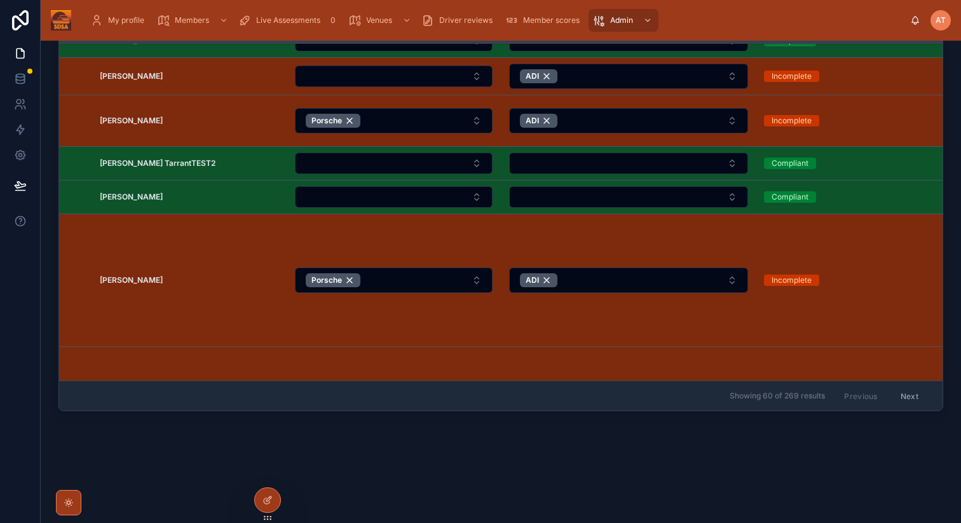
scroll to position [0, 0]
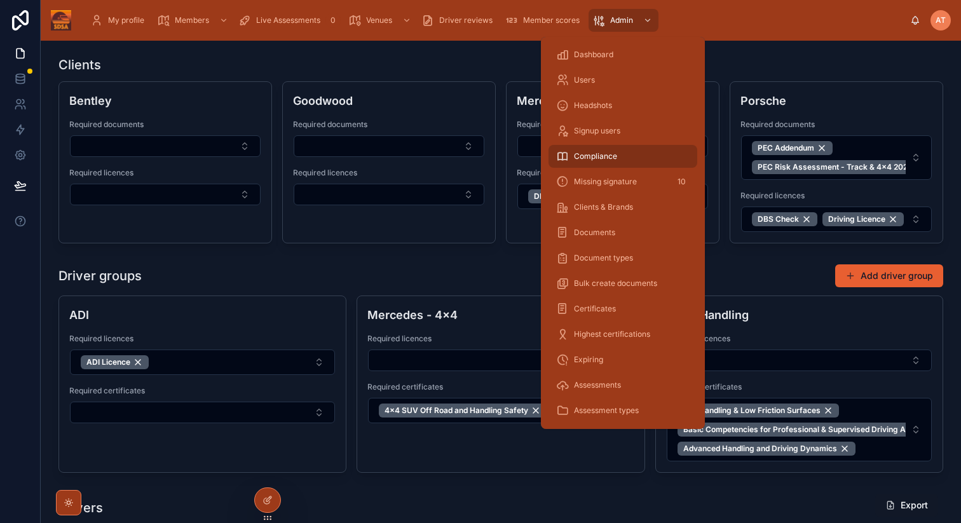
click at [598, 151] on span "Compliance" at bounding box center [595, 156] width 43 height 10
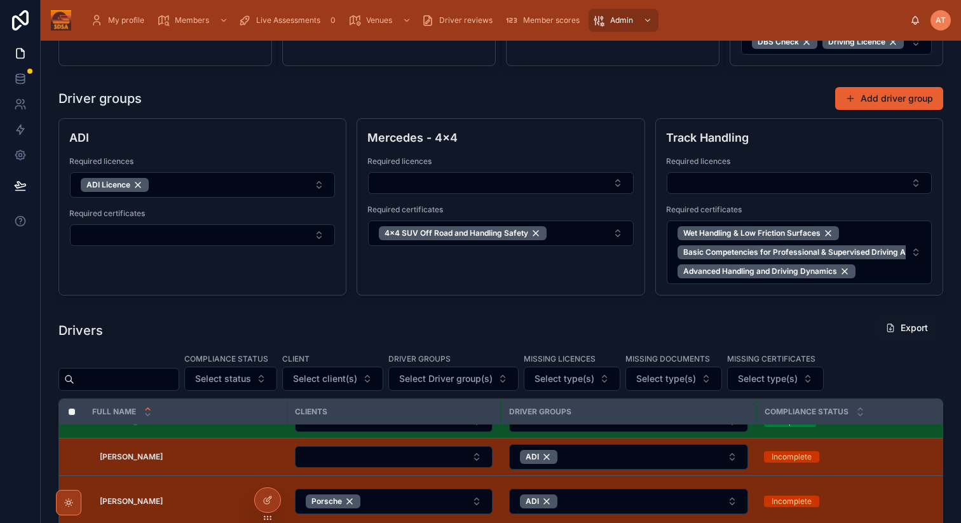
scroll to position [355, 0]
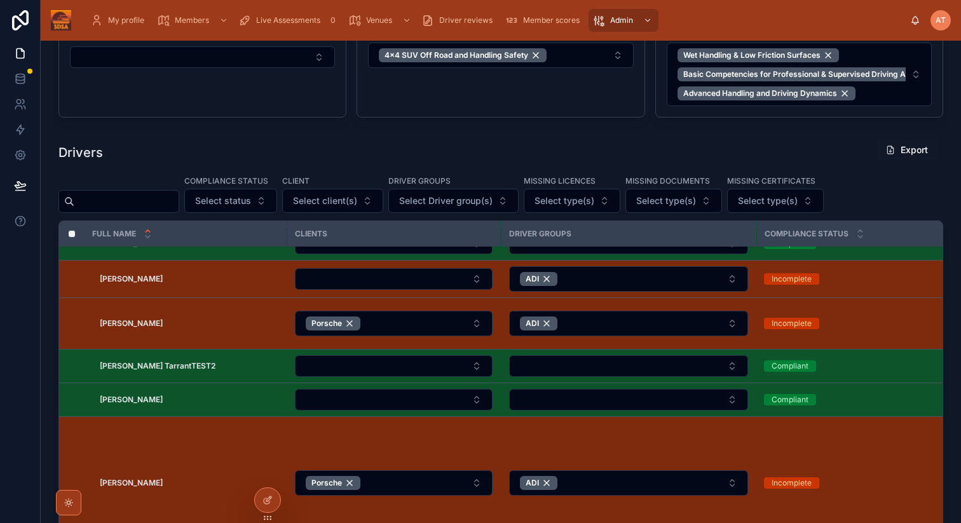
click at [109, 207] on input "text" at bounding box center [126, 202] width 104 height 18
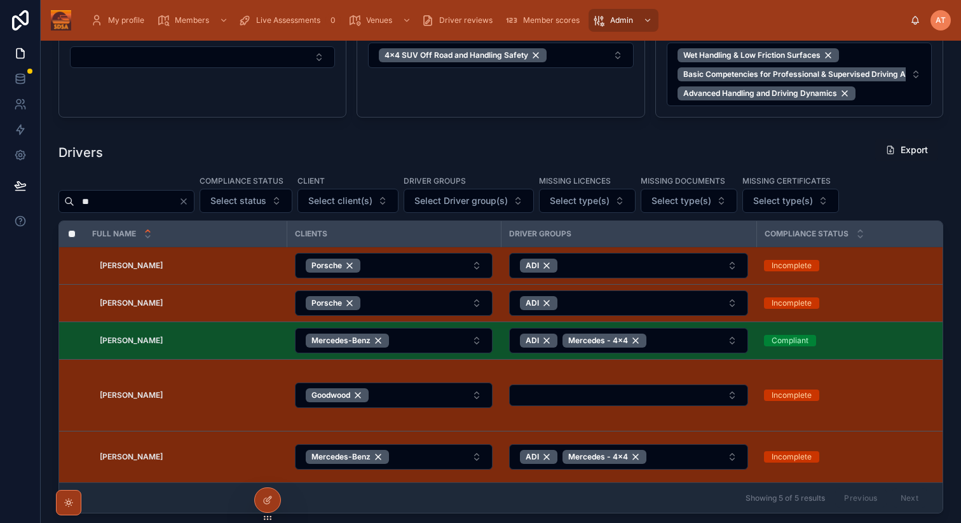
type input "**"
click at [189, 205] on icon "Clear" at bounding box center [184, 201] width 10 height 10
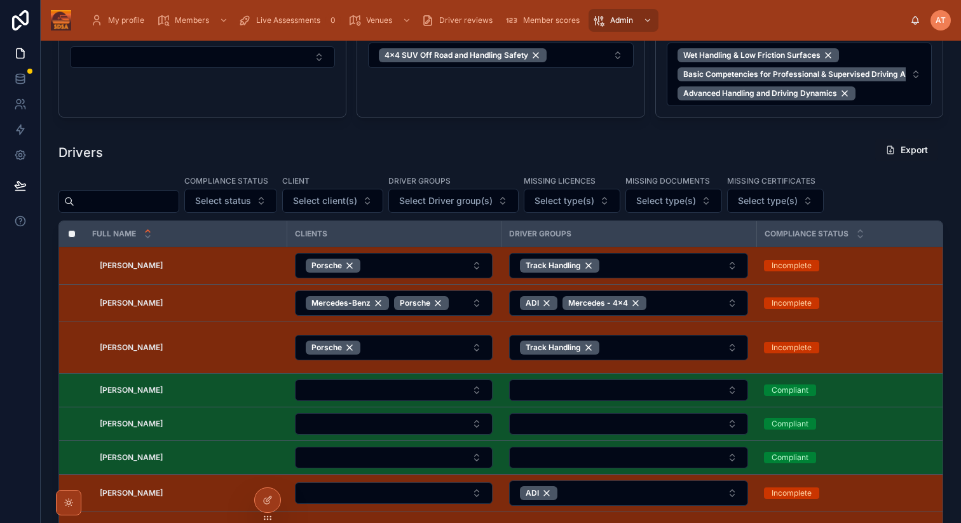
click at [123, 206] on input "text" at bounding box center [126, 202] width 104 height 18
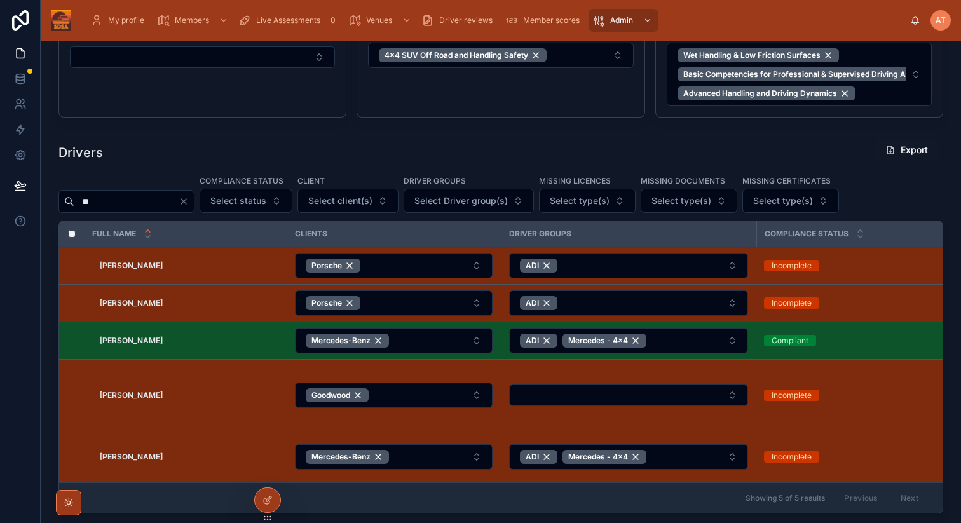
type input "**"
click at [189, 202] on icon "Clear" at bounding box center [184, 201] width 10 height 10
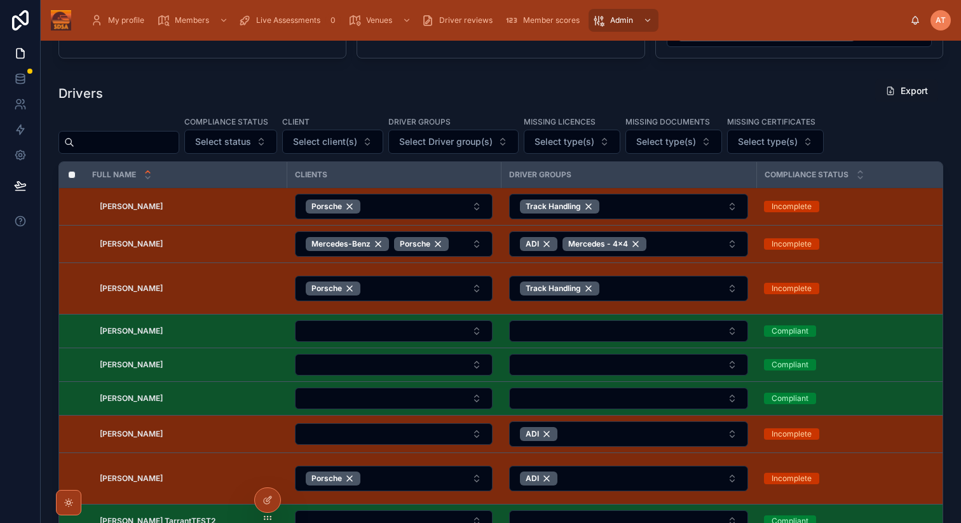
scroll to position [441, 0]
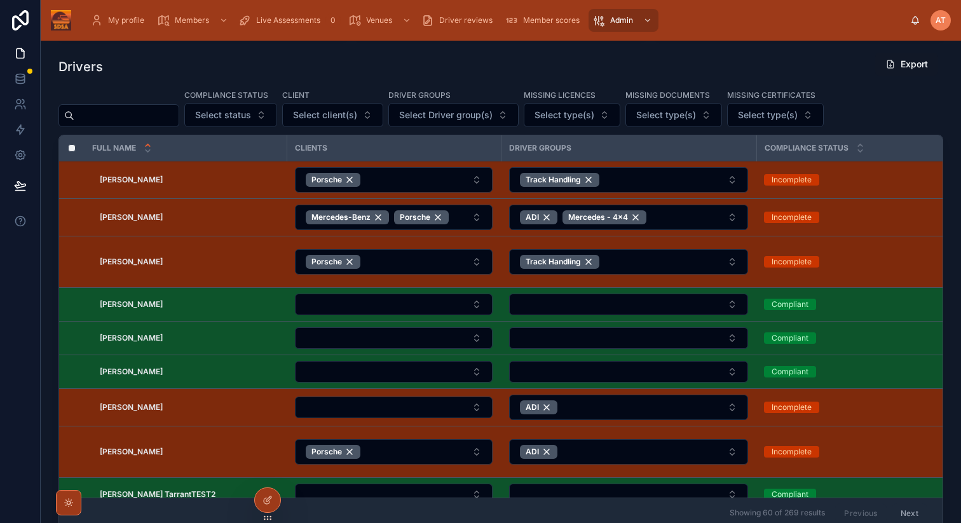
click at [138, 113] on input "text" at bounding box center [126, 116] width 104 height 18
type input "**"
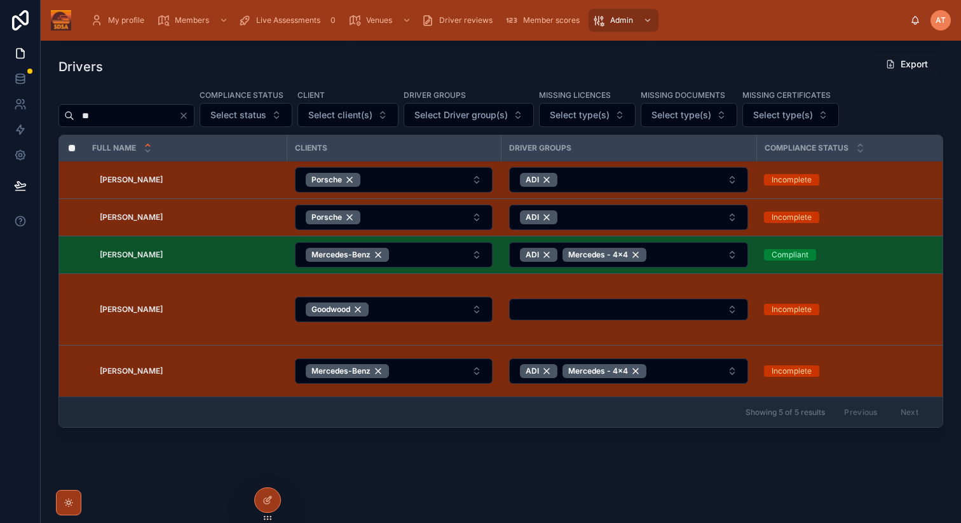
click at [122, 217] on strong "[PERSON_NAME]" at bounding box center [131, 217] width 63 height 10
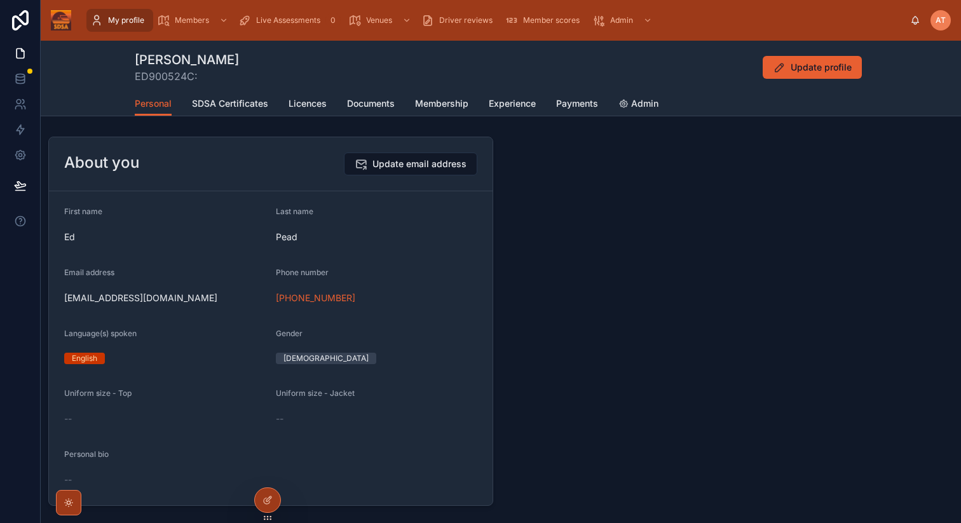
click at [645, 109] on span "Admin" at bounding box center [644, 103] width 27 height 13
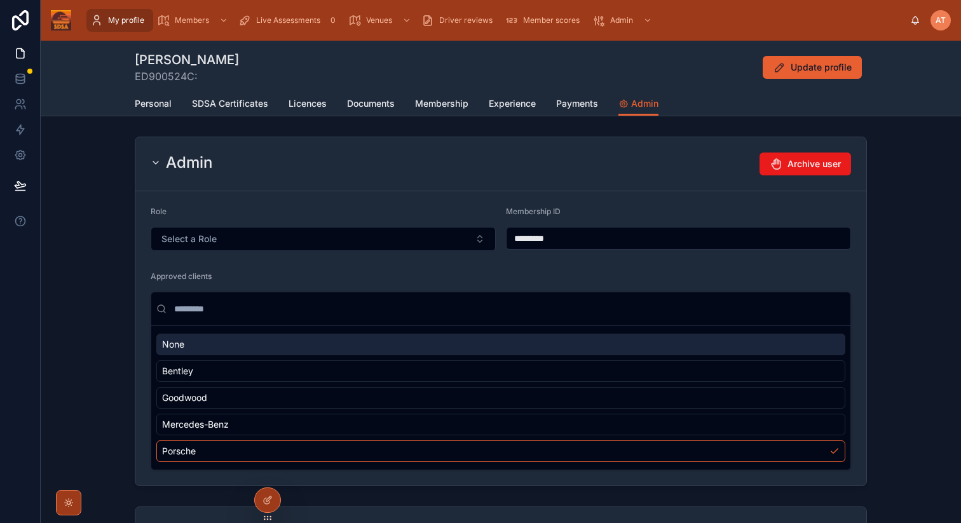
click at [207, 241] on span "Select a Role" at bounding box center [188, 239] width 55 height 13
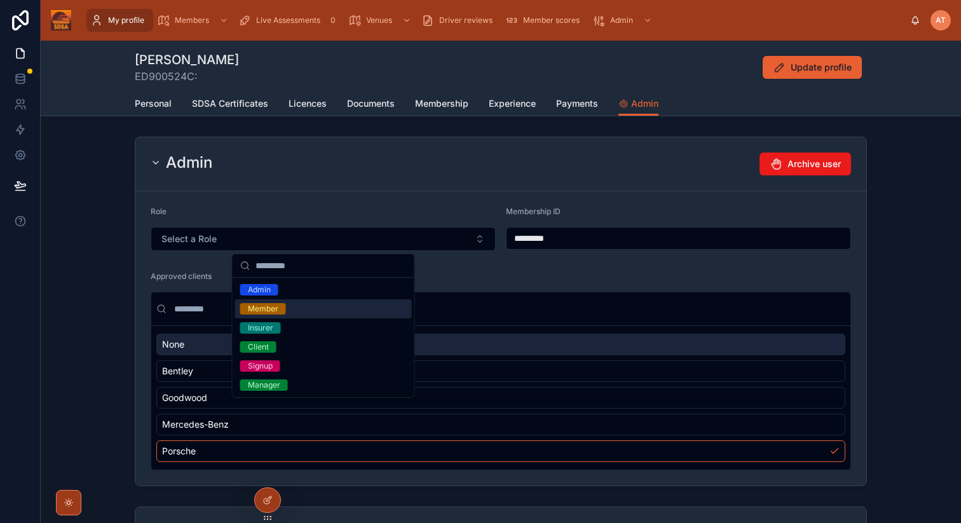
click at [264, 310] on div "Member" at bounding box center [263, 308] width 31 height 11
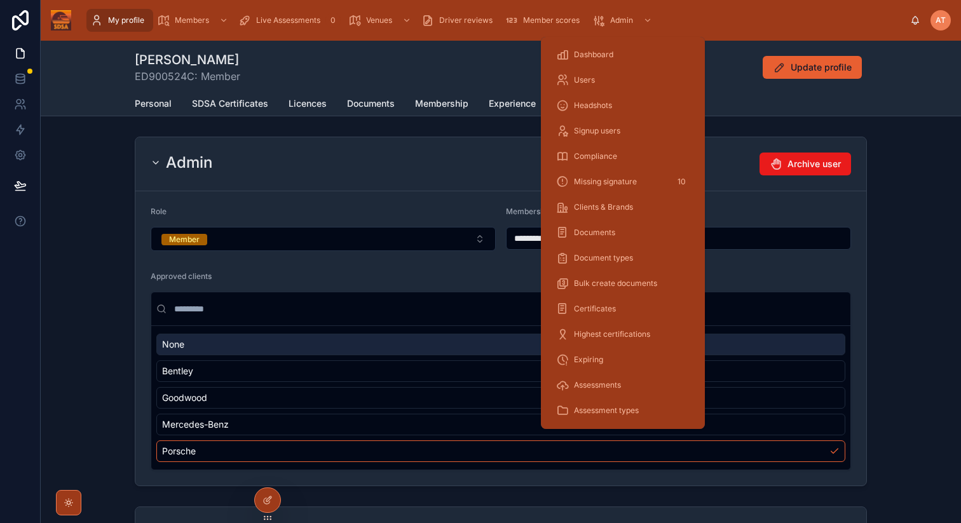
click at [589, 86] on div "Users" at bounding box center [623, 80] width 134 height 20
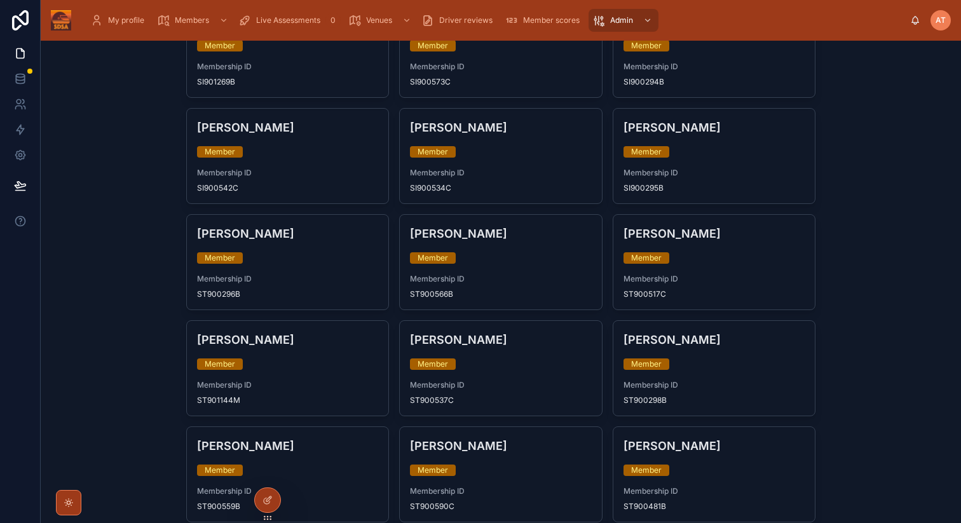
scroll to position [7737, 0]
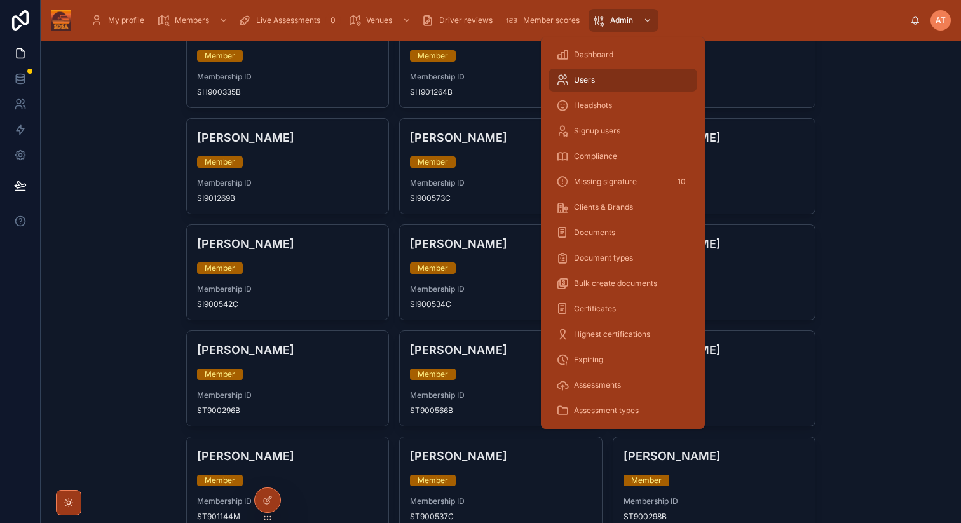
click at [594, 77] on span "Users" at bounding box center [584, 80] width 21 height 10
click at [584, 79] on span "Users" at bounding box center [584, 80] width 21 height 10
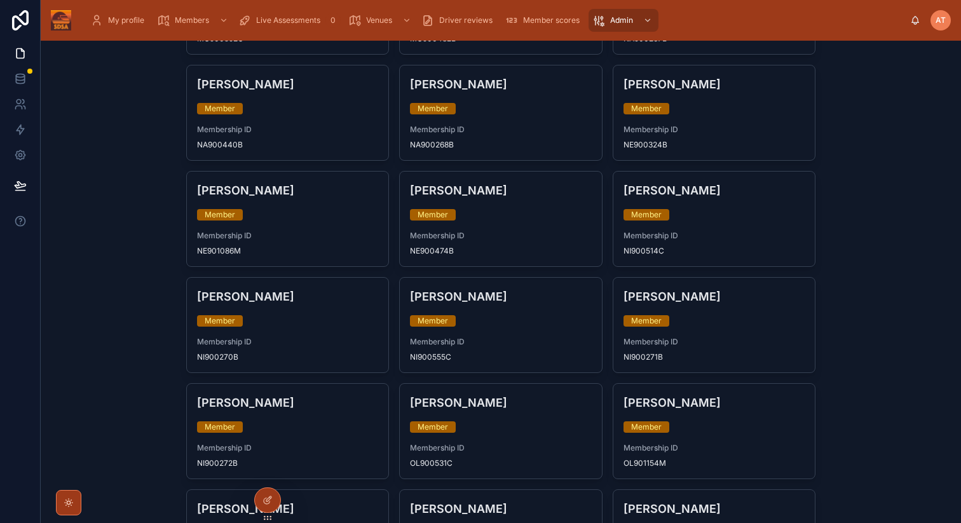
scroll to position [5888, 0]
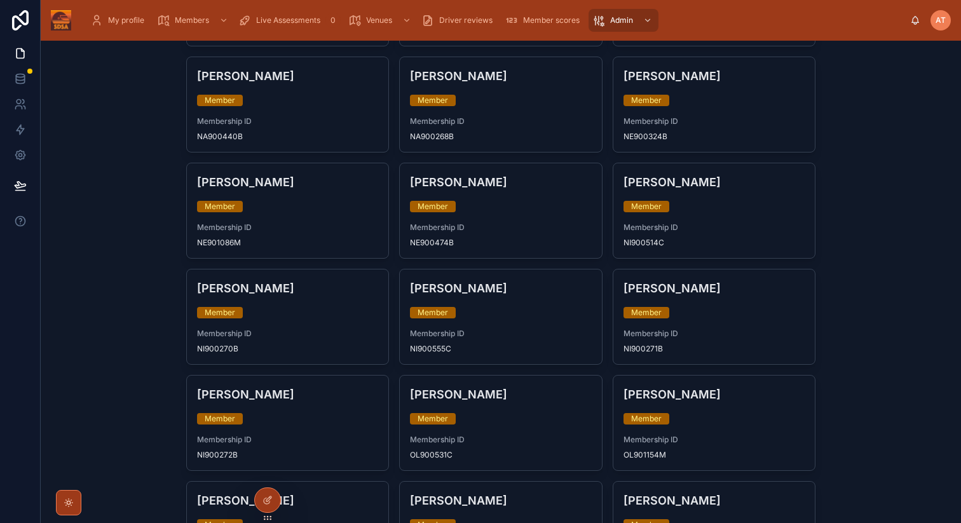
click at [341, 271] on div "Nicholas Jackson Member Membership ID NI900270B" at bounding box center [288, 317] width 202 height 95
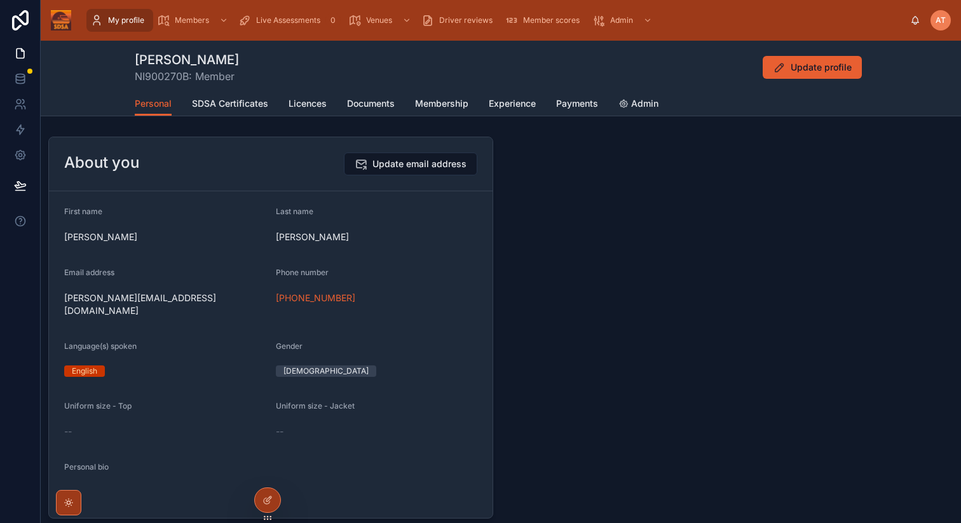
click at [311, 111] on link "Licences" at bounding box center [308, 104] width 38 height 25
